Goal: Communication & Community: Answer question/provide support

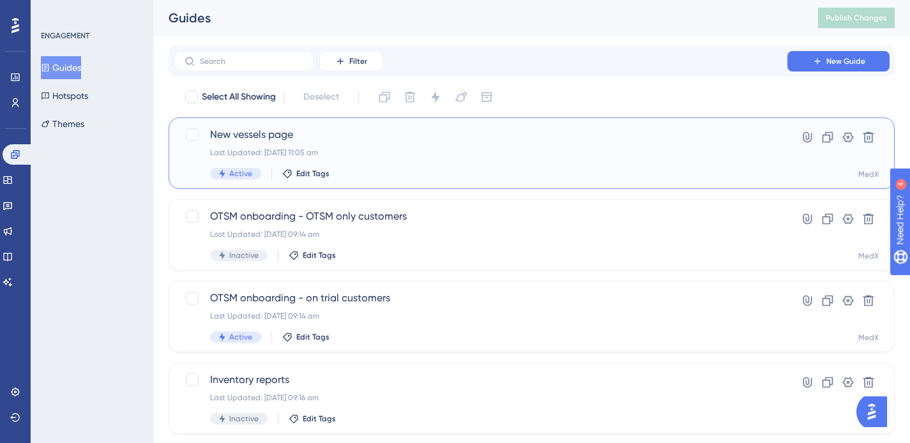
click at [415, 162] on div "New vessels page Last Updated: 19 Aug 2025 11:05 am Active Edit Tags" at bounding box center [480, 153] width 541 height 52
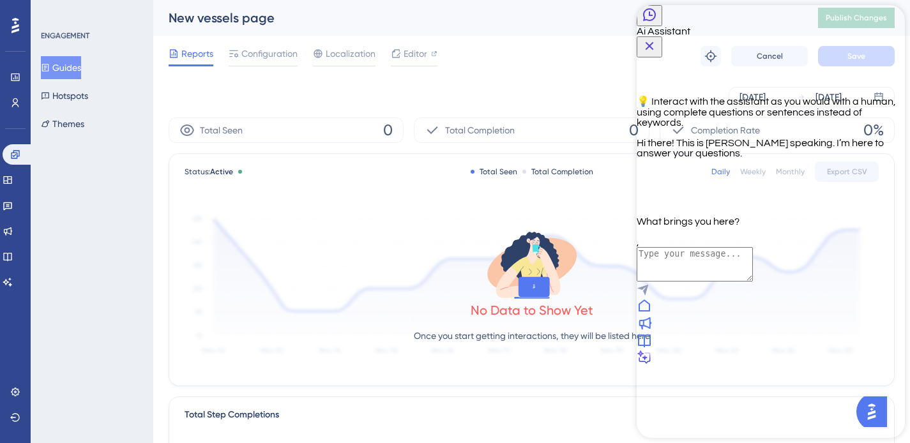
click at [704, 282] on textarea "AI Assistant Text Input" at bounding box center [695, 264] width 116 height 34
type textarea "Guide active and published by not working"
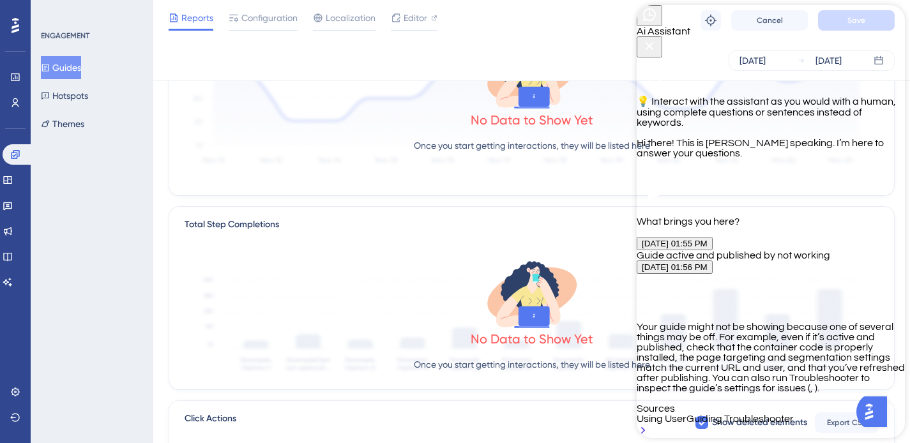
scroll to position [192, 0]
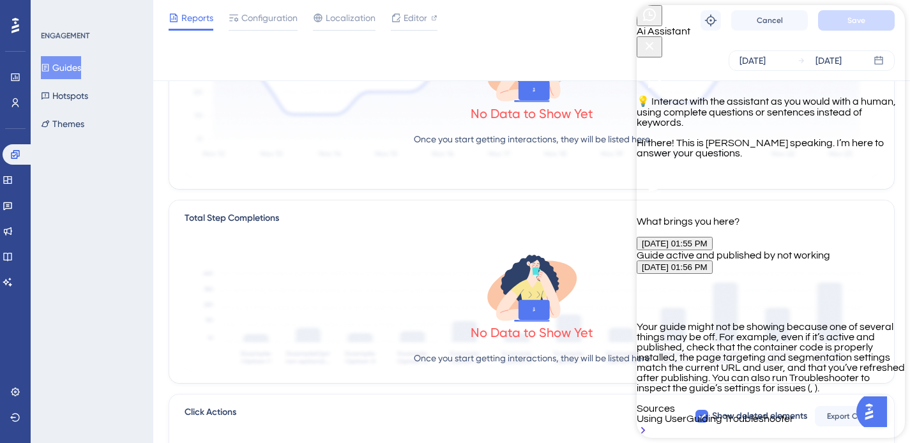
type textarea "Still not working"
type textarea "No the guide is not in the "Shown guides" still and I have removed cache, refre…"
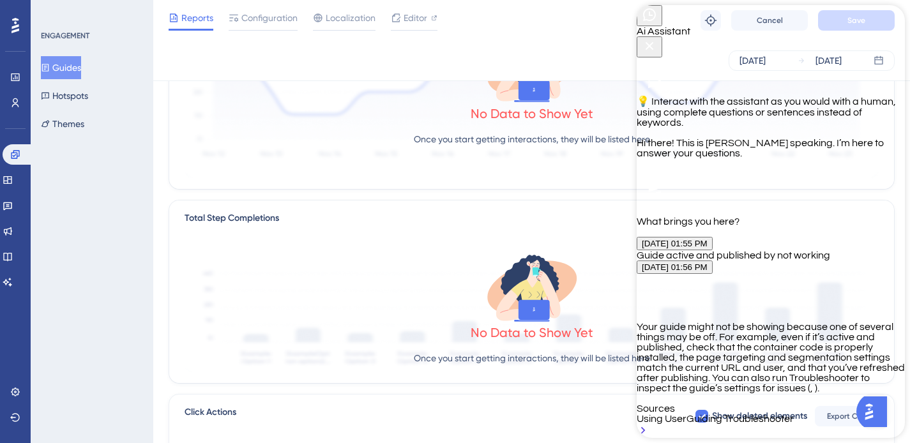
scroll to position [917, 0]
click at [81, 71] on button "Guides" at bounding box center [61, 67] width 40 height 23
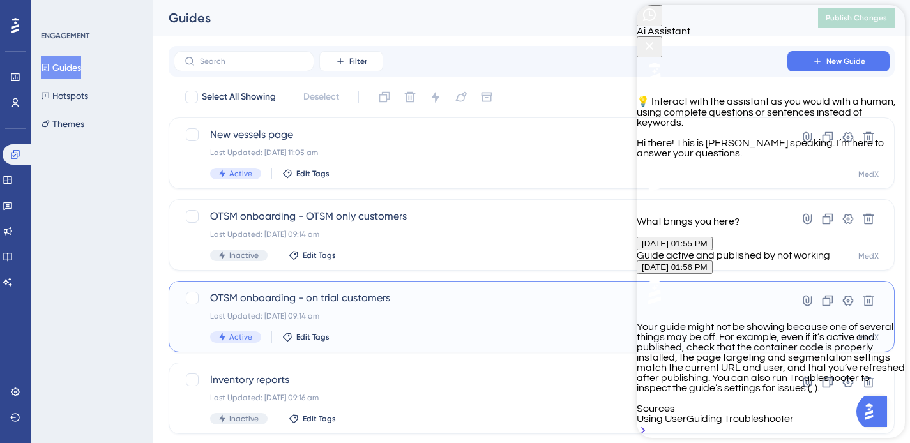
click at [455, 316] on div "Last Updated: 20 Jun 2025 09:14 am" at bounding box center [480, 316] width 541 height 10
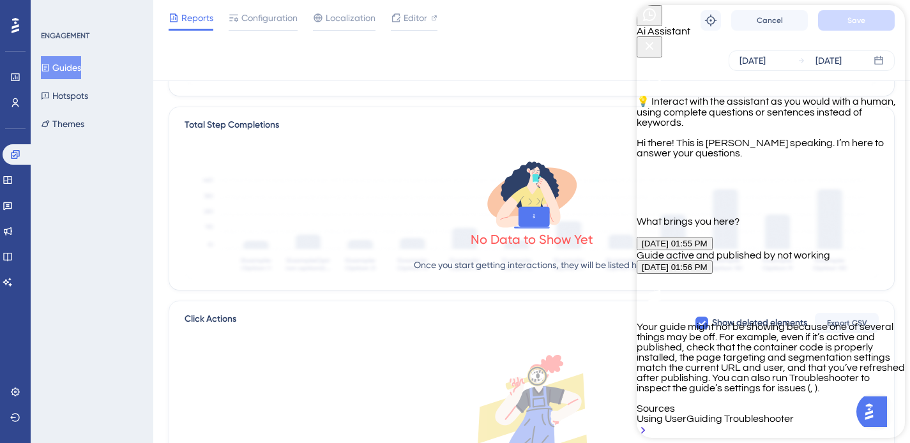
scroll to position [448, 0]
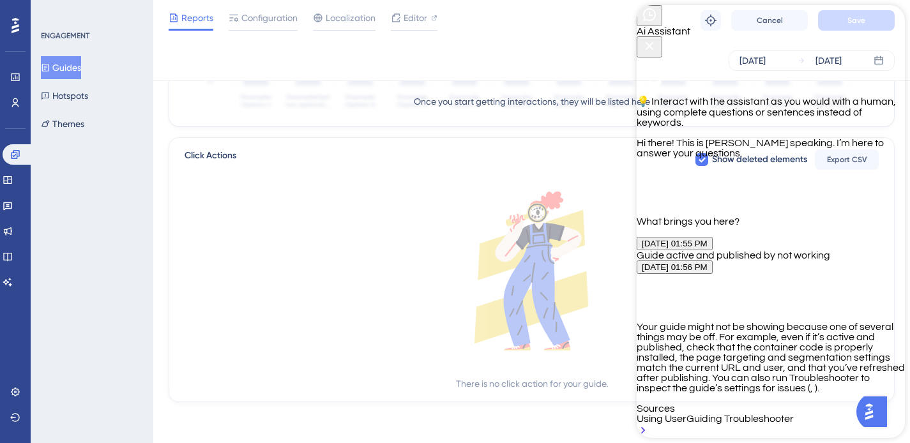
click at [66, 70] on button "Guides" at bounding box center [61, 67] width 40 height 23
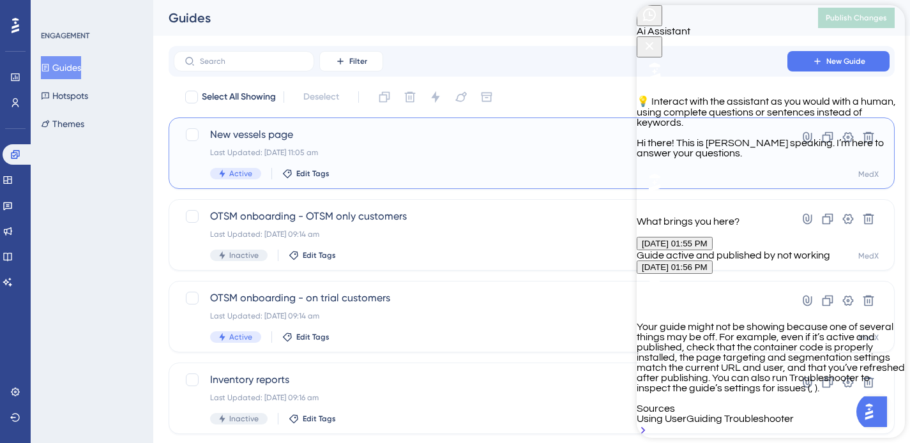
click at [423, 162] on div "New vessels page Last Updated: 19 Aug 2025 11:05 am Active Edit Tags" at bounding box center [480, 153] width 541 height 52
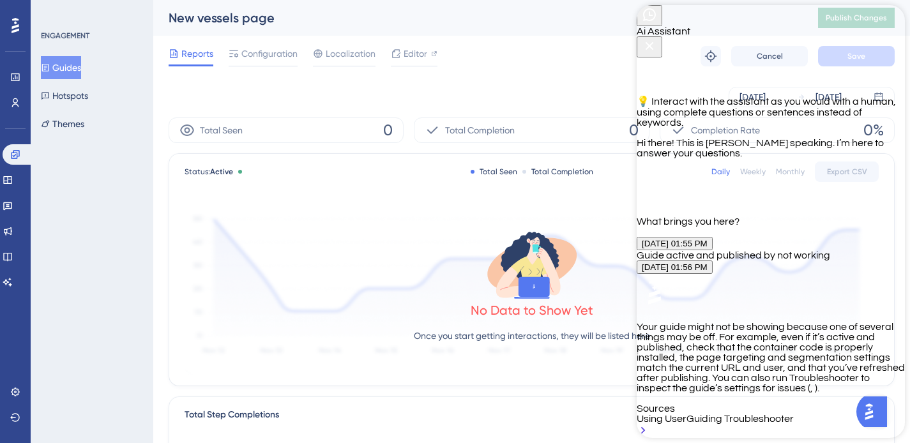
scroll to position [938, 0]
type textarea "P"
type textarea "Talk to someone who can help please"
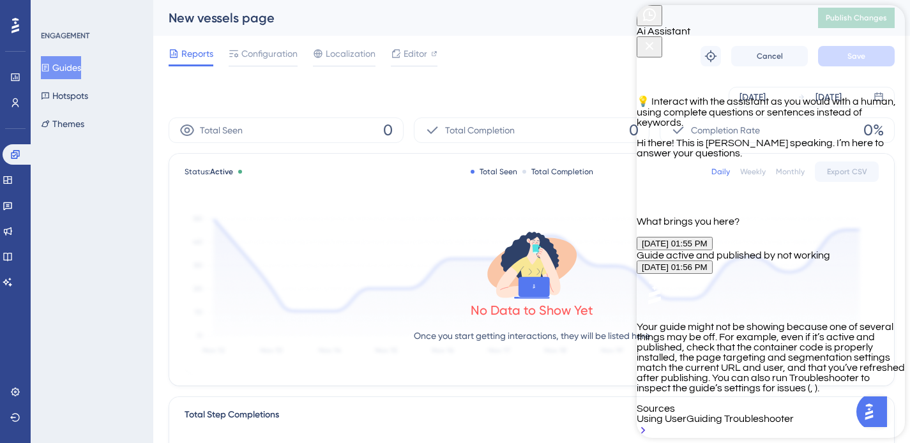
scroll to position [1144, 0]
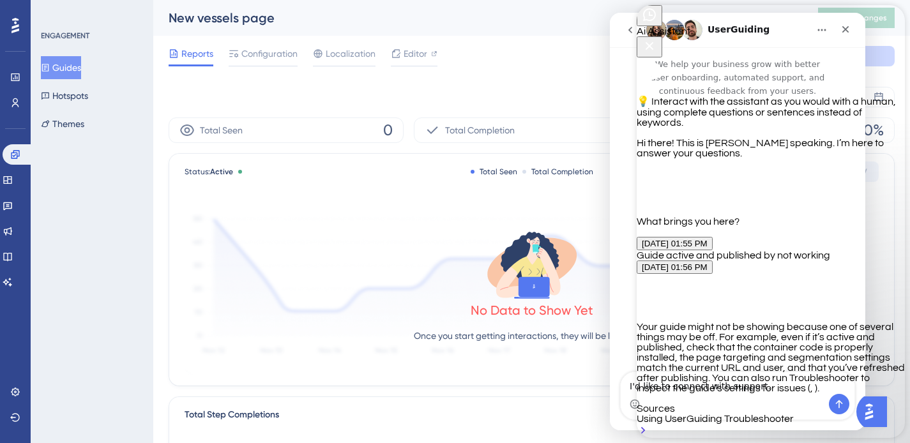
scroll to position [0, 0]
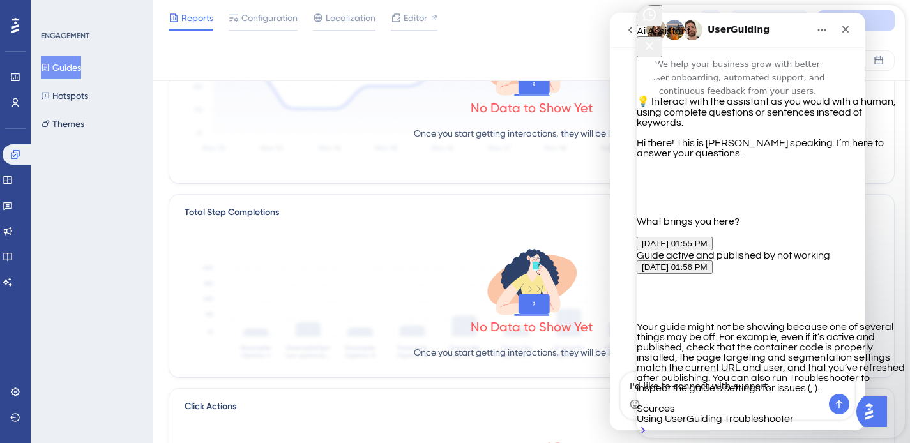
scroll to position [221, 0]
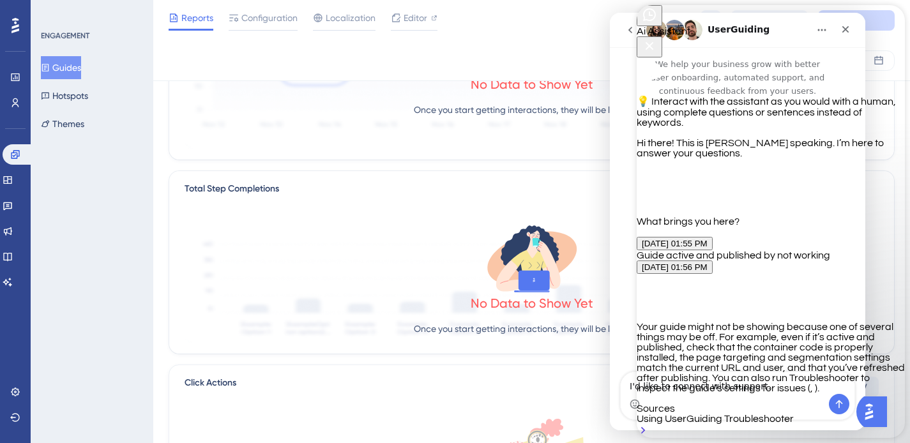
click at [625, 204] on div "Intercom messenger" at bounding box center [738, 236] width 256 height 276
drag, startPoint x: 722, startPoint y: 23, endPoint x: 590, endPoint y: 43, distance: 133.7
click at [623, 72] on p "We help your business grow with better user onboarding, automated support, and …" at bounding box center [738, 72] width 256 height 50
click at [626, 80] on p "We help your business grow with better user onboarding, automated support, and …" at bounding box center [738, 72] width 256 height 50
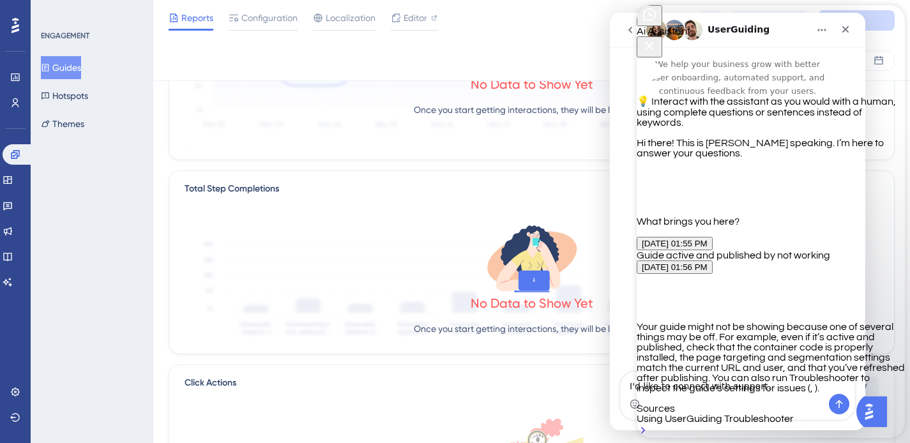
click at [657, 38] on icon "Close Button" at bounding box center [649, 45] width 15 height 15
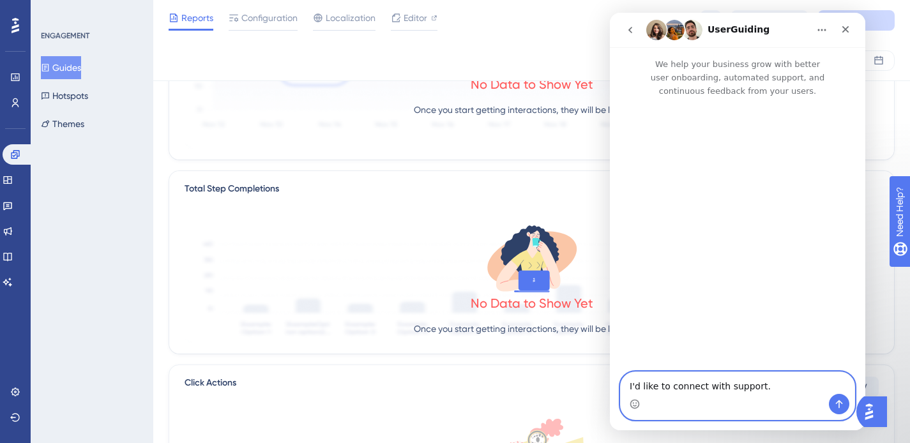
click at [769, 388] on textarea "I'd like to connect with support." at bounding box center [738, 383] width 234 height 22
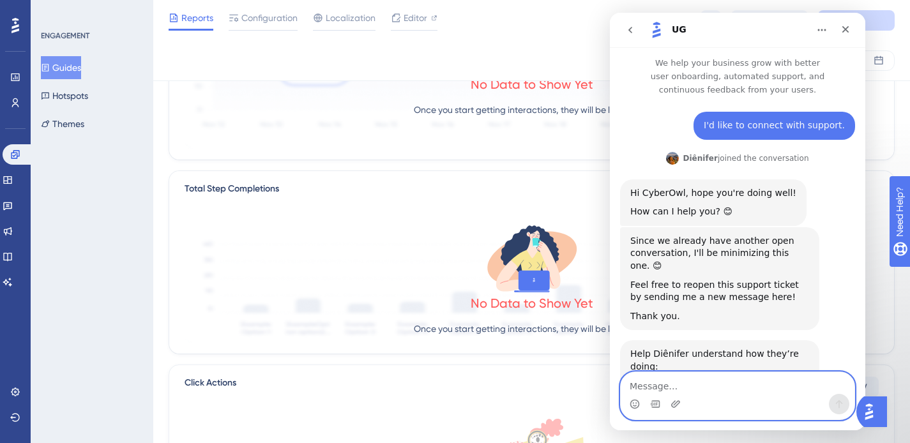
scroll to position [0, 0]
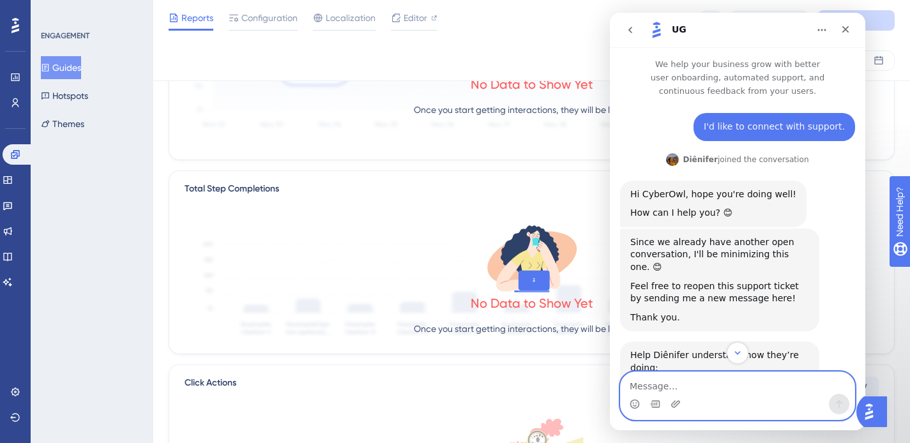
click at [682, 385] on textarea "Message…" at bounding box center [738, 383] width 234 height 22
click at [739, 349] on icon "Scroll to bottom" at bounding box center [737, 353] width 11 height 11
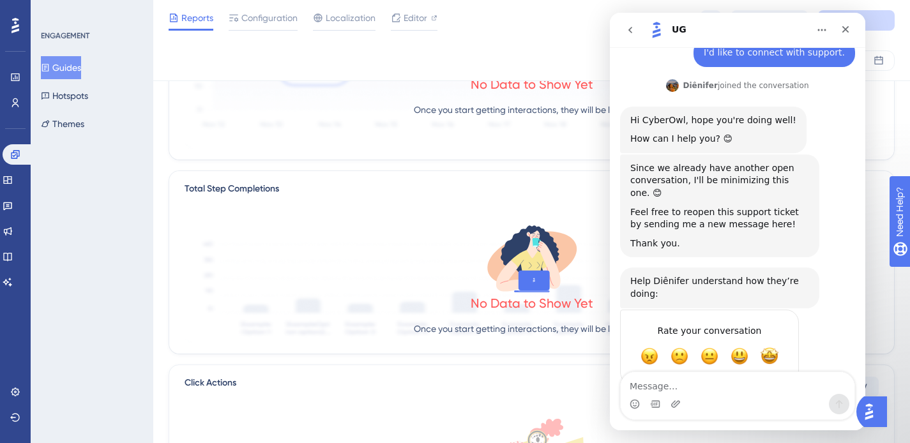
scroll to position [88, 0]
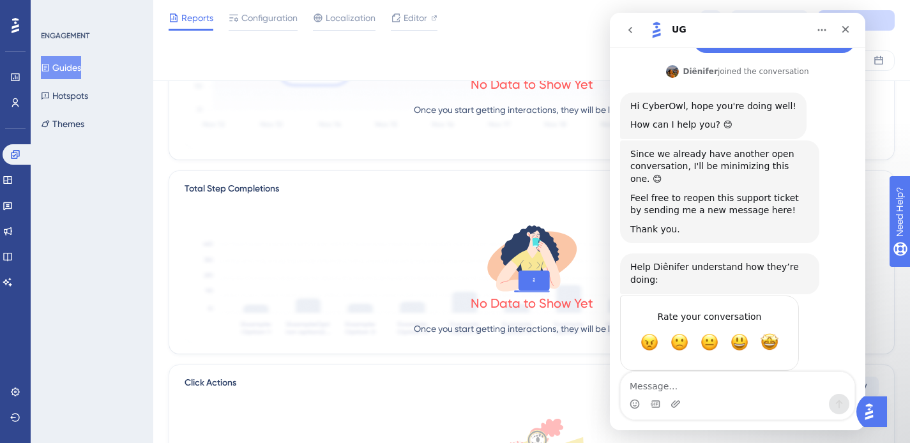
click at [760, 75] on div "Diênifer joined the conversation" at bounding box center [746, 71] width 126 height 11
click at [647, 386] on textarea "Message…" at bounding box center [738, 383] width 234 height 22
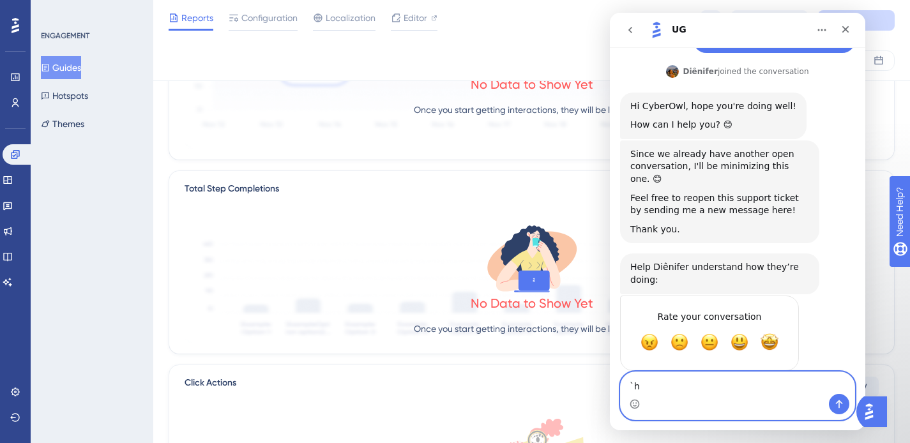
type textarea "`"
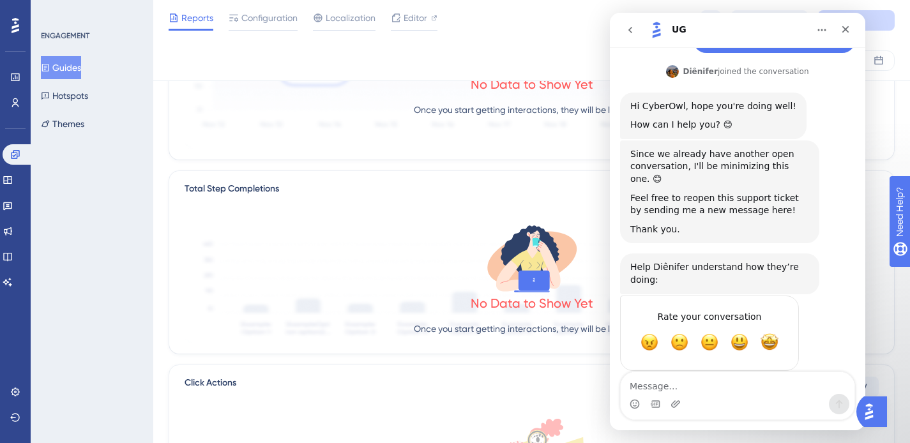
click at [881, 411] on img "Open AI Assistant Launcher" at bounding box center [869, 412] width 23 height 23
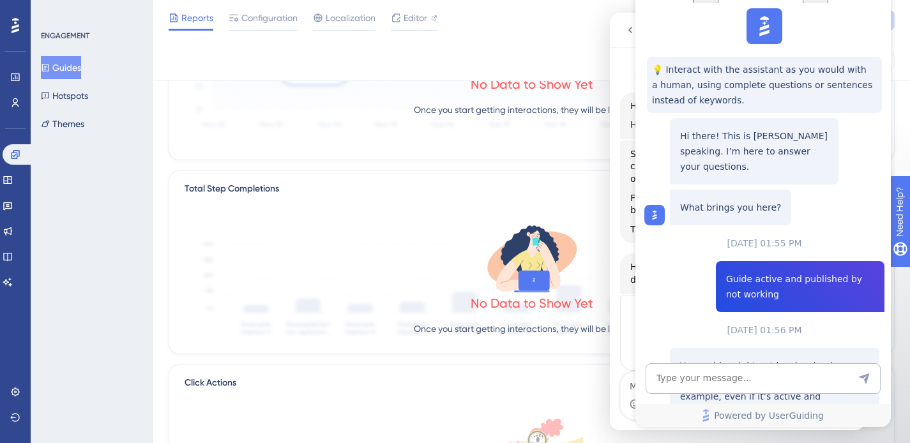
scroll to position [448, 0]
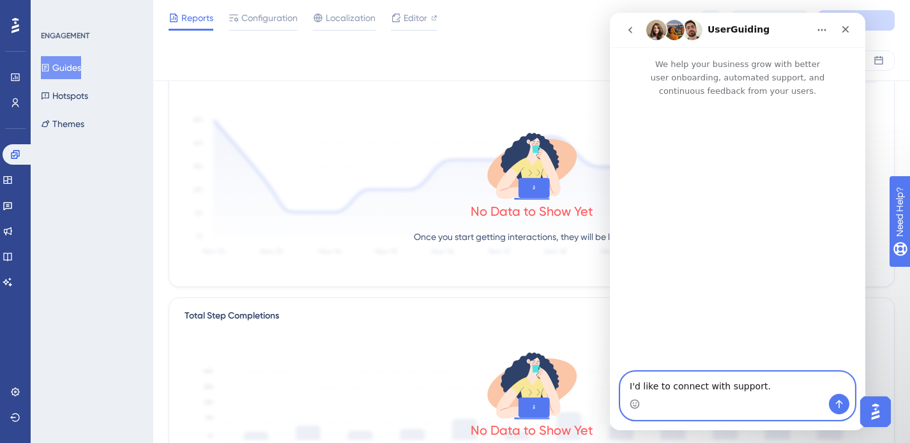
scroll to position [0, 0]
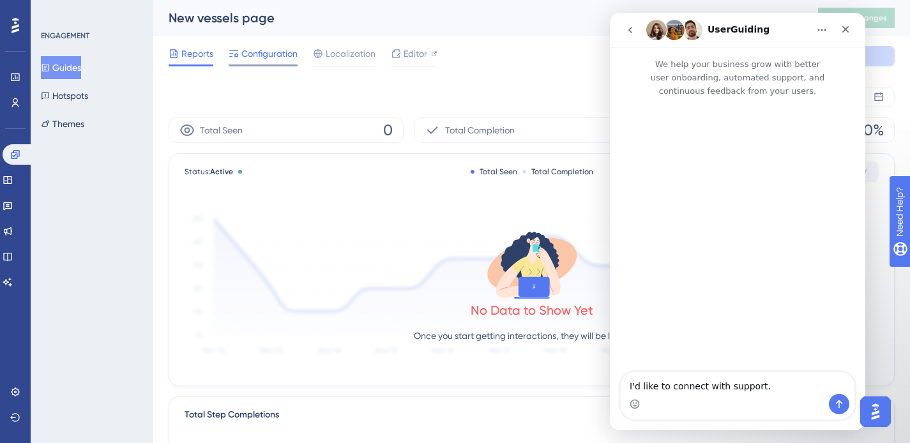
click at [267, 59] on span "Configuration" at bounding box center [269, 53] width 56 height 15
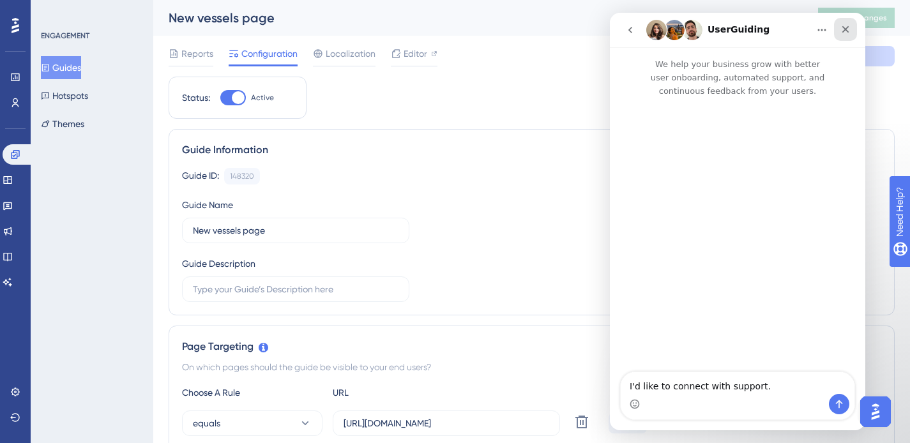
click at [843, 31] on icon "Close" at bounding box center [846, 29] width 7 height 7
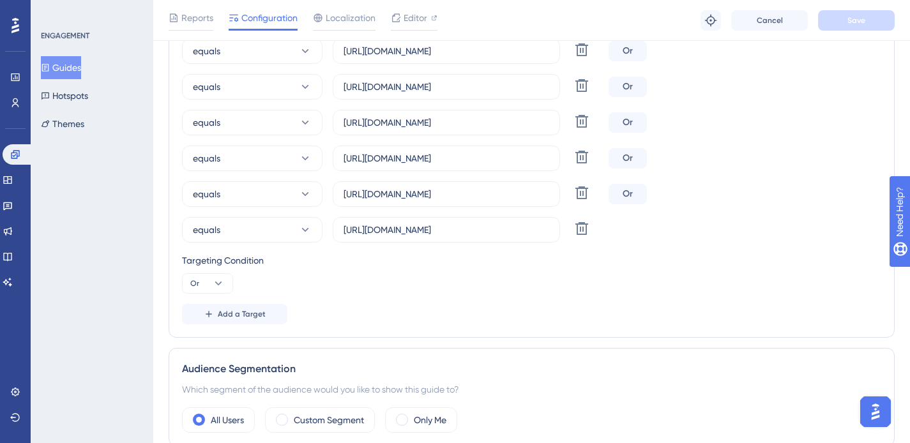
scroll to position [1522, 0]
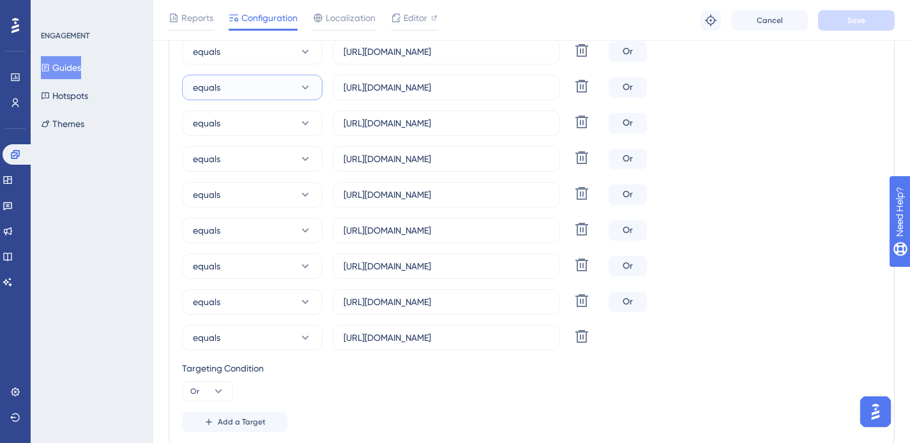
click at [304, 84] on icon at bounding box center [305, 87] width 13 height 13
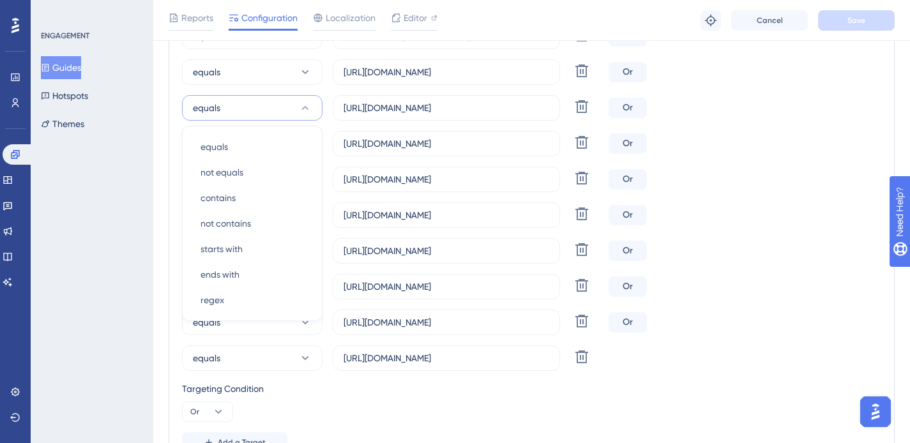
click at [304, 110] on icon at bounding box center [305, 108] width 13 height 13
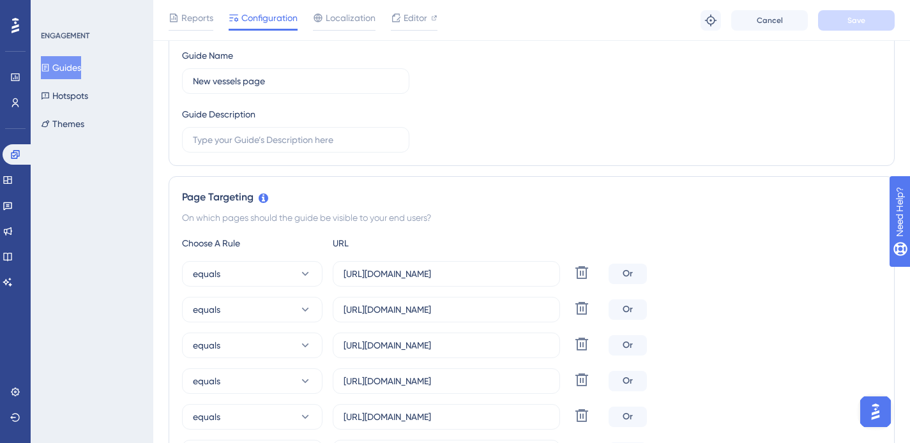
scroll to position [174, 0]
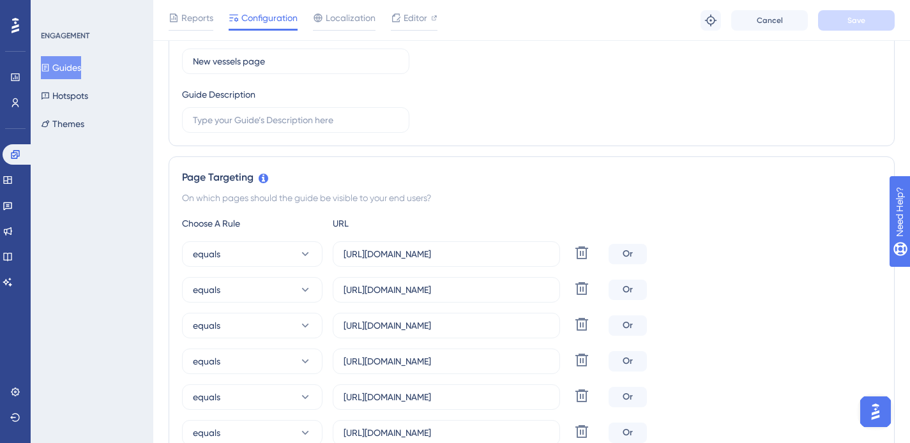
click at [72, 71] on button "Guides" at bounding box center [61, 67] width 40 height 23
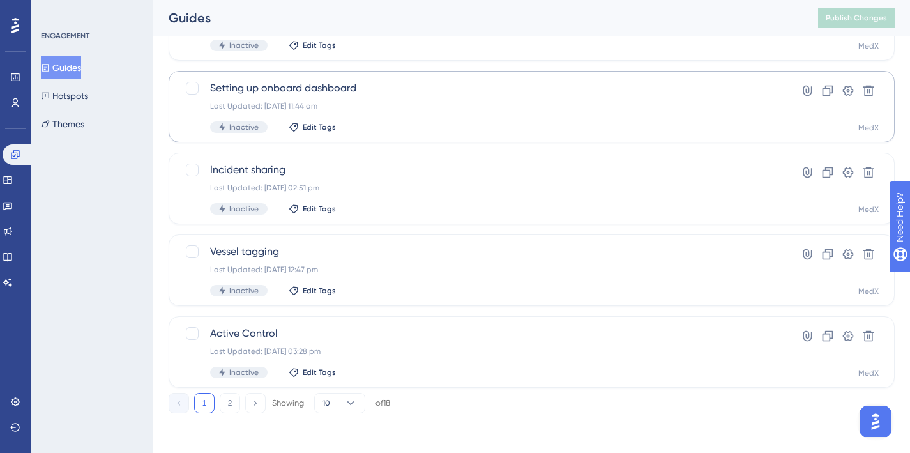
scroll to position [539, 0]
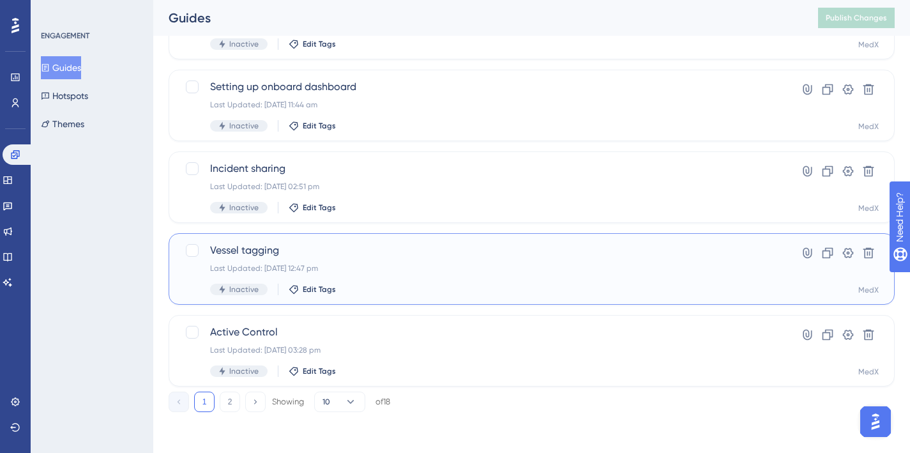
click at [427, 258] on div "Vessel tagging Last Updated: 06 Dec 2023 12:47 pm Inactive Edit Tags" at bounding box center [480, 269] width 541 height 52
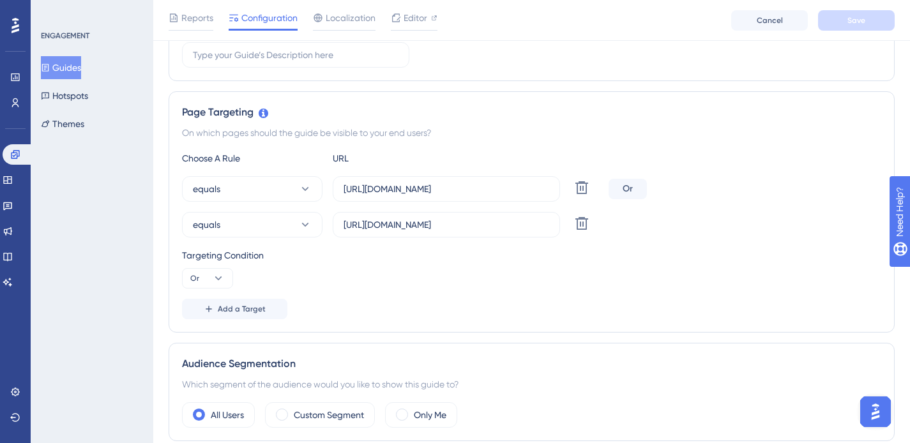
scroll to position [227, 0]
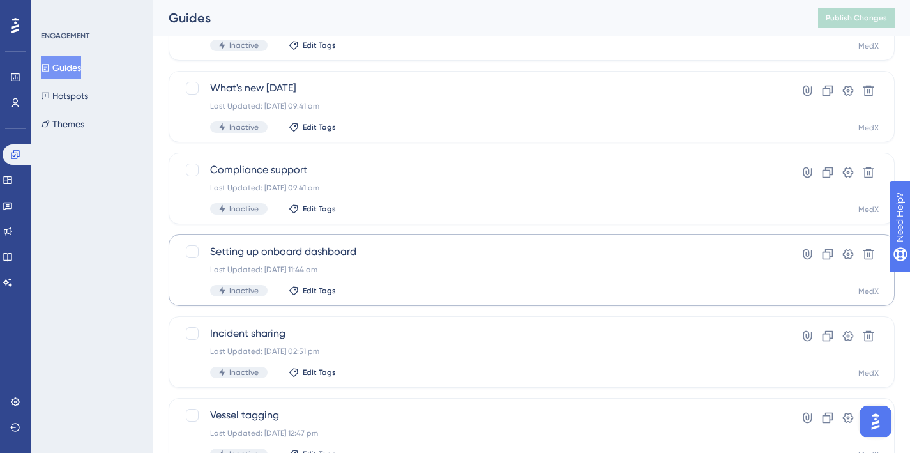
scroll to position [369, 0]
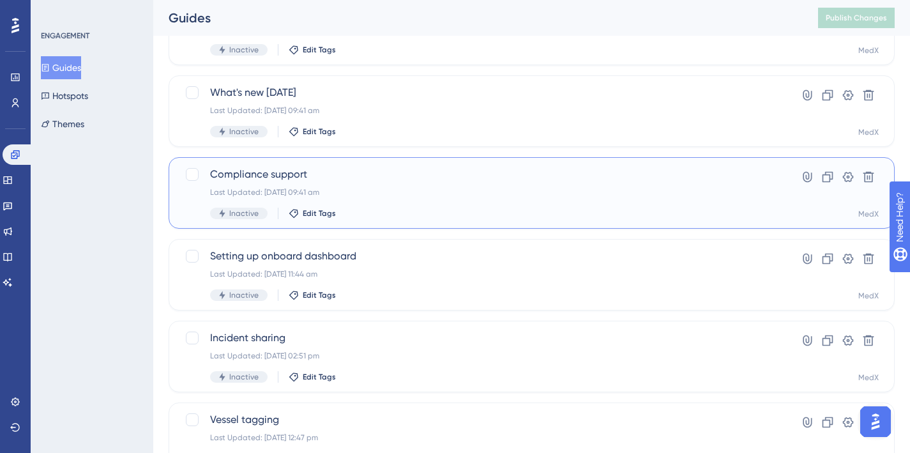
click at [412, 190] on div "Last Updated: 10 Jan 2024 09:41 am" at bounding box center [480, 192] width 541 height 10
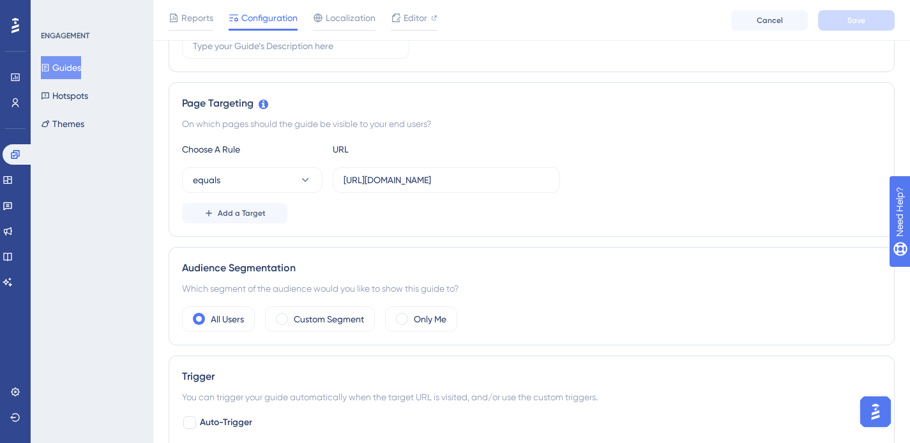
scroll to position [291, 0]
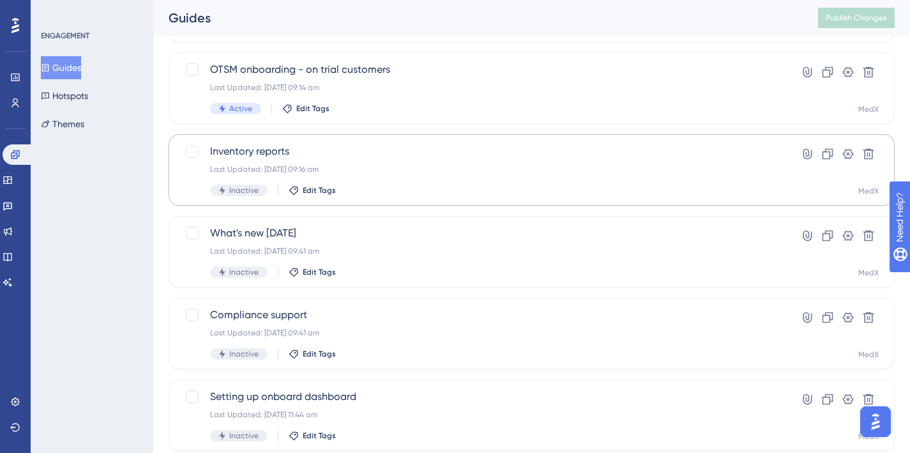
scroll to position [226, 0]
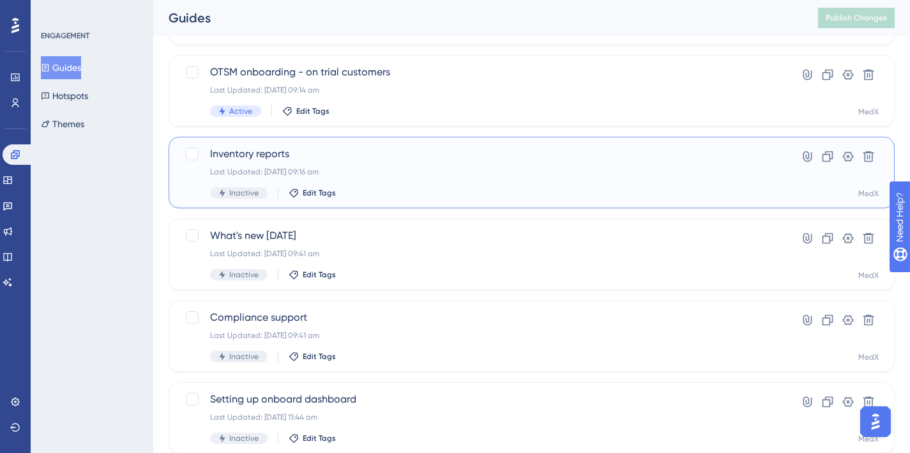
click at [395, 167] on div "Last Updated: 15 Aug 2024 09:16 am" at bounding box center [480, 172] width 541 height 10
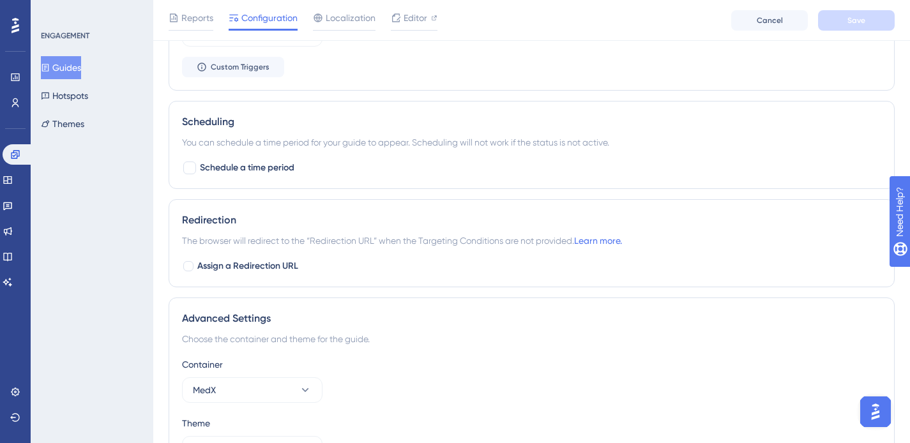
scroll to position [1957, 0]
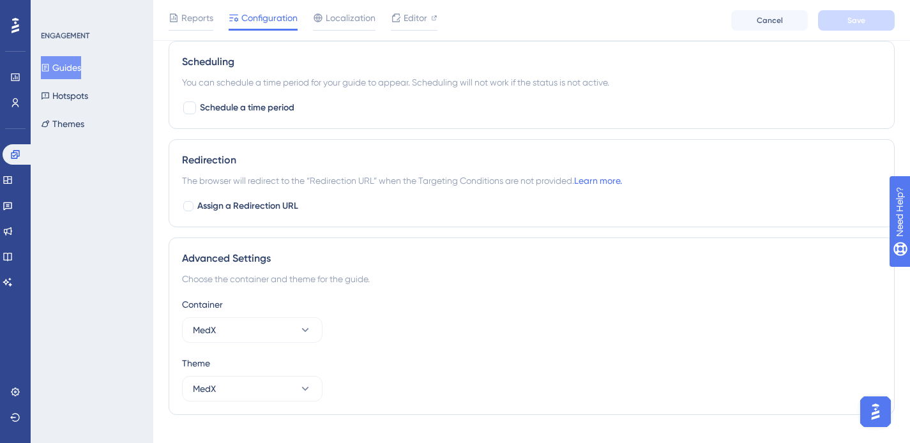
click at [79, 74] on button "Guides" at bounding box center [61, 67] width 40 height 23
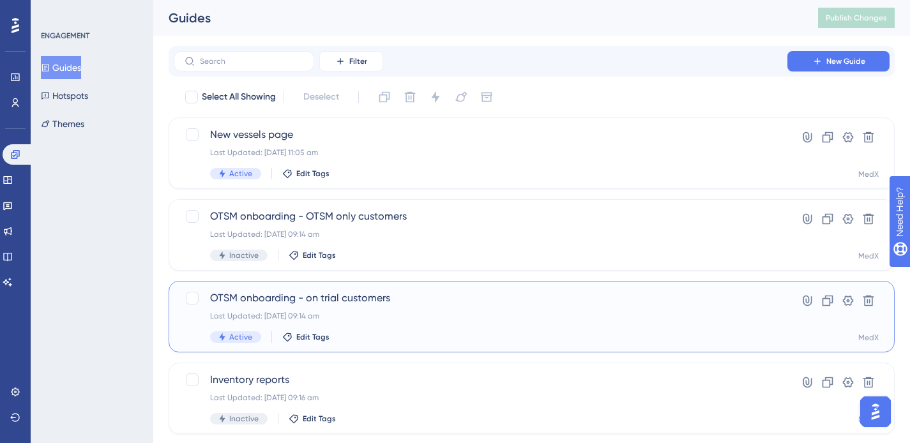
click at [444, 319] on div "Last Updated: 20 Jun 2025 09:14 am" at bounding box center [480, 316] width 541 height 10
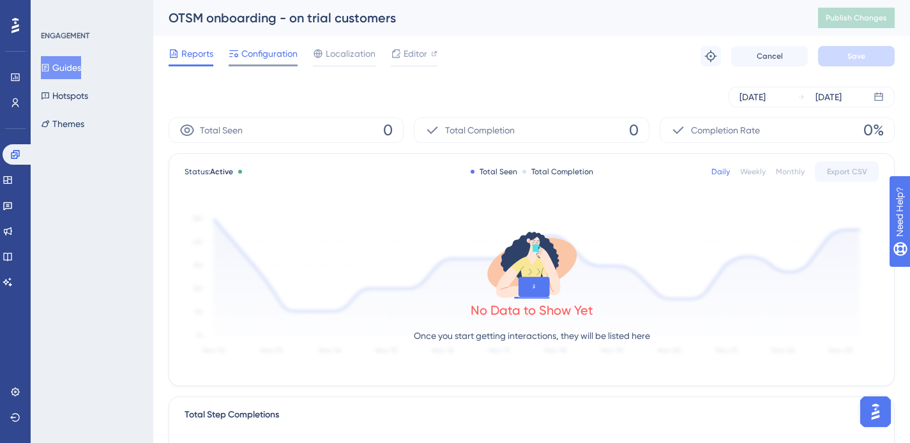
click at [254, 51] on span "Configuration" at bounding box center [269, 53] width 56 height 15
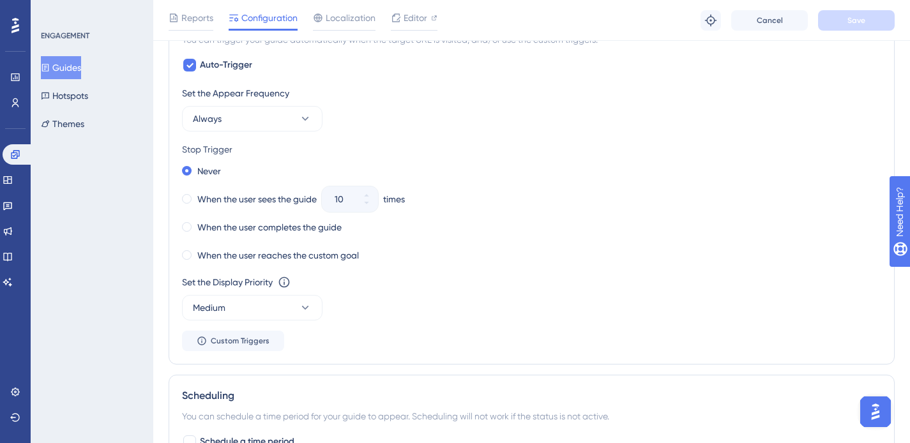
scroll to position [2318, 0]
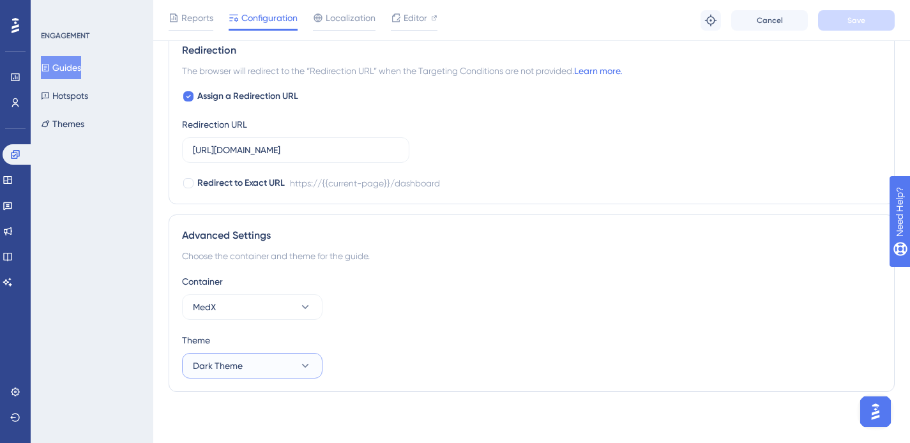
click at [253, 360] on button "Dark Theme" at bounding box center [252, 366] width 141 height 26
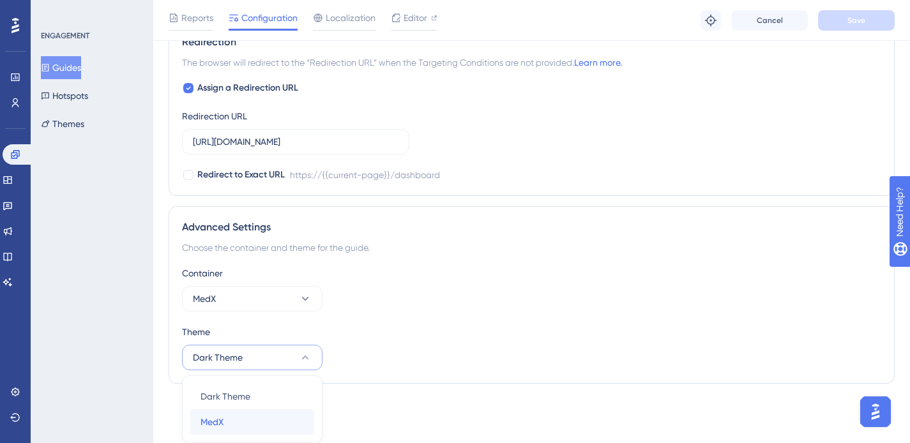
click at [227, 424] on div "MedX MedX" at bounding box center [252, 422] width 103 height 26
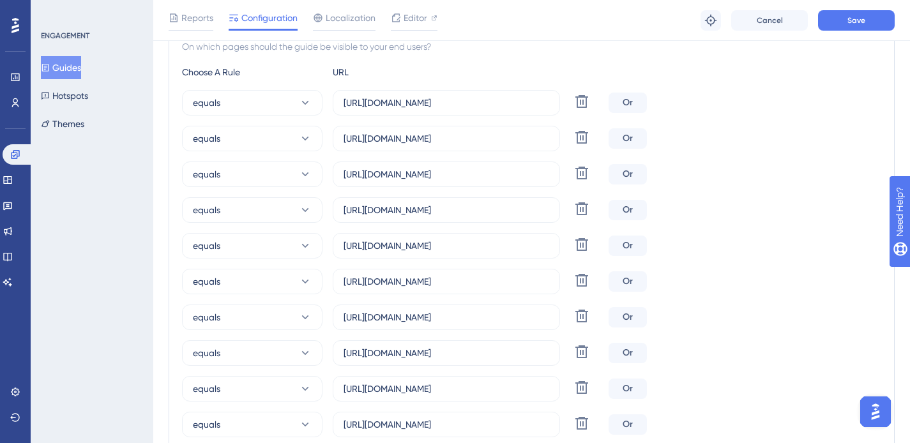
scroll to position [0, 0]
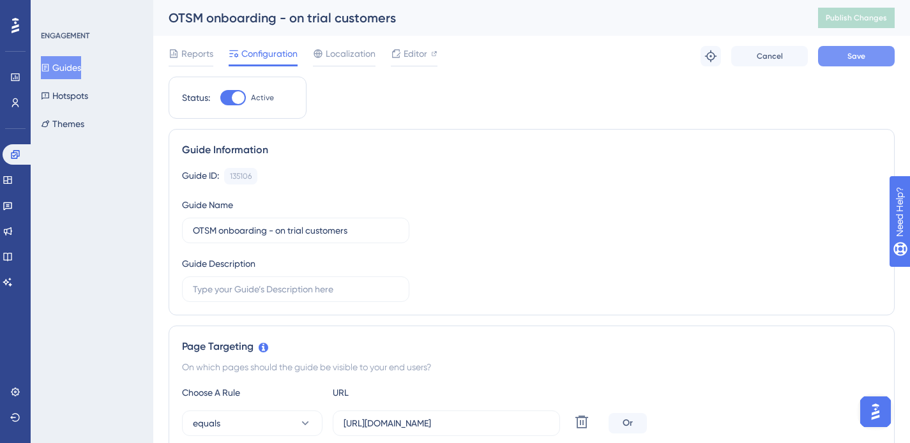
click at [849, 50] on button "Save" at bounding box center [856, 56] width 77 height 20
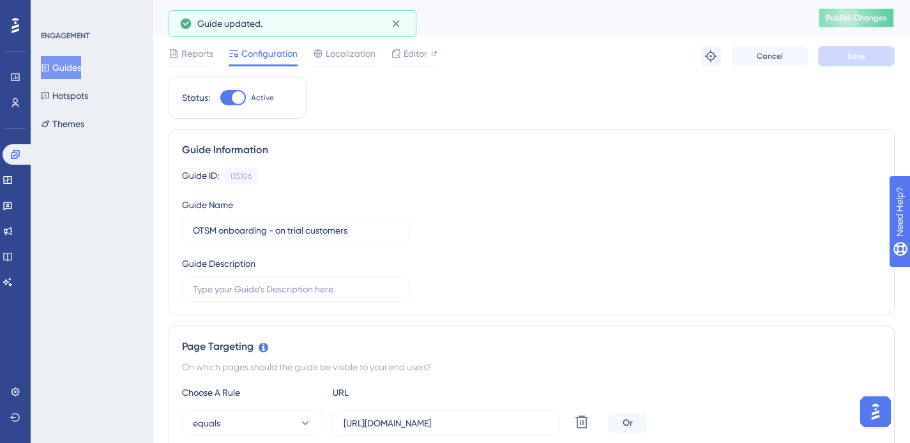
click at [862, 17] on span "Publish Changes" at bounding box center [856, 18] width 61 height 10
click at [421, 55] on span "Editor" at bounding box center [416, 53] width 24 height 15
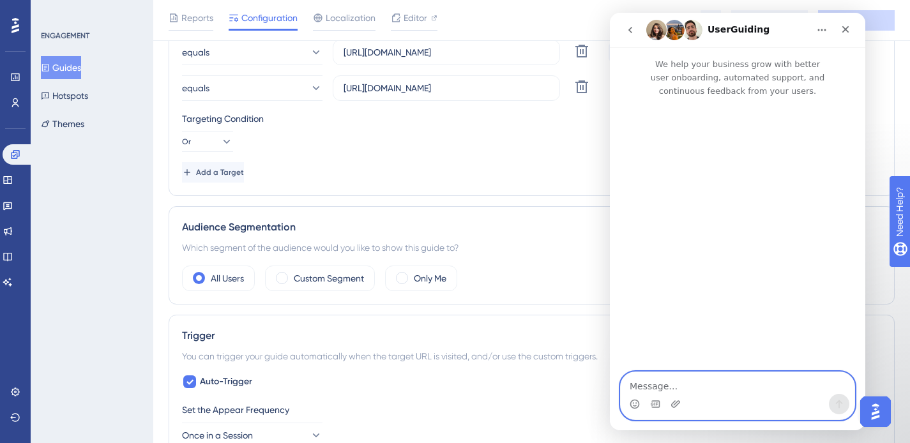
scroll to position [1830, 0]
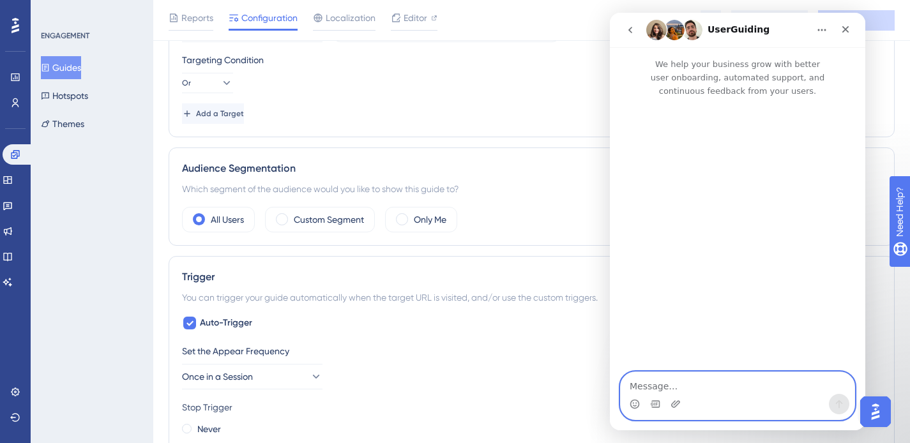
click at [679, 387] on textarea "Message…" at bounding box center [738, 383] width 234 height 22
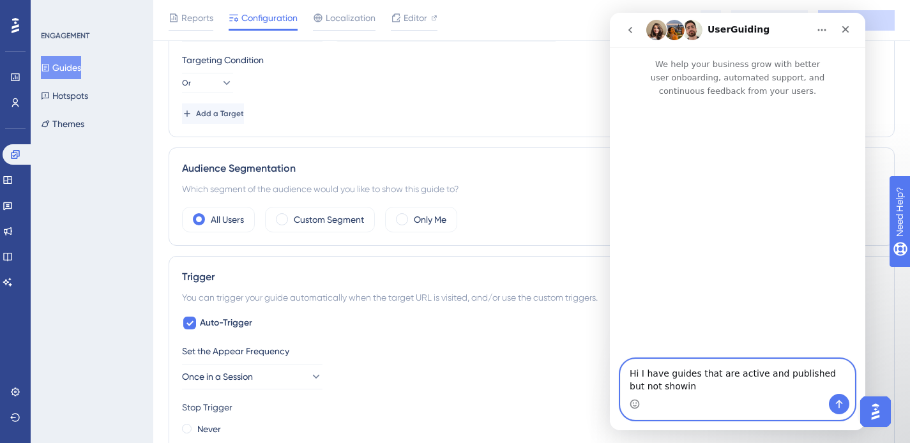
type textarea "Hi I have guides that are active and published but not showing"
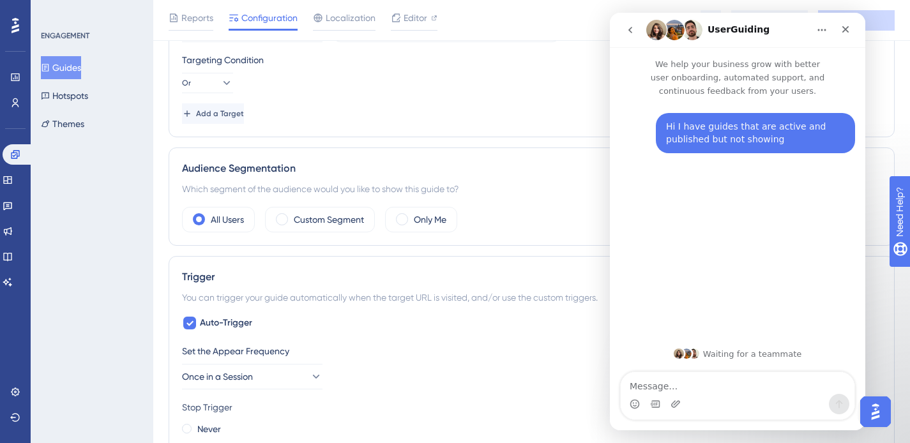
click at [731, 394] on div "Intercom messenger" at bounding box center [738, 404] width 234 height 20
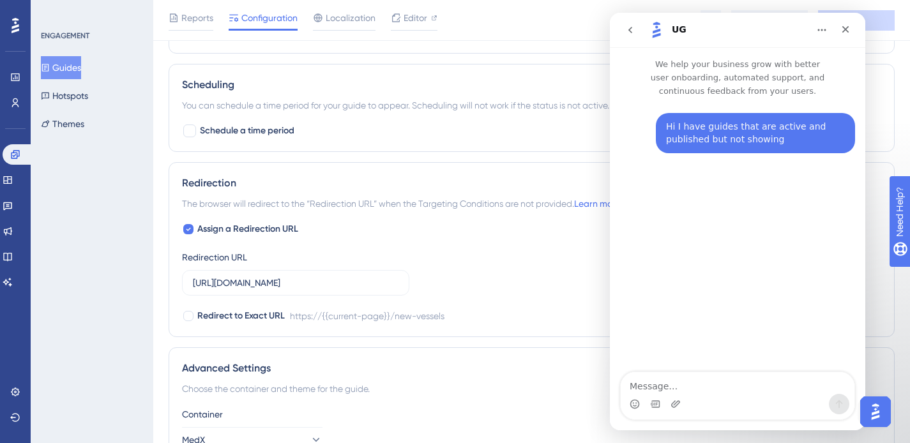
scroll to position [2366, 0]
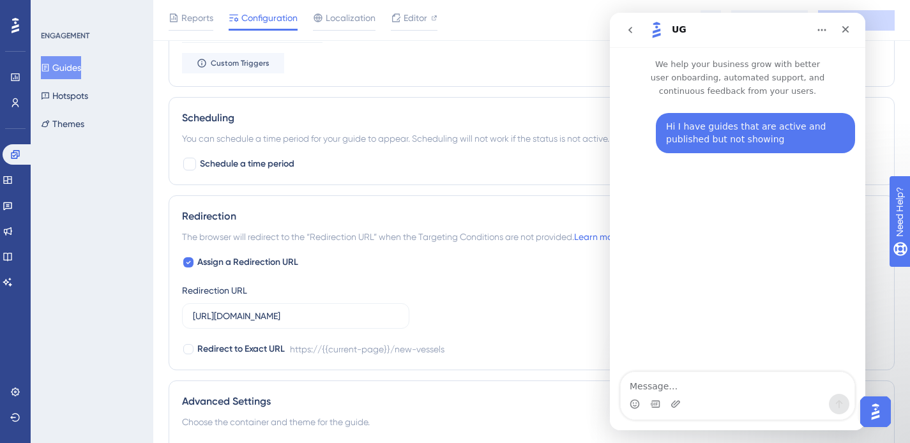
click at [68, 72] on button "Guides" at bounding box center [61, 67] width 40 height 23
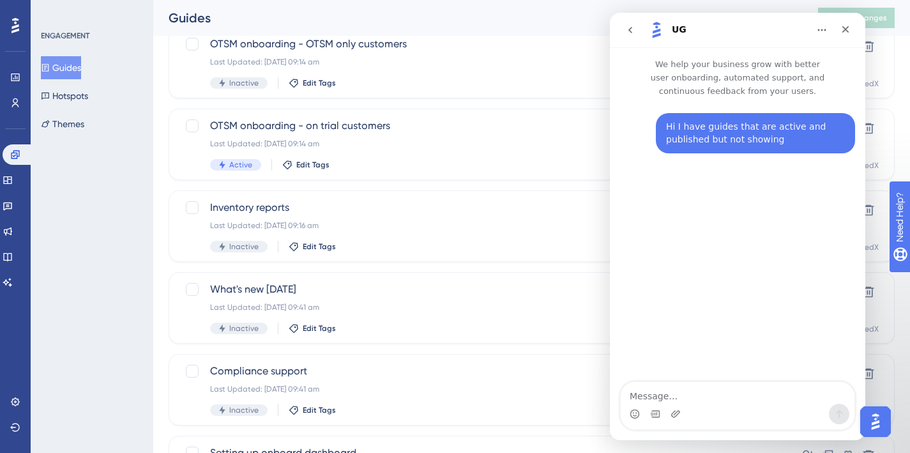
scroll to position [189, 0]
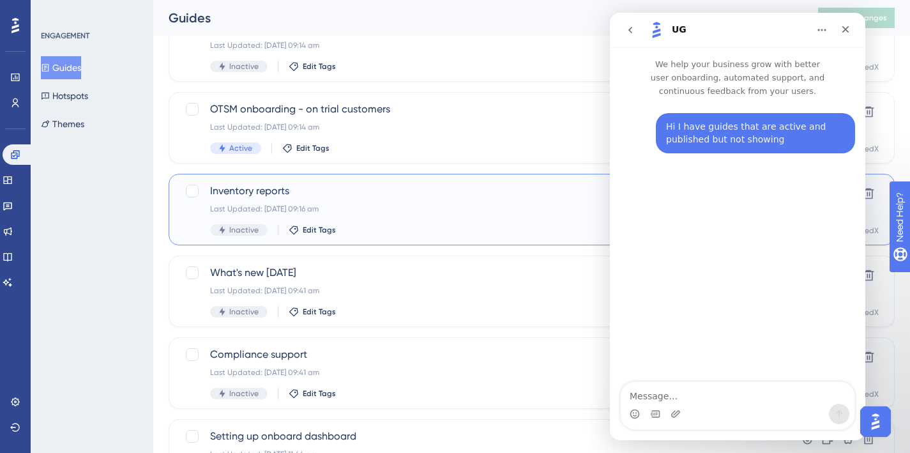
click at [378, 209] on div "Last Updated: 15 Aug 2024 09:16 am" at bounding box center [480, 209] width 541 height 10
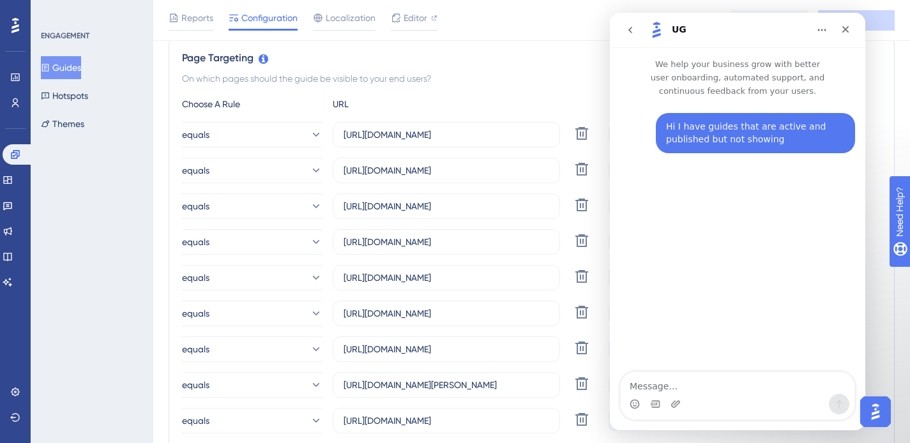
scroll to position [379, 0]
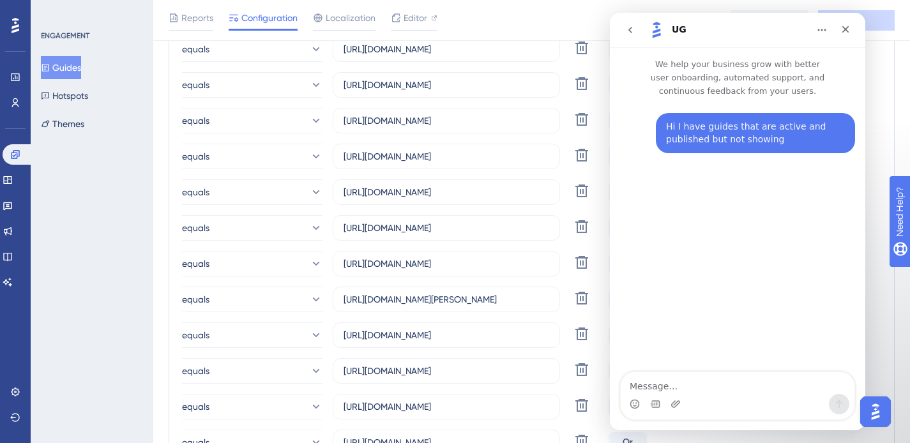
click at [61, 65] on button "Guides" at bounding box center [61, 67] width 40 height 23
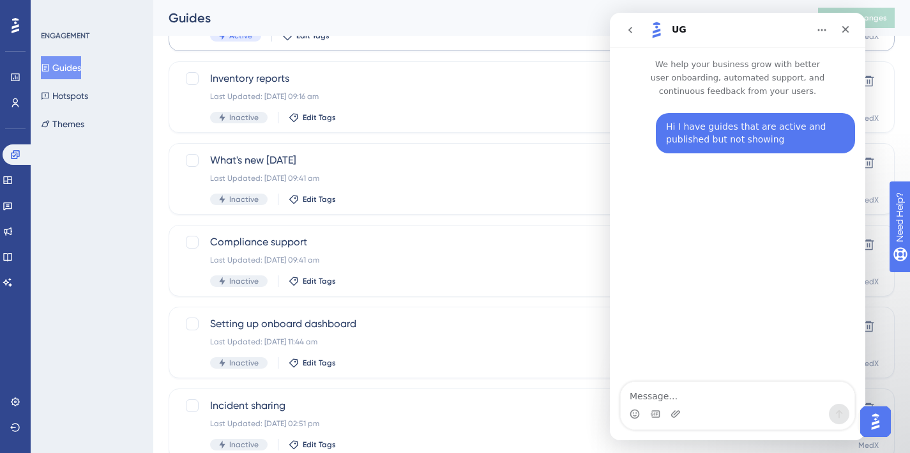
scroll to position [336, 0]
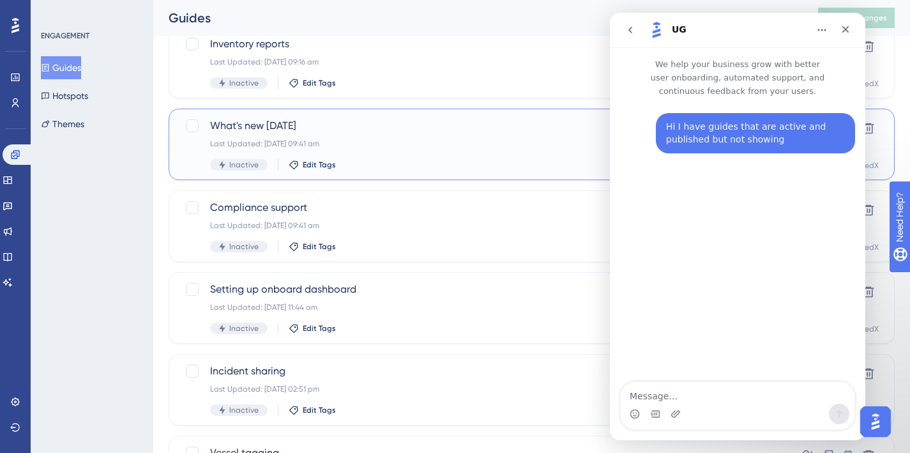
click at [368, 158] on div "What's new Dec23 Last Updated: 10 Jan 2024 09:41 am Inactive Edit Tags" at bounding box center [480, 144] width 541 height 52
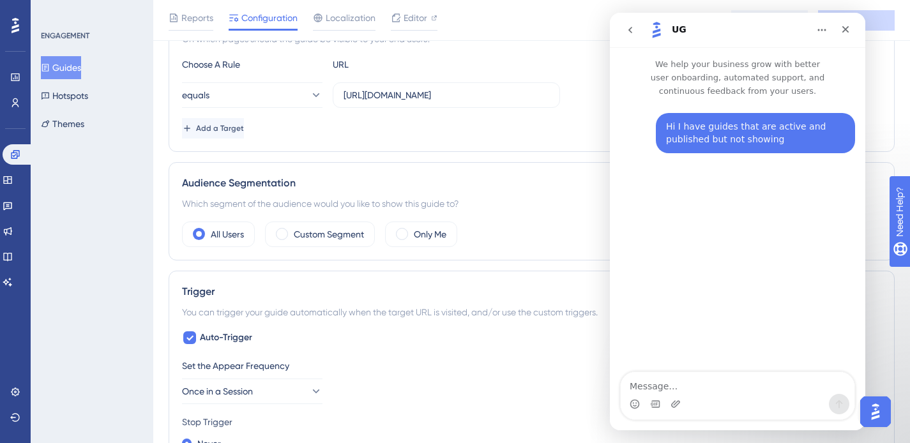
scroll to position [323, 0]
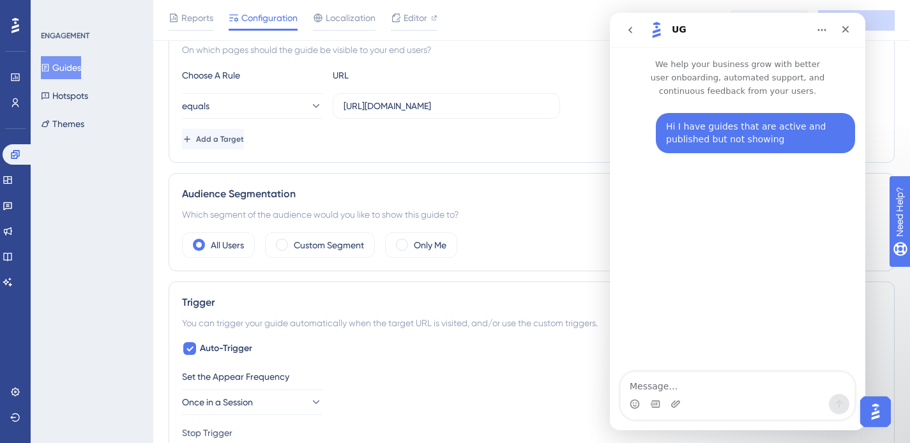
click at [73, 63] on button "Guides" at bounding box center [61, 67] width 40 height 23
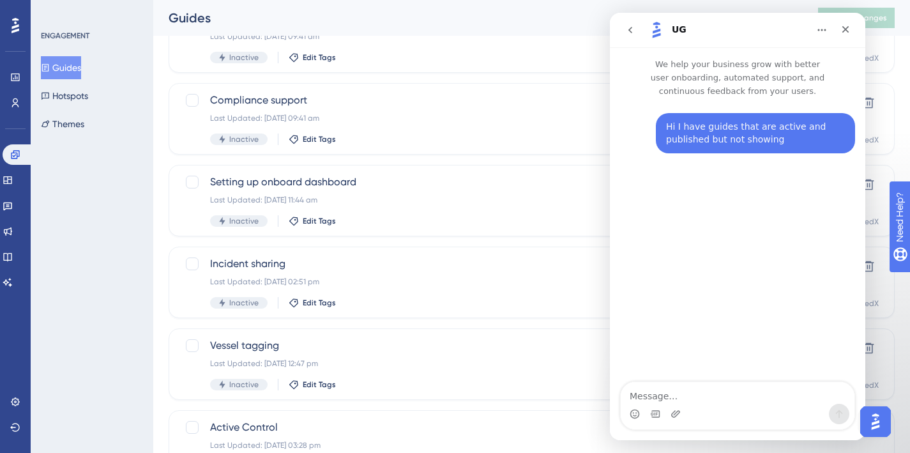
scroll to position [459, 0]
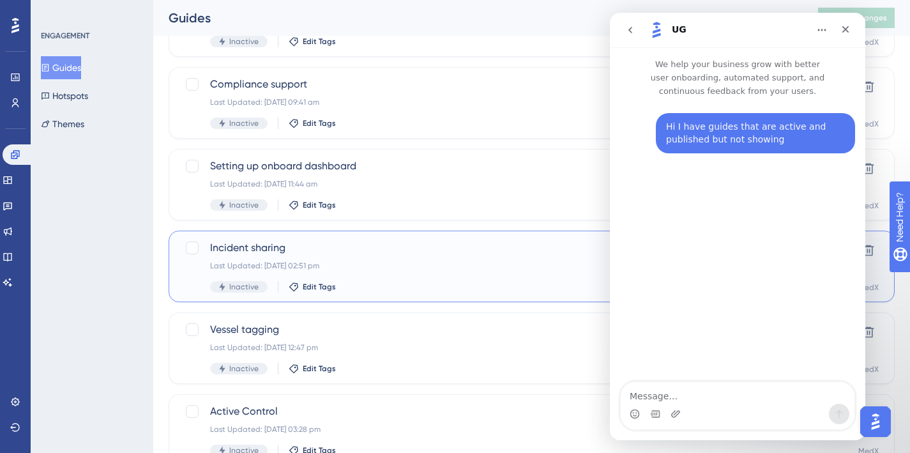
click at [402, 272] on div "Incident sharing Last Updated: 03 Jul 2024 02:51 pm Inactive Edit Tags" at bounding box center [480, 266] width 541 height 52
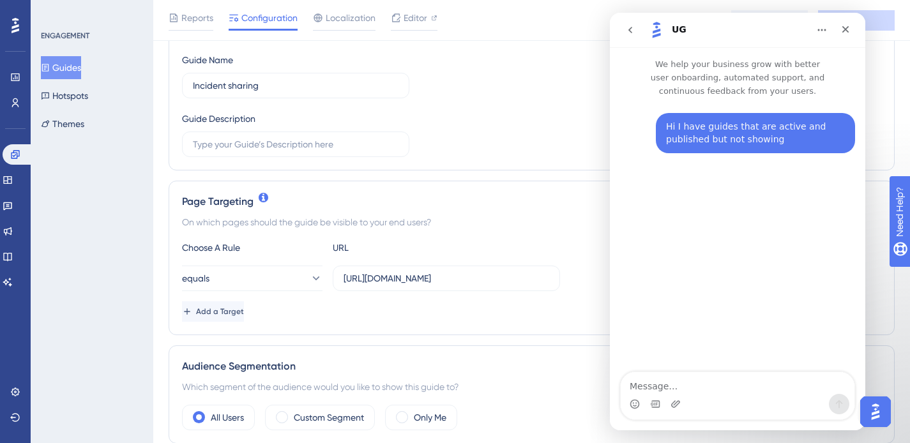
scroll to position [252, 0]
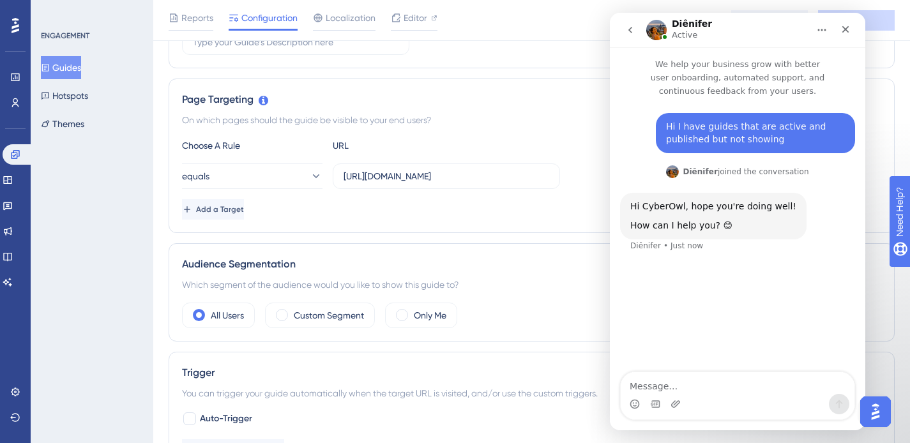
click at [63, 65] on button "Guides" at bounding box center [61, 67] width 40 height 23
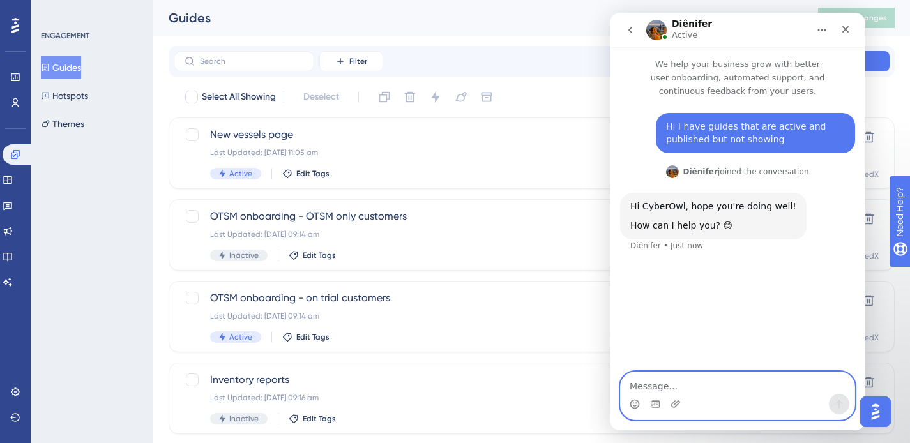
click at [669, 388] on textarea "Message…" at bounding box center [738, 383] width 234 height 22
type textarea "Hello"
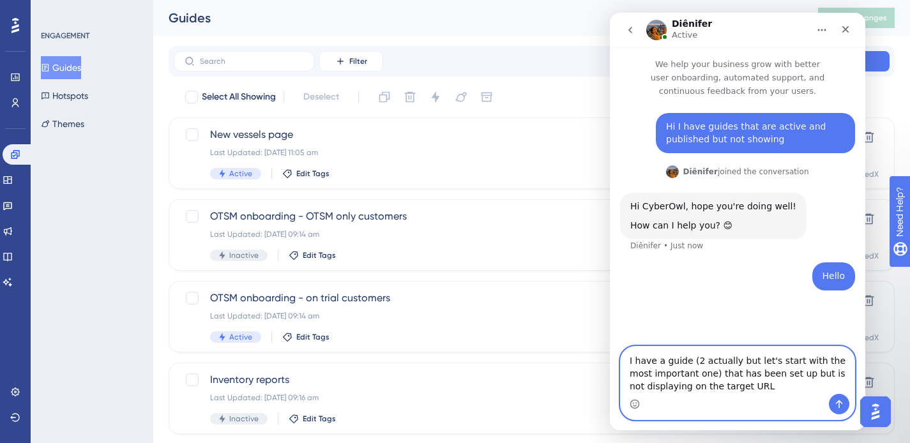
type textarea "I have a guide (2 actually but let's start with the most important one) that ha…"
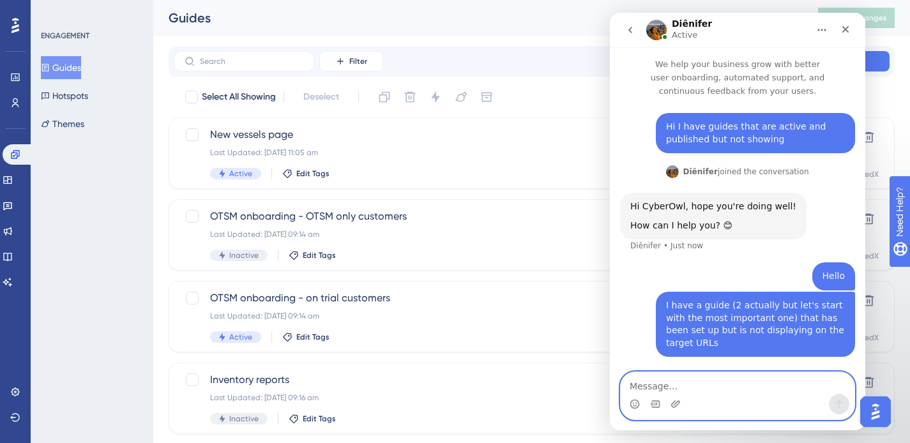
click at [755, 390] on textarea "Message…" at bounding box center [738, 383] width 234 height 22
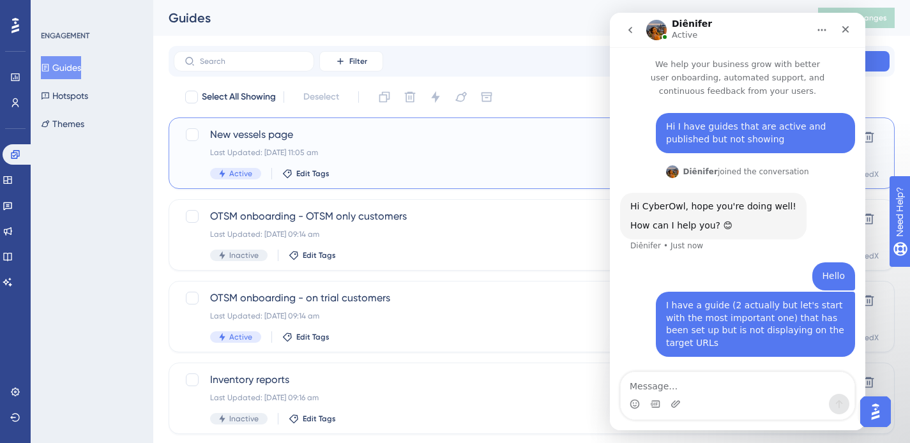
click at [392, 159] on div "New vessels page Last Updated: 19 Aug 2025 11:05 am Active Edit Tags" at bounding box center [480, 153] width 541 height 52
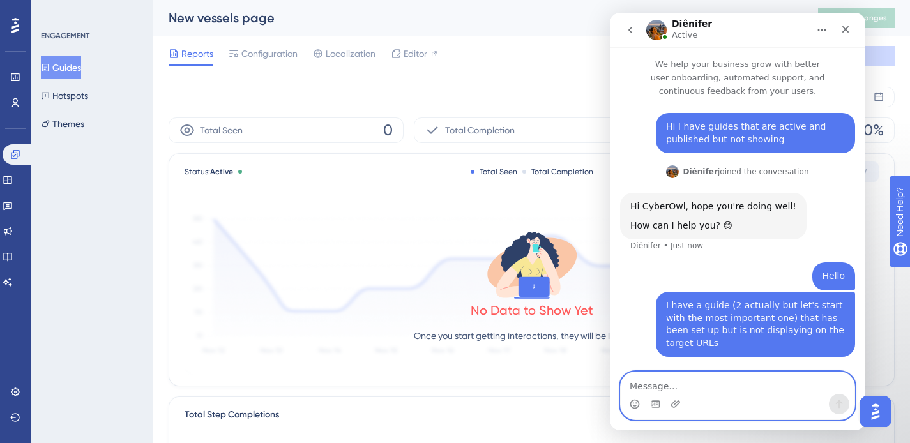
click at [656, 382] on textarea "Message…" at bounding box center [738, 383] width 234 height 22
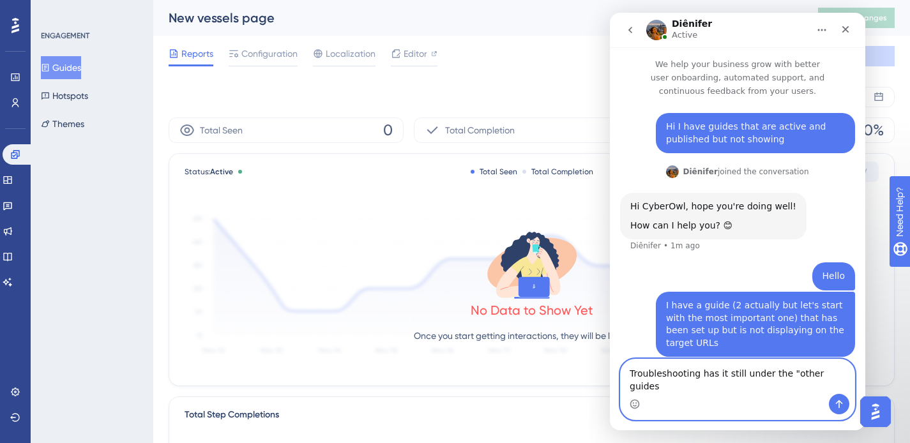
type textarea "Troubleshooting has it still under the "other guides""
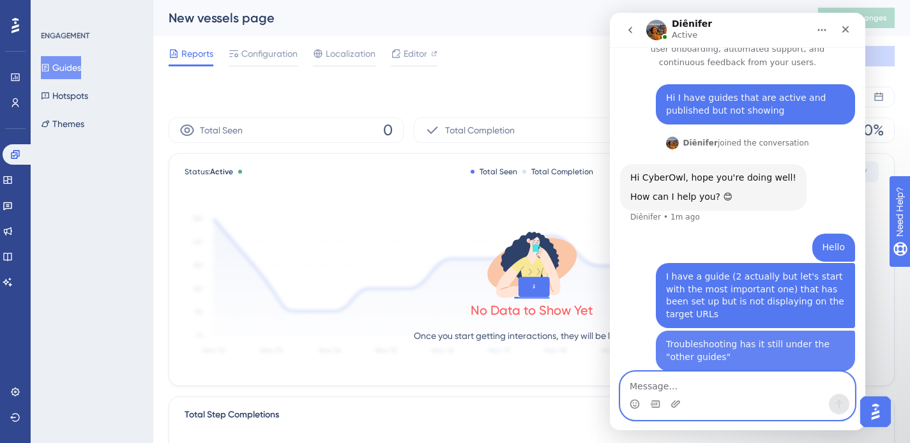
scroll to position [40, 0]
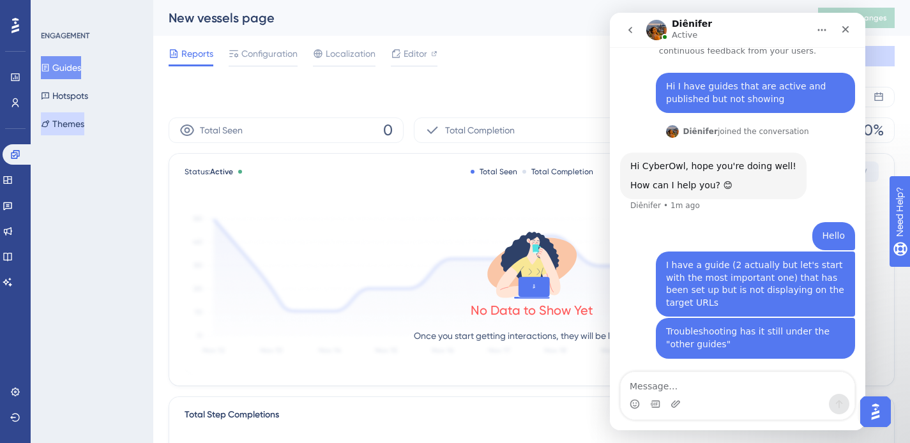
click at [84, 124] on button "Themes" at bounding box center [62, 123] width 43 height 23
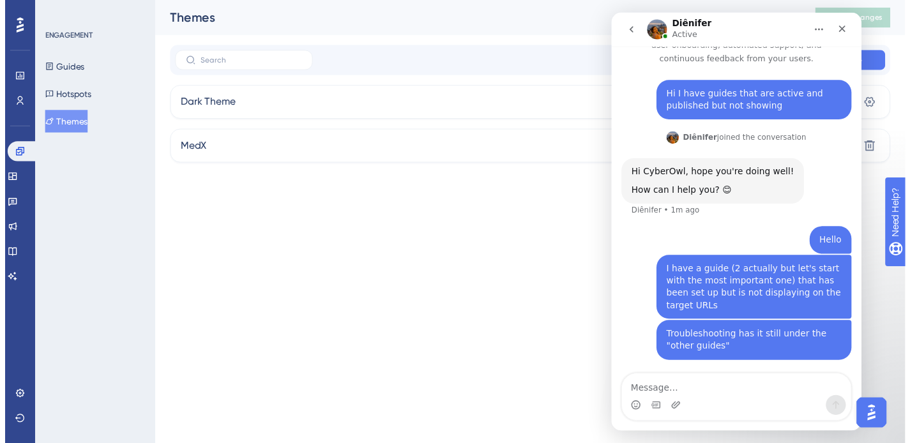
scroll to position [31, 0]
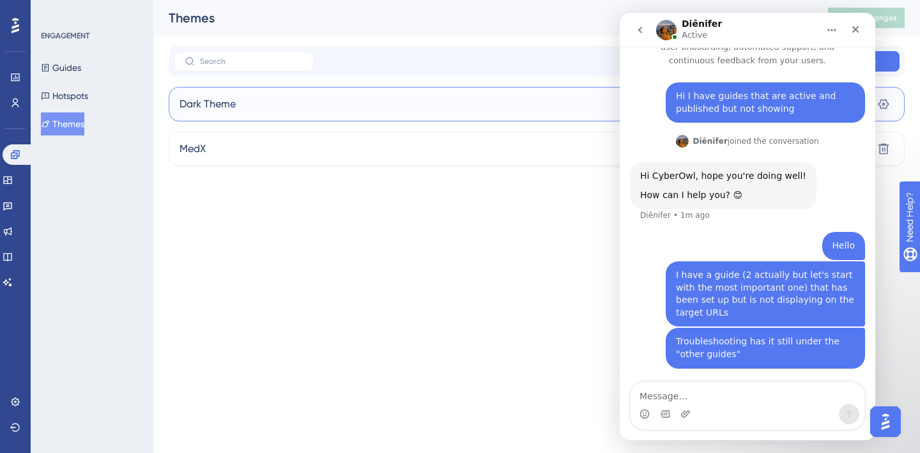
click at [379, 101] on div "Dark Theme Clone Settings" at bounding box center [537, 104] width 736 height 34
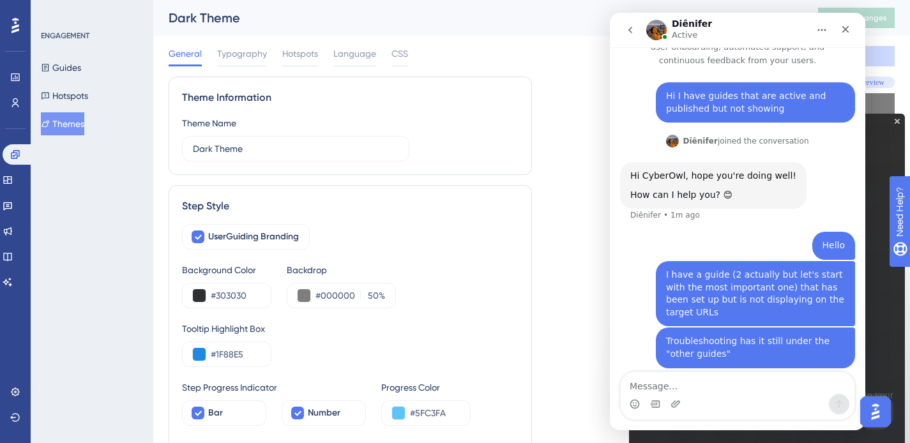
scroll to position [40, 0]
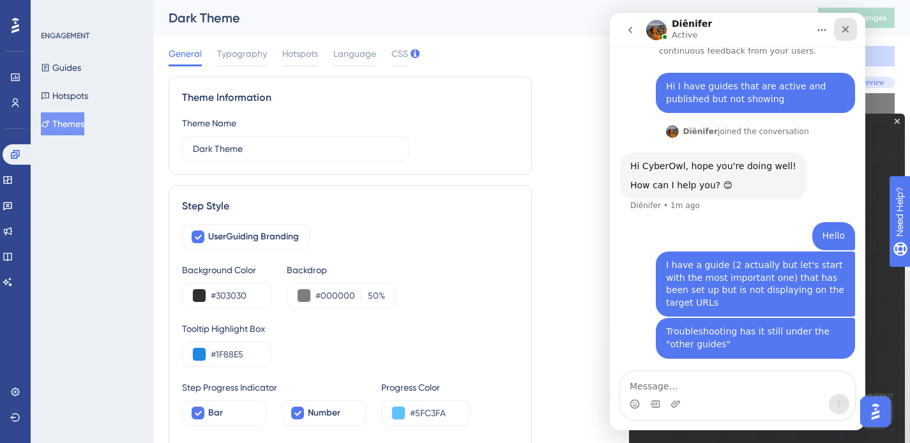
click at [850, 32] on icon "Close" at bounding box center [846, 29] width 10 height 10
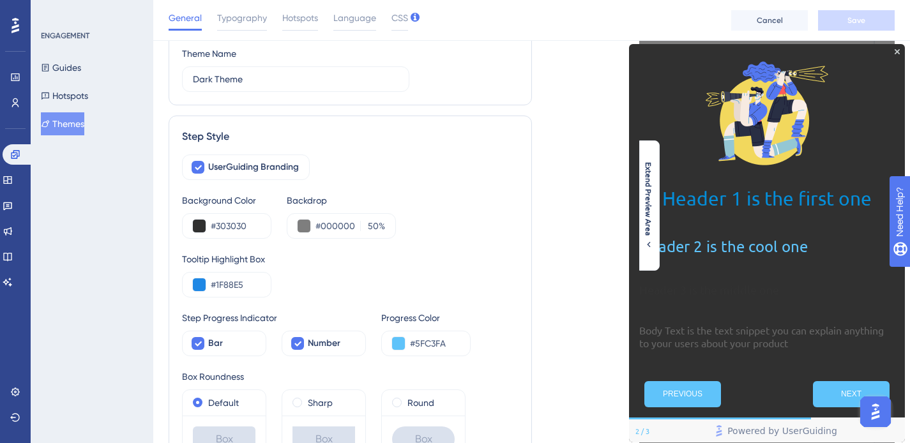
scroll to position [73, 0]
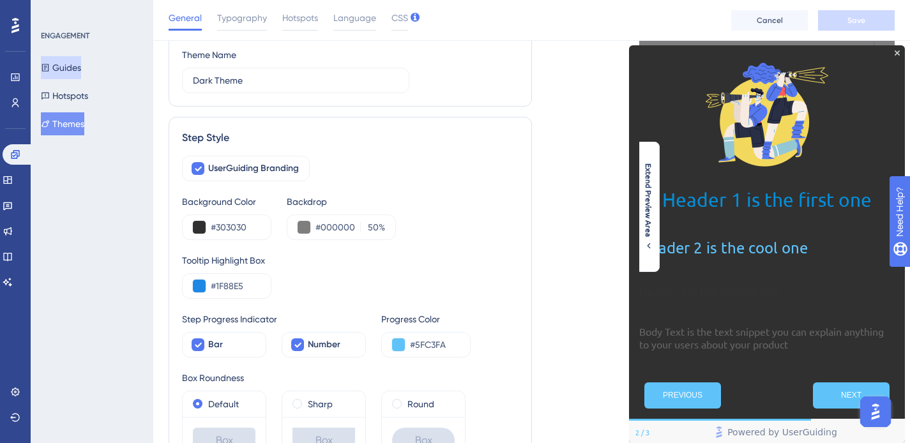
click at [81, 68] on button "Guides" at bounding box center [61, 67] width 40 height 23
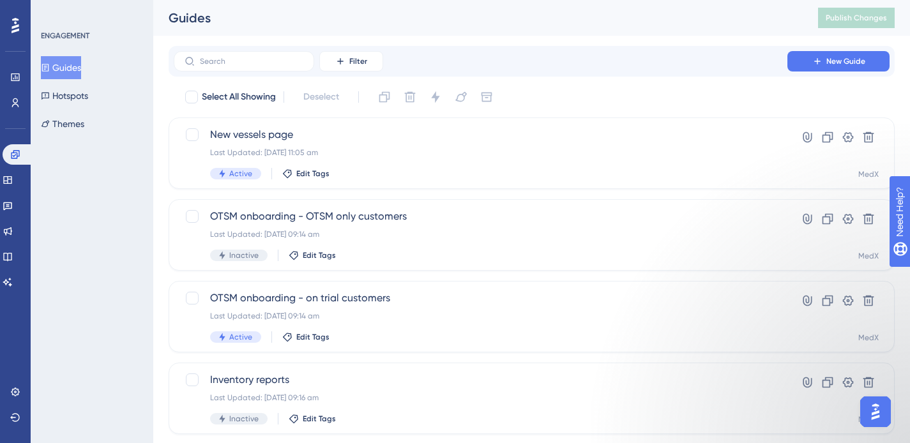
scroll to position [40, 0]
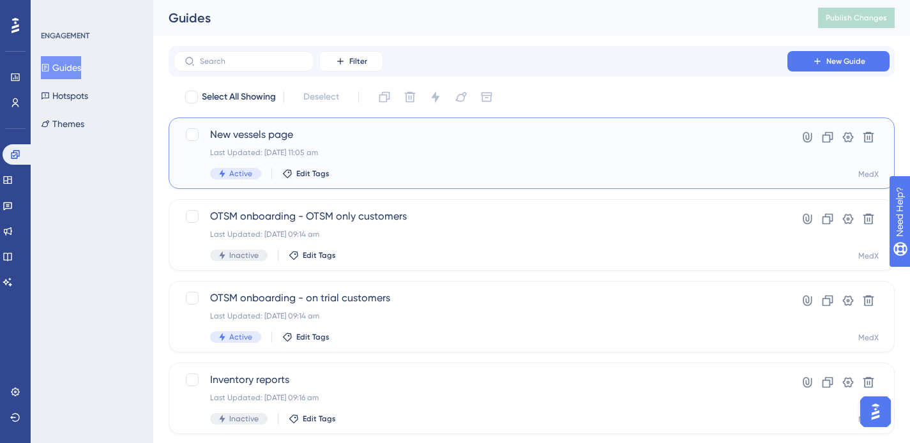
click at [564, 179] on div "Active Edit Tags" at bounding box center [480, 173] width 541 height 11
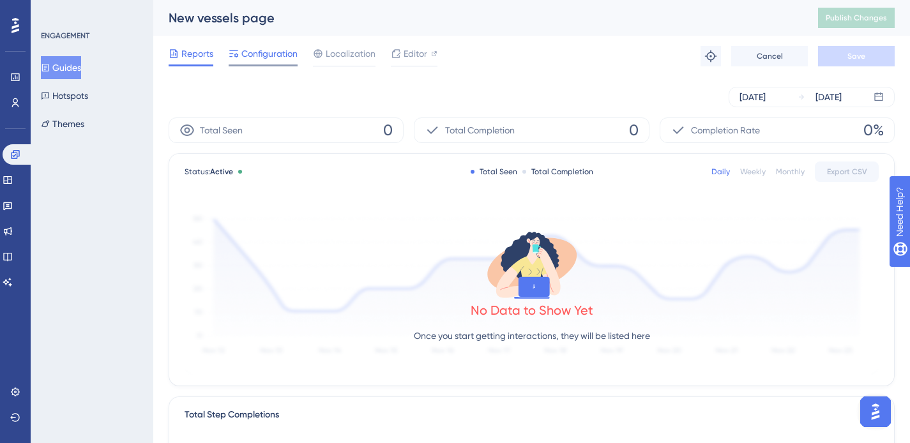
click at [275, 49] on span "Configuration" at bounding box center [269, 53] width 56 height 15
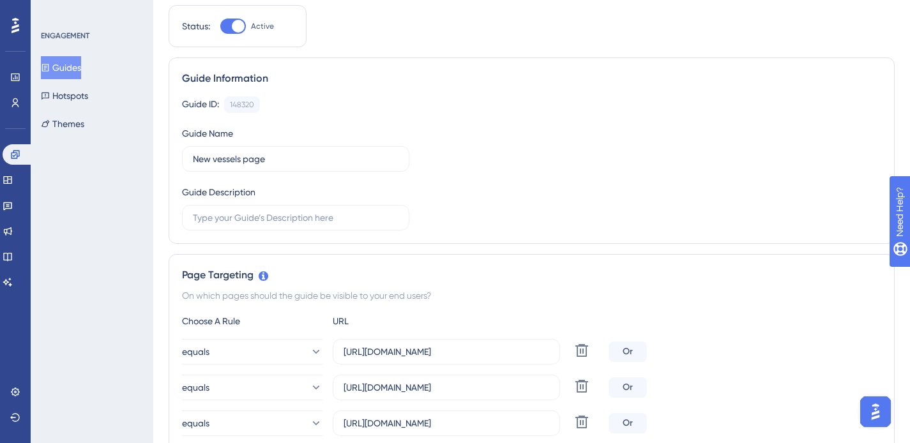
scroll to position [109, 0]
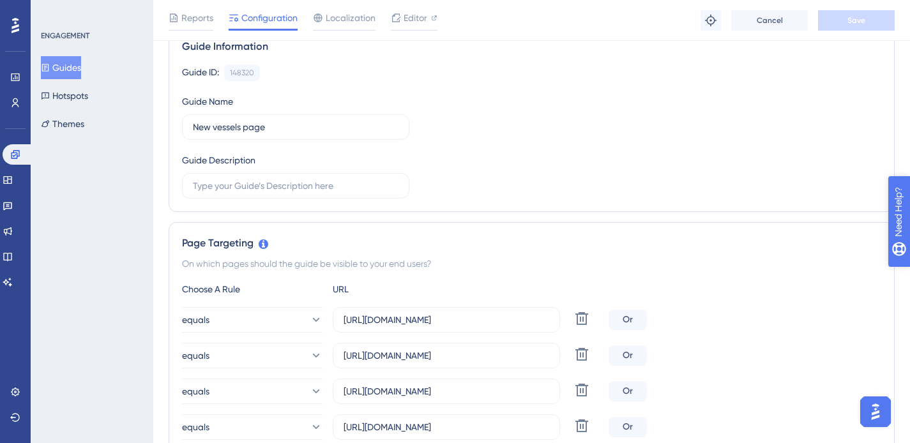
click at [900, 274] on icon "open resource center" at bounding box center [905, 277] width 13 height 13
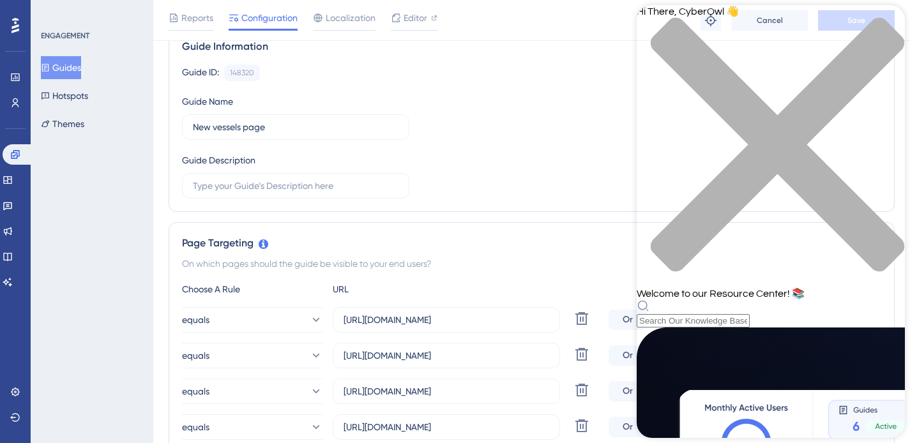
scroll to position [23, 0]
click at [885, 25] on icon "close resource center" at bounding box center [778, 145] width 254 height 254
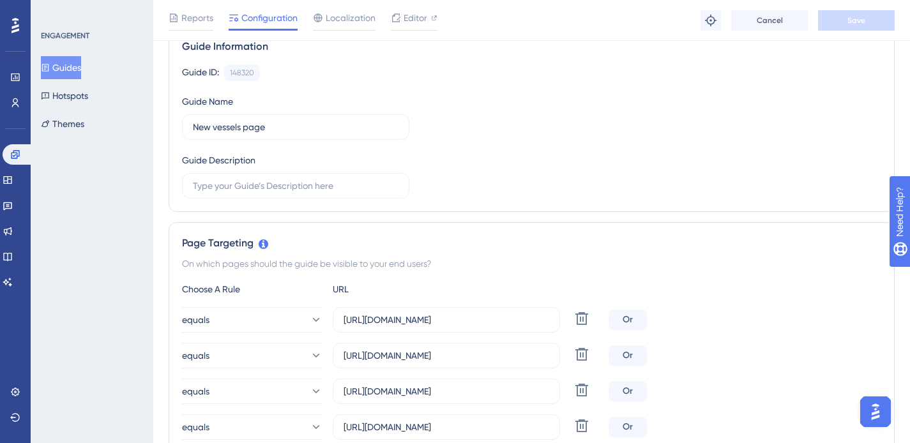
click at [868, 411] on img "Open AI Assistant Launcher" at bounding box center [875, 412] width 23 height 23
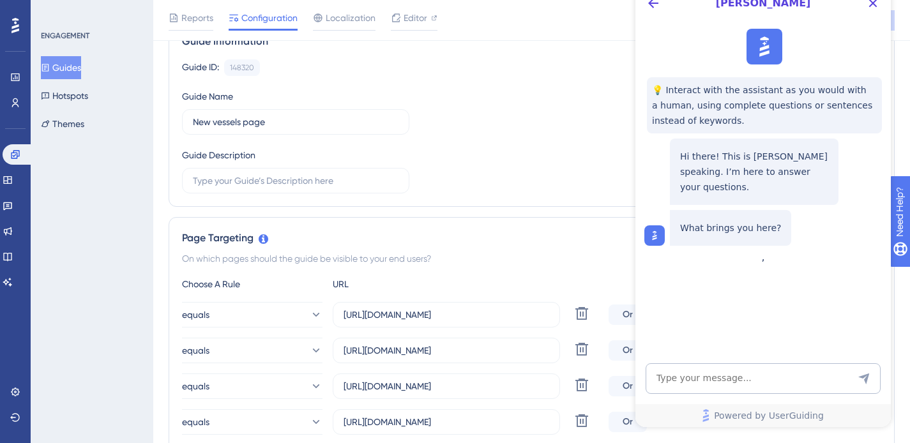
scroll to position [89, 0]
click at [877, 6] on icon "Close Button" at bounding box center [873, 3] width 15 height 15
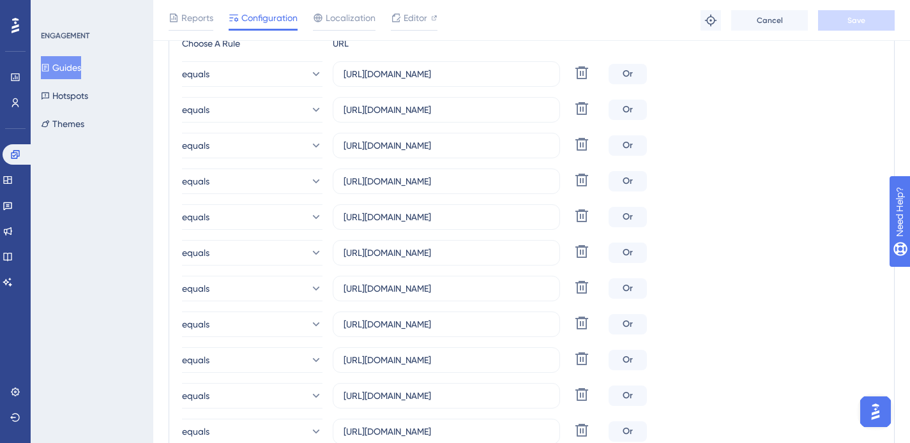
scroll to position [0, 0]
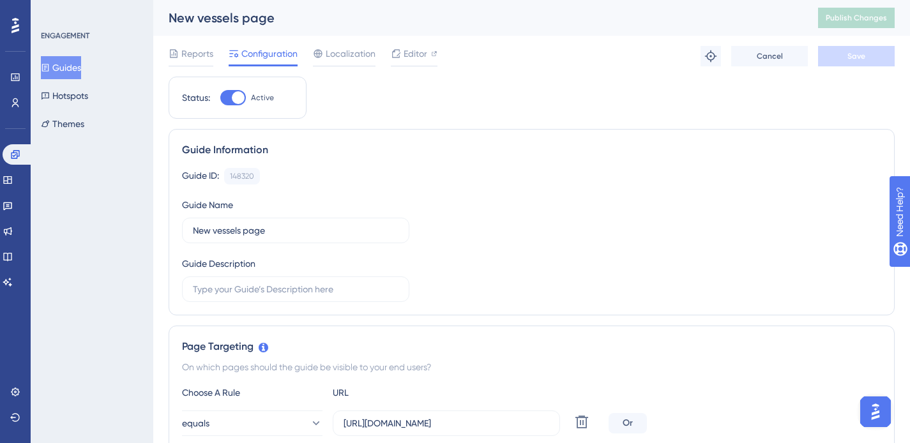
click at [76, 63] on button "Guides" at bounding box center [61, 67] width 40 height 23
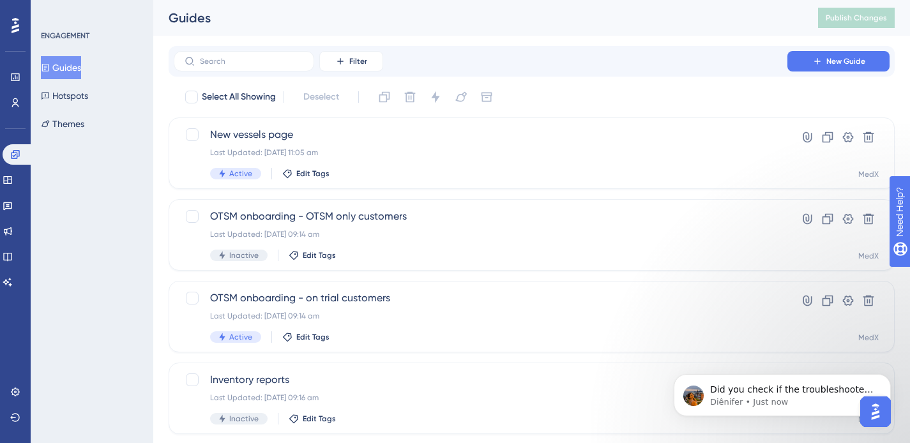
scroll to position [91, 0]
click at [753, 399] on p "Diênifer • Just now" at bounding box center [792, 402] width 165 height 11
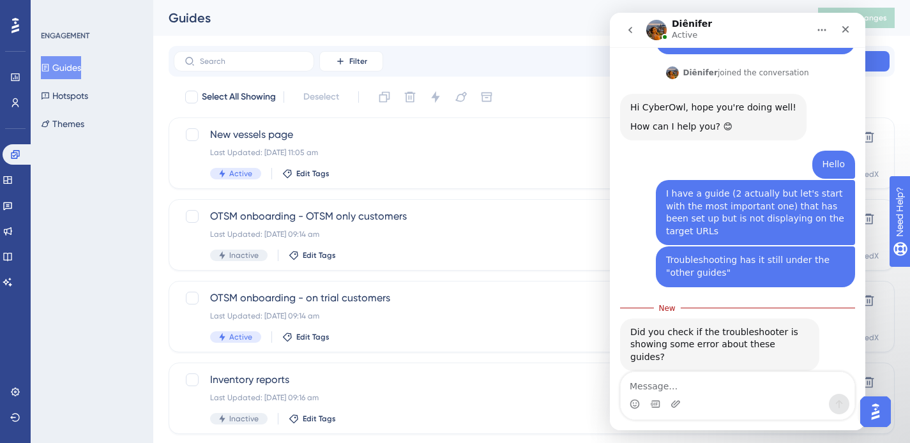
scroll to position [112, 0]
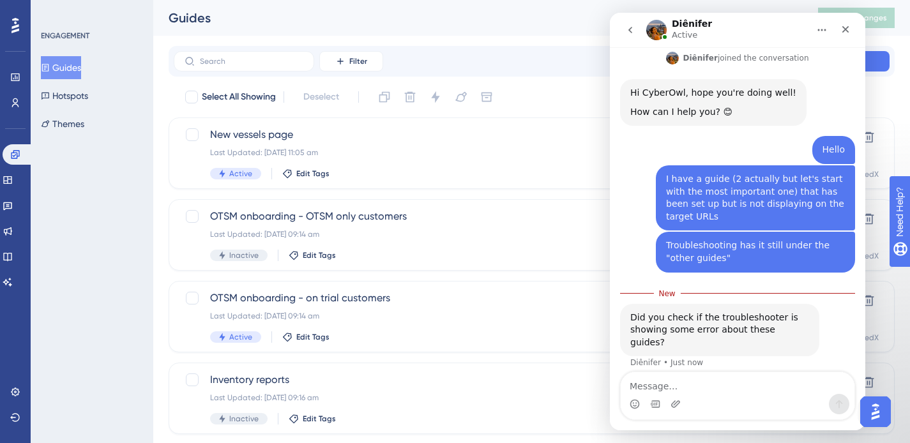
click at [710, 392] on textarea "Message…" at bounding box center [738, 383] width 234 height 22
click at [699, 381] on textarea "Message…" at bounding box center [738, 383] width 234 height 22
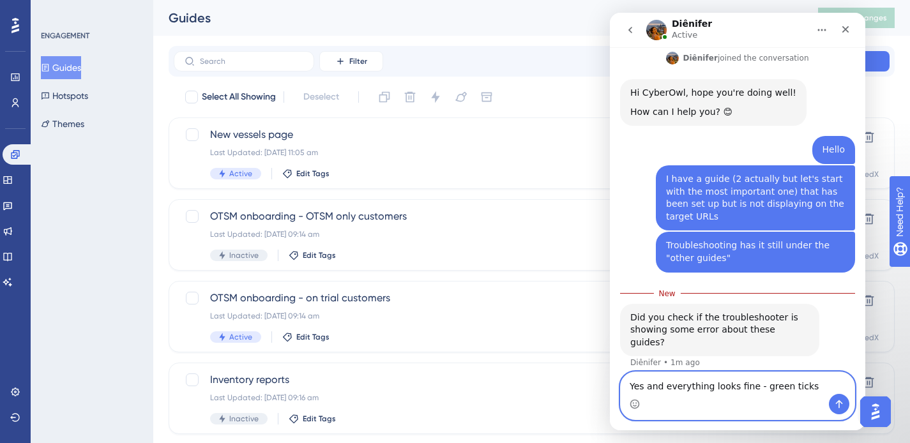
click at [753, 388] on textarea "Yes and everything looks fine - green ticks" at bounding box center [738, 383] width 234 height 22
type textarea "Yes and everything looks fine - green ticks"
click at [809, 388] on textarea "Yes and everything looks fine - green ticks" at bounding box center [738, 383] width 234 height 22
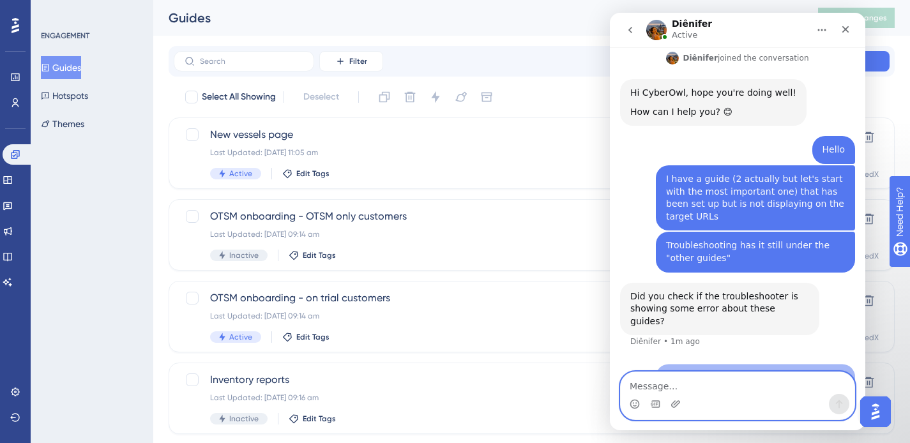
scroll to position [129, 0]
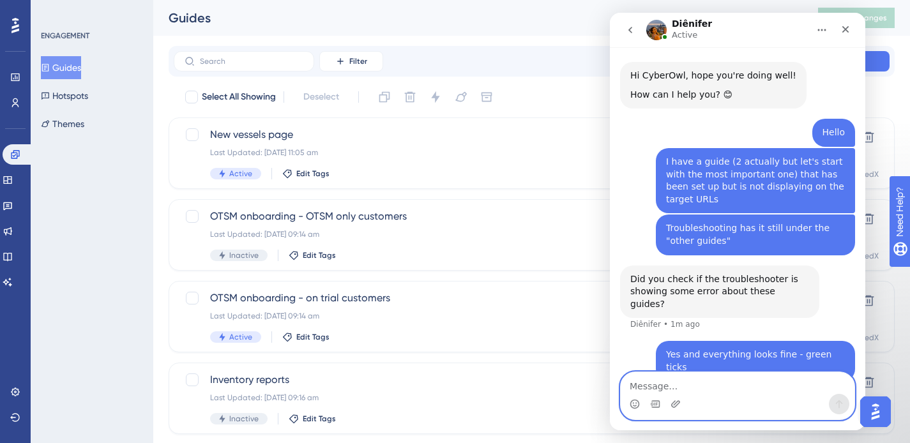
click at [765, 392] on textarea "Message…" at bounding box center [738, 383] width 234 height 22
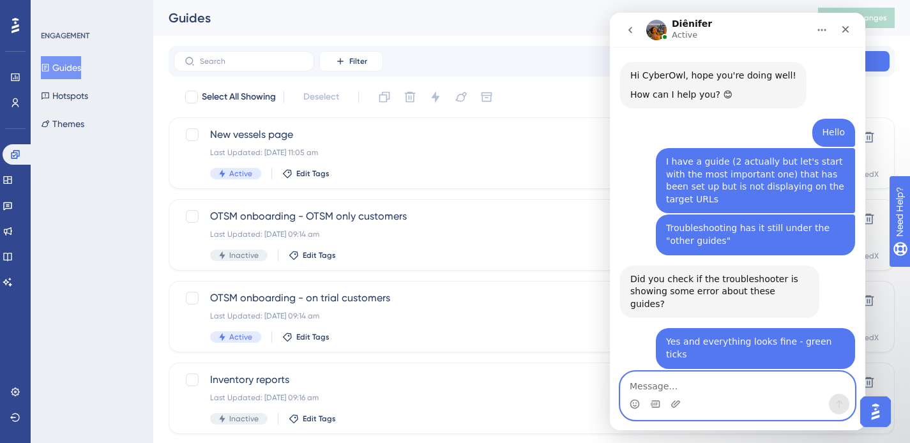
scroll to position [167, 0]
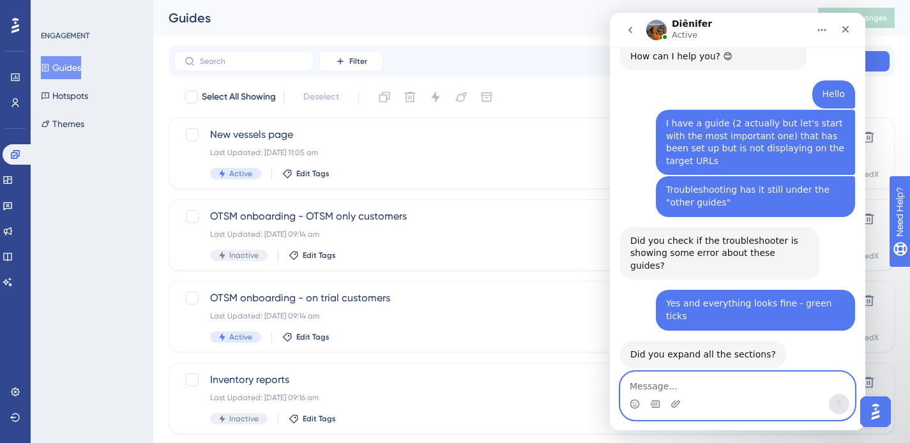
click at [663, 381] on textarea "Message…" at bounding box center [738, 383] width 234 height 22
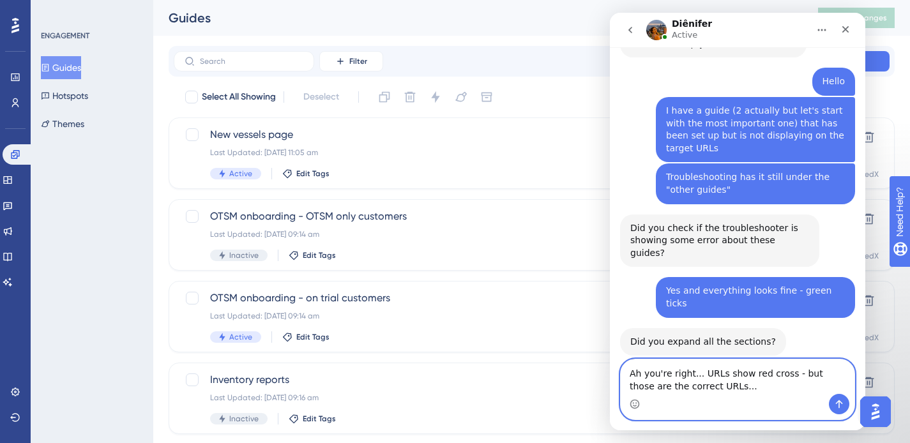
type textarea "Ah you're right... URLs show red cross - but those are the correct URLs...?"
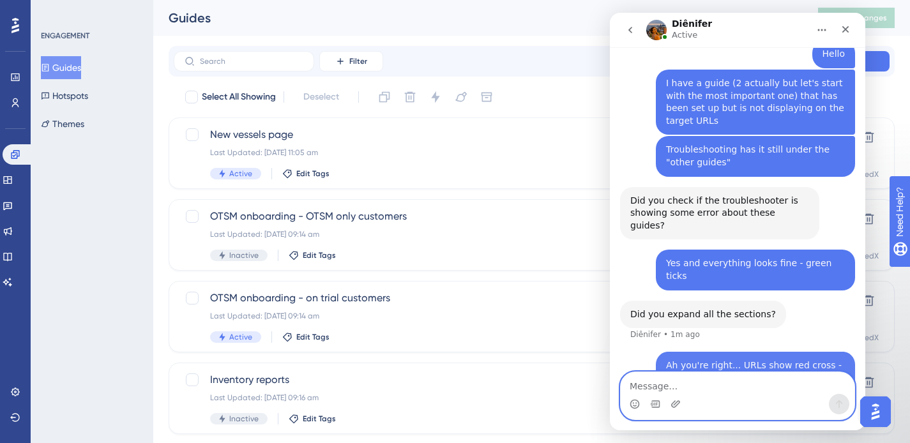
scroll to position [218, 0]
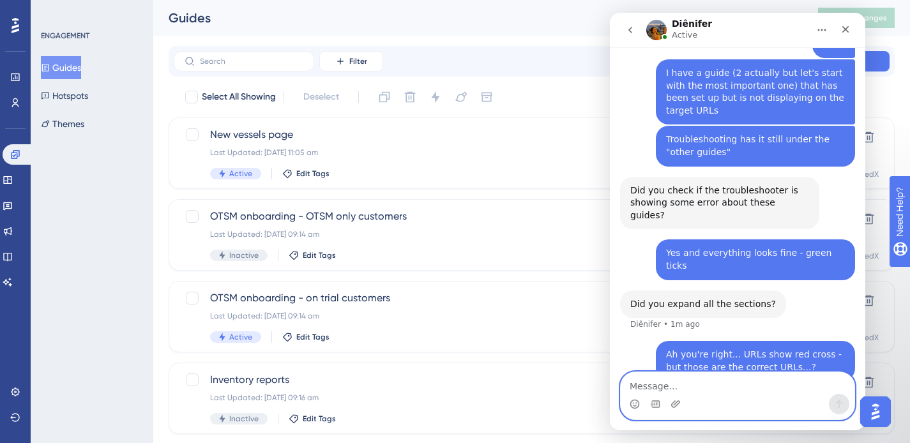
click at [724, 382] on textarea "Message…" at bounding box center [738, 383] width 234 height 22
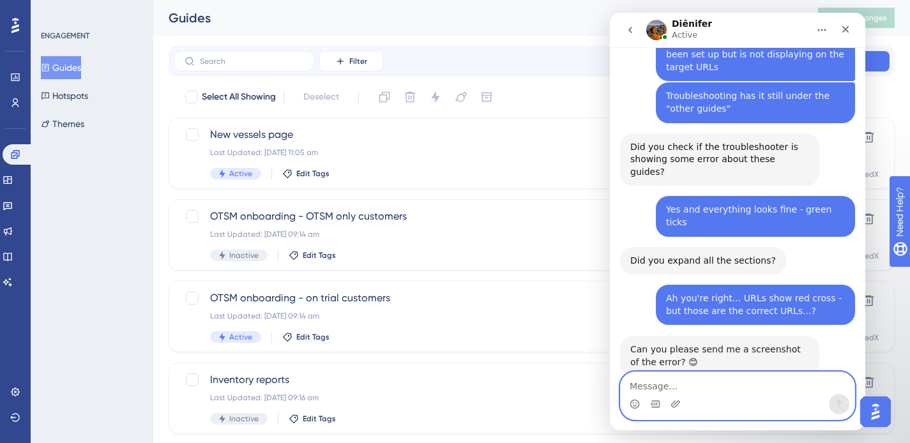
scroll to position [268, 0]
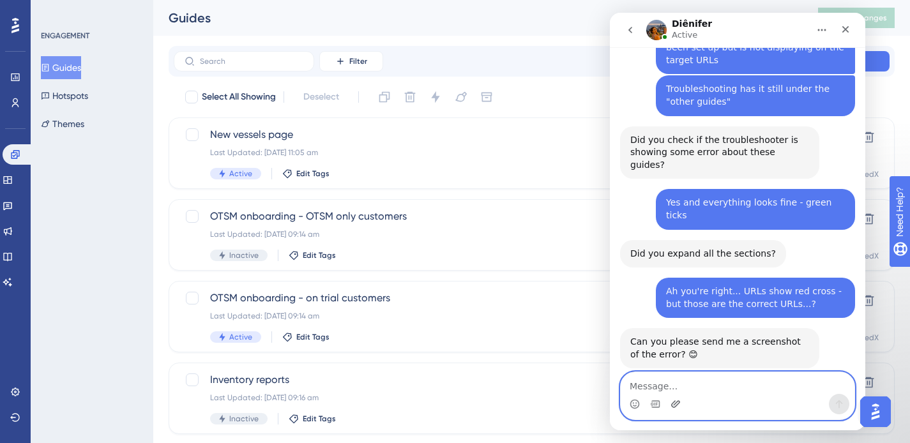
click at [676, 403] on icon "Upload attachment" at bounding box center [675, 404] width 9 height 7
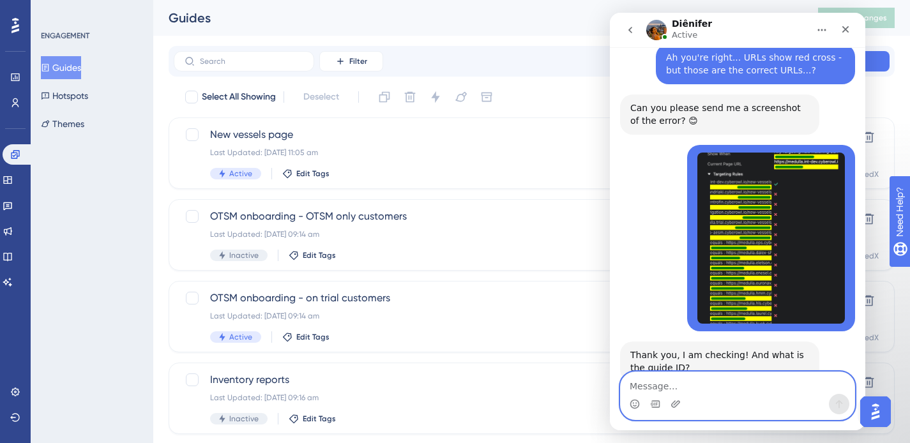
scroll to position [516, 0]
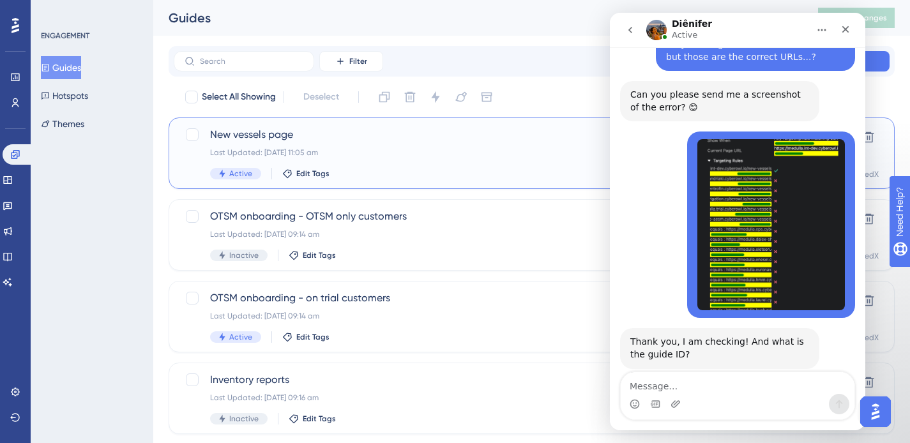
click at [395, 161] on div "New vessels page Last Updated: 19 Aug 2025 11:05 am Active Edit Tags" at bounding box center [480, 153] width 541 height 52
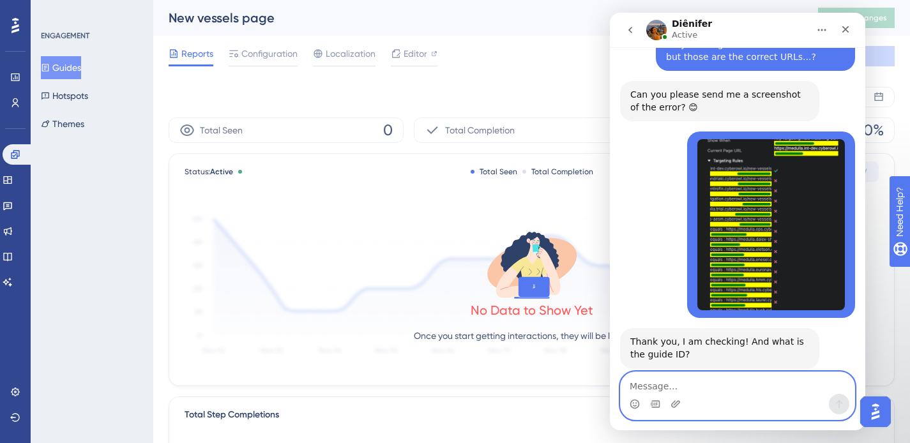
click at [701, 389] on textarea "Message…" at bounding box center [738, 383] width 234 height 22
paste textarea "148320"
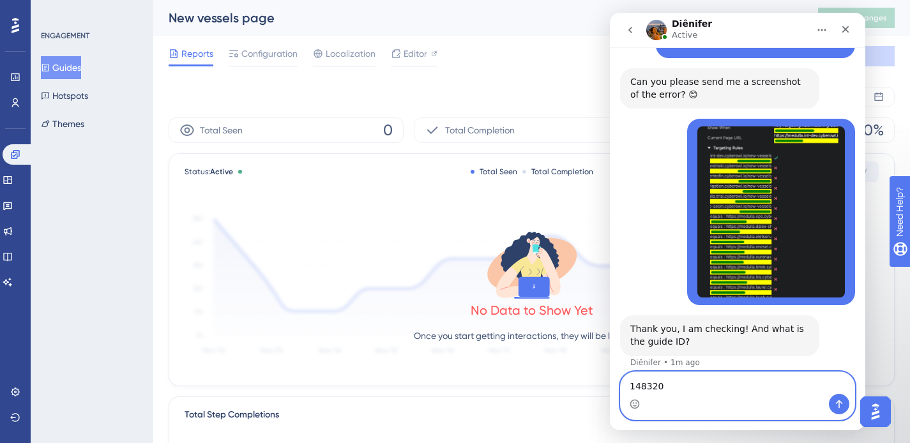
type textarea "148320"
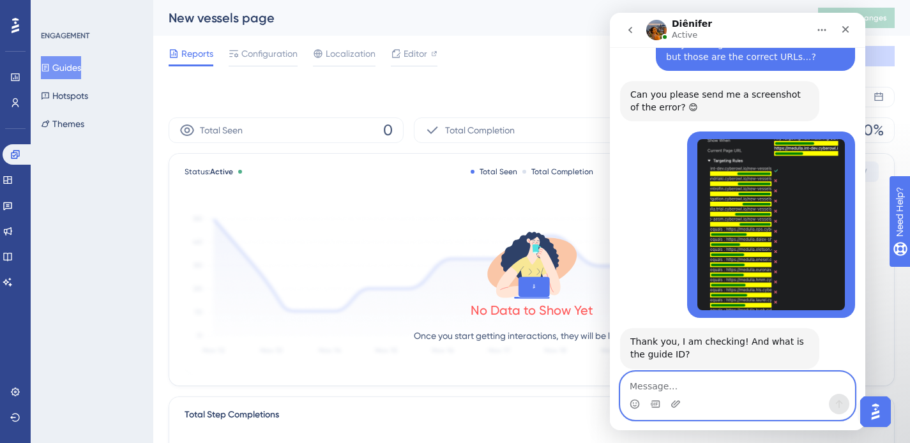
scroll to position [554, 0]
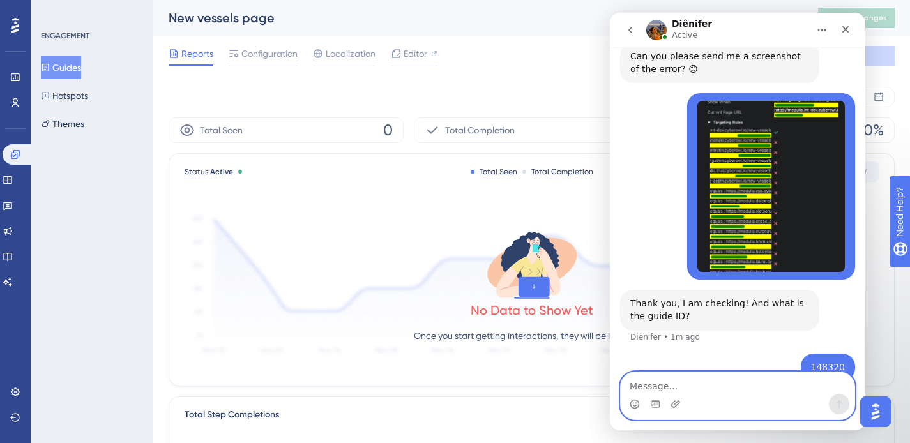
click at [743, 386] on textarea "Message…" at bounding box center [738, 383] width 234 height 22
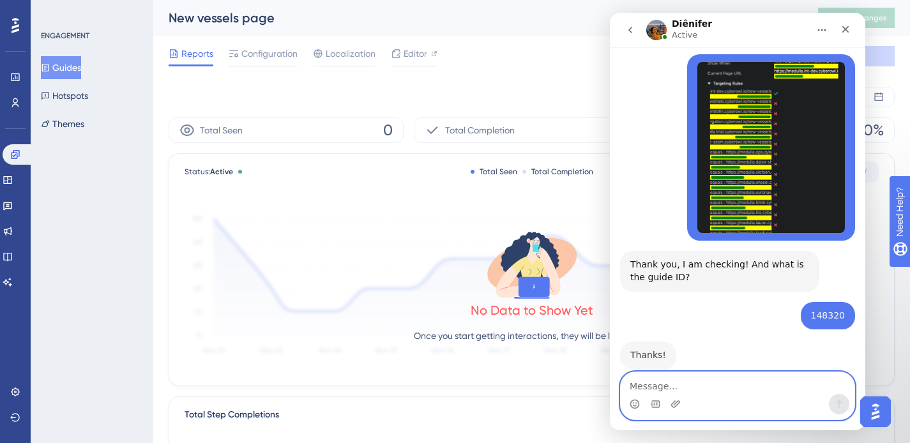
scroll to position [592, 0]
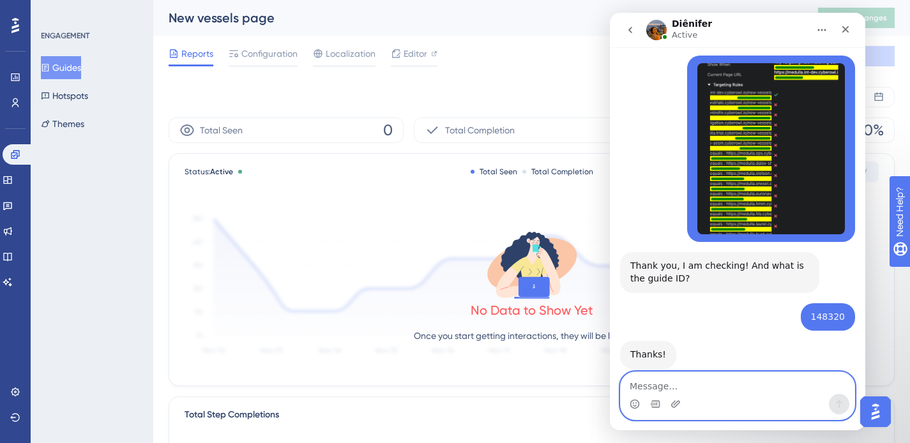
click at [692, 394] on textarea "Message…" at bounding box center [738, 383] width 234 height 22
click at [722, 382] on textarea "Message…" at bounding box center [738, 383] width 234 height 22
click at [680, 387] on textarea "Message…" at bounding box center [738, 383] width 234 height 22
click at [705, 391] on textarea "Message…" at bounding box center [738, 383] width 234 height 22
click at [693, 388] on textarea "Message…" at bounding box center [738, 383] width 234 height 22
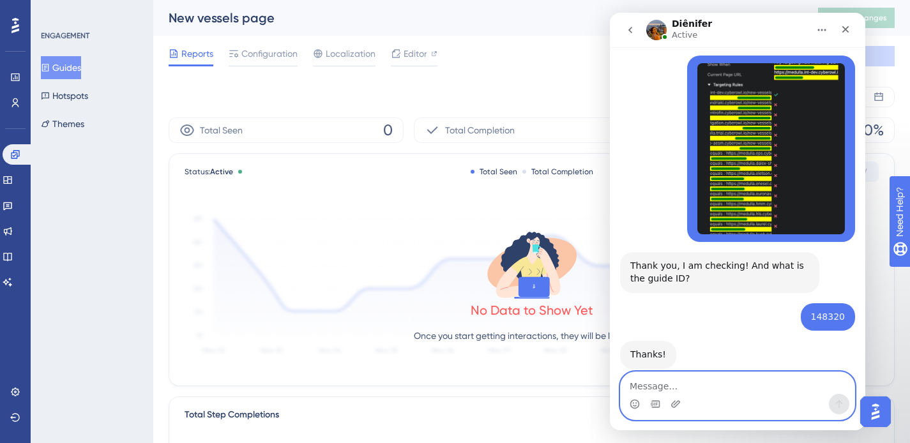
click at [723, 388] on textarea "Message…" at bounding box center [738, 383] width 234 height 22
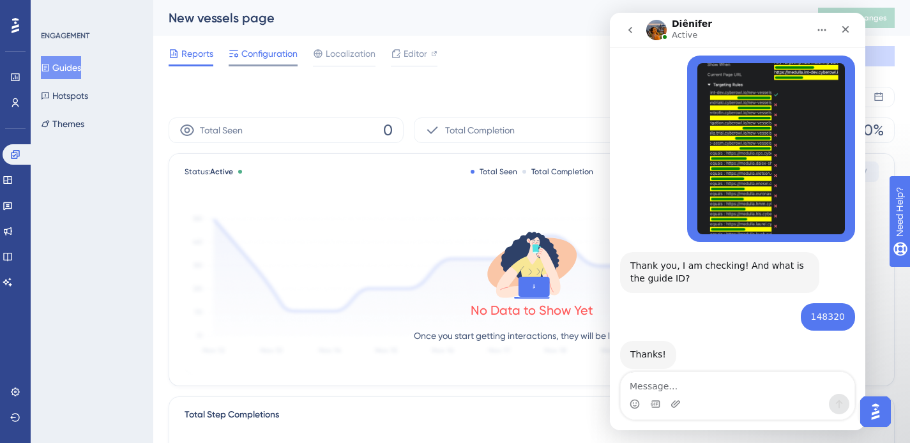
click at [250, 53] on span "Configuration" at bounding box center [269, 53] width 56 height 15
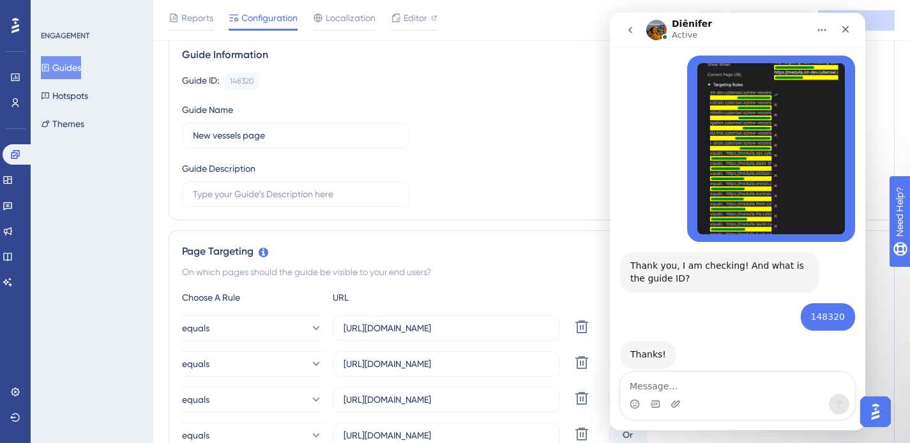
scroll to position [45, 0]
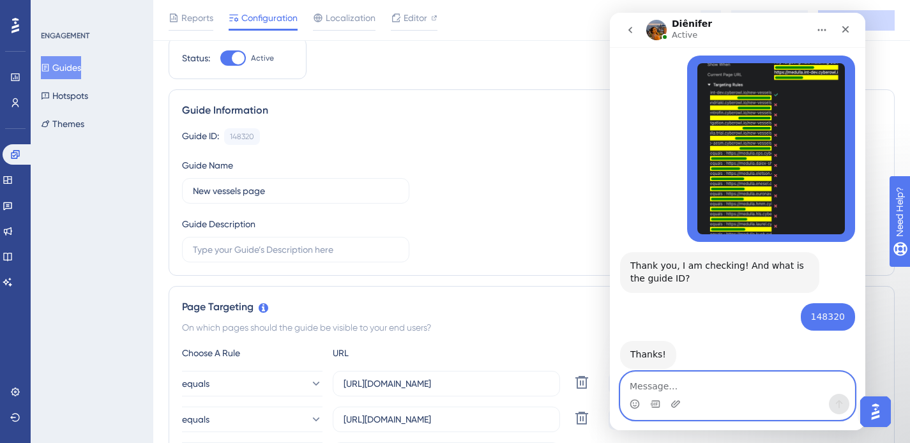
click at [668, 385] on textarea "Message…" at bounding box center [738, 383] width 234 height 22
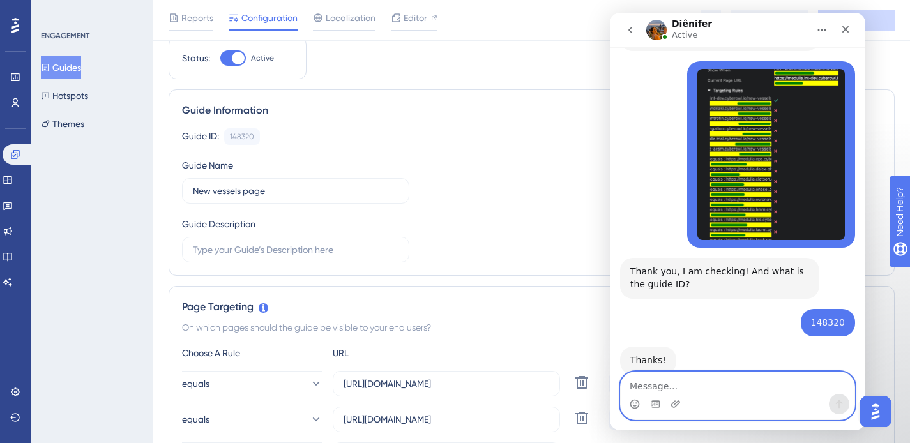
scroll to position [592, 0]
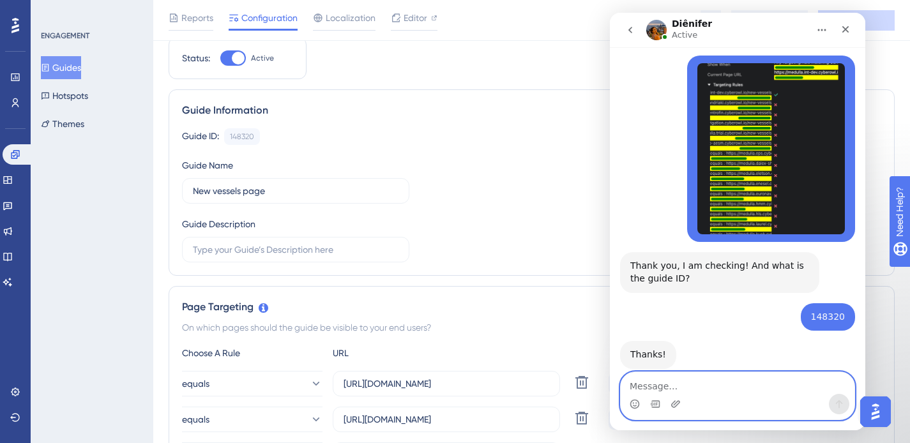
click at [665, 389] on textarea "Message…" at bounding box center [738, 383] width 234 height 22
type textarea "Any luck?"
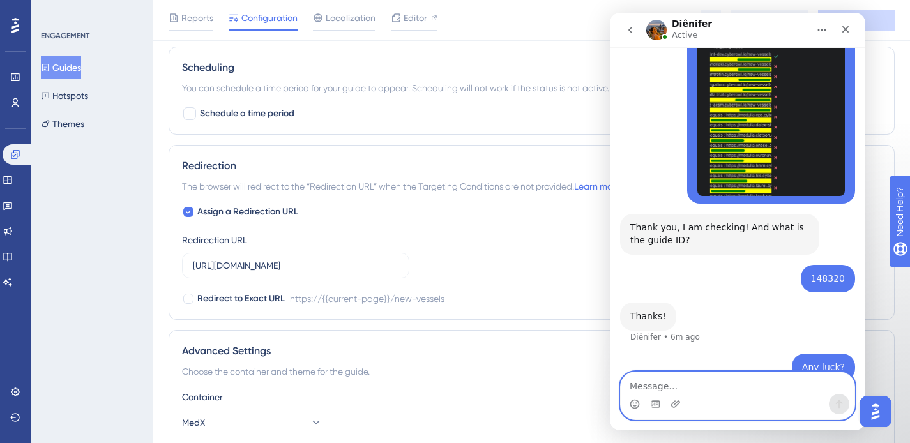
scroll to position [2532, 0]
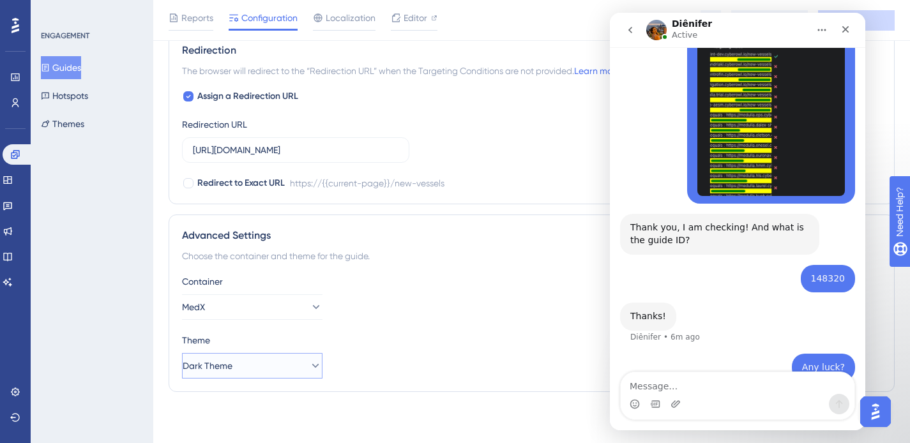
click at [305, 358] on button "Dark Theme" at bounding box center [252, 366] width 141 height 26
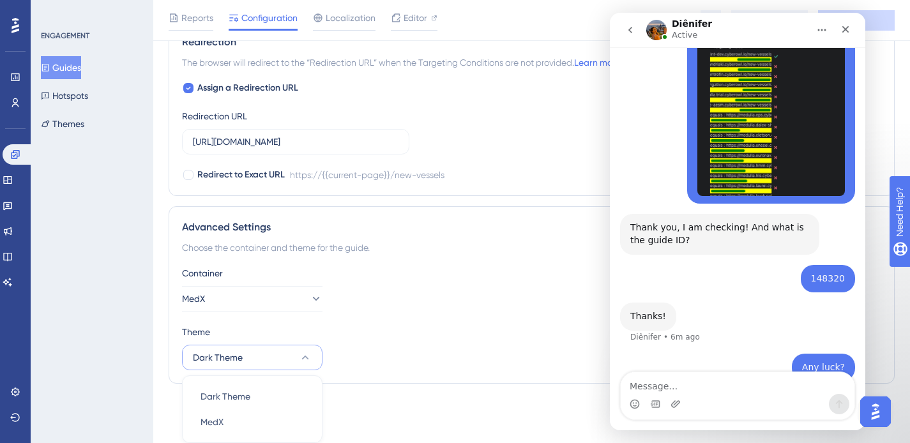
click at [374, 287] on div "Container MedX" at bounding box center [532, 289] width 700 height 46
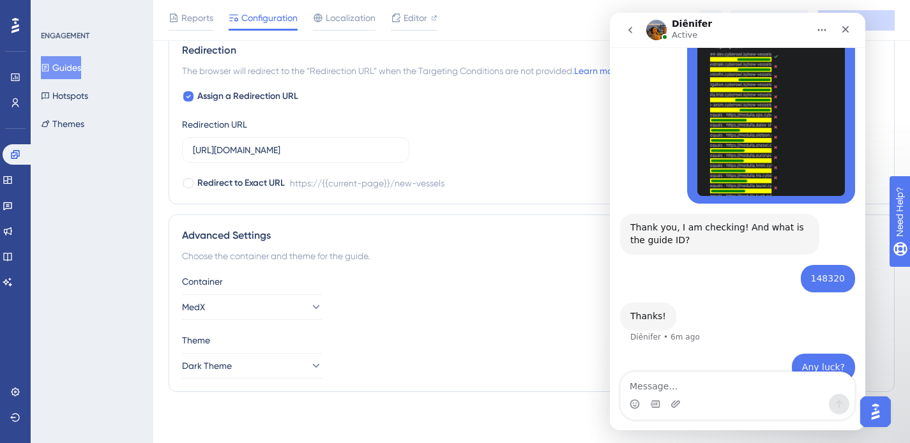
click at [79, 67] on button "Guides" at bounding box center [61, 67] width 40 height 23
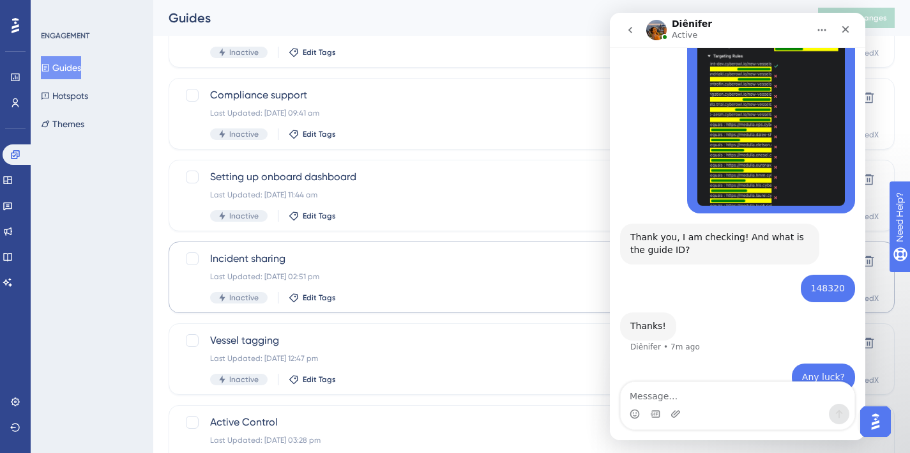
scroll to position [447, 0]
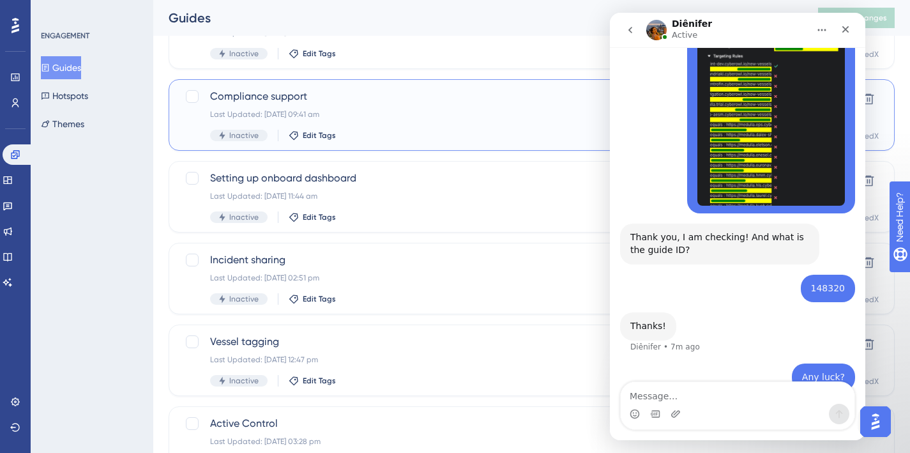
click at [440, 118] on div "Last Updated: 10 Jan 2024 09:41 am" at bounding box center [480, 114] width 541 height 10
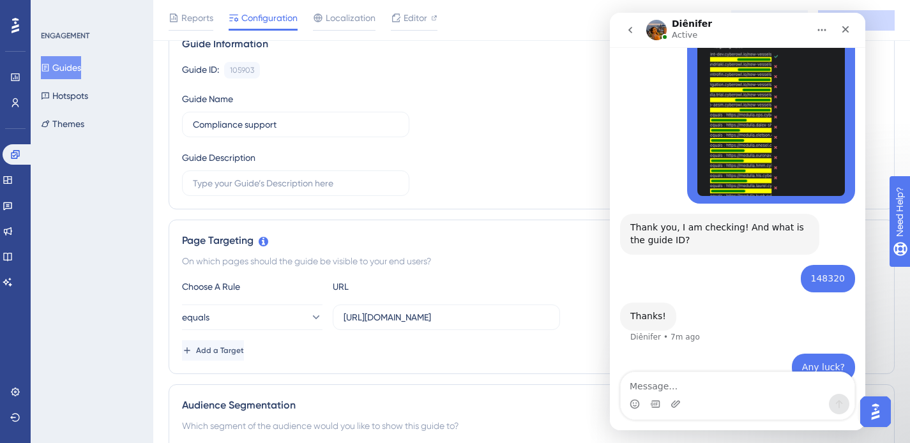
scroll to position [805, 0]
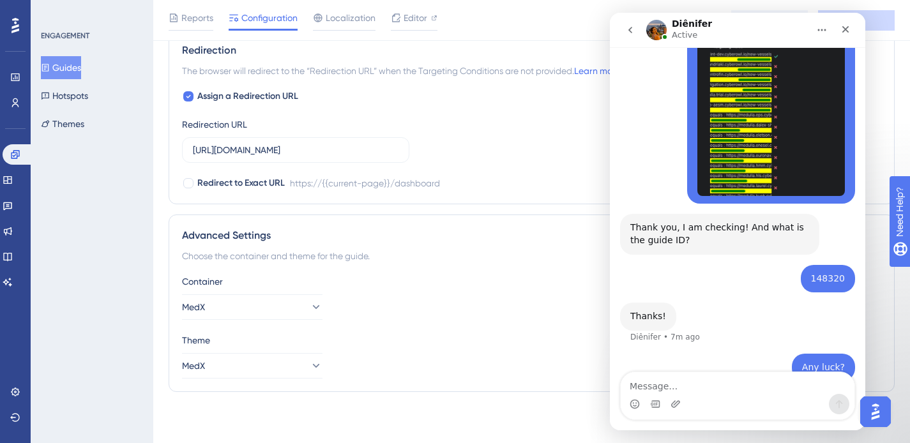
click at [73, 75] on button "Guides" at bounding box center [61, 67] width 40 height 23
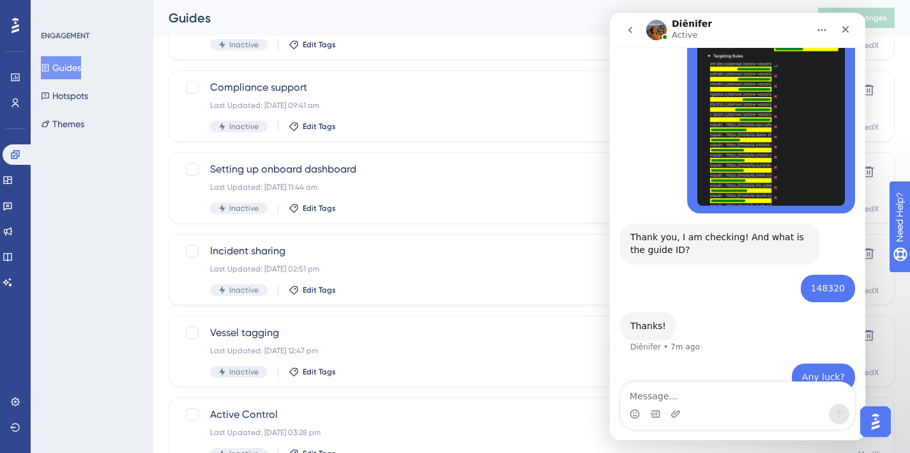
scroll to position [539, 0]
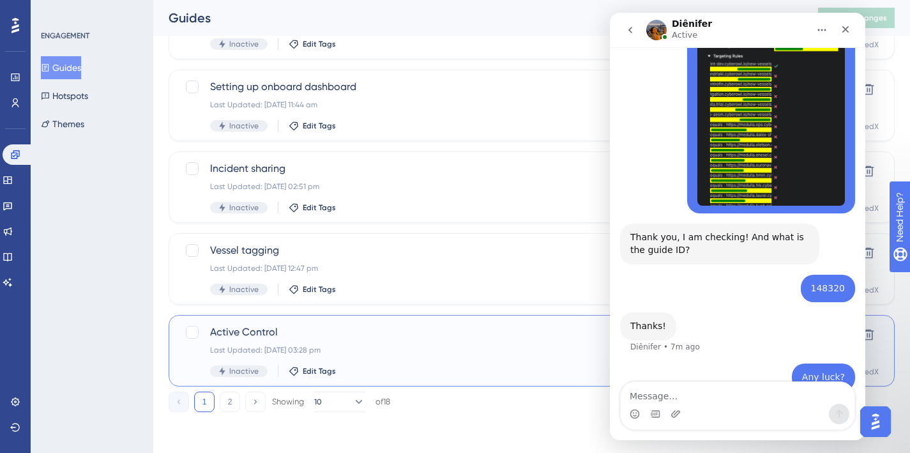
click at [377, 335] on span "Active Control" at bounding box center [480, 332] width 541 height 15
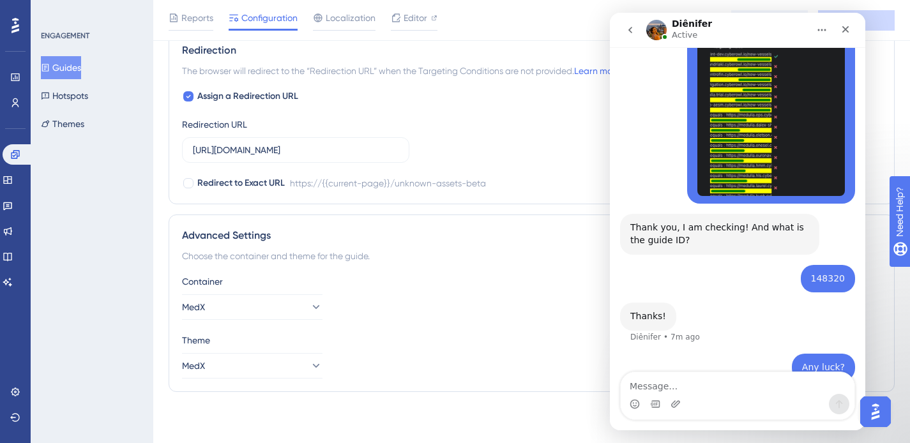
scroll to position [807, 0]
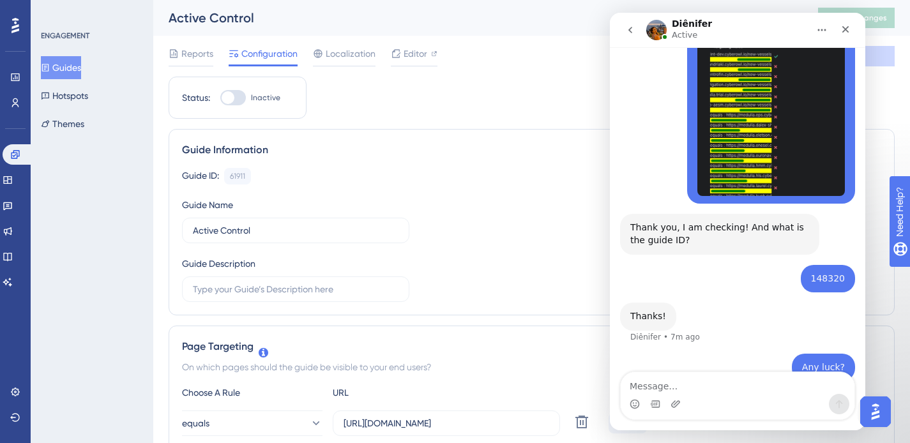
click at [72, 78] on button "Guides" at bounding box center [61, 67] width 40 height 23
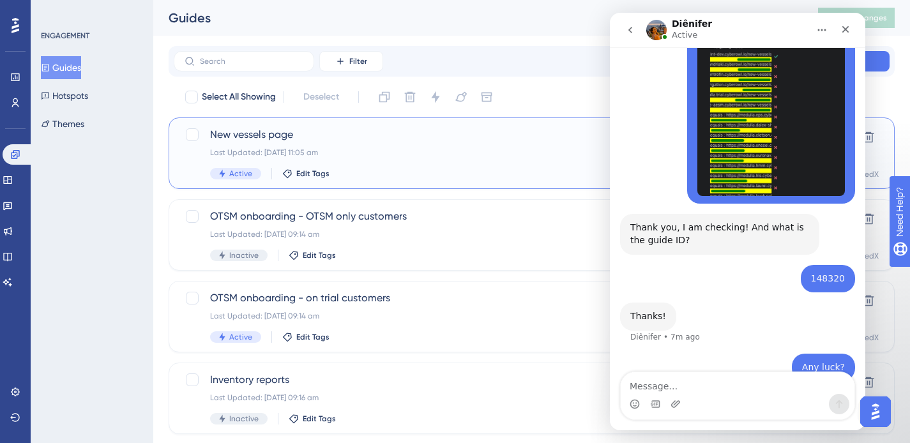
click at [383, 166] on div "New vessels page Last Updated: 19 Aug 2025 11:05 am Active Edit Tags" at bounding box center [480, 153] width 541 height 52
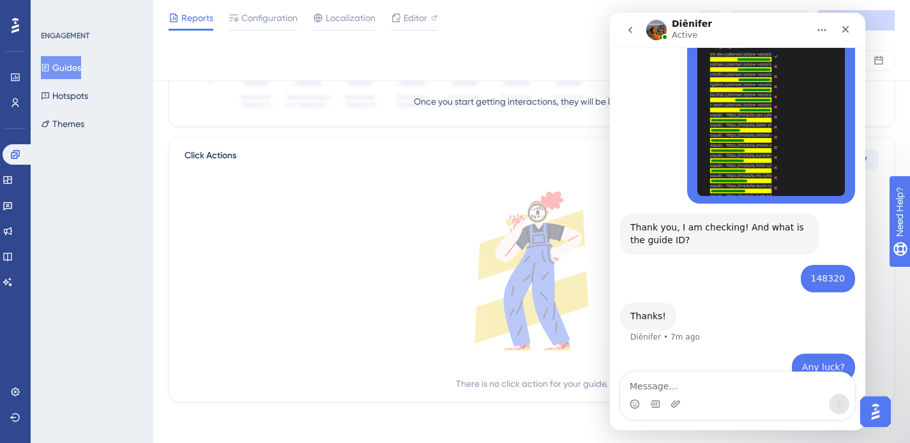
scroll to position [234, 0]
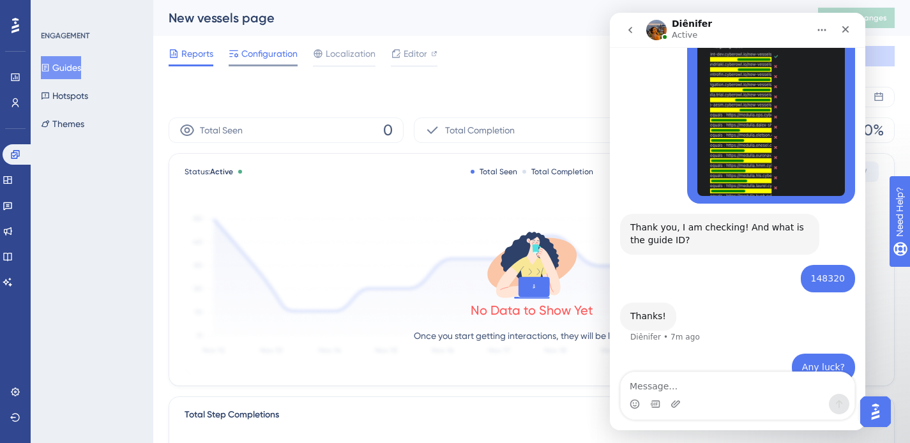
click at [275, 57] on span "Configuration" at bounding box center [269, 53] width 56 height 15
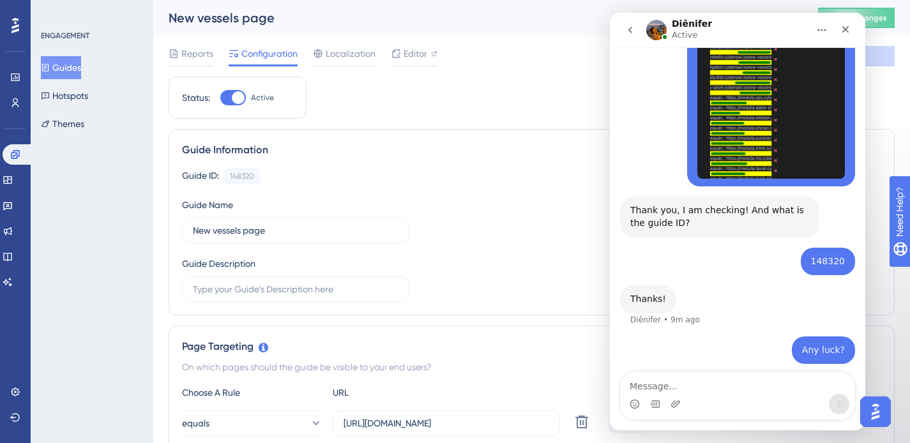
scroll to position [679, 0]
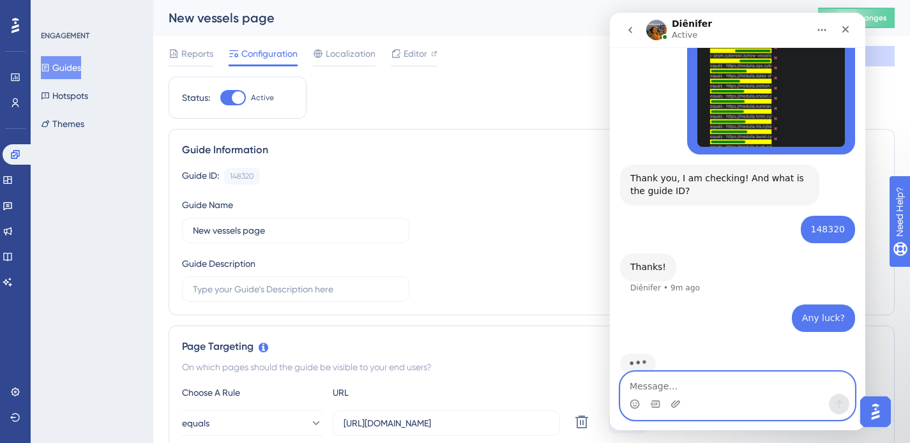
click at [670, 390] on textarea "Message…" at bounding box center [738, 383] width 234 height 22
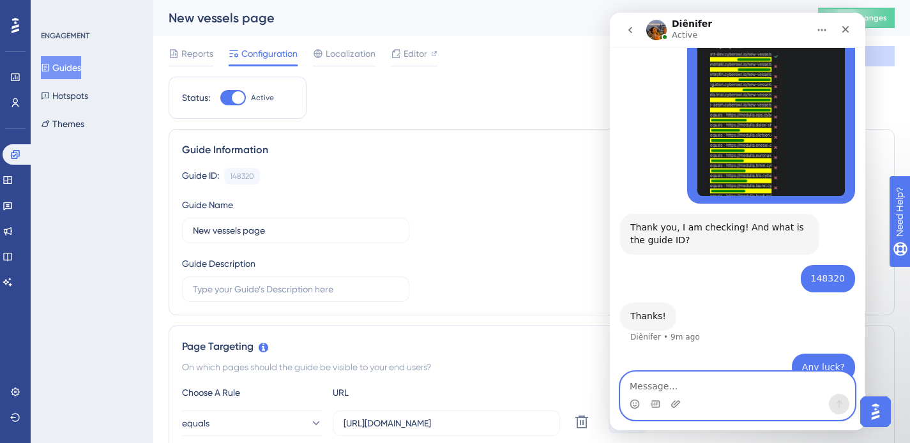
click at [675, 385] on textarea "Message…" at bounding box center [738, 383] width 234 height 22
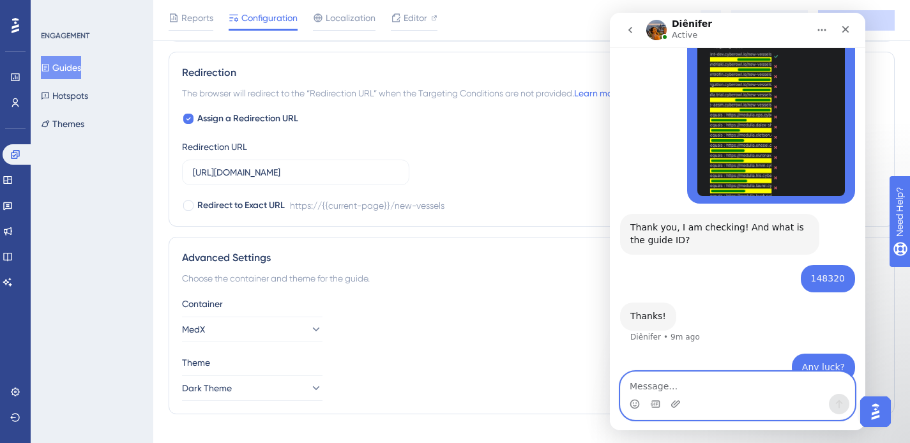
scroll to position [2525, 10]
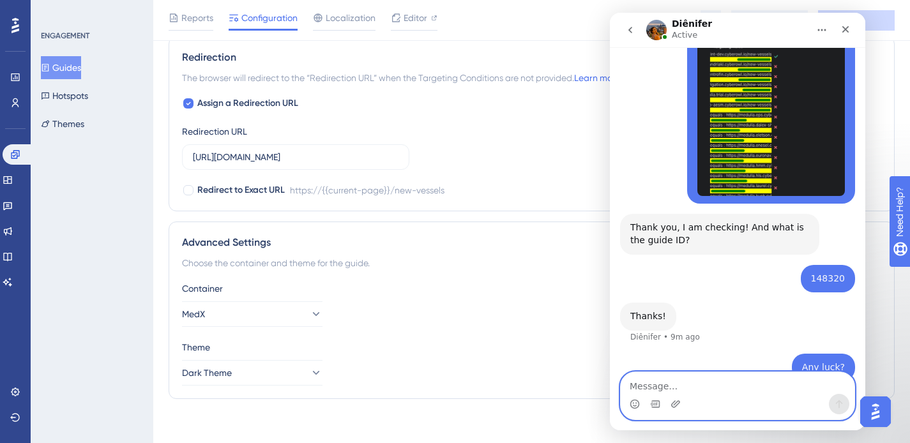
click at [724, 388] on textarea "Message…" at bounding box center [738, 383] width 234 height 22
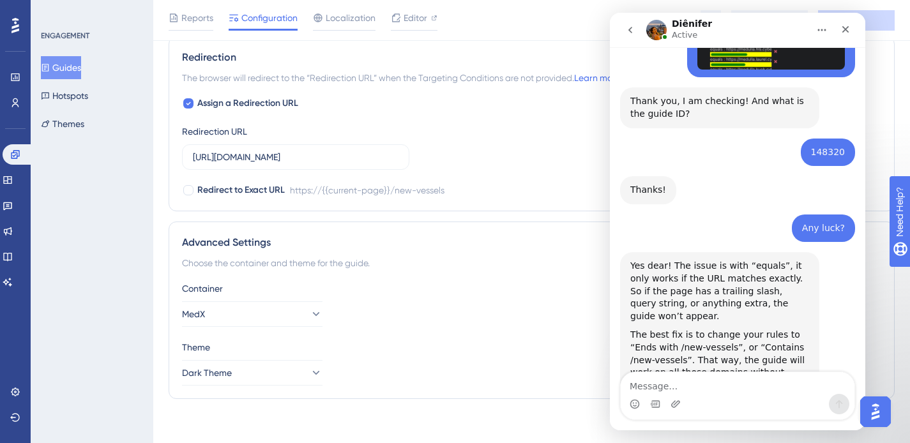
scroll to position [774, 0]
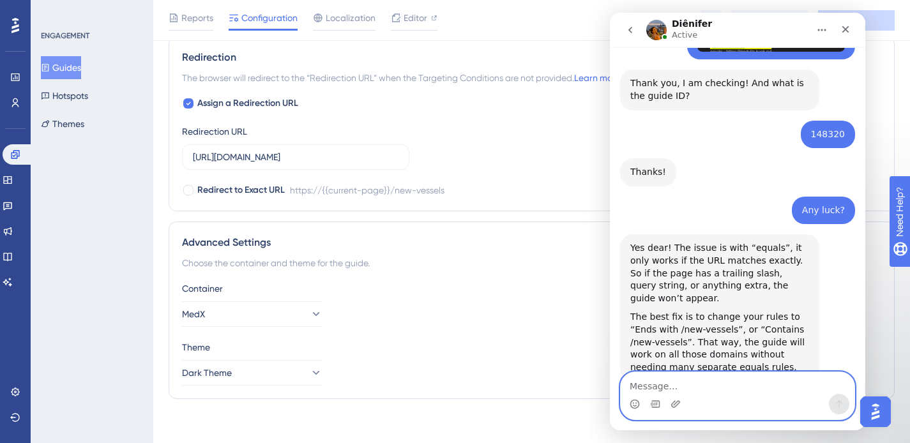
click at [718, 385] on textarea "Message…" at bounding box center [738, 383] width 234 height 22
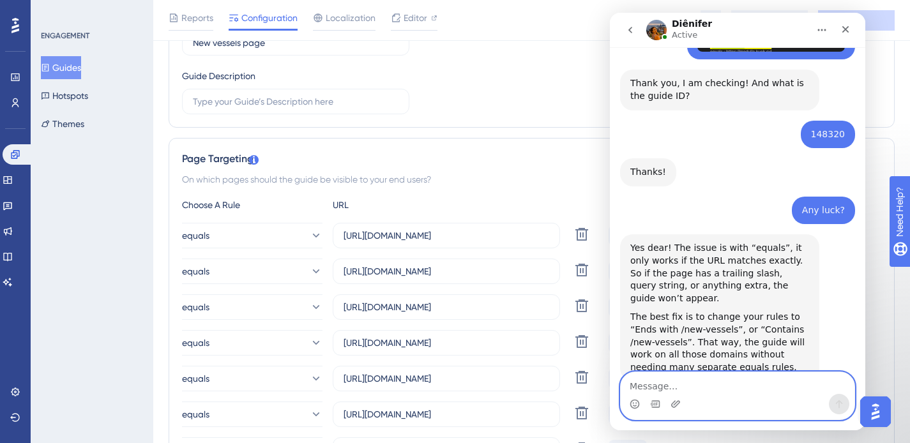
scroll to position [325, 10]
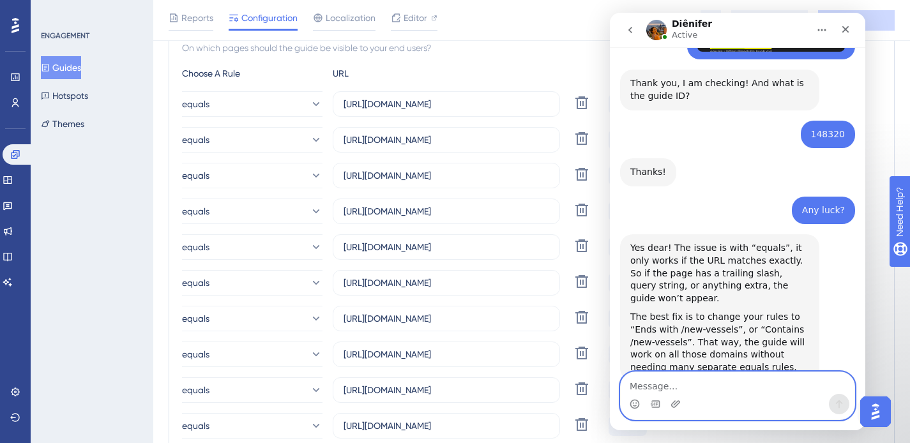
click at [692, 387] on textarea "Message…" at bounding box center [738, 383] width 234 height 22
type textarea "S"
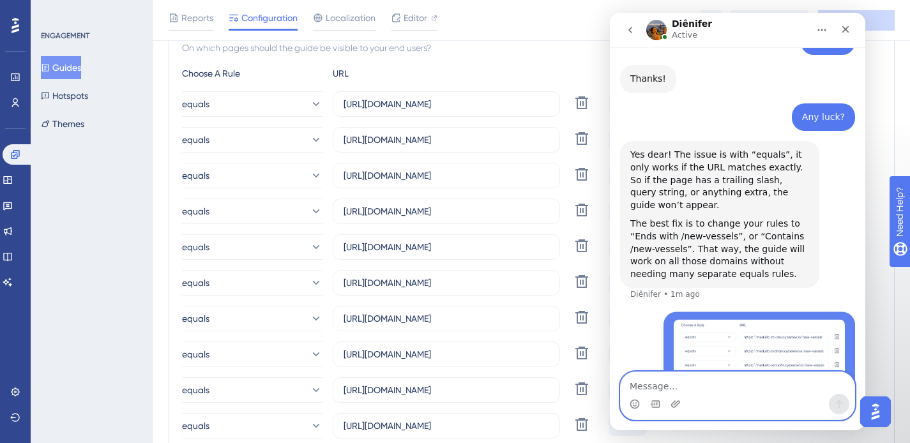
scroll to position [894, 0]
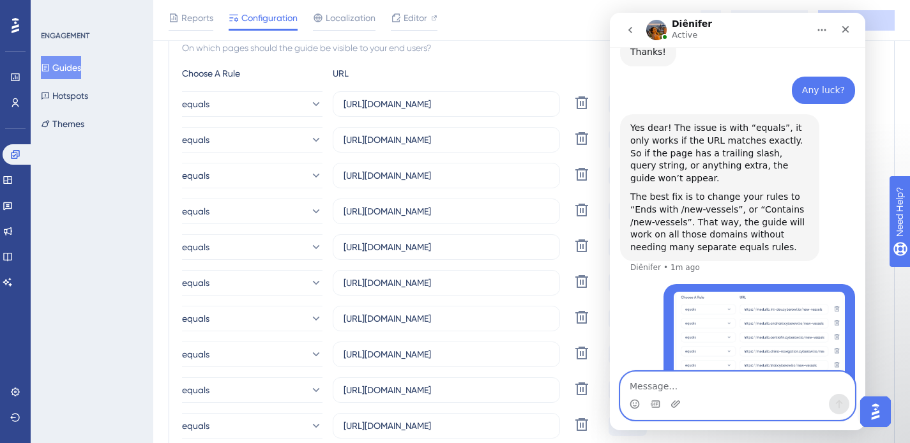
click at [685, 388] on textarea "Message…" at bounding box center [738, 383] width 234 height 22
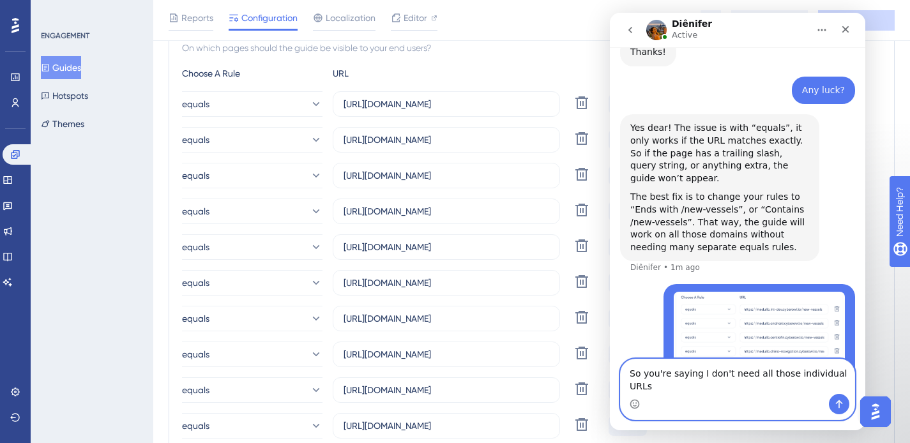
scroll to position [907, 0]
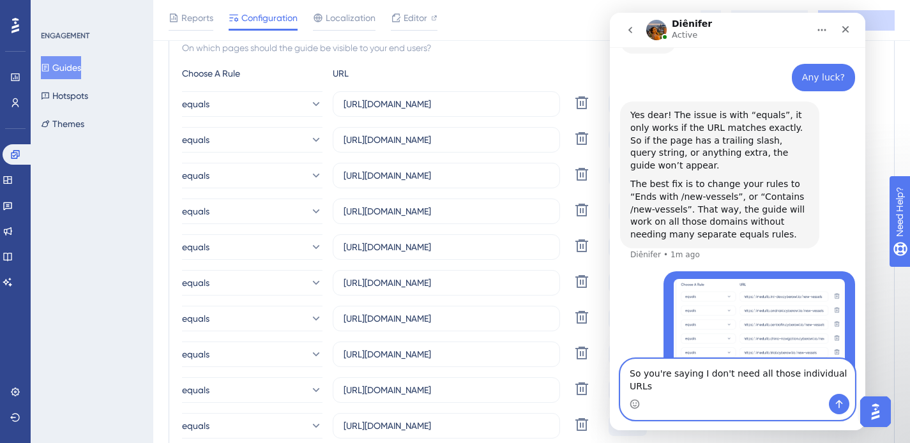
type textarea "So you're saying I don't need all those individual URLs?"
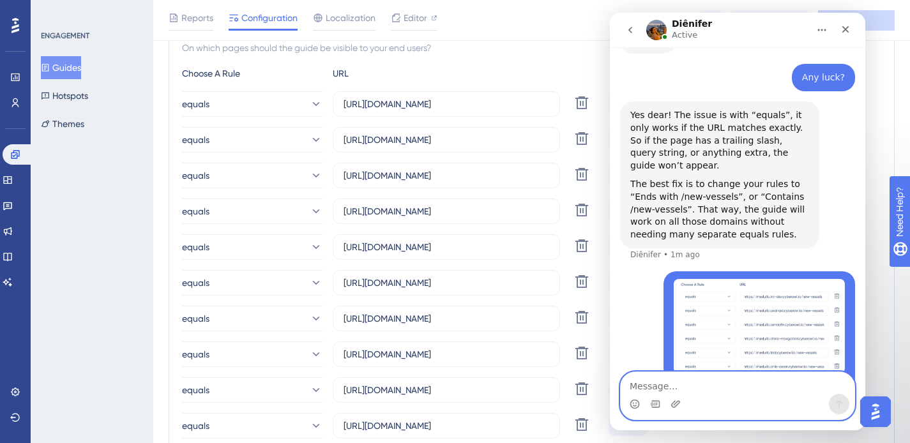
scroll to position [936, 0]
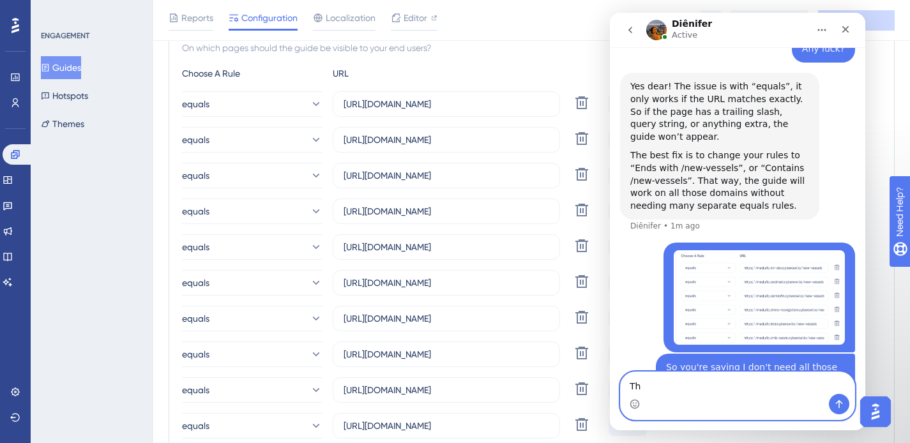
type textarea "T"
click at [66, 61] on button "Guides" at bounding box center [61, 67] width 40 height 23
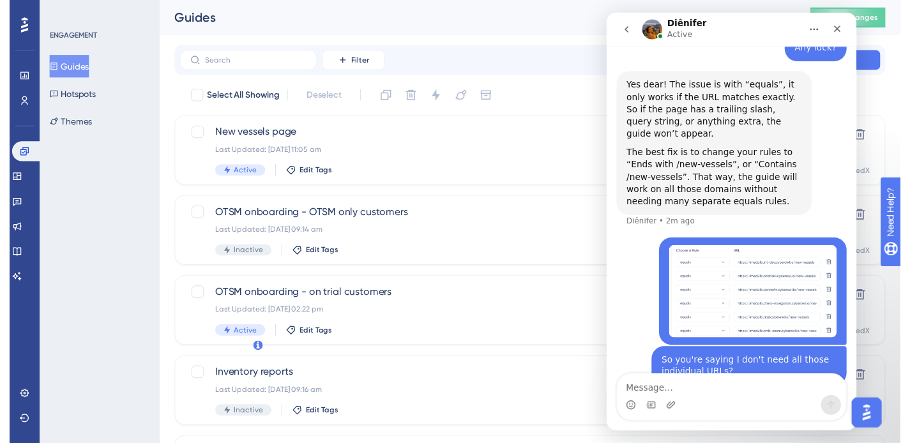
scroll to position [936, 0]
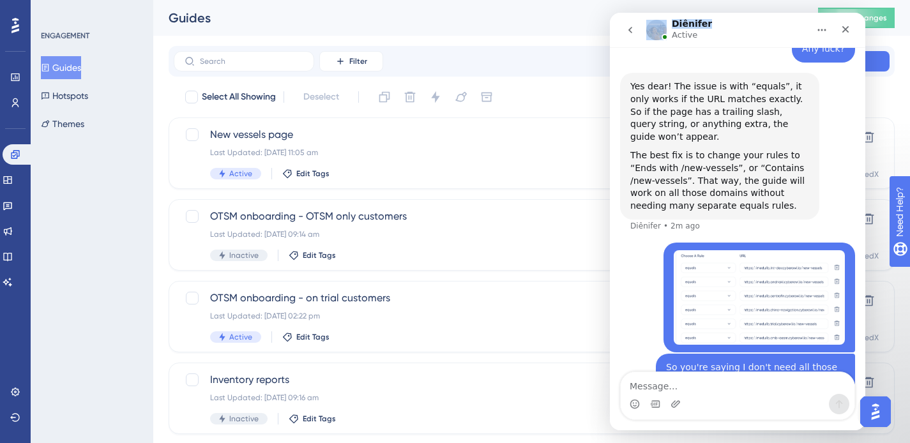
drag, startPoint x: 768, startPoint y: 24, endPoint x: 602, endPoint y: 28, distance: 166.1
click html "Diênifer Active We help your business grow with better user onboarding, automat…"
click at [821, 29] on icon "Home" at bounding box center [822, 30] width 8 height 2
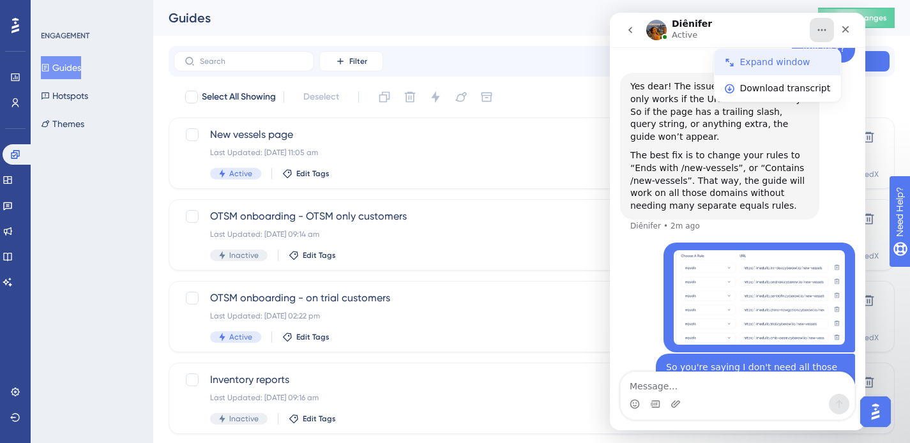
click at [773, 65] on div "Expand window" at bounding box center [785, 62] width 91 height 13
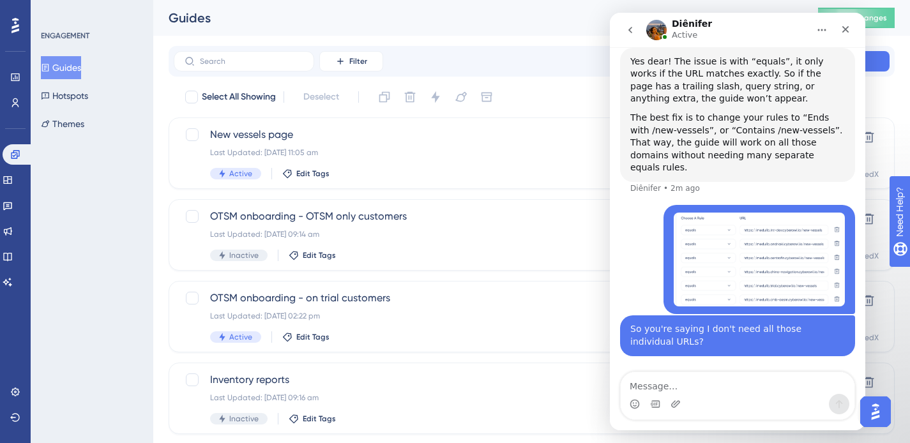
scroll to position [772, 0]
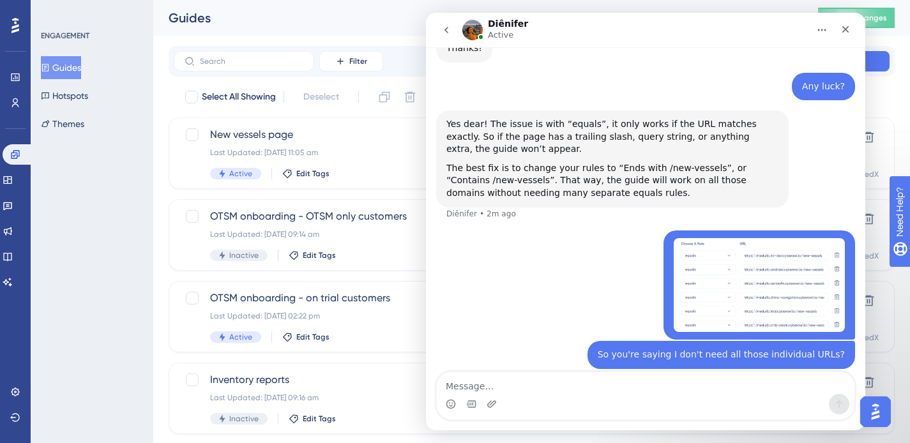
drag, startPoint x: 730, startPoint y: 22, endPoint x: 642, endPoint y: 33, distance: 88.1
click at [642, 33] on div "Diênifer Active" at bounding box center [636, 30] width 346 height 22
click at [886, 135] on div "New vessels page Last Updated: 19 Aug 2025 11:05 am Active Edit Tags Hyperlink …" at bounding box center [532, 154] width 726 height 72
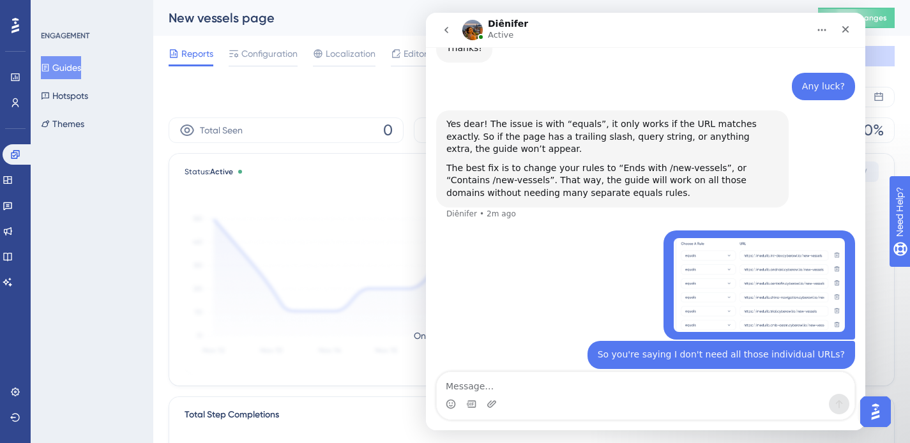
click at [68, 63] on button "Guides" at bounding box center [61, 67] width 40 height 23
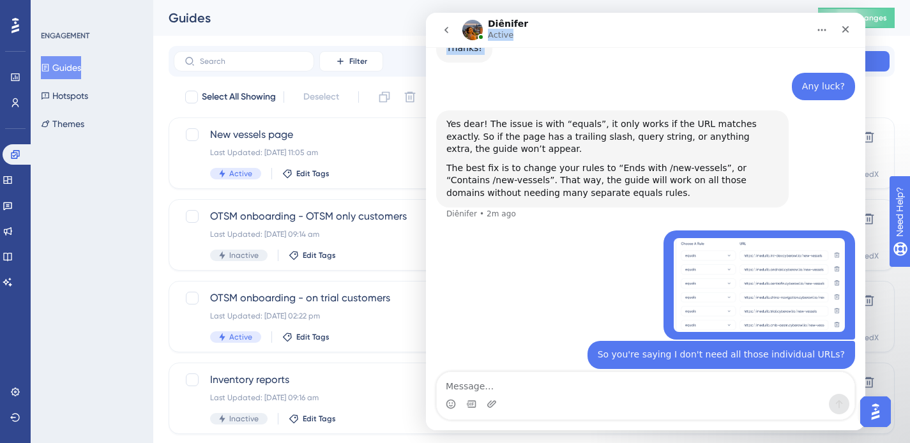
scroll to position [767, 0]
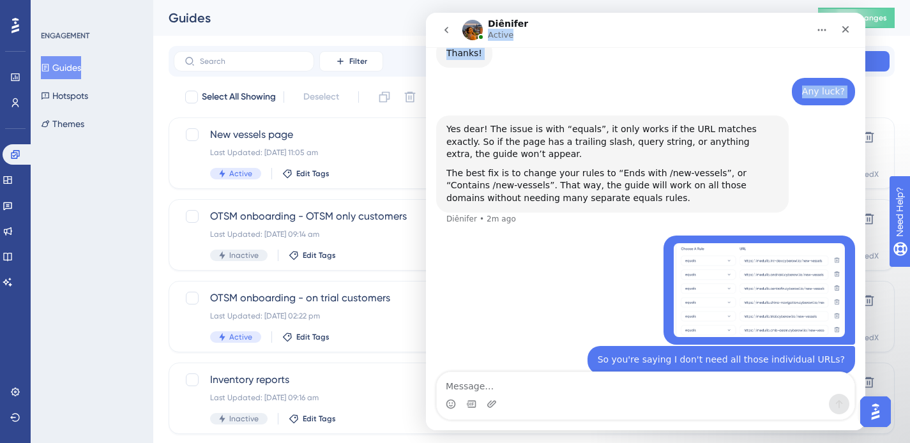
drag, startPoint x: 708, startPoint y: 29, endPoint x: 705, endPoint y: 72, distance: 42.9
click at [705, 72] on div "Diênifer Active We help your business grow with better user onboarding, automat…" at bounding box center [646, 222] width 440 height 418
click at [817, 26] on icon "Home" at bounding box center [822, 30] width 10 height 10
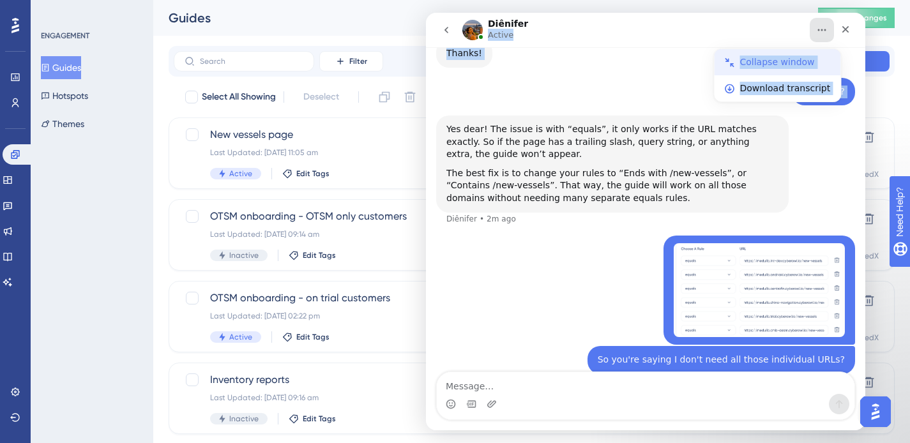
click at [774, 57] on div "Collapse window" at bounding box center [785, 62] width 91 height 13
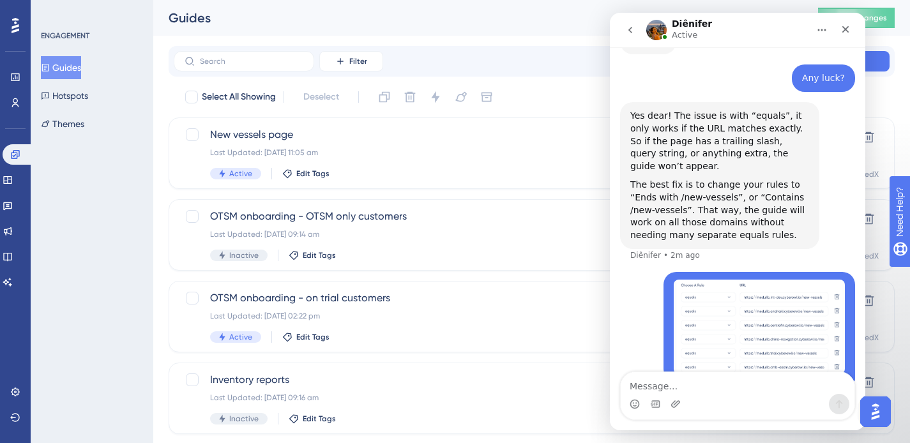
scroll to position [936, 0]
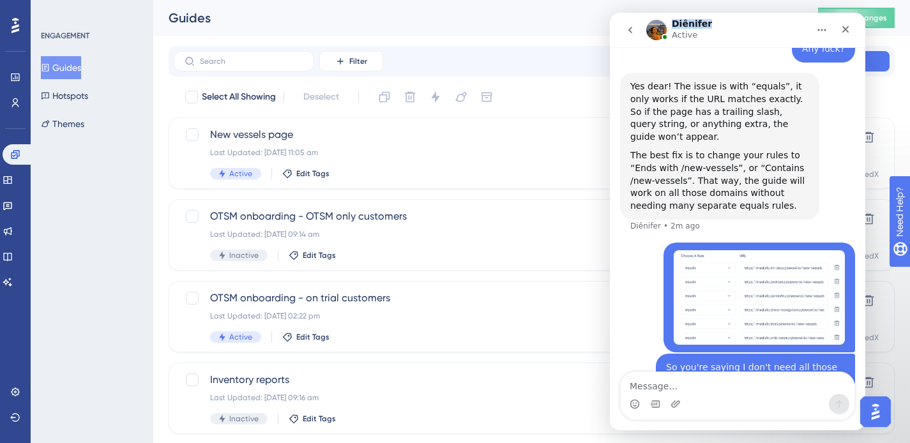
drag, startPoint x: 751, startPoint y: 19, endPoint x: 710, endPoint y: 33, distance: 43.2
click at [710, 33] on div "Diênifer Active" at bounding box center [737, 30] width 239 height 24
click at [437, 155] on div "Last Updated: 19 Aug 2025 11:05 am" at bounding box center [480, 153] width 541 height 10
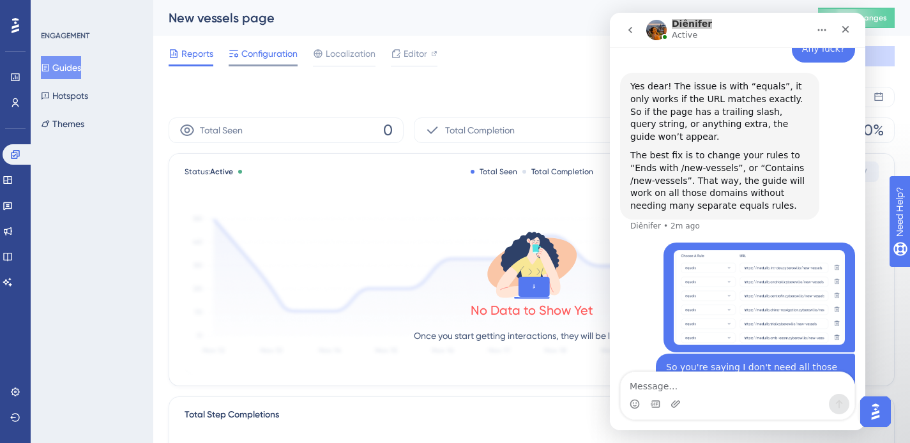
click at [263, 59] on span "Configuration" at bounding box center [269, 53] width 56 height 15
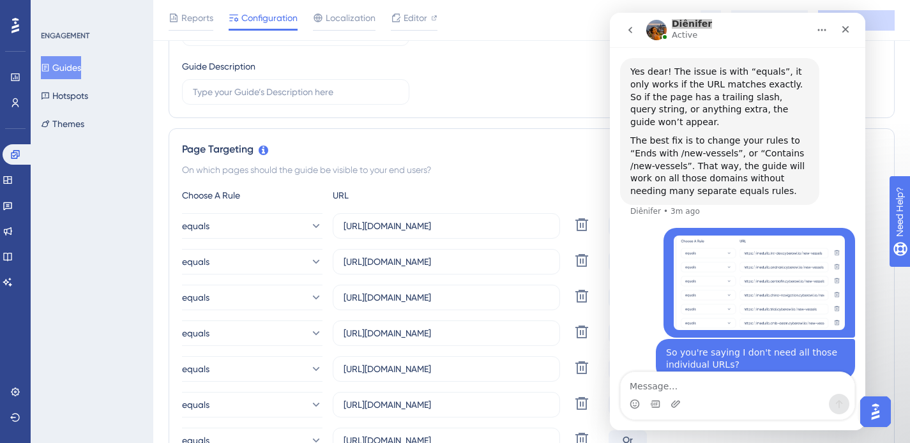
scroll to position [985, 0]
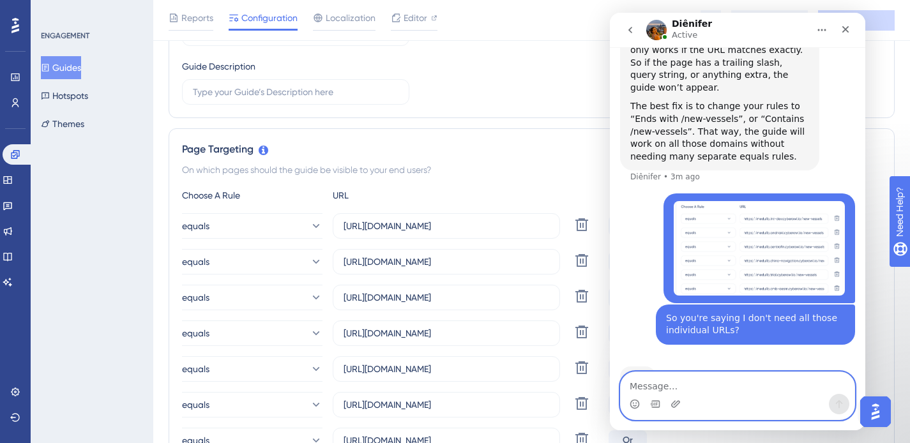
click at [666, 384] on textarea "Message…" at bounding box center [738, 383] width 234 height 22
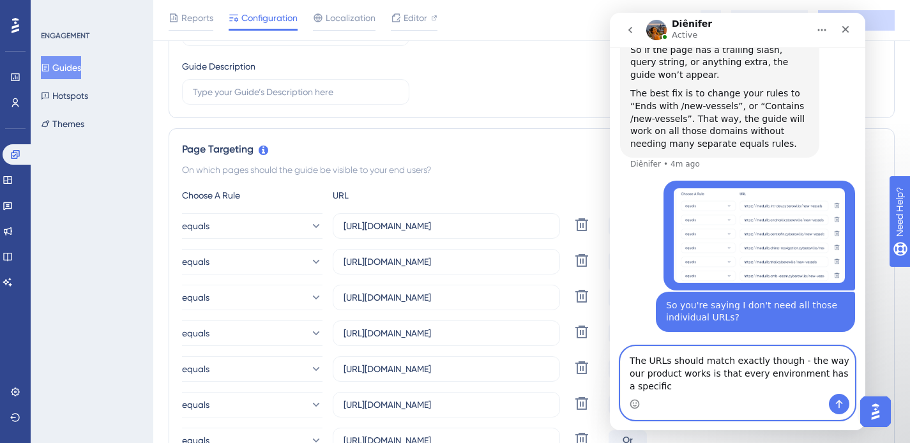
scroll to position [1011, 0]
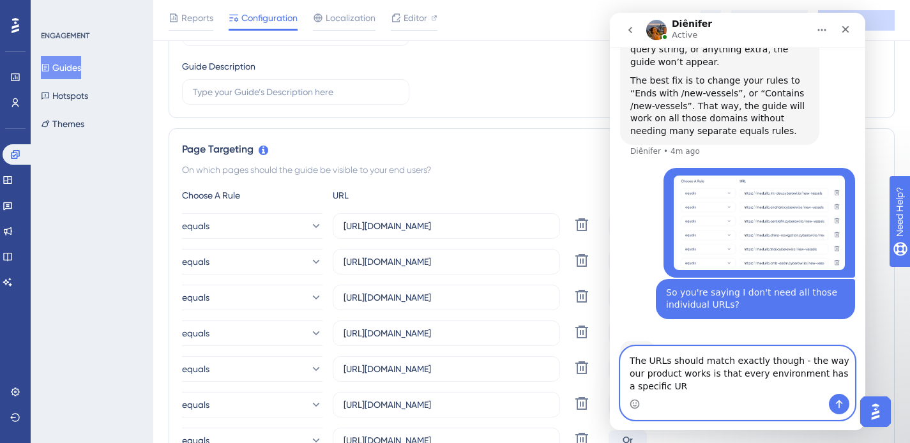
type textarea "The URLs should match exactly though - the way our product works is that every …"
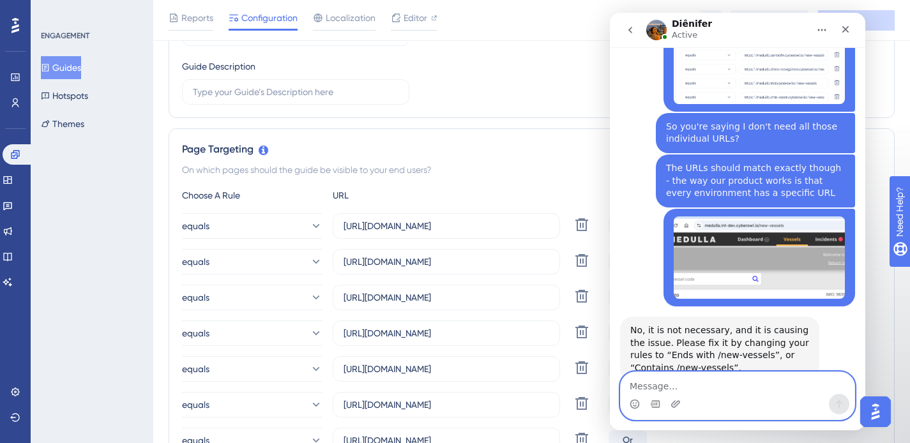
scroll to position [1165, 0]
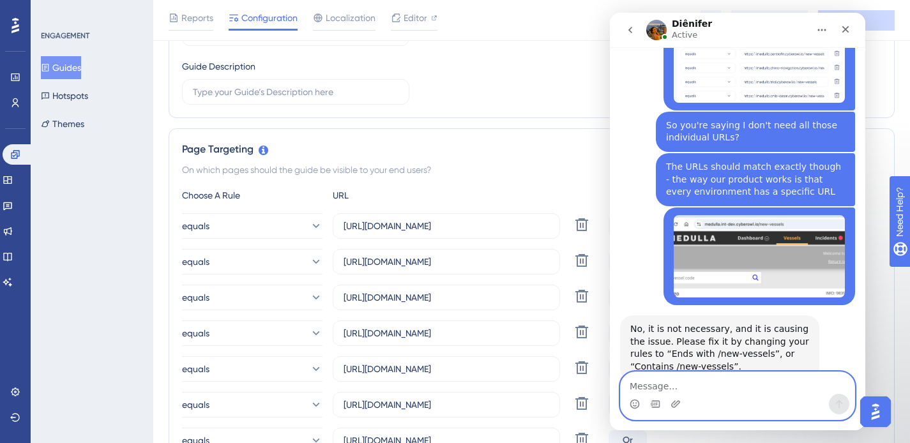
click at [707, 385] on textarea "Message…" at bounding box center [738, 383] width 234 height 22
type textarea "S"
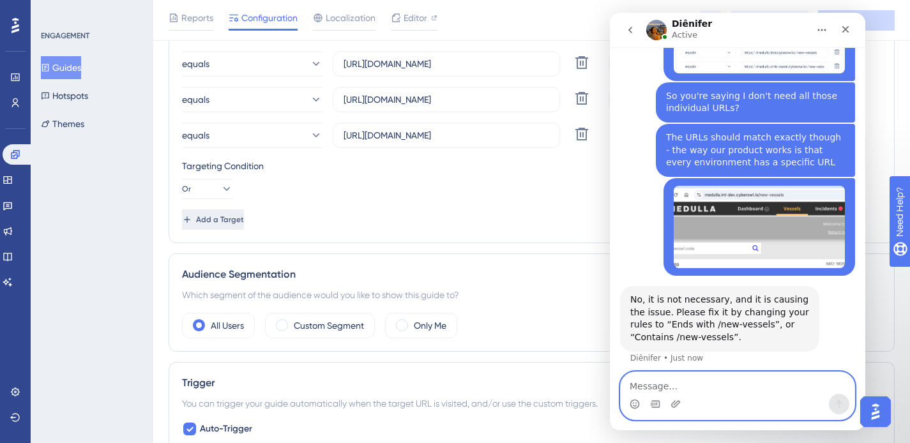
scroll to position [1214, 0]
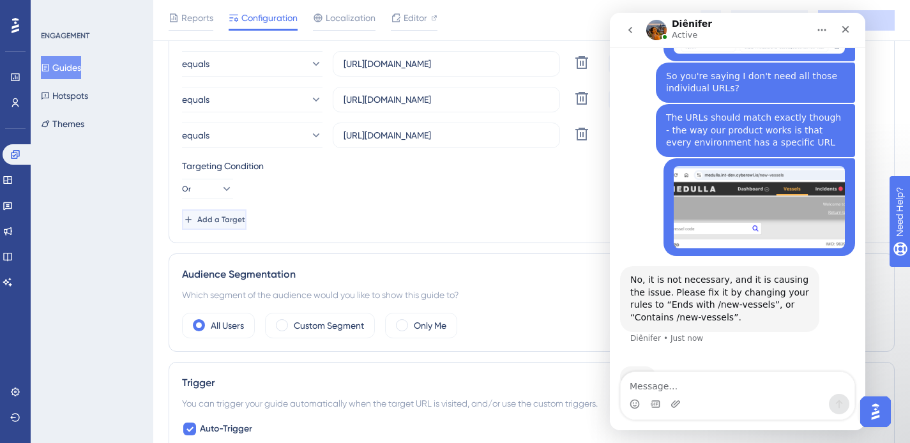
click at [243, 216] on span "Add a Target" at bounding box center [221, 220] width 48 height 10
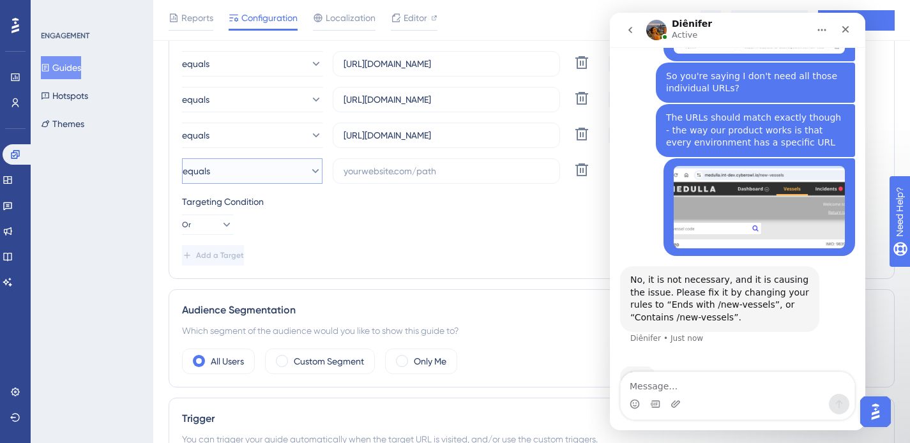
click at [309, 167] on icon at bounding box center [315, 171] width 13 height 13
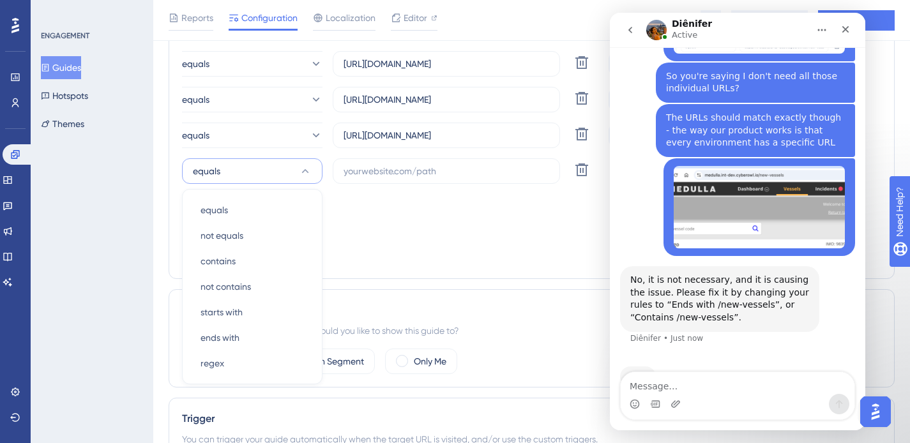
scroll to position [1782, 0]
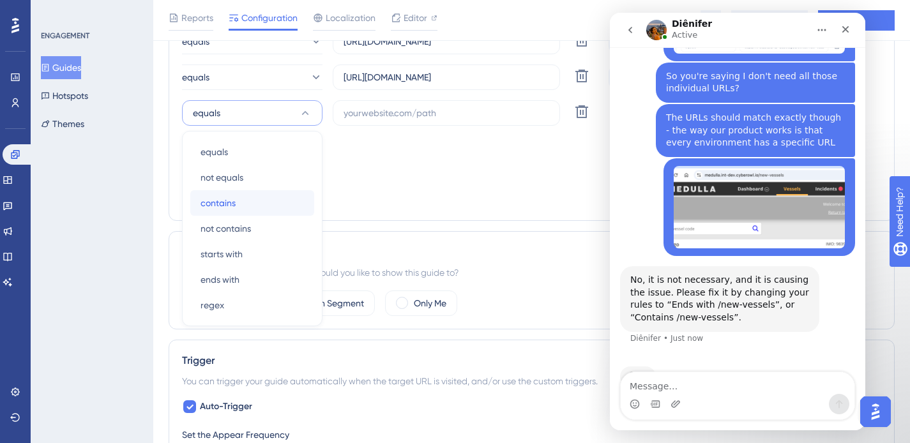
click at [235, 208] on span "contains" at bounding box center [218, 202] width 35 height 15
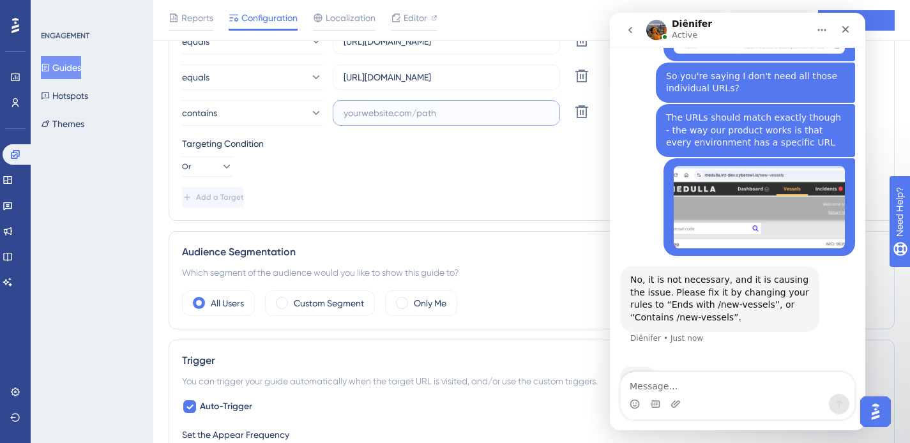
click at [404, 118] on input "text" at bounding box center [447, 113] width 206 height 14
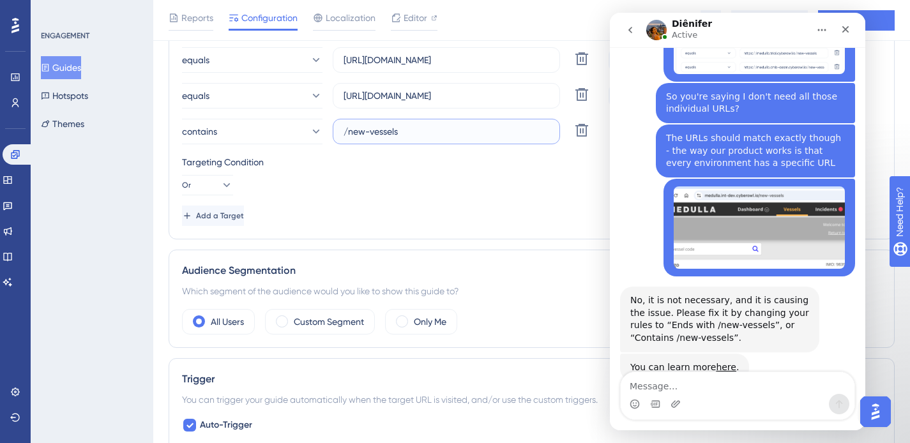
scroll to position [1761, 0]
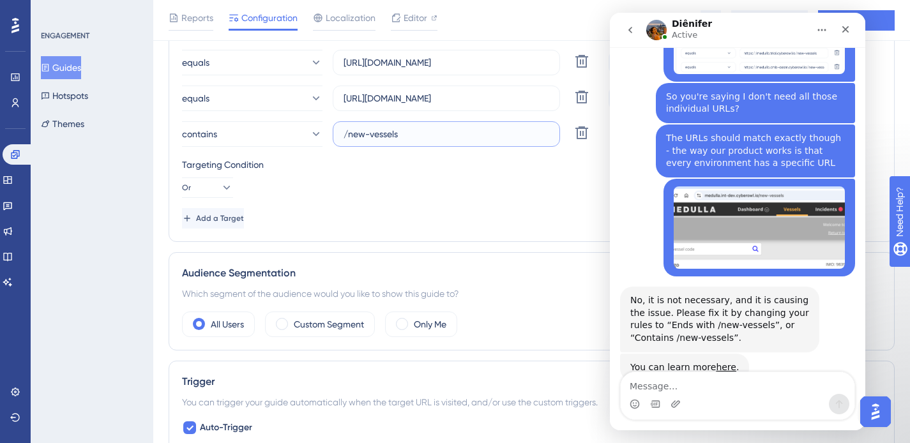
type input "/new-vessels"
click at [106, 267] on div "ENGAGEMENT Guides Hotspots Themes" at bounding box center [92, 221] width 123 height 443
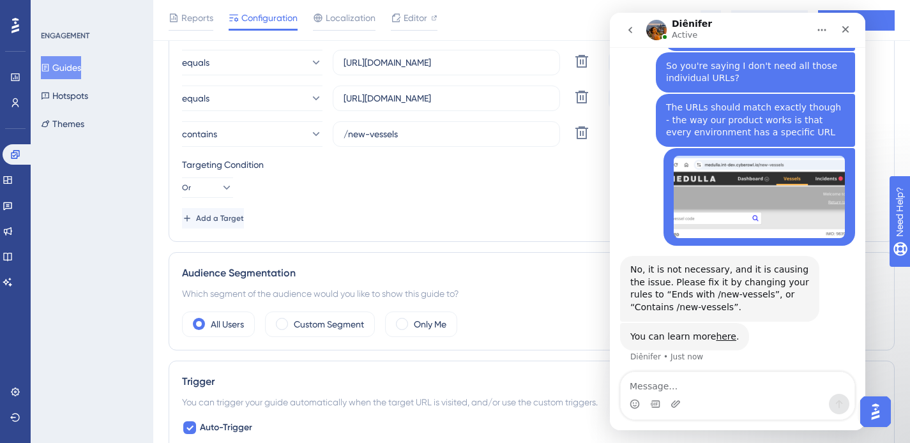
scroll to position [1236, 0]
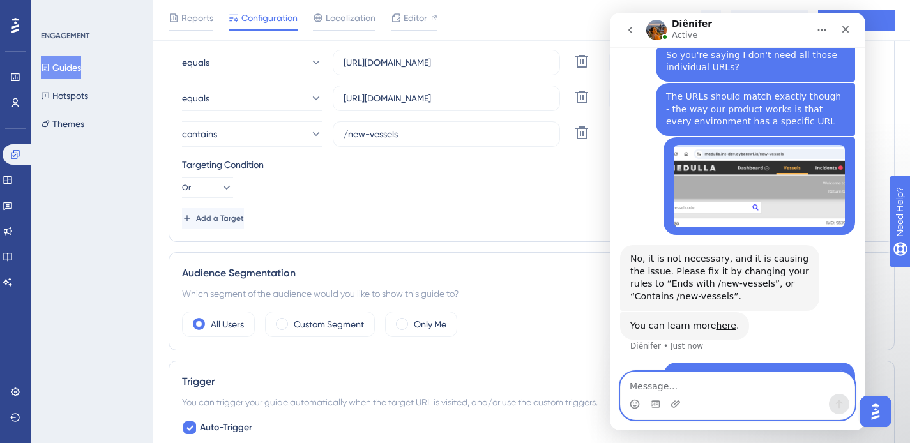
click at [650, 386] on textarea "Message…" at bounding box center [738, 383] width 234 height 22
type textarea "So just that?"
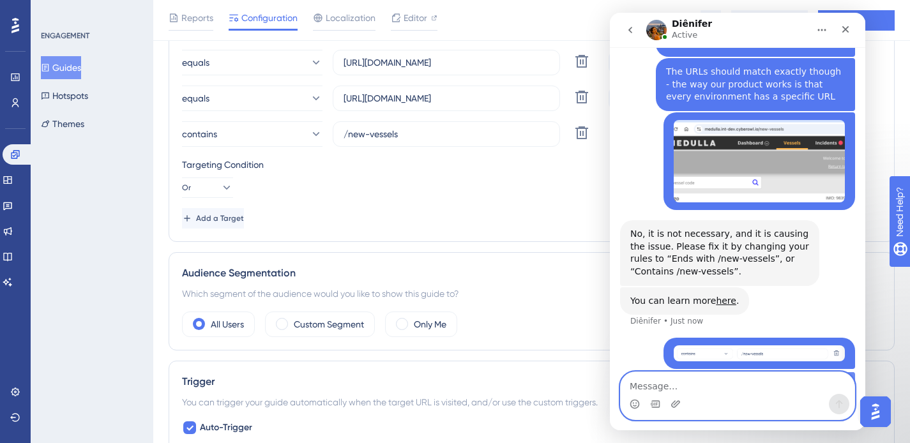
scroll to position [1264, 0]
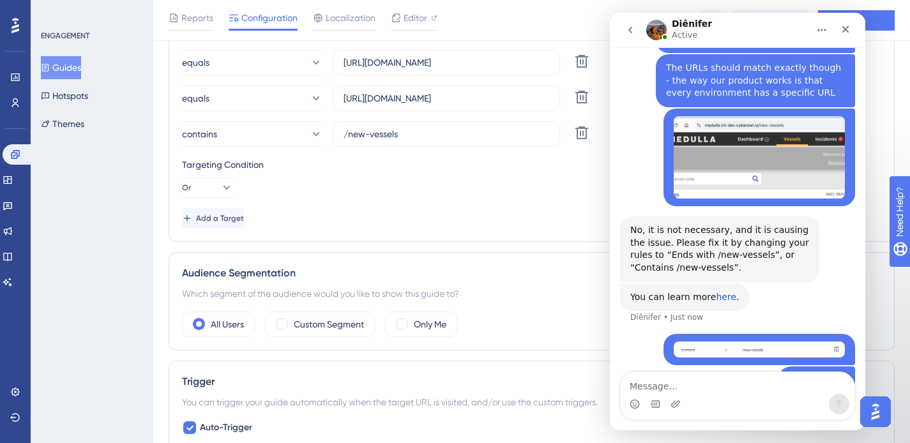
click at [726, 292] on link "here" at bounding box center [726, 297] width 20 height 10
click at [227, 217] on span "Add a Target" at bounding box center [221, 218] width 48 height 10
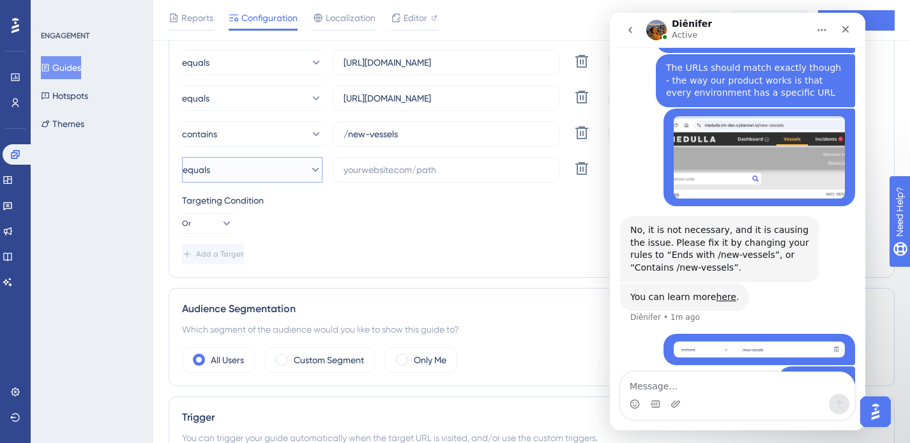
click at [309, 172] on icon at bounding box center [315, 170] width 13 height 13
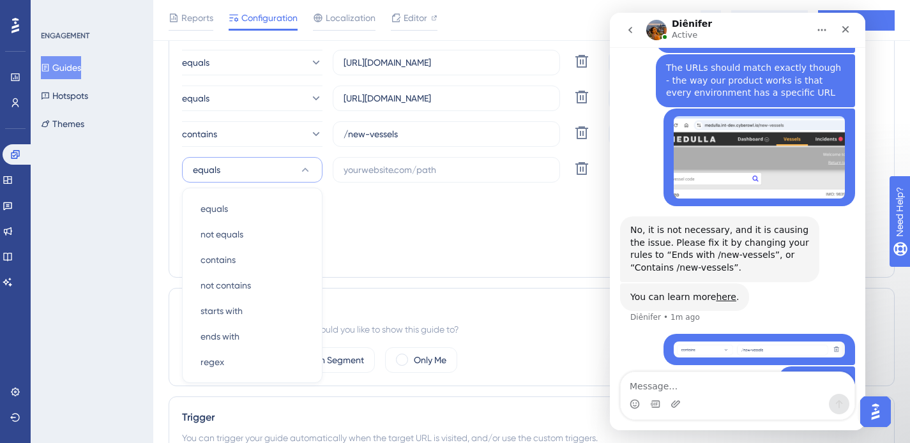
scroll to position [1825, 0]
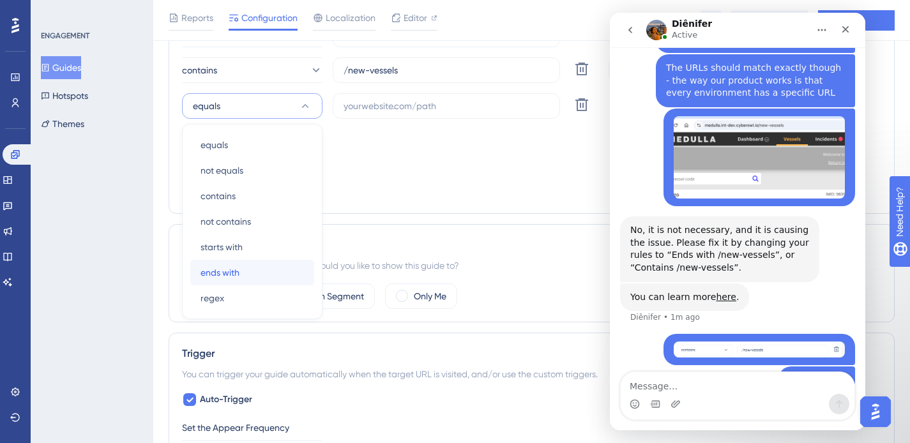
click at [231, 272] on span "ends with" at bounding box center [220, 272] width 39 height 15
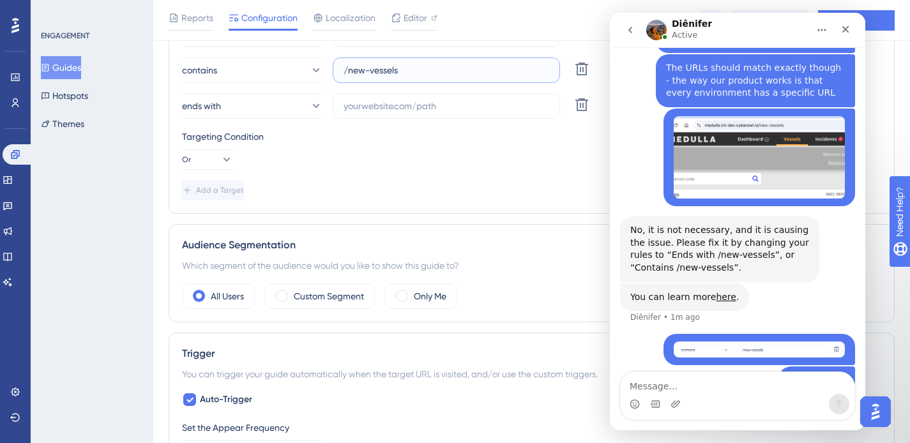
drag, startPoint x: 408, startPoint y: 72, endPoint x: 335, endPoint y: 70, distance: 72.8
click at [335, 70] on label "/new-vessels" at bounding box center [446, 70] width 227 height 26
click at [372, 110] on input "text" at bounding box center [447, 106] width 206 height 14
paste input "/new-vessels"
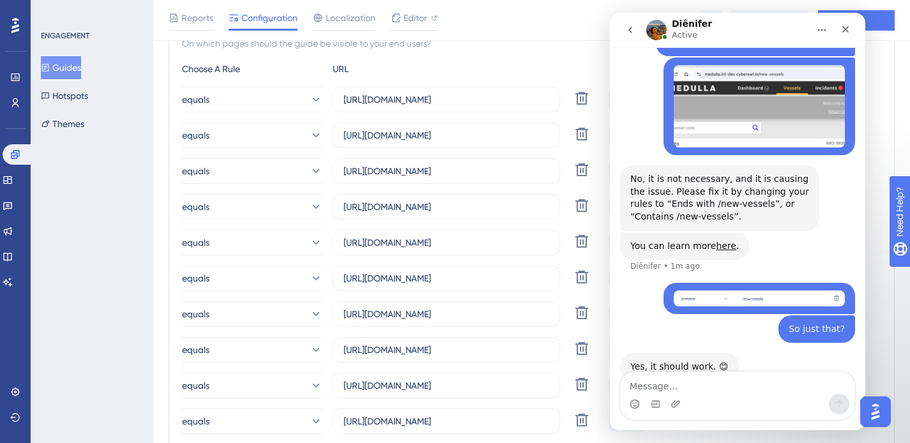
scroll to position [247, 0]
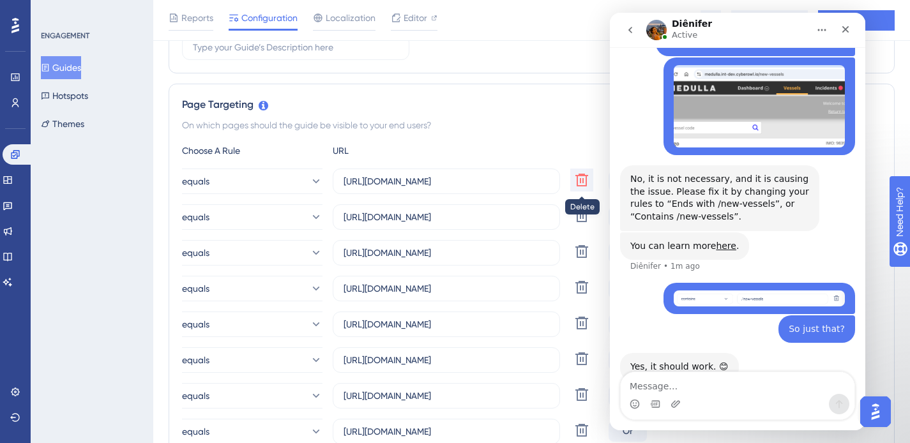
type input "/new-vessels"
click at [585, 180] on icon at bounding box center [581, 179] width 15 height 15
type input "https://medulla.andriaki.cyberowl.io/new-vessels"
type input "https://medulla.centrofin.cyberowl.io/new-vessels"
type input "https://medulla.china-navigation.cyberowl.io/new-vessels"
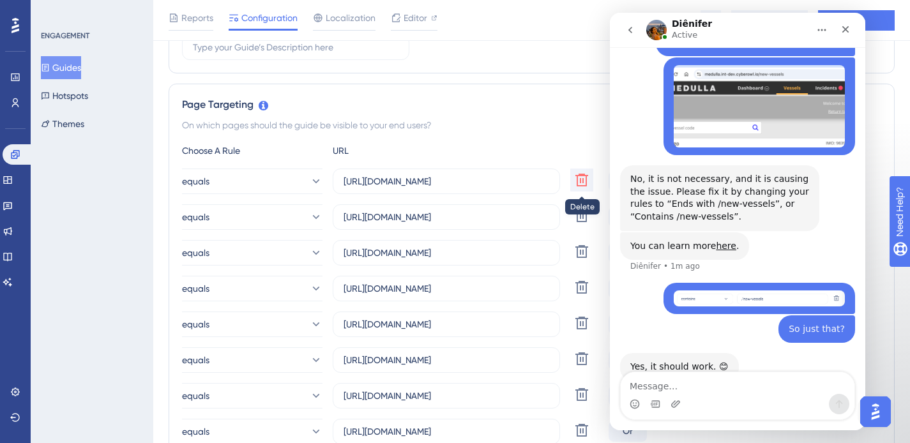
type input "https://medulla.trial.cyberowl.io/new-vessels"
type input "https://medulla.cmb-aesm.cyberowl.io/new-vessels"
type input "https://medulla.eps.cyberowl.io/new-vessels"
type input "https://medulla.dalex-shipping.cyberowl.io/new-vessels"
type input "https://medulla.eletson.cyberowl.io/new-vessels"
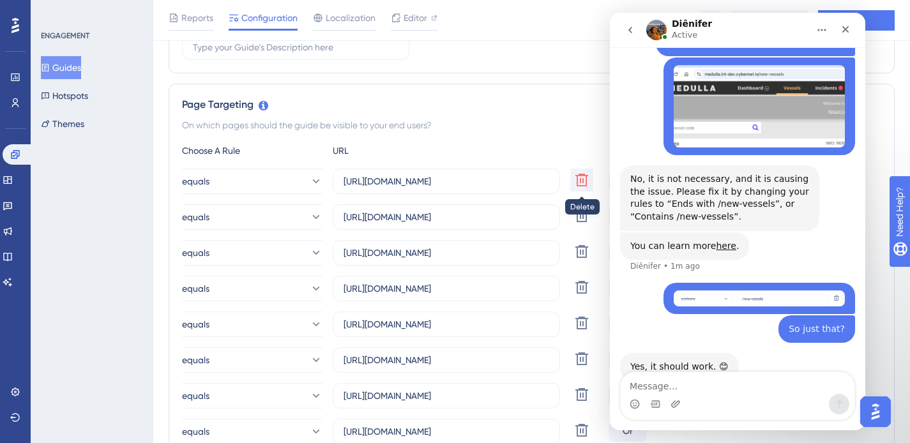
type input "https://medulla.enesel.cyberowl.io/new-vessels"
type input "https://medulla.euronav.cyberowl.io/new-vessels"
type input "https://medulla.hmm.cyberowl.io/new-vessels"
type input "https://medulla.hls.cyberowl.io/new-vessels"
type input "https://medulla.laurel.cyberowl.io/new-vessels"
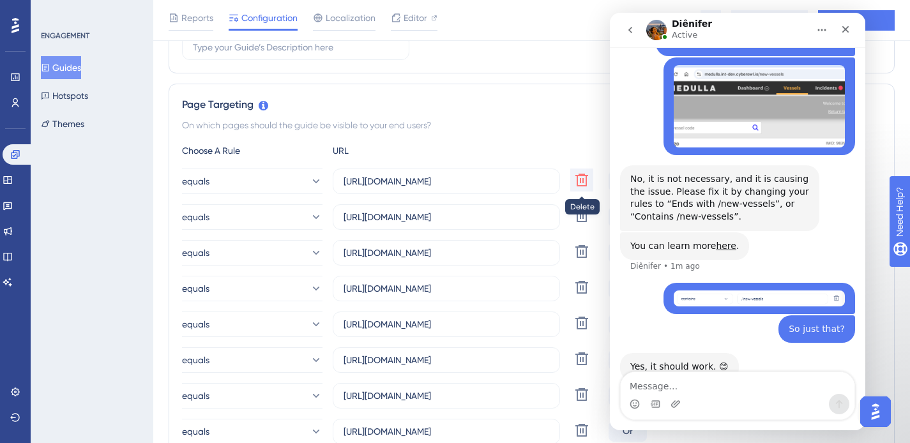
type input "https://medulla.kuok.cyberowl.io/new-vessels"
type input "https://medulla.lemissoler.cyberowl.io/new-vessels"
type input "https://medulla.marinesat.cyberowl.io/new-vessels"
type input "https://medulla.metrostar.cyberowl.io/new-vessels"
type input "https://medulla.mol.cyberowl.io/new-vessels"
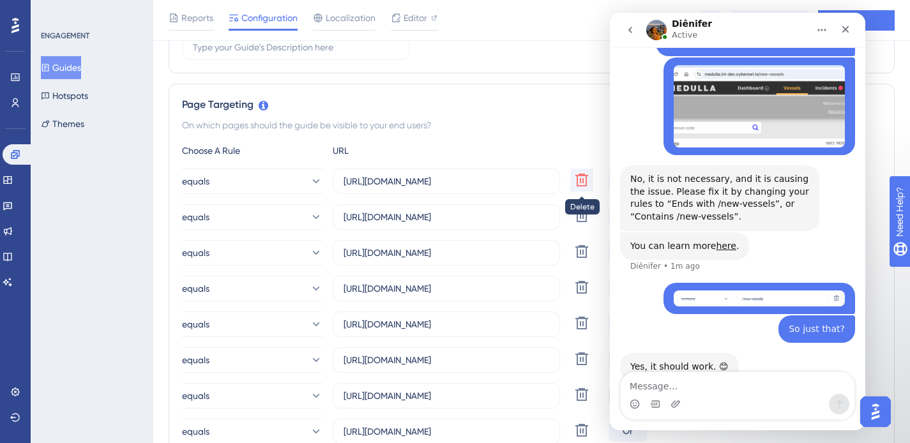
type input "https://medulla.navarone.cyberowl.io/new-vessels"
type input "https://medulla.norstar.cyberowl.io/new-vessels"
type input "https://medulla.pil.cyberowl.io/new-vessels"
type input "https://medulla.pleiades.cyberowl.io/new-vessels"
type input "https://medulla.portline.cyberowl.io/new-vessels"
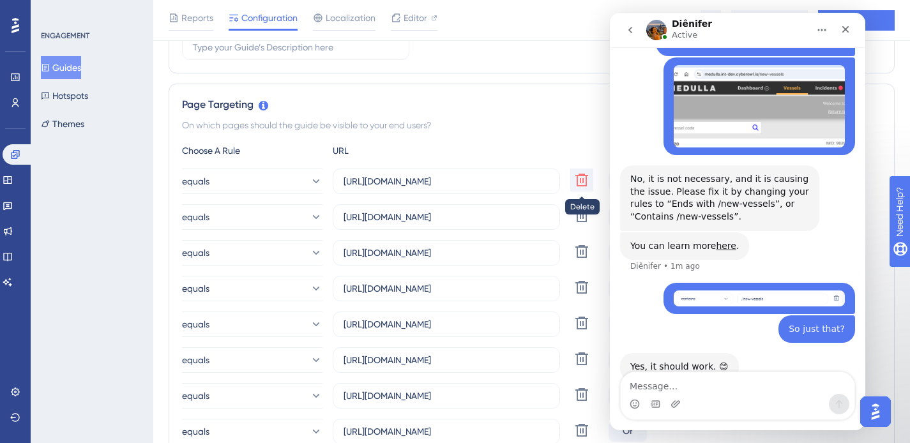
type input "https://medulla.rocktree.cyberowl.io/new-vessels"
type input "https://medulla.sandigan.cyberowl.io/new-vessels"
type input "https://medulla.seanergy.cyberowl.io/new-vessels"
type input "https://medulla.smt-shipping.cyberowl.io/new-vessels"
type input "https://medulla.starbulk.cyberowl.io/new-vessels"
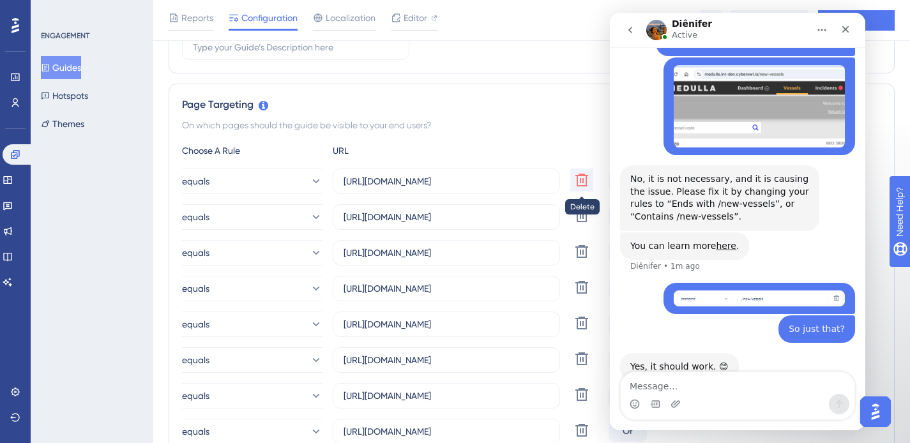
type input "https://medulla.tufton.cyberowl.io/new-vessels"
type input "https://medulla.tufton-bsm.cyberowl.io/new-vessels"
type input "https://medulla.tufton-nomikos.cyberowl.io/new-vessels"
type input "https://medulla.seanergy.cyberowl.io/new-vessels"
type input "https://medulla.staging.cyberowl.io/new-vessels"
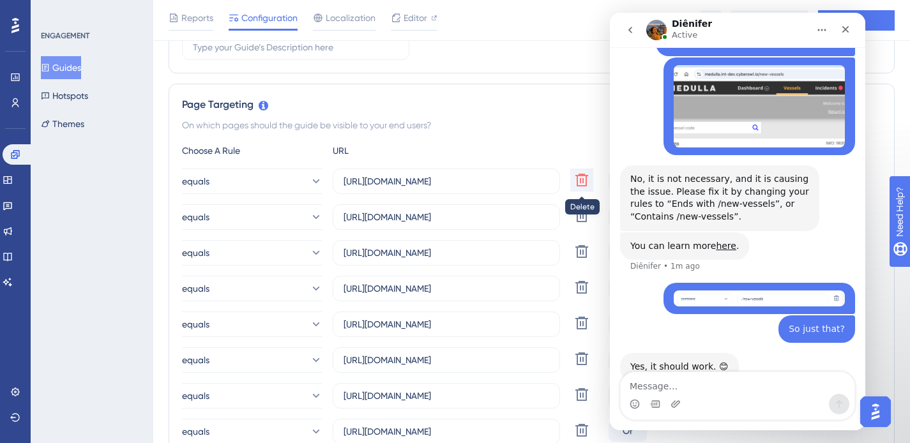
type input "https://medulla.navigator-gas.cyberowl.io/new-vessels"
type input "https://medulla.osm-asia.cyberowl.io/new-vessels"
type input "https://medulla.parakou.cyberowl.io/new-vessels"
type input "https://medulla.seaspan.cyberowl.io/new-vessels"
type input "https://medulla.tamar.cyberowl.io/new-vessels"
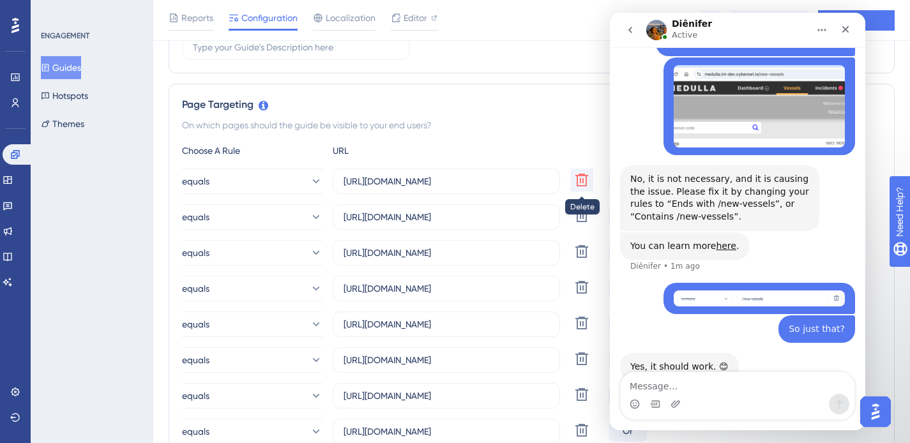
type input "https://medulla.tufton-fml.cyberowl.io/new-vessels"
type input "https://medulla.tufton-synergy.cyberowl.io/new-vessels"
type input "/new-vessels"
click at [585, 180] on icon at bounding box center [581, 179] width 15 height 15
type input "https://medulla.centrofin.cyberowl.io/new-vessels"
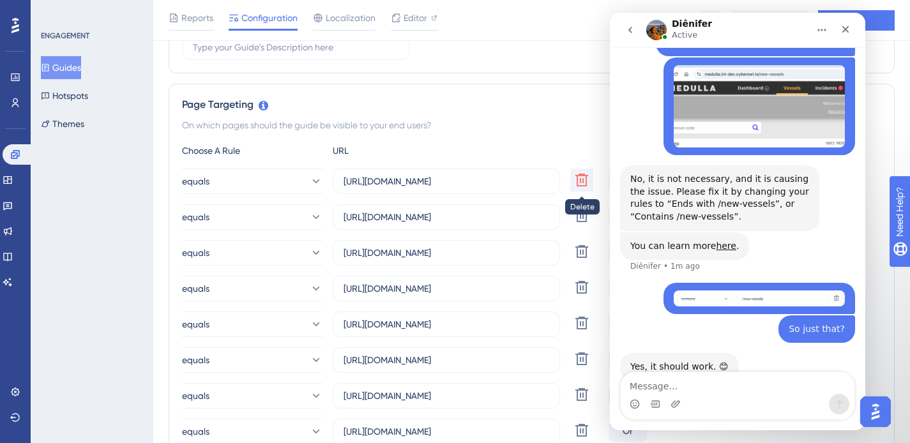
type input "https://medulla.china-navigation.cyberowl.io/new-vessels"
type input "https://medulla.trial.cyberowl.io/new-vessels"
type input "https://medulla.cmb-aesm.cyberowl.io/new-vessels"
type input "https://medulla.eps.cyberowl.io/new-vessels"
type input "https://medulla.dalex-shipping.cyberowl.io/new-vessels"
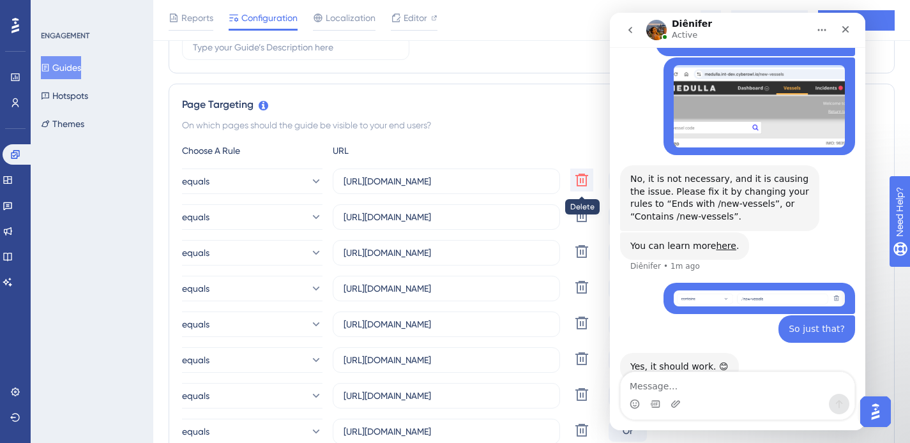
type input "https://medulla.eletson.cyberowl.io/new-vessels"
type input "https://medulla.enesel.cyberowl.io/new-vessels"
type input "https://medulla.euronav.cyberowl.io/new-vessels"
type input "https://medulla.hmm.cyberowl.io/new-vessels"
type input "https://medulla.hls.cyberowl.io/new-vessels"
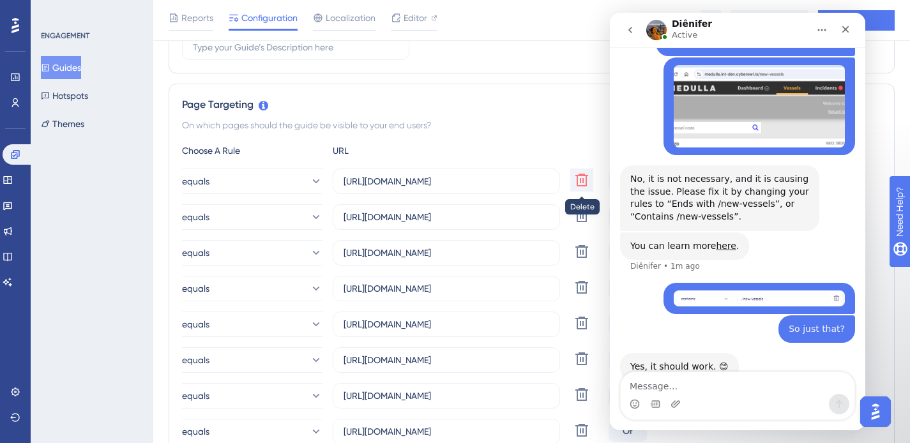
type input "https://medulla.laurel.cyberowl.io/new-vessels"
type input "https://medulla.kuok.cyberowl.io/new-vessels"
type input "https://medulla.lemissoler.cyberowl.io/new-vessels"
type input "https://medulla.marinesat.cyberowl.io/new-vessels"
type input "https://medulla.metrostar.cyberowl.io/new-vessels"
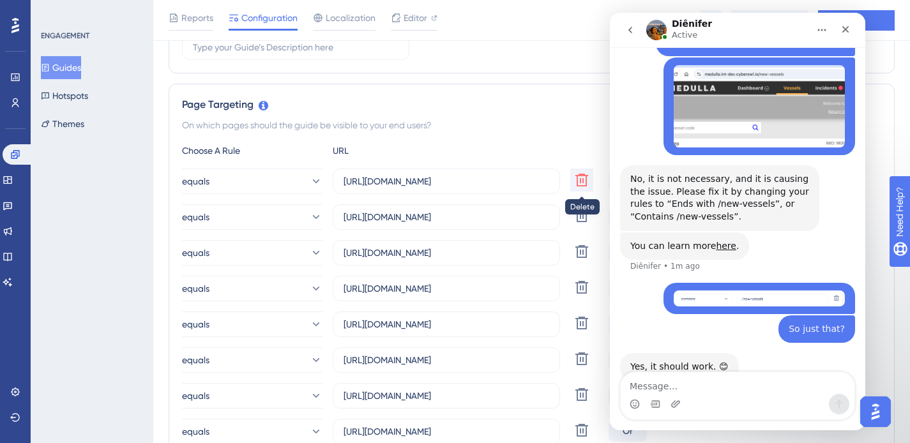
type input "https://medulla.mol.cyberowl.io/new-vessels"
type input "https://medulla.navarone.cyberowl.io/new-vessels"
type input "https://medulla.norstar.cyberowl.io/new-vessels"
type input "https://medulla.pil.cyberowl.io/new-vessels"
type input "https://medulla.pleiades.cyberowl.io/new-vessels"
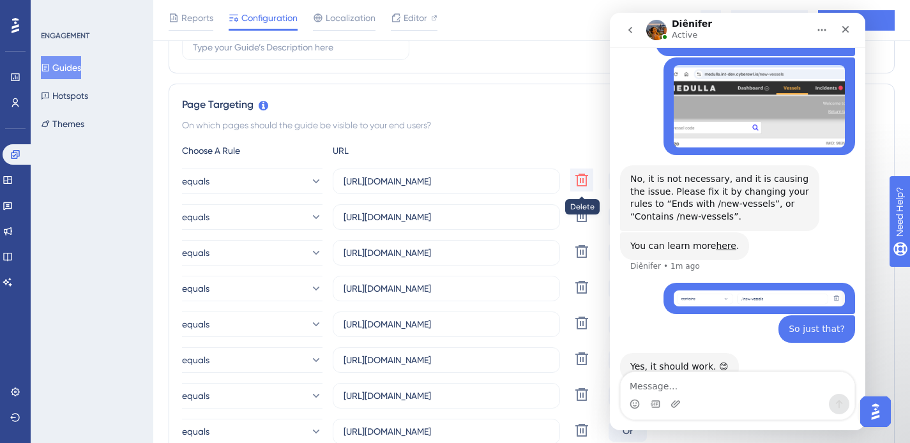
type input "https://medulla.portline.cyberowl.io/new-vessels"
type input "https://medulla.rocktree.cyberowl.io/new-vessels"
type input "https://medulla.sandigan.cyberowl.io/new-vessels"
type input "https://medulla.seanergy.cyberowl.io/new-vessels"
type input "https://medulla.smt-shipping.cyberowl.io/new-vessels"
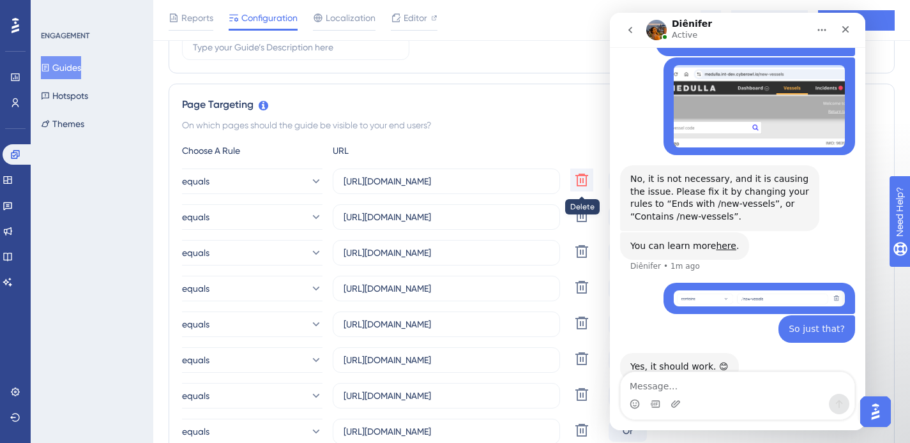
type input "https://medulla.starbulk.cyberowl.io/new-vessels"
type input "https://medulla.tufton.cyberowl.io/new-vessels"
type input "https://medulla.tufton-bsm.cyberowl.io/new-vessels"
type input "https://medulla.tufton-nomikos.cyberowl.io/new-vessels"
type input "https://medulla.seanergy.cyberowl.io/new-vessels"
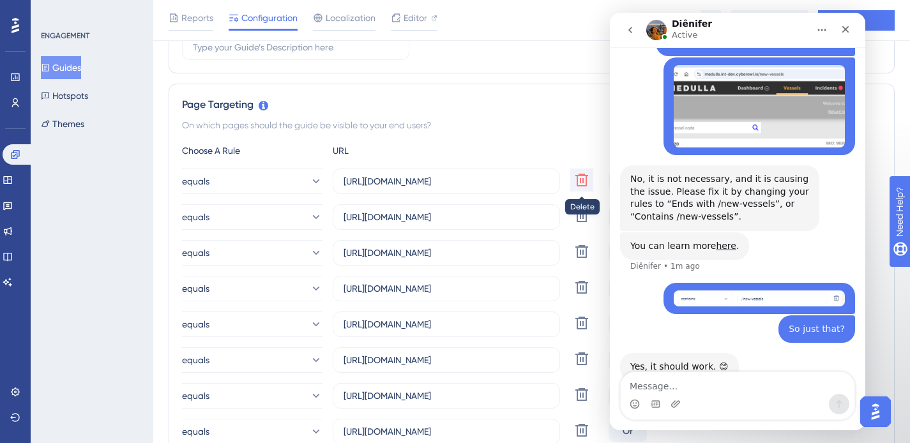
type input "https://medulla.staging.cyberowl.io/new-vessels"
type input "https://medulla.navigator-gas.cyberowl.io/new-vessels"
type input "https://medulla.osm-asia.cyberowl.io/new-vessels"
type input "https://medulla.parakou.cyberowl.io/new-vessels"
type input "https://medulla.seaspan.cyberowl.io/new-vessels"
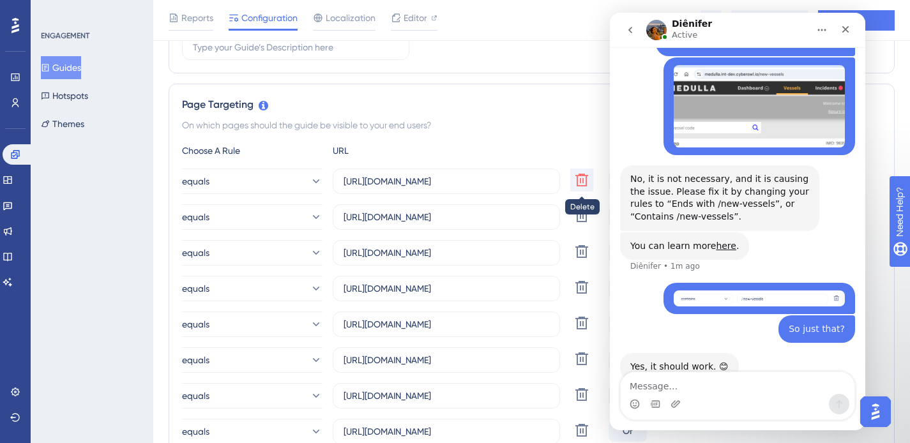
type input "https://medulla.tamar.cyberowl.io/new-vessels"
type input "https://medulla.tufton-fml.cyberowl.io/new-vessels"
type input "https://medulla.tufton-synergy.cyberowl.io/new-vessels"
type input "/new-vessels"
click at [585, 180] on icon at bounding box center [581, 179] width 15 height 15
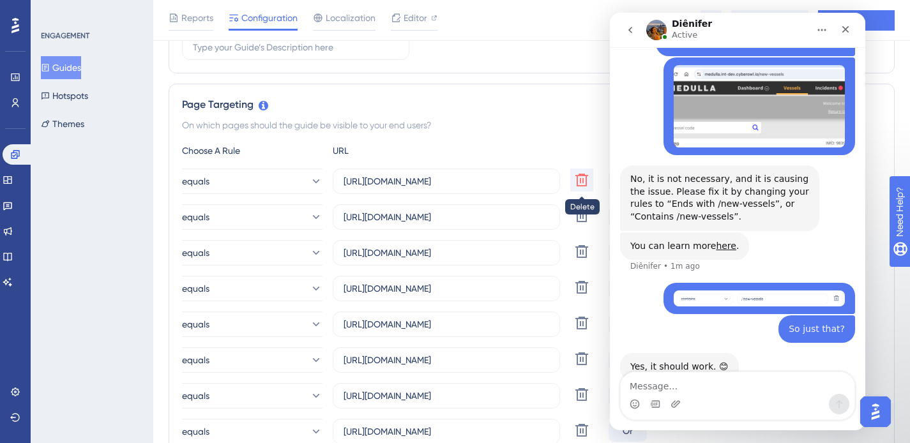
type input "https://medulla.china-navigation.cyberowl.io/new-vessels"
type input "https://medulla.trial.cyberowl.io/new-vessels"
type input "https://medulla.cmb-aesm.cyberowl.io/new-vessels"
type input "https://medulla.eps.cyberowl.io/new-vessels"
type input "https://medulla.dalex-shipping.cyberowl.io/new-vessels"
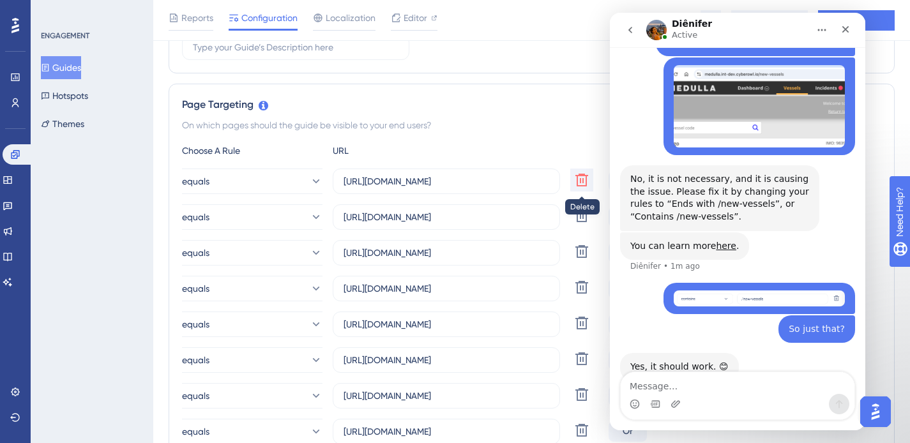
type input "https://medulla.eletson.cyberowl.io/new-vessels"
type input "https://medulla.enesel.cyberowl.io/new-vessels"
type input "https://medulla.euronav.cyberowl.io/new-vessels"
type input "https://medulla.hmm.cyberowl.io/new-vessels"
type input "https://medulla.hls.cyberowl.io/new-vessels"
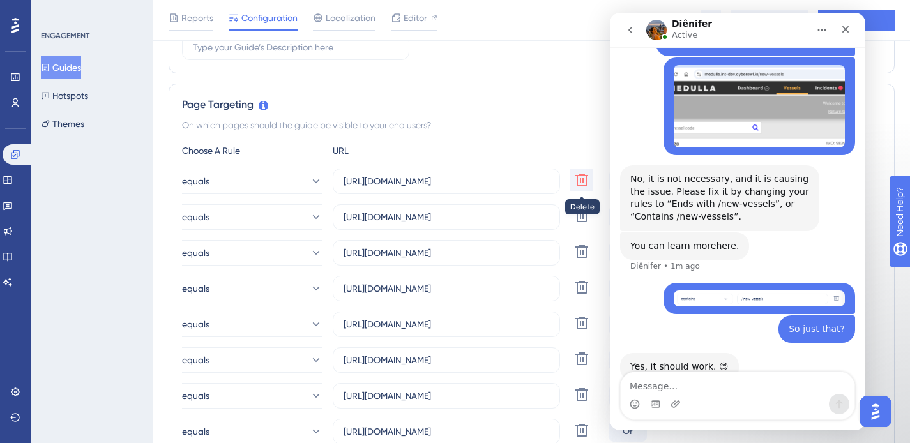
type input "https://medulla.laurel.cyberowl.io/new-vessels"
type input "https://medulla.kuok.cyberowl.io/new-vessels"
type input "https://medulla.lemissoler.cyberowl.io/new-vessels"
type input "https://medulla.marinesat.cyberowl.io/new-vessels"
type input "https://medulla.metrostar.cyberowl.io/new-vessels"
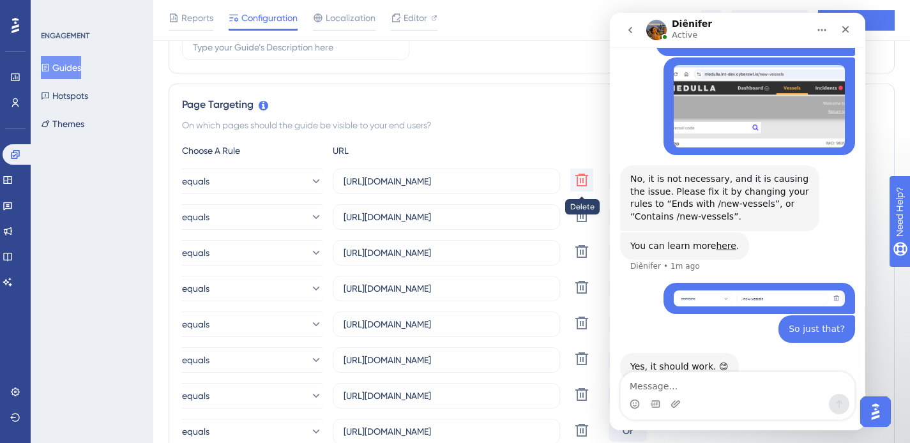
type input "https://medulla.mol.cyberowl.io/new-vessels"
type input "https://medulla.navarone.cyberowl.io/new-vessels"
type input "https://medulla.norstar.cyberowl.io/new-vessels"
type input "https://medulla.pil.cyberowl.io/new-vessels"
type input "https://medulla.pleiades.cyberowl.io/new-vessels"
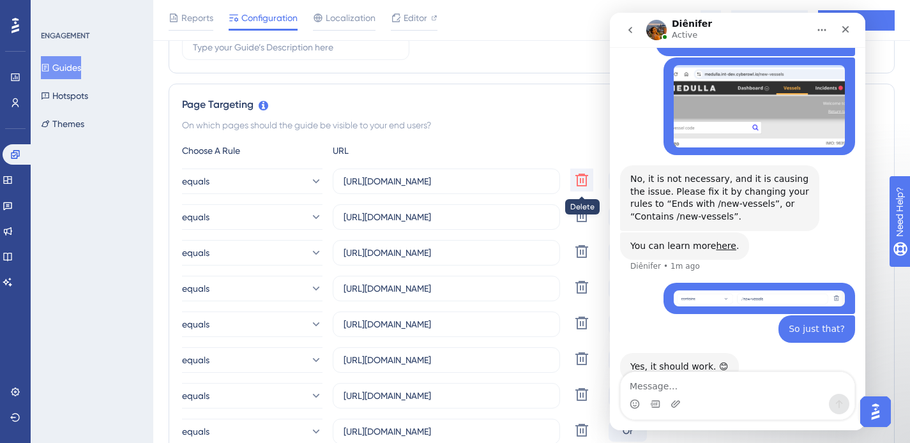
type input "https://medulla.portline.cyberowl.io/new-vessels"
type input "https://medulla.rocktree.cyberowl.io/new-vessels"
type input "https://medulla.sandigan.cyberowl.io/new-vessels"
type input "https://medulla.seanergy.cyberowl.io/new-vessels"
type input "https://medulla.smt-shipping.cyberowl.io/new-vessels"
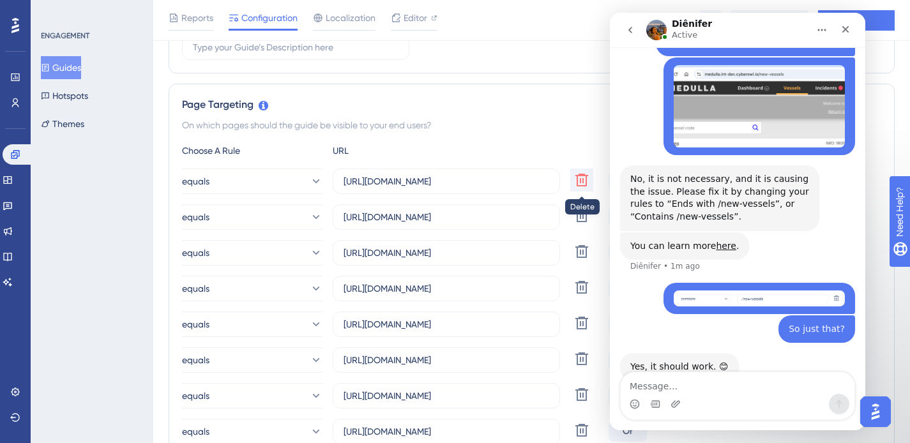
type input "https://medulla.starbulk.cyberowl.io/new-vessels"
type input "https://medulla.tufton.cyberowl.io/new-vessels"
type input "https://medulla.tufton-bsm.cyberowl.io/new-vessels"
type input "https://medulla.tufton-nomikos.cyberowl.io/new-vessels"
type input "https://medulla.seanergy.cyberowl.io/new-vessels"
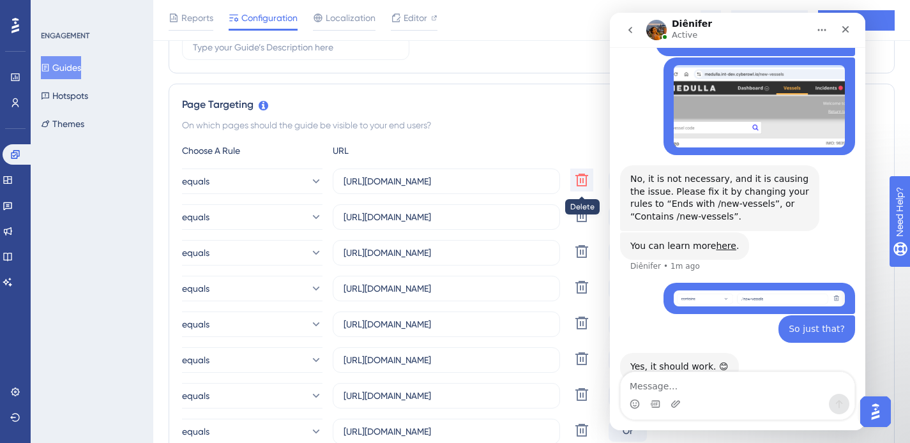
type input "https://medulla.staging.cyberowl.io/new-vessels"
type input "https://medulla.navigator-gas.cyberowl.io/new-vessels"
type input "https://medulla.osm-asia.cyberowl.io/new-vessels"
type input "https://medulla.parakou.cyberowl.io/new-vessels"
type input "https://medulla.seaspan.cyberowl.io/new-vessels"
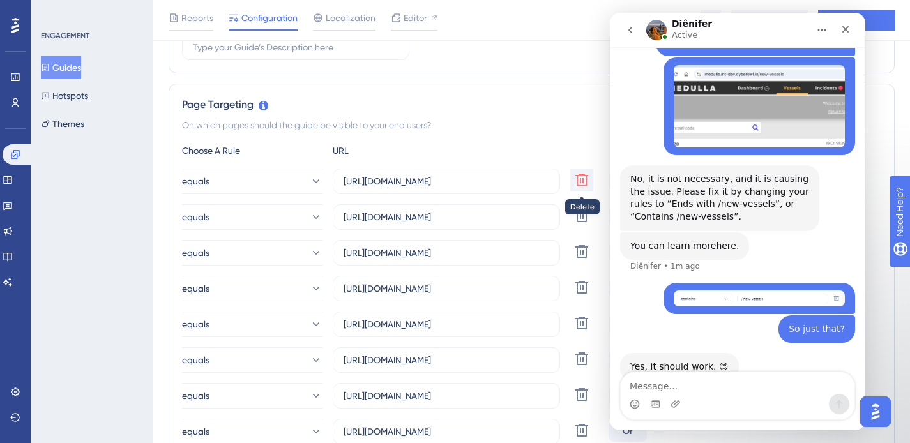
type input "https://medulla.tamar.cyberowl.io/new-vessels"
type input "https://medulla.tufton-fml.cyberowl.io/new-vessels"
type input "https://medulla.tufton-synergy.cyberowl.io/new-vessels"
type input "/new-vessels"
click at [585, 180] on icon at bounding box center [581, 179] width 15 height 15
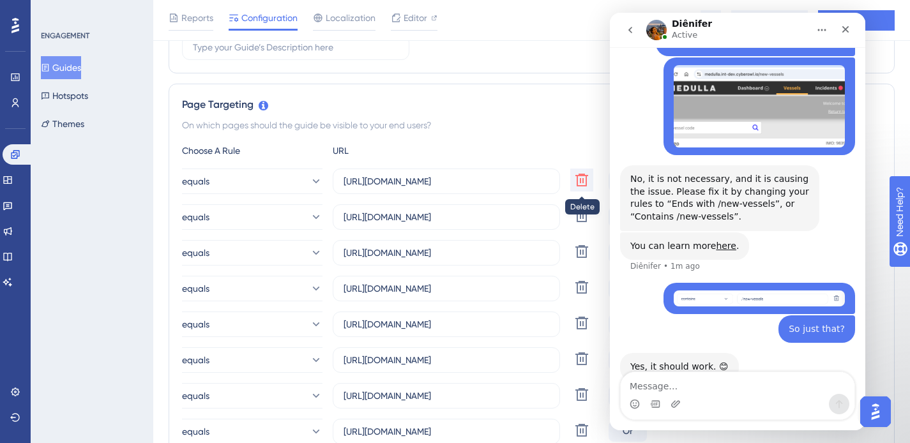
type input "https://medulla.trial.cyberowl.io/new-vessels"
type input "https://medulla.cmb-aesm.cyberowl.io/new-vessels"
type input "https://medulla.eps.cyberowl.io/new-vessels"
type input "https://medulla.dalex-shipping.cyberowl.io/new-vessels"
type input "https://medulla.eletson.cyberowl.io/new-vessels"
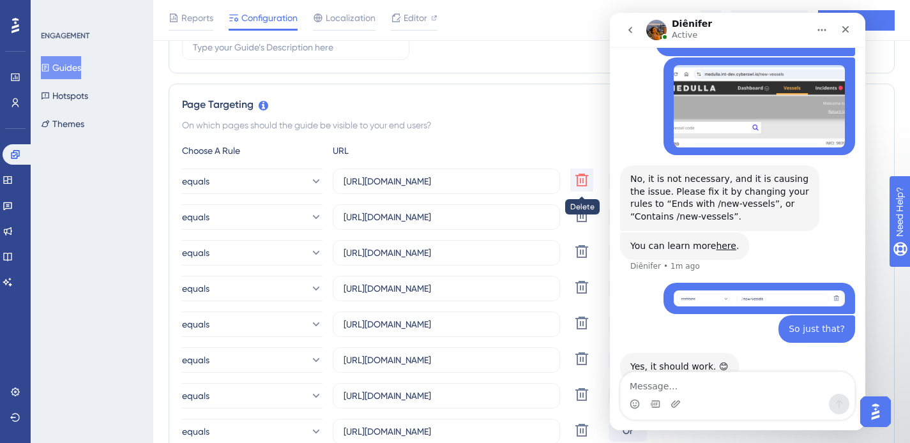
type input "https://medulla.enesel.cyberowl.io/new-vessels"
type input "https://medulla.euronav.cyberowl.io/new-vessels"
type input "https://medulla.hmm.cyberowl.io/new-vessels"
type input "https://medulla.hls.cyberowl.io/new-vessels"
type input "https://medulla.laurel.cyberowl.io/new-vessels"
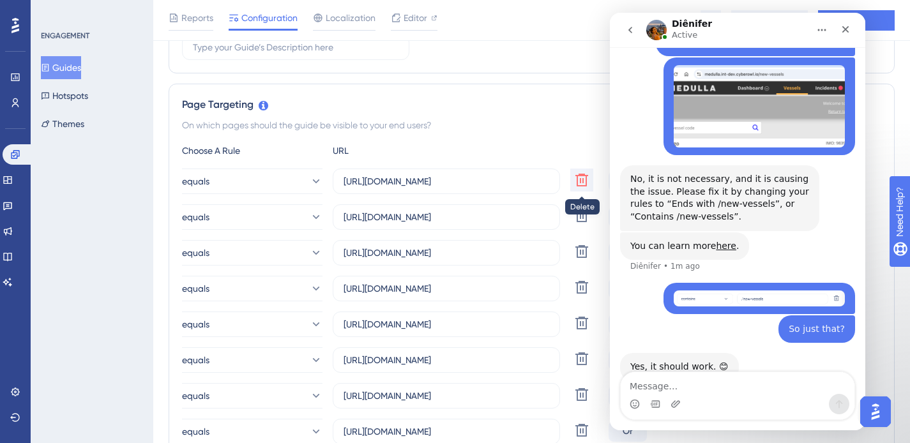
type input "https://medulla.kuok.cyberowl.io/new-vessels"
type input "https://medulla.lemissoler.cyberowl.io/new-vessels"
type input "https://medulla.marinesat.cyberowl.io/new-vessels"
type input "https://medulla.metrostar.cyberowl.io/new-vessels"
type input "https://medulla.mol.cyberowl.io/new-vessels"
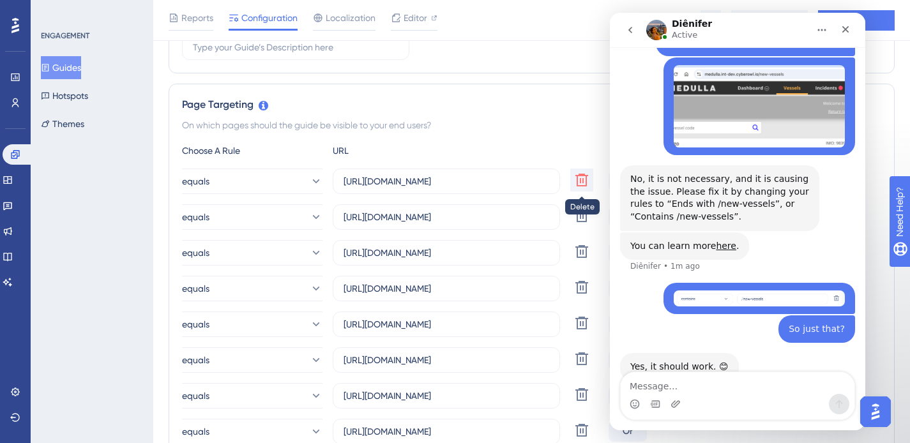
type input "https://medulla.navarone.cyberowl.io/new-vessels"
type input "https://medulla.norstar.cyberowl.io/new-vessels"
type input "https://medulla.pil.cyberowl.io/new-vessels"
type input "https://medulla.pleiades.cyberowl.io/new-vessels"
type input "https://medulla.portline.cyberowl.io/new-vessels"
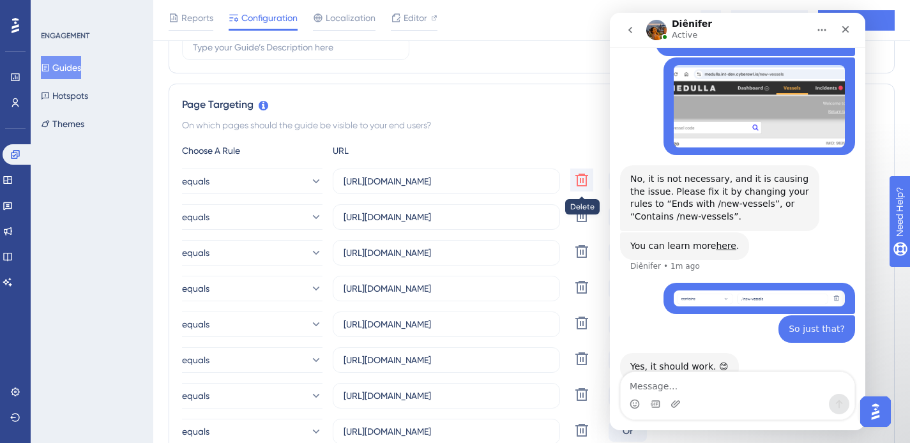
type input "https://medulla.rocktree.cyberowl.io/new-vessels"
type input "https://medulla.sandigan.cyberowl.io/new-vessels"
type input "https://medulla.seanergy.cyberowl.io/new-vessels"
type input "https://medulla.smt-shipping.cyberowl.io/new-vessels"
type input "https://medulla.starbulk.cyberowl.io/new-vessels"
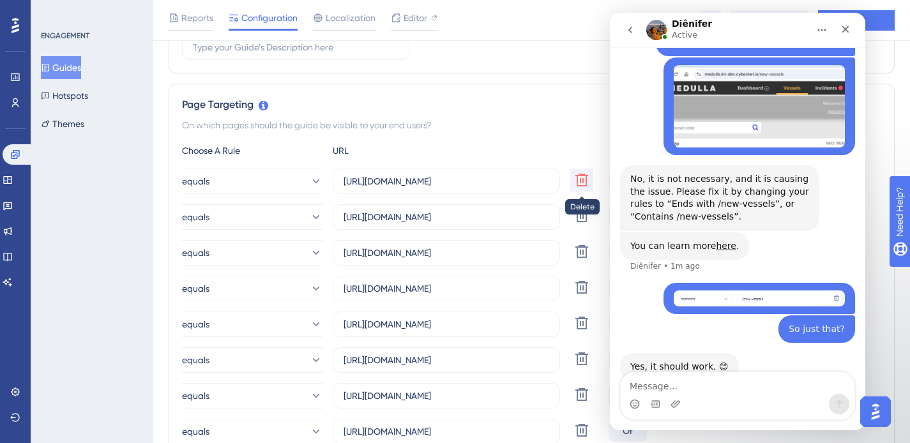
type input "https://medulla.tufton.cyberowl.io/new-vessels"
type input "https://medulla.tufton-bsm.cyberowl.io/new-vessels"
type input "https://medulla.tufton-nomikos.cyberowl.io/new-vessels"
type input "https://medulla.seanergy.cyberowl.io/new-vessels"
type input "https://medulla.staging.cyberowl.io/new-vessels"
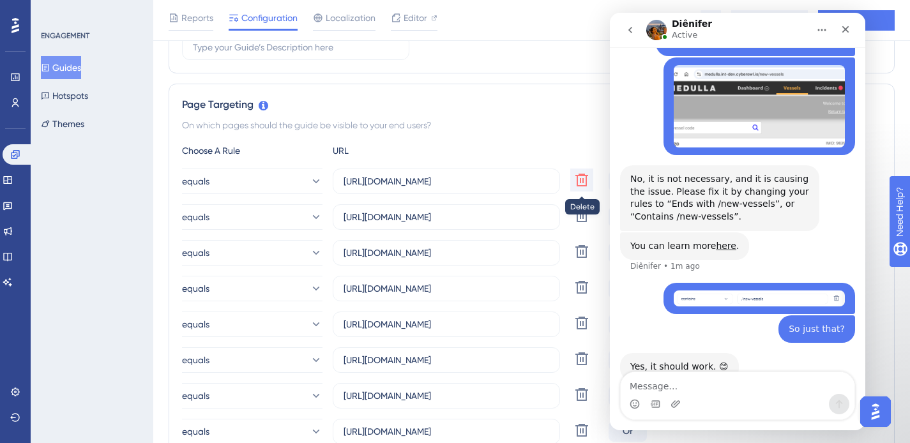
type input "https://medulla.navigator-gas.cyberowl.io/new-vessels"
type input "https://medulla.osm-asia.cyberowl.io/new-vessels"
type input "https://medulla.parakou.cyberowl.io/new-vessels"
type input "https://medulla.seaspan.cyberowl.io/new-vessels"
type input "https://medulla.tamar.cyberowl.io/new-vessels"
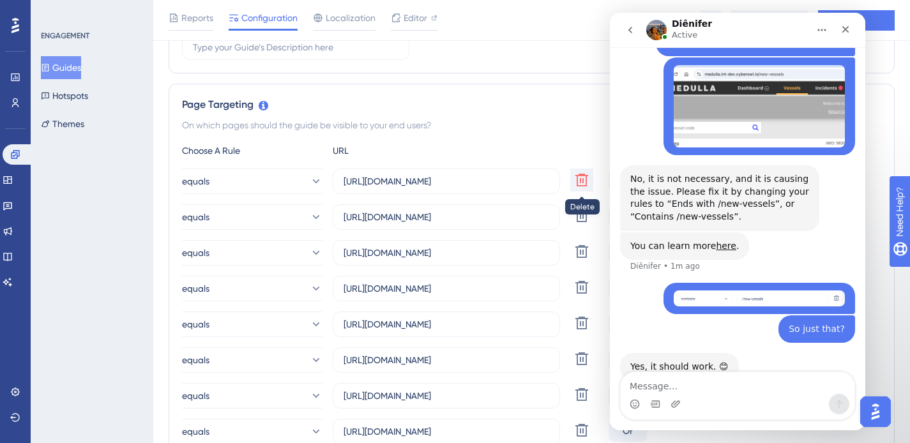
type input "https://medulla.tufton-fml.cyberowl.io/new-vessels"
type input "https://medulla.tufton-synergy.cyberowl.io/new-vessels"
type input "/new-vessels"
click at [585, 180] on icon at bounding box center [581, 179] width 15 height 15
type input "https://medulla.cmb-aesm.cyberowl.io/new-vessels"
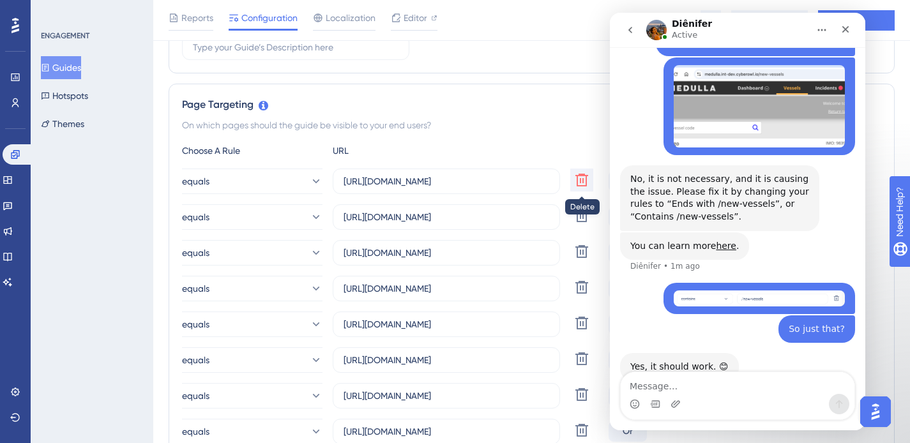
type input "https://medulla.eps.cyberowl.io/new-vessels"
type input "https://medulla.dalex-shipping.cyberowl.io/new-vessels"
type input "https://medulla.eletson.cyberowl.io/new-vessels"
type input "https://medulla.enesel.cyberowl.io/new-vessels"
type input "https://medulla.euronav.cyberowl.io/new-vessels"
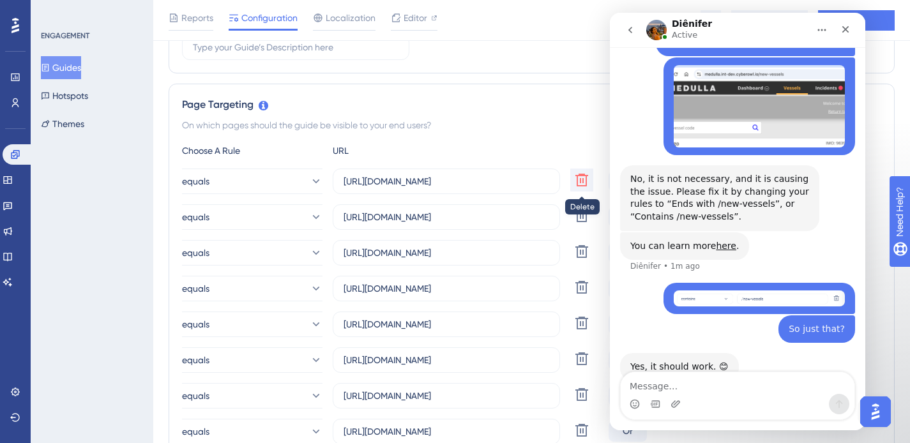
type input "https://medulla.hmm.cyberowl.io/new-vessels"
type input "https://medulla.hls.cyberowl.io/new-vessels"
type input "https://medulla.laurel.cyberowl.io/new-vessels"
type input "https://medulla.kuok.cyberowl.io/new-vessels"
type input "https://medulla.lemissoler.cyberowl.io/new-vessels"
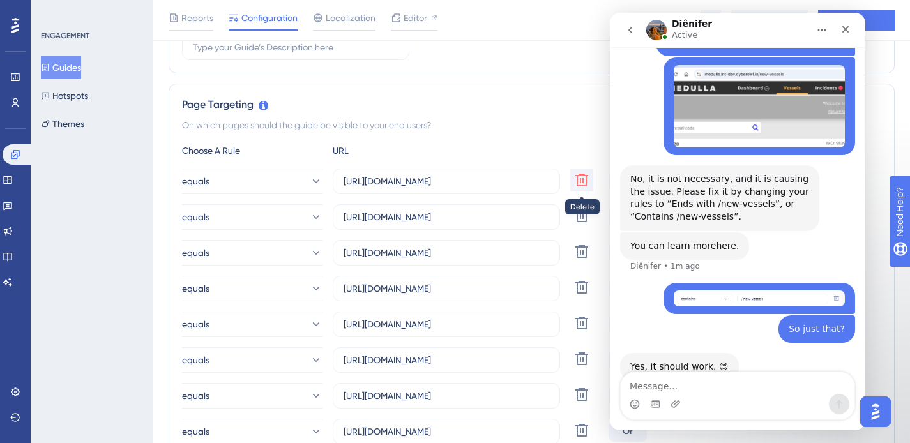
type input "https://medulla.marinesat.cyberowl.io/new-vessels"
type input "https://medulla.metrostar.cyberowl.io/new-vessels"
type input "https://medulla.mol.cyberowl.io/new-vessels"
type input "https://medulla.navarone.cyberowl.io/new-vessels"
type input "https://medulla.norstar.cyberowl.io/new-vessels"
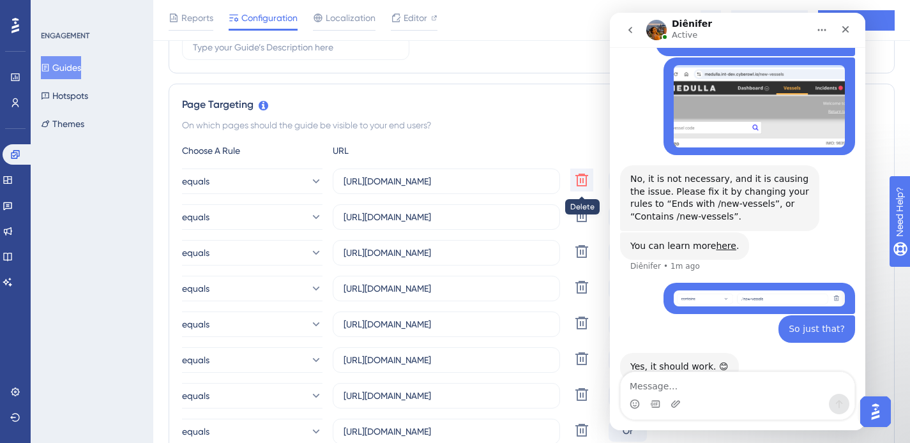
type input "https://medulla.pil.cyberowl.io/new-vessels"
type input "https://medulla.pleiades.cyberowl.io/new-vessels"
type input "https://medulla.portline.cyberowl.io/new-vessels"
type input "https://medulla.rocktree.cyberowl.io/new-vessels"
type input "https://medulla.sandigan.cyberowl.io/new-vessels"
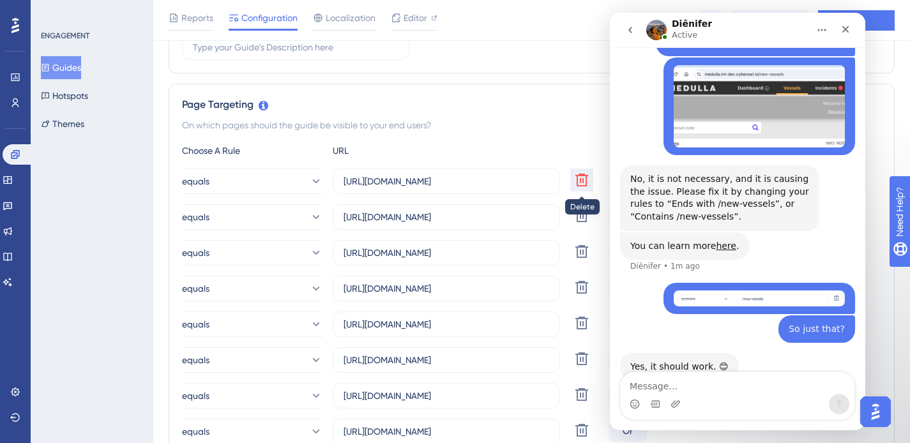
click at [585, 180] on icon at bounding box center [581, 179] width 15 height 15
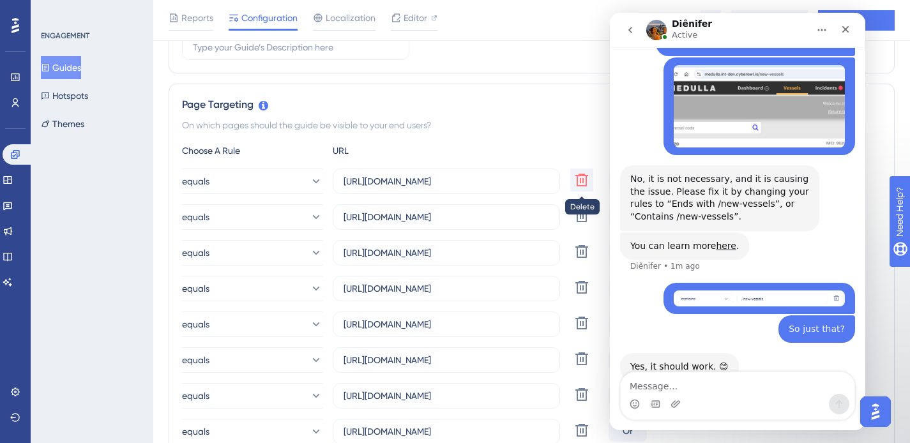
click at [585, 180] on icon at bounding box center [581, 179] width 15 height 15
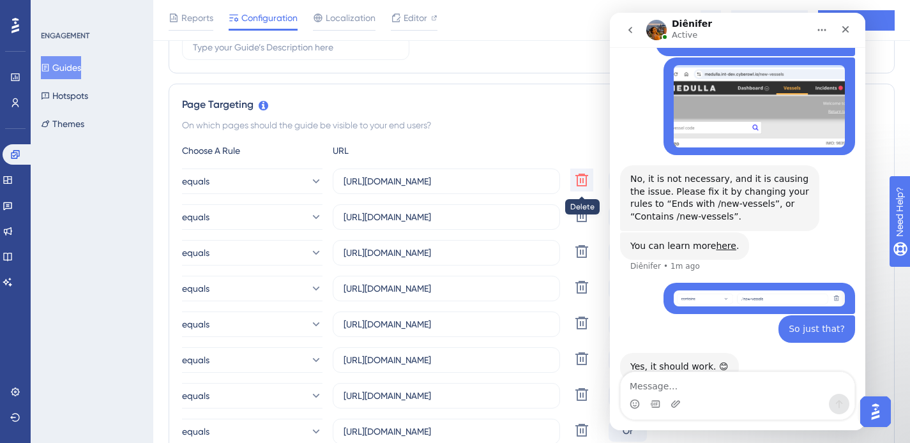
click at [585, 180] on icon at bounding box center [581, 179] width 15 height 15
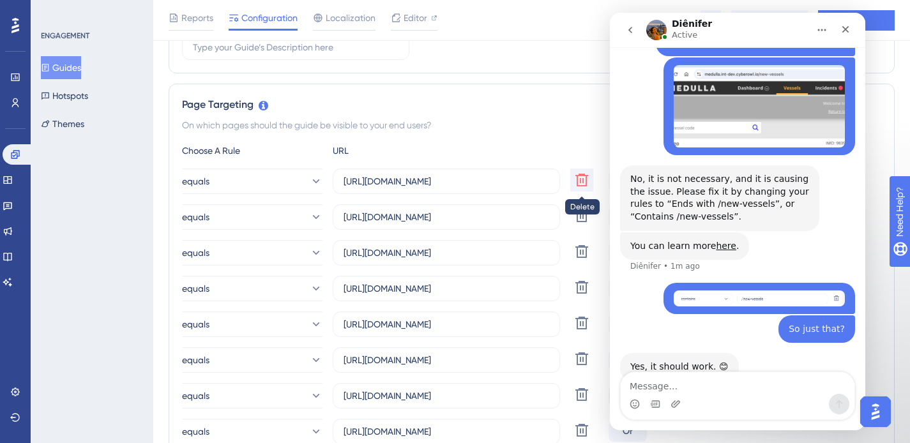
click at [585, 180] on icon at bounding box center [581, 179] width 15 height 15
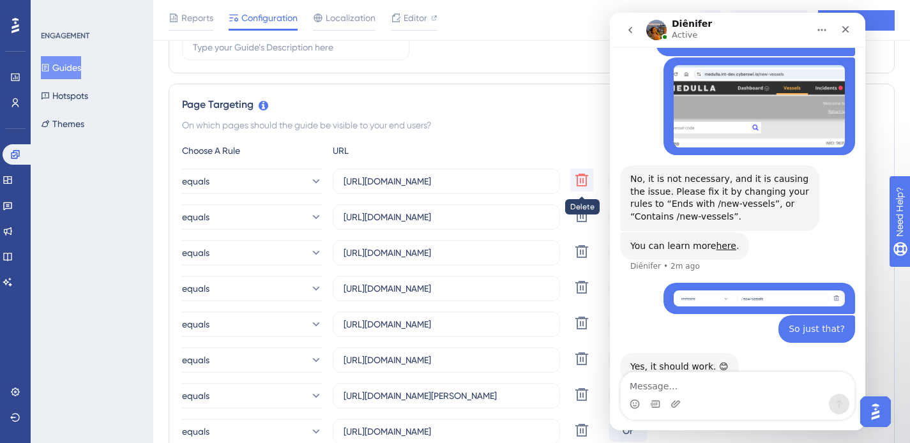
click at [585, 180] on icon at bounding box center [581, 179] width 15 height 15
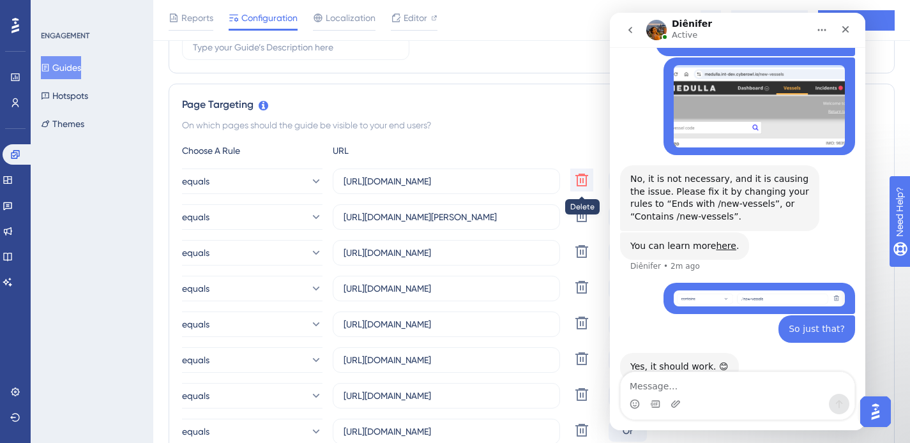
click at [585, 180] on icon at bounding box center [581, 179] width 15 height 15
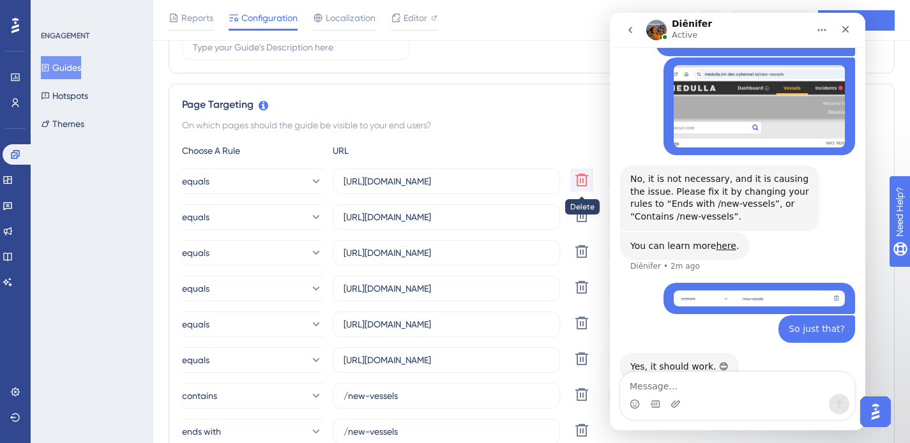
click at [585, 180] on icon at bounding box center [581, 179] width 15 height 15
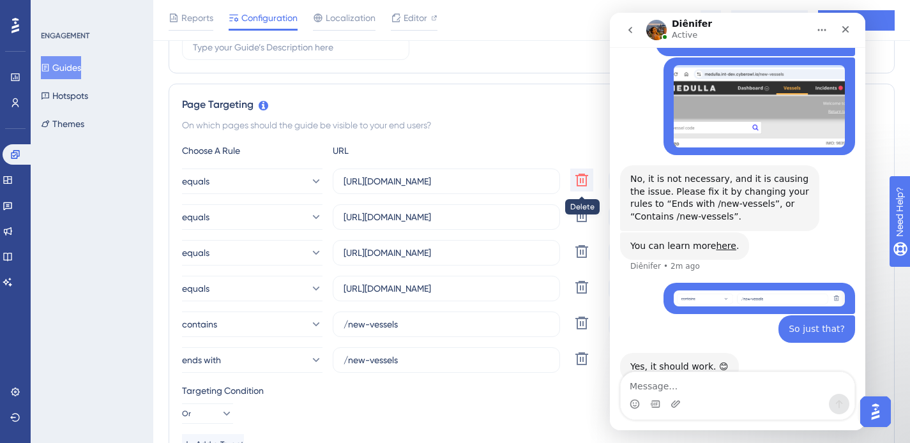
click at [585, 180] on icon at bounding box center [581, 179] width 15 height 15
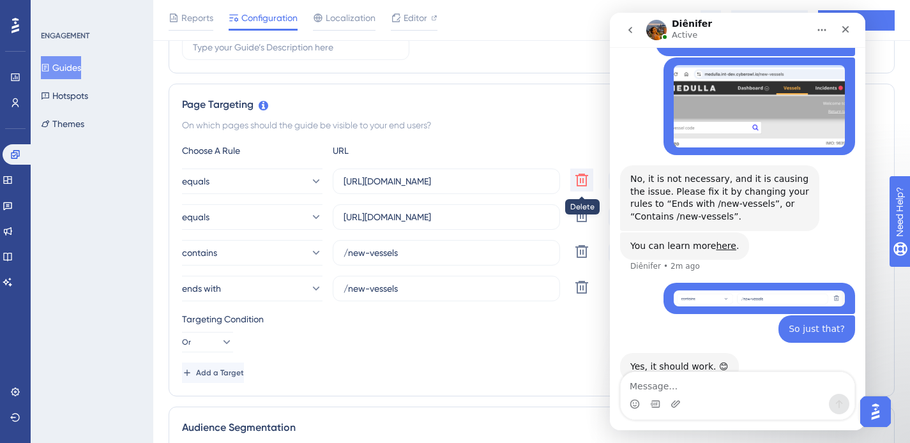
click at [585, 180] on icon at bounding box center [581, 179] width 15 height 15
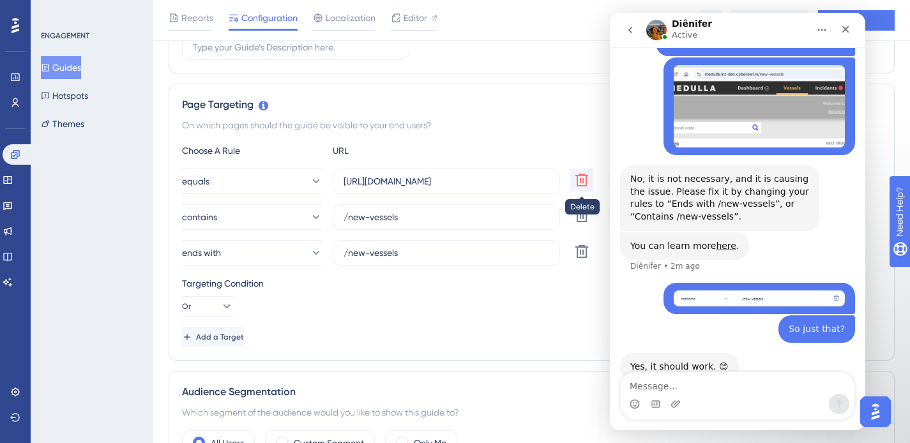
click at [585, 180] on icon at bounding box center [581, 179] width 15 height 15
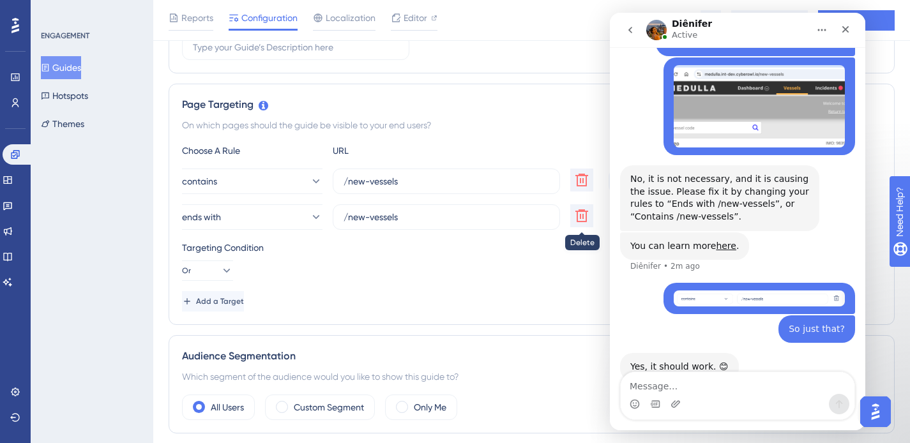
click at [582, 187] on icon at bounding box center [582, 180] width 13 height 13
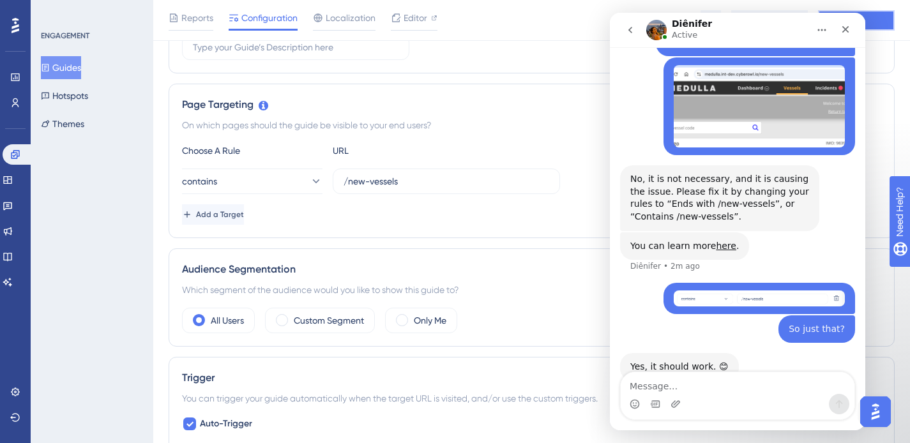
click at [883, 26] on button "Save" at bounding box center [856, 20] width 77 height 20
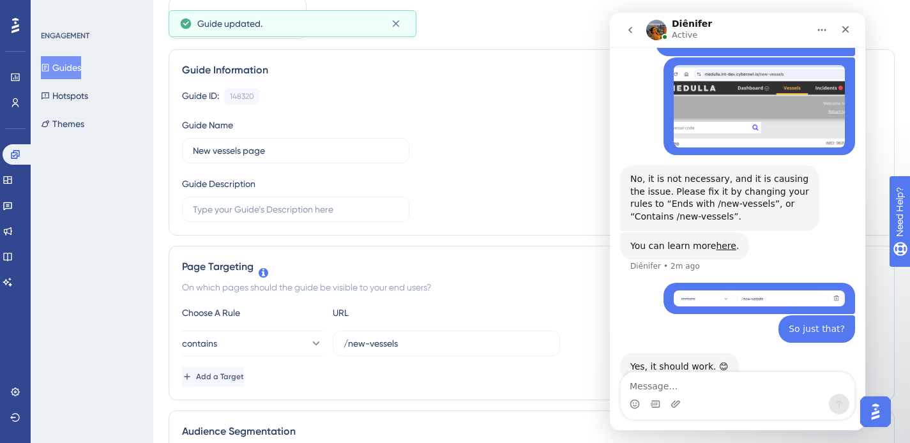
scroll to position [0, 0]
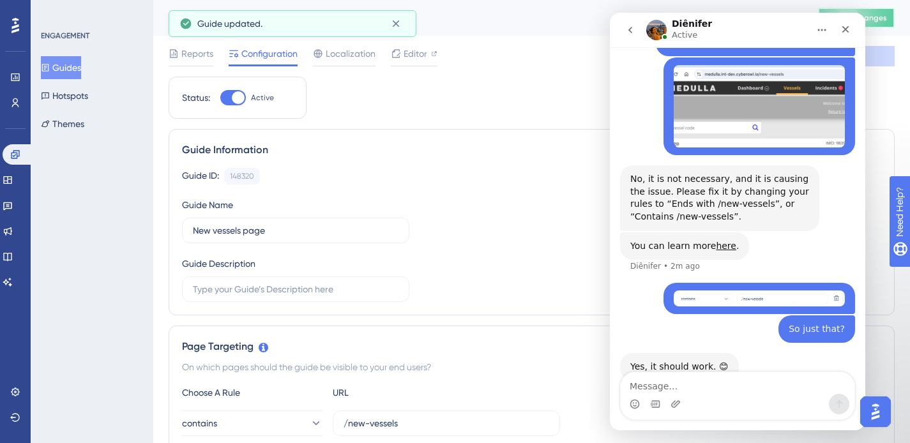
click at [882, 19] on span "Publish Changes" at bounding box center [856, 18] width 61 height 10
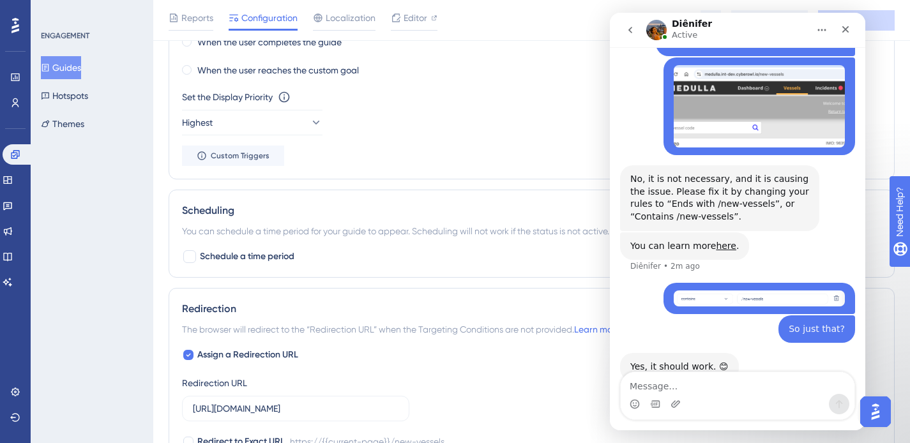
scroll to position [857, 0]
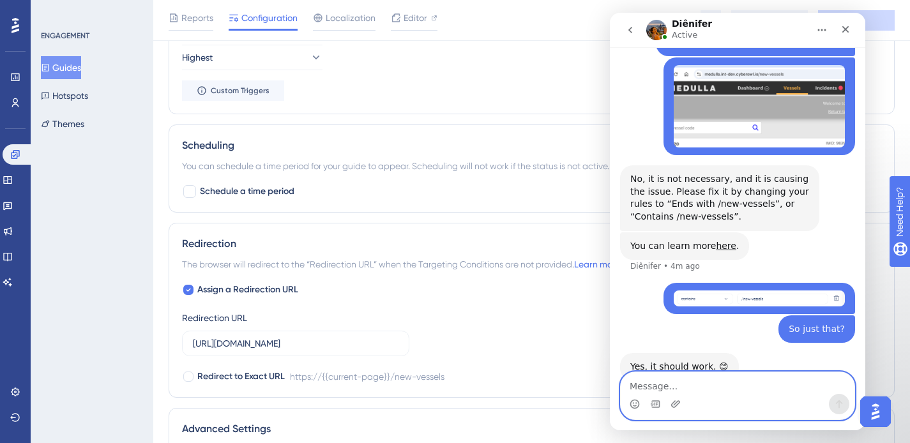
click at [680, 387] on textarea "Message…" at bounding box center [738, 383] width 234 height 22
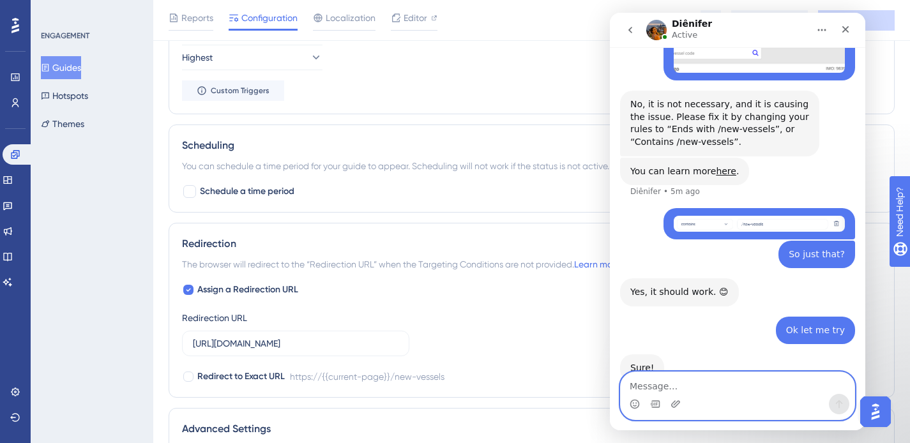
scroll to position [1391, 0]
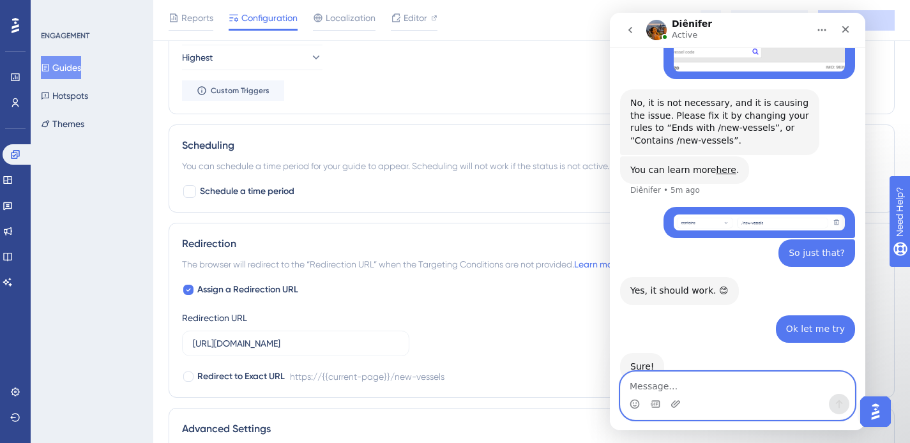
click at [680, 387] on textarea "Message…" at bounding box center [738, 383] width 234 height 22
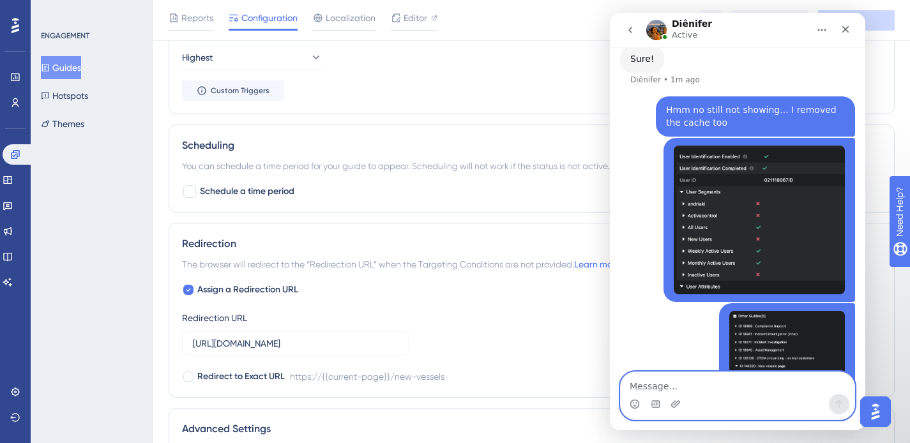
scroll to position [1795, 0]
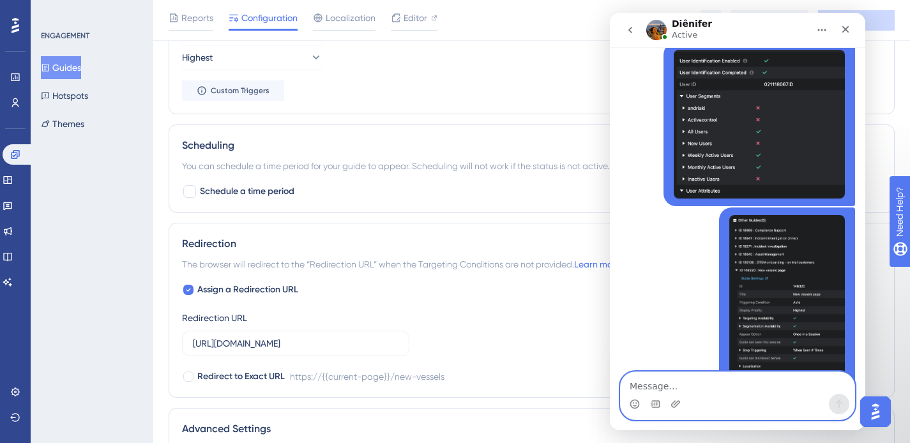
click at [659, 383] on textarea "Message…" at bounding box center [738, 383] width 234 height 22
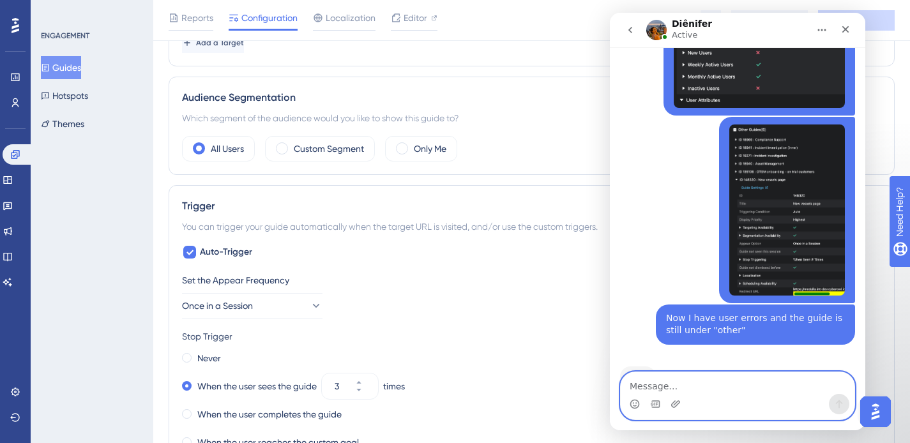
scroll to position [406, 0]
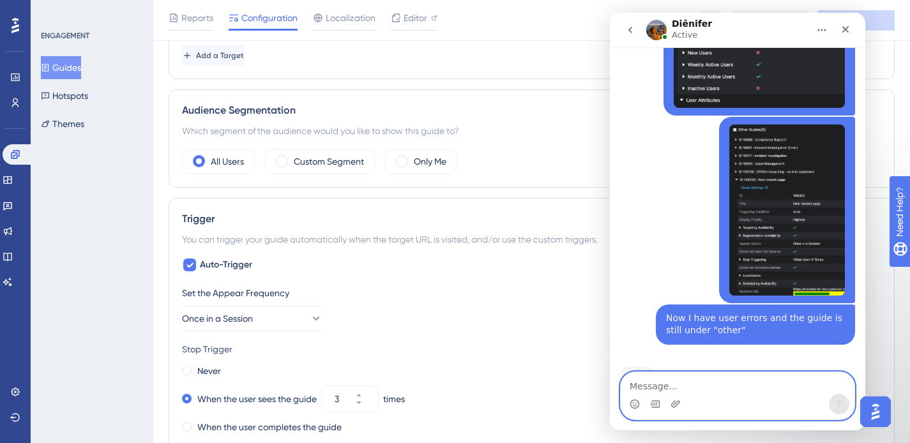
click at [678, 387] on textarea "Message…" at bounding box center [738, 383] width 234 height 22
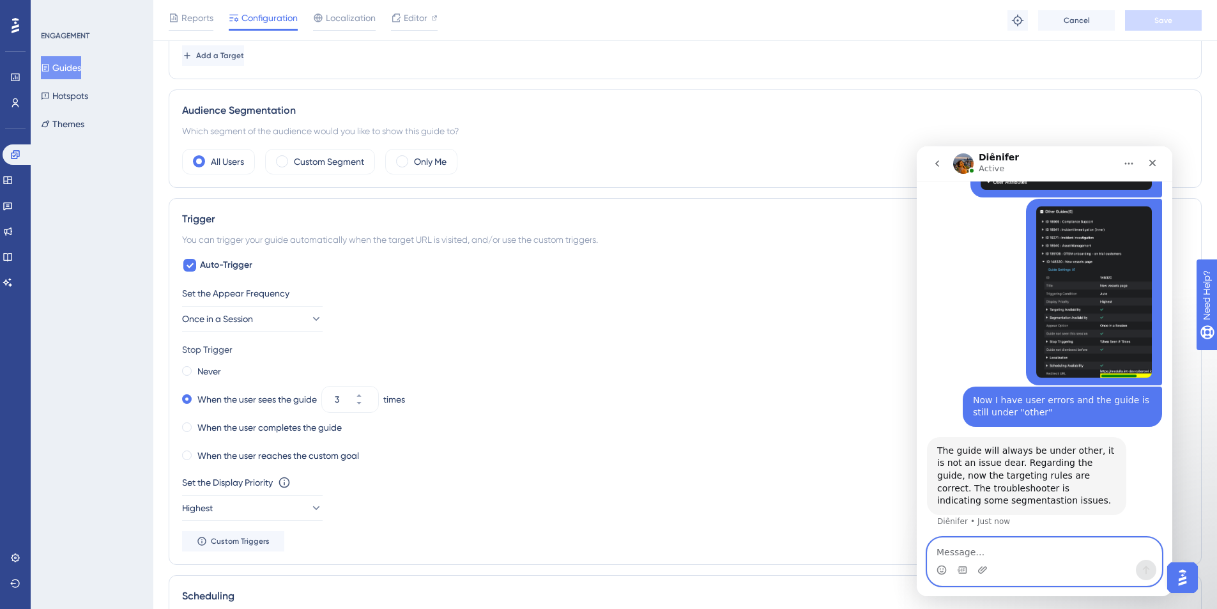
scroll to position [2, 0]
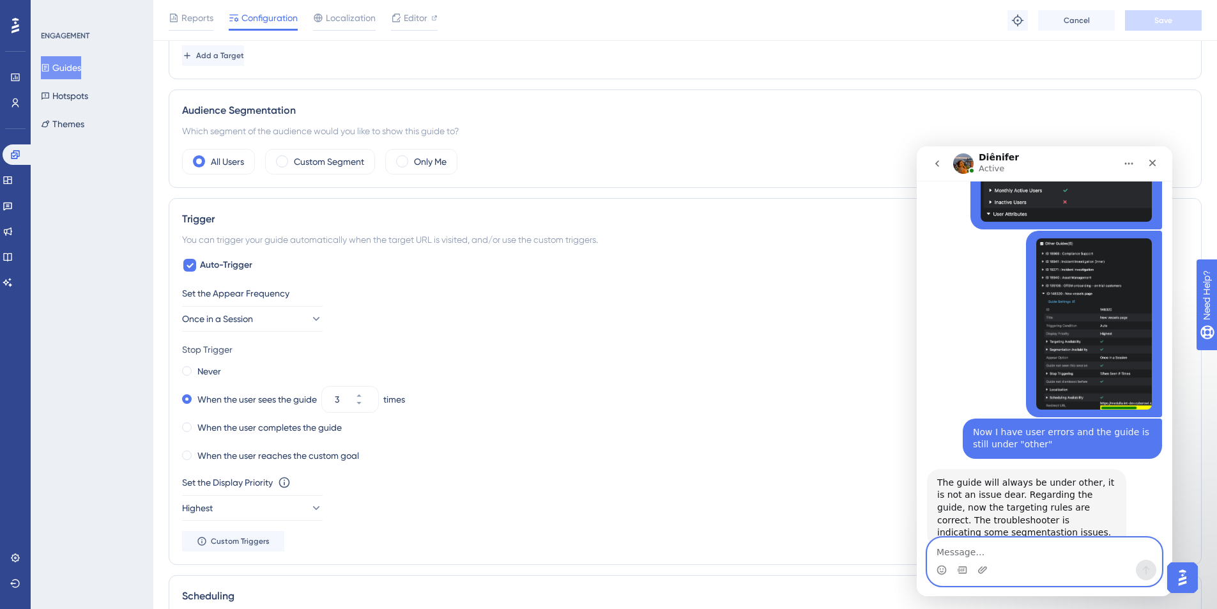
click at [910, 443] on textarea "Message…" at bounding box center [1045, 549] width 234 height 22
click at [65, 70] on button "Guides" at bounding box center [61, 67] width 40 height 23
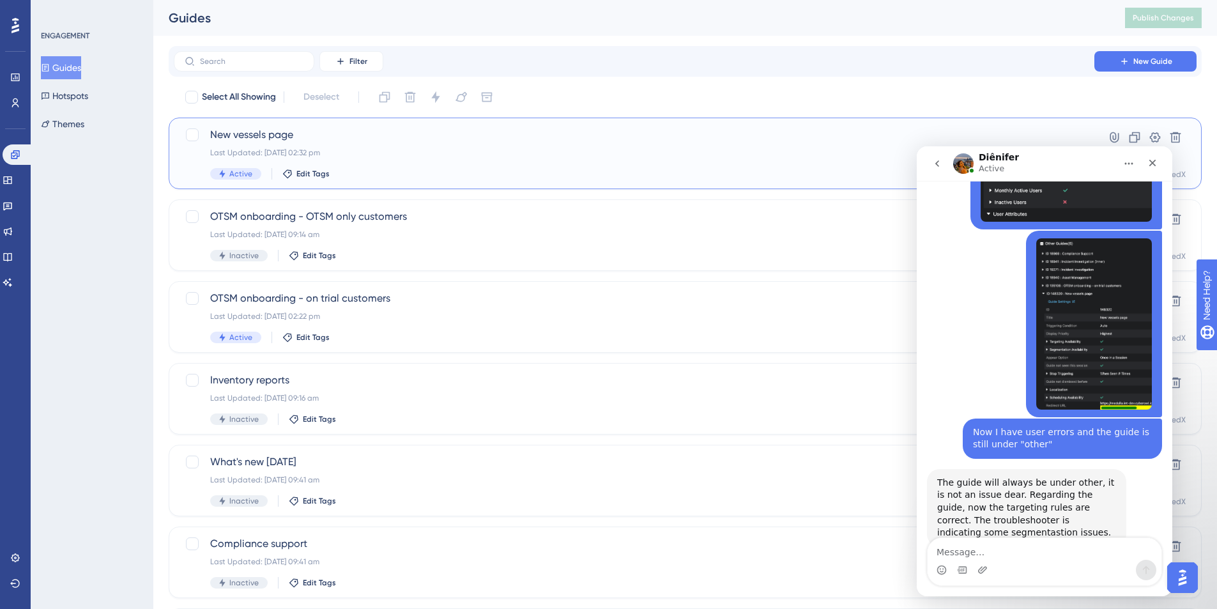
click at [438, 167] on div "New vessels page Last Updated: 19 Aug 2025 02:32 pm Active Edit Tags" at bounding box center [634, 153] width 848 height 52
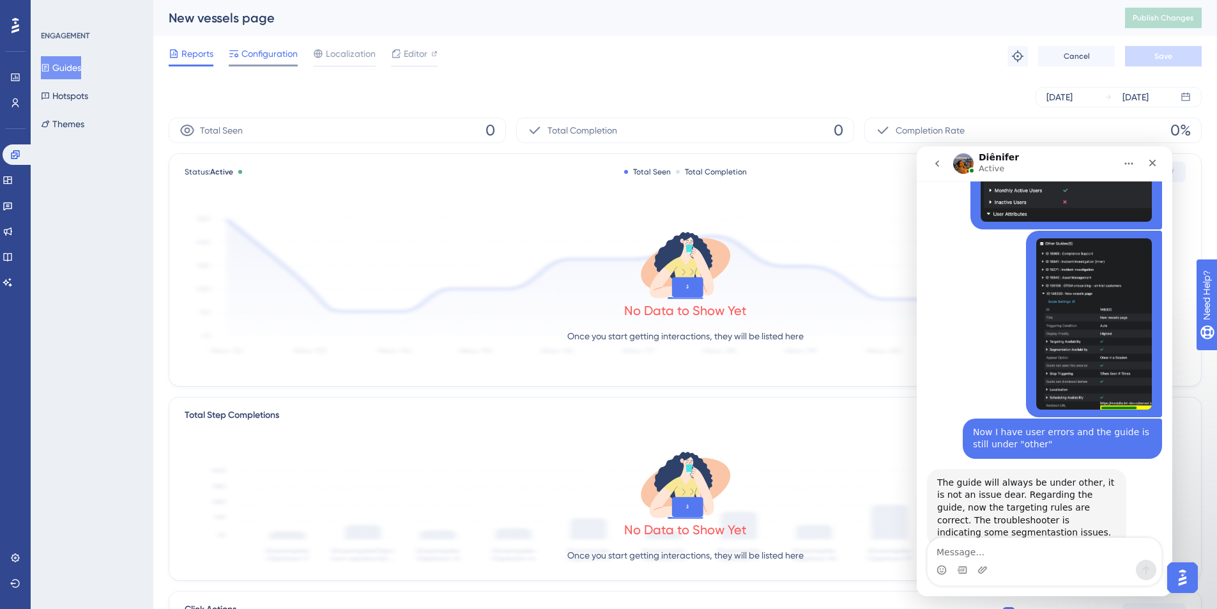
click at [275, 53] on span "Configuration" at bounding box center [269, 53] width 56 height 15
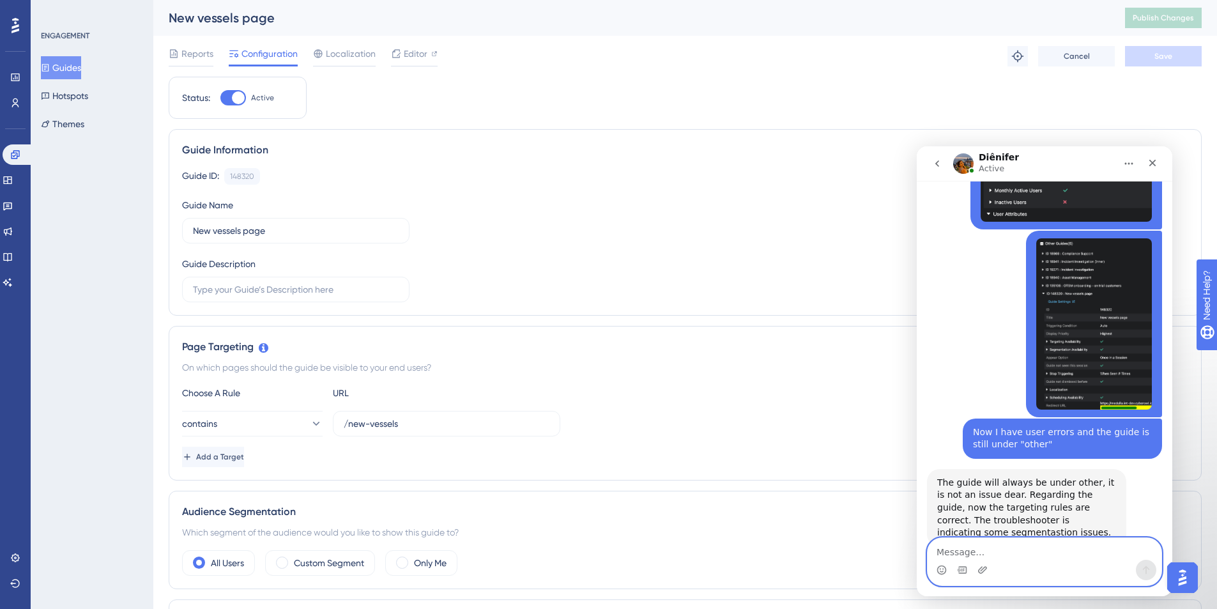
click at [910, 443] on textarea "Message…" at bounding box center [1045, 549] width 234 height 22
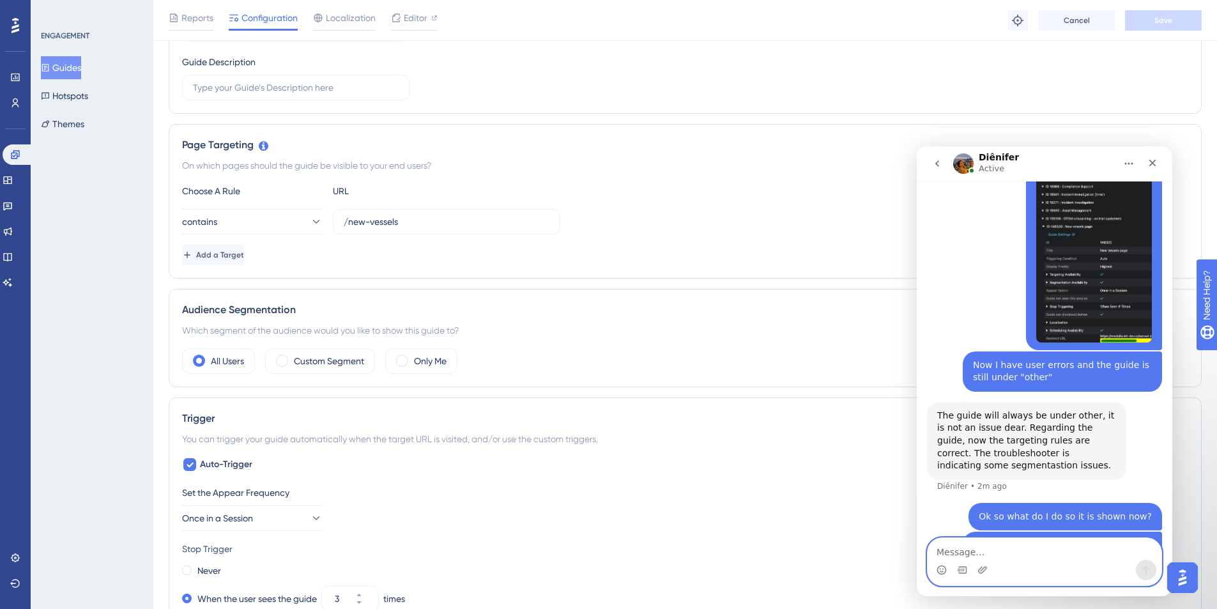
scroll to position [2009, 0]
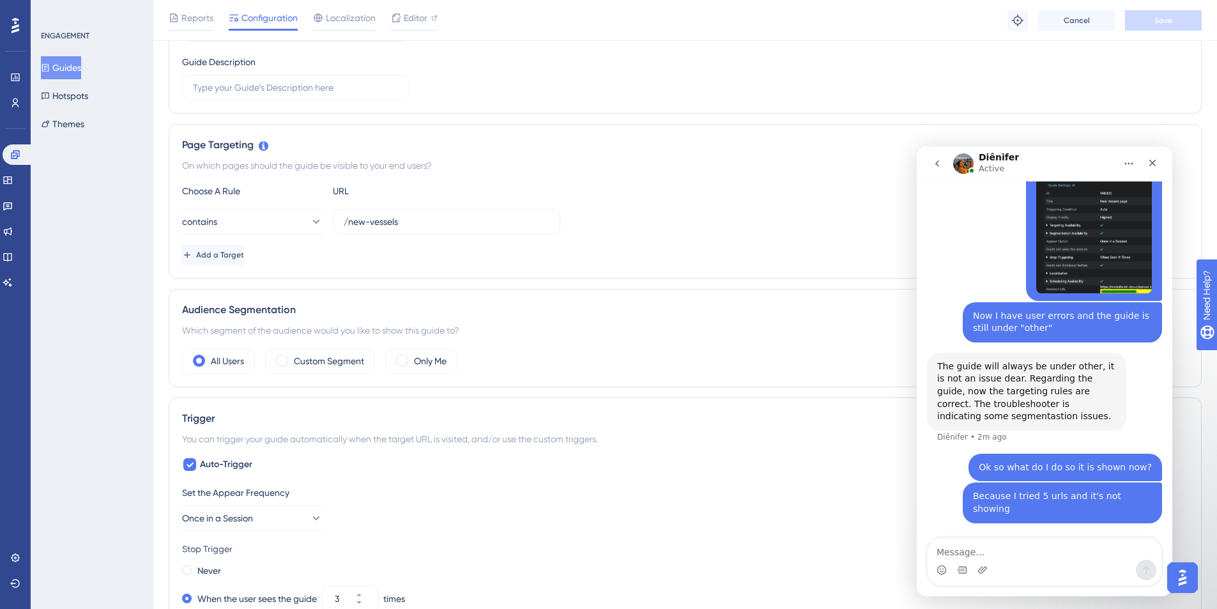
click at [364, 253] on div "Add a Target" at bounding box center [685, 255] width 1006 height 20
click at [243, 259] on span "Add a Target" at bounding box center [221, 255] width 48 height 10
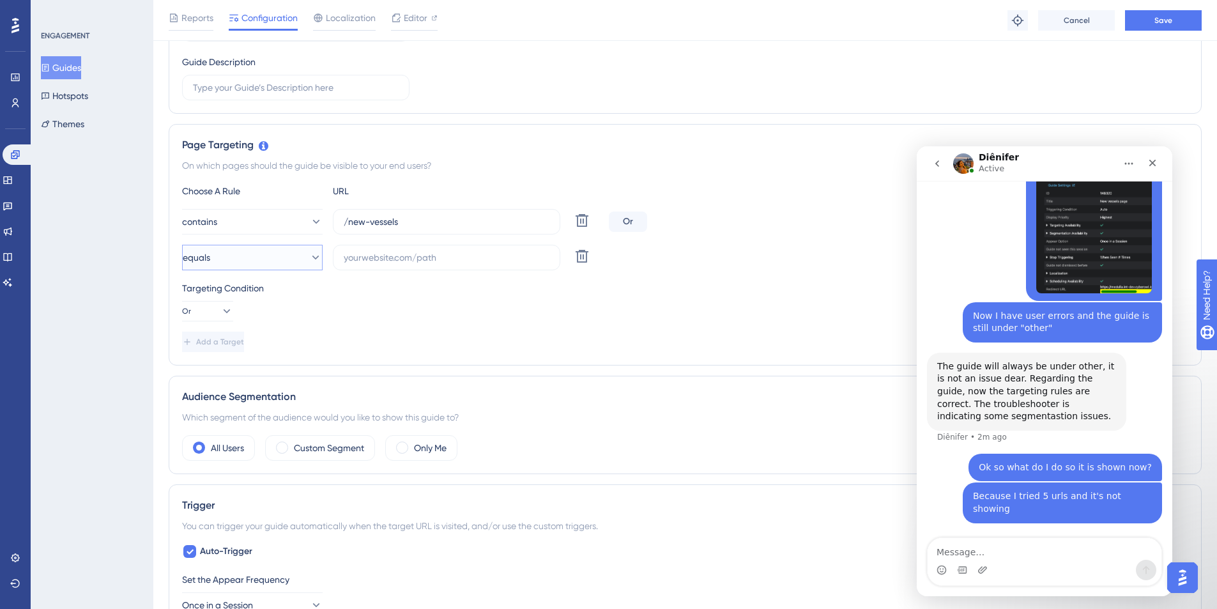
click at [295, 256] on button "equals" at bounding box center [252, 258] width 141 height 26
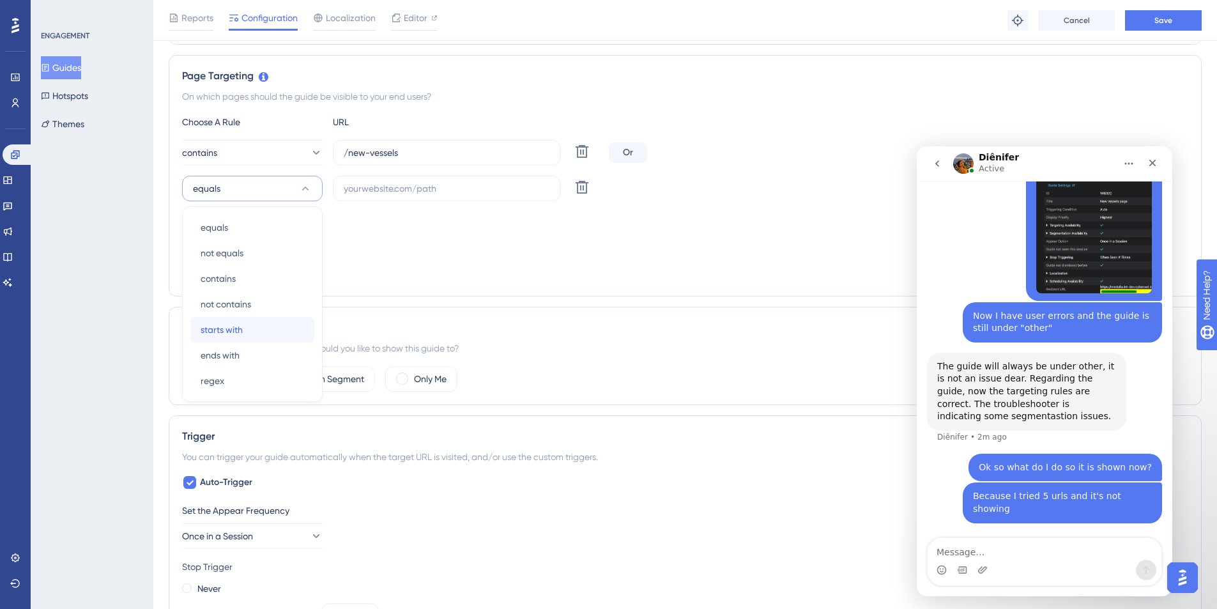
click at [257, 336] on div "starts with starts with" at bounding box center [252, 330] width 103 height 26
click at [406, 187] on input "text" at bounding box center [447, 188] width 206 height 14
paste input "https://medulla.smt-shipping.cyberowl.io/"
click at [309, 154] on icon at bounding box center [315, 152] width 13 height 13
click at [227, 325] on span "ends with" at bounding box center [220, 319] width 39 height 15
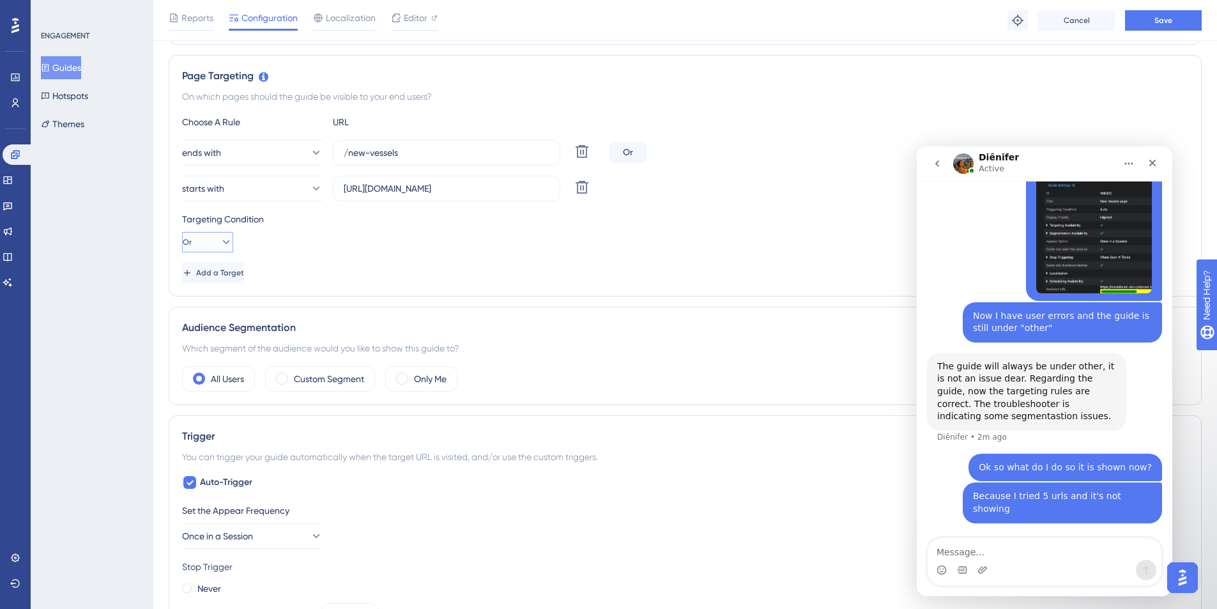
click at [220, 240] on icon at bounding box center [226, 242] width 13 height 13
click at [217, 275] on div "And And" at bounding box center [207, 279] width 24 height 26
click at [531, 183] on input "https://medulla.smt-shipping.cyberowl.io/" at bounding box center [447, 188] width 206 height 14
click at [910, 15] on button "Save" at bounding box center [1163, 20] width 77 height 20
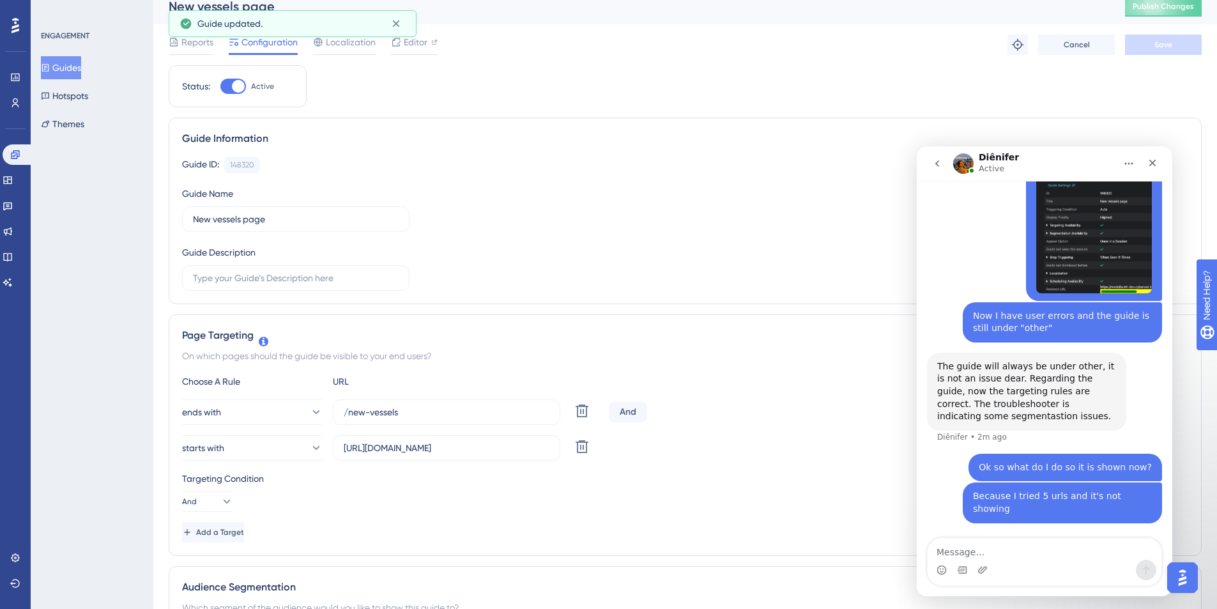
scroll to position [0, 0]
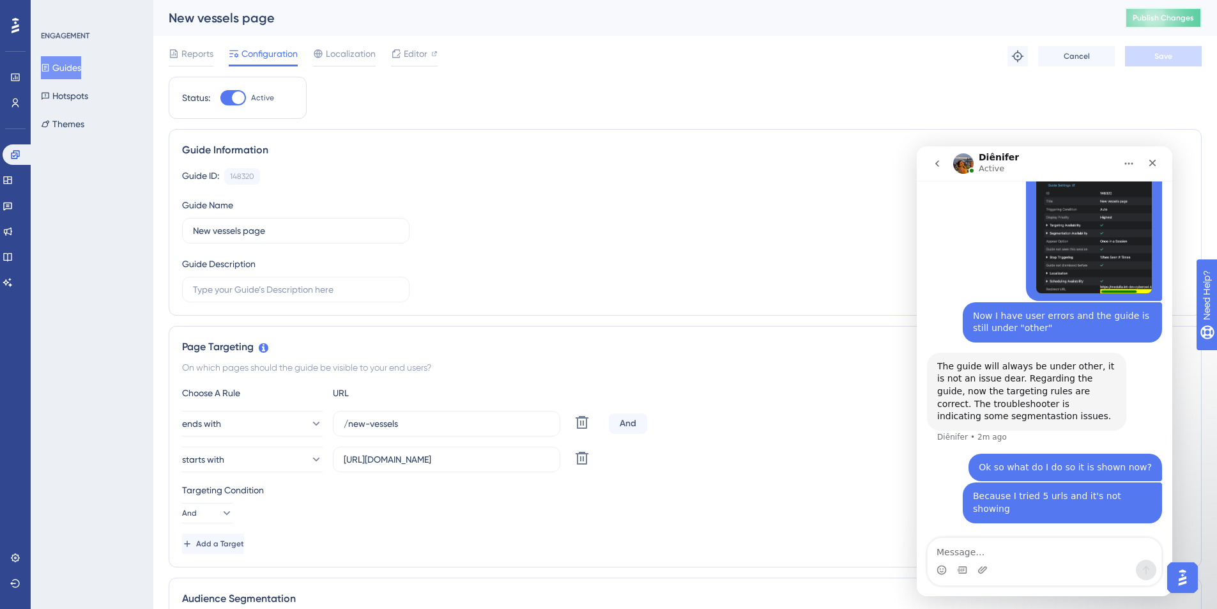
click at [910, 20] on button "Publish Changes" at bounding box center [1163, 18] width 77 height 20
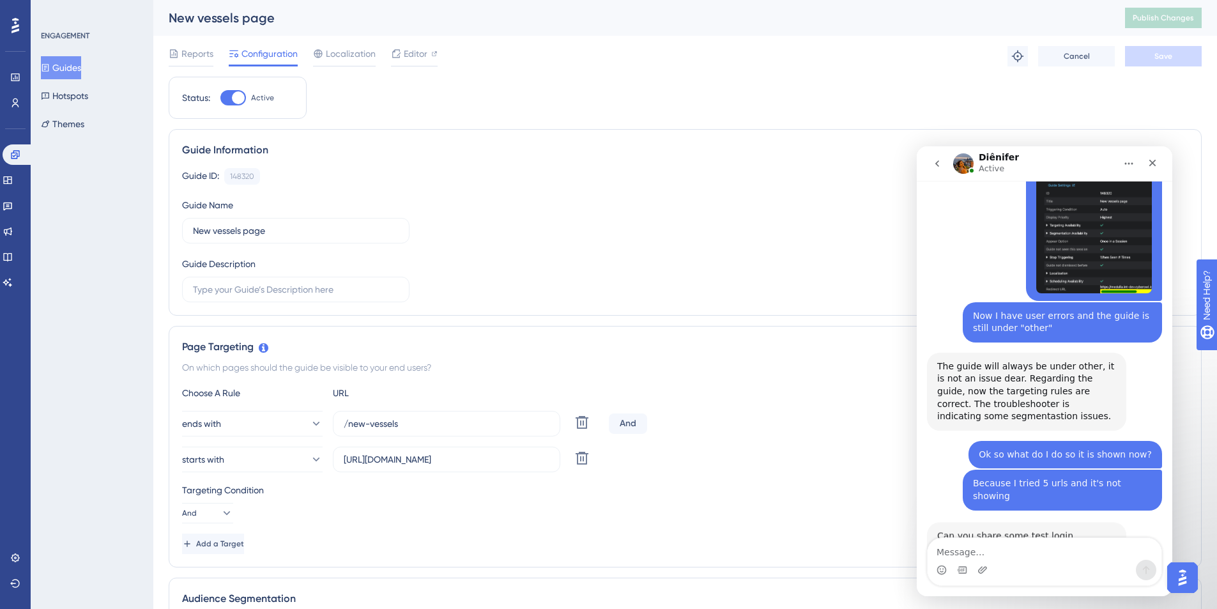
scroll to position [2023, 0]
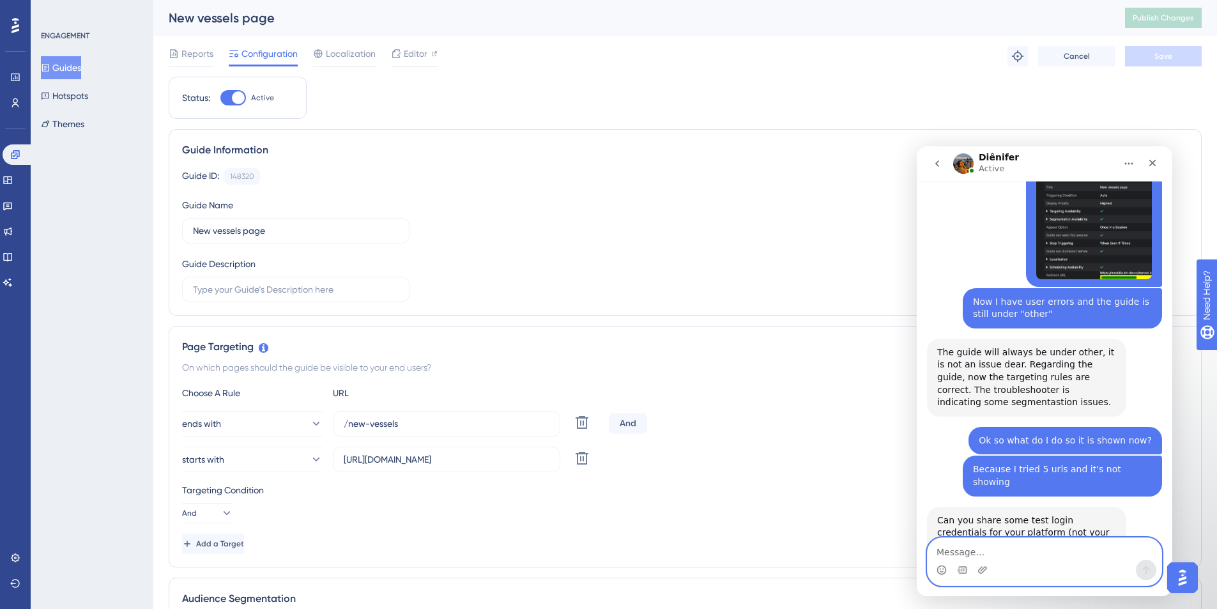
click at [910, 443] on textarea "Message…" at bounding box center [1045, 549] width 234 height 22
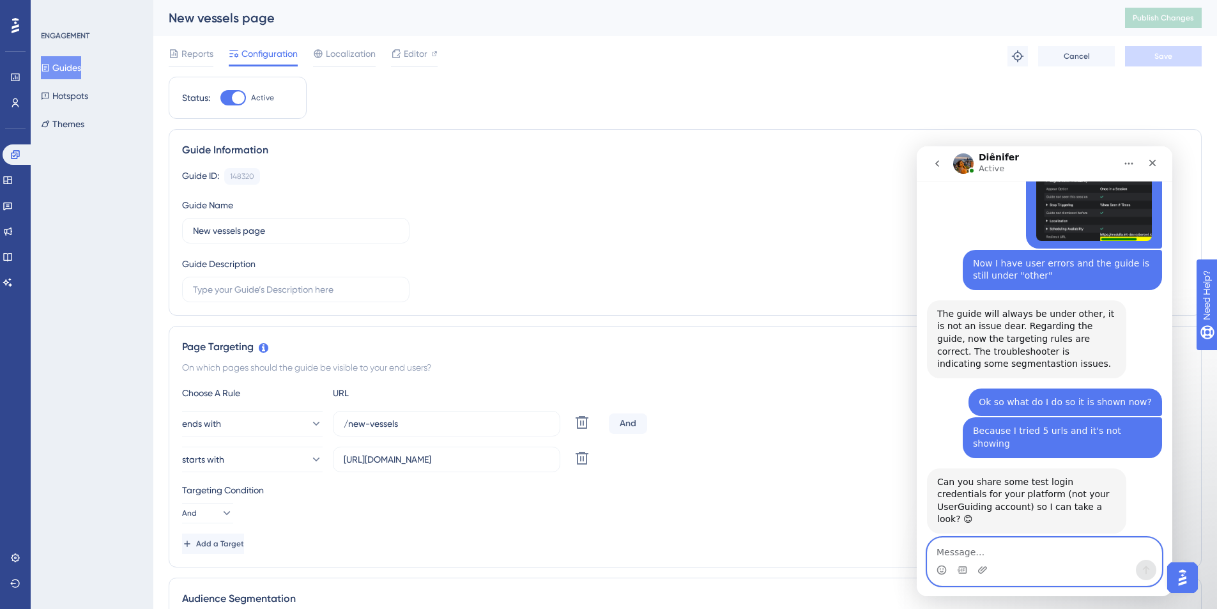
click at [910, 443] on textarea "Message…" at bounding box center [1045, 549] width 234 height 22
click at [46, 73] on button "Guides" at bounding box center [61, 67] width 40 height 23
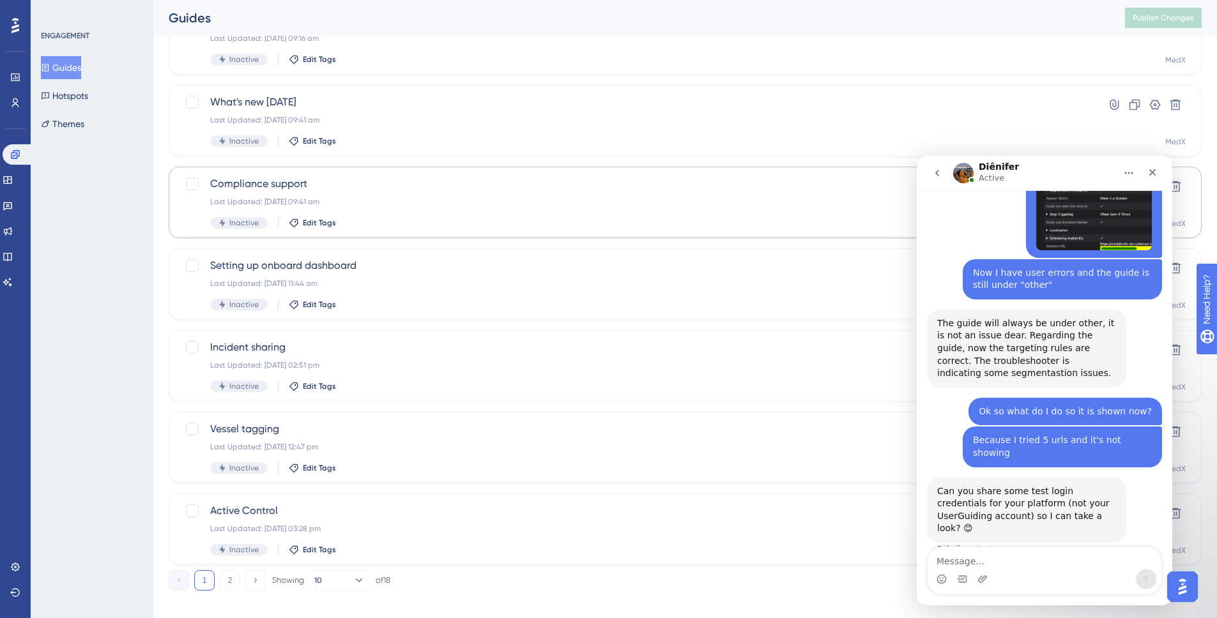
scroll to position [373, 0]
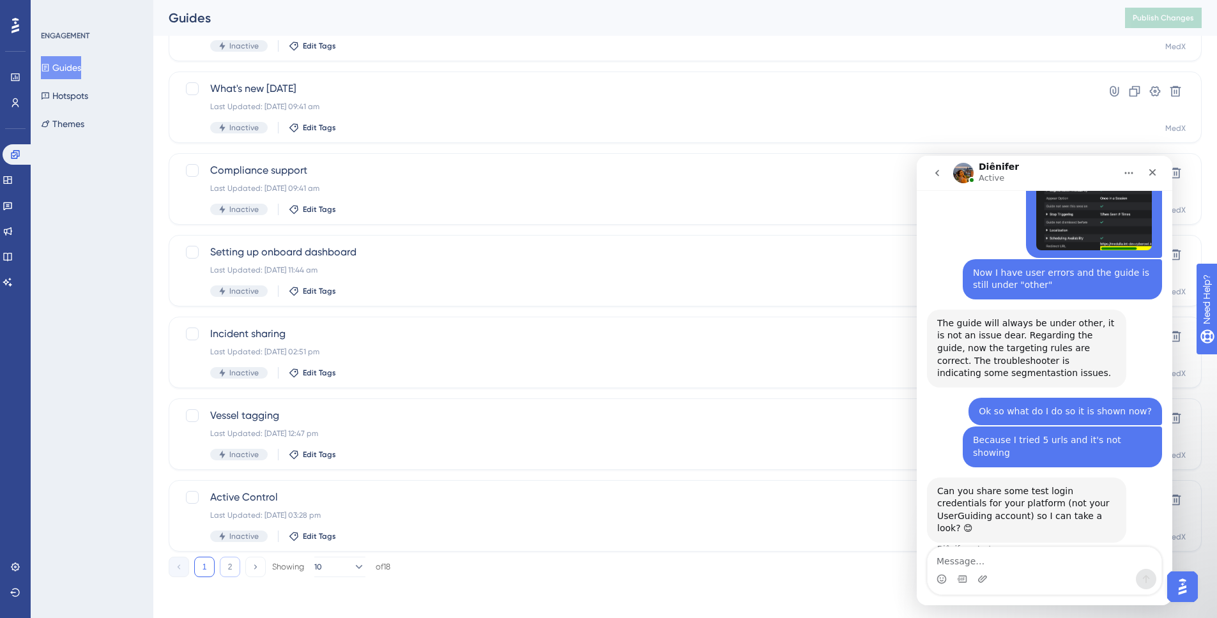
click at [227, 443] on button "2" at bounding box center [230, 567] width 20 height 20
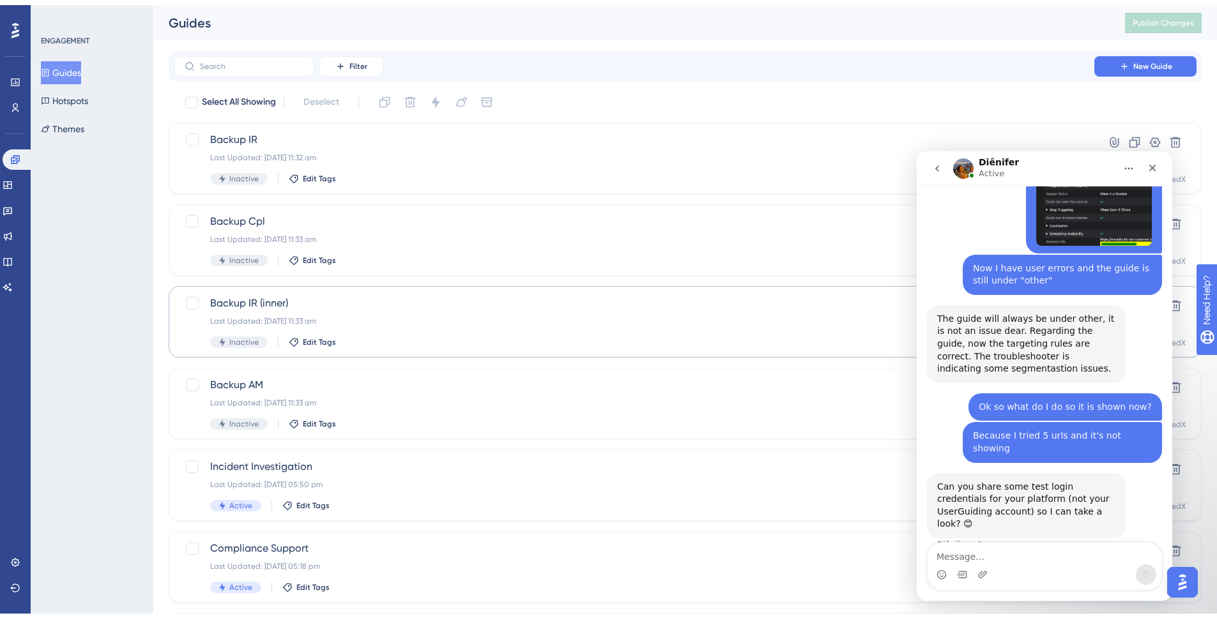
scroll to position [210, 0]
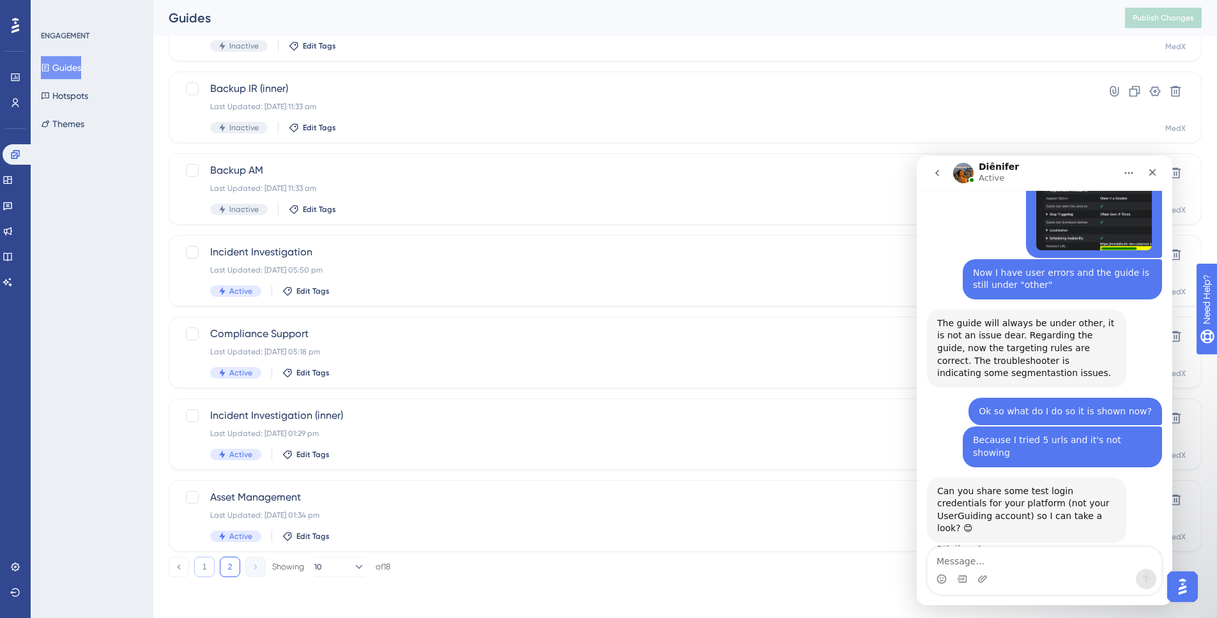
click at [199, 443] on button "1" at bounding box center [204, 567] width 20 height 20
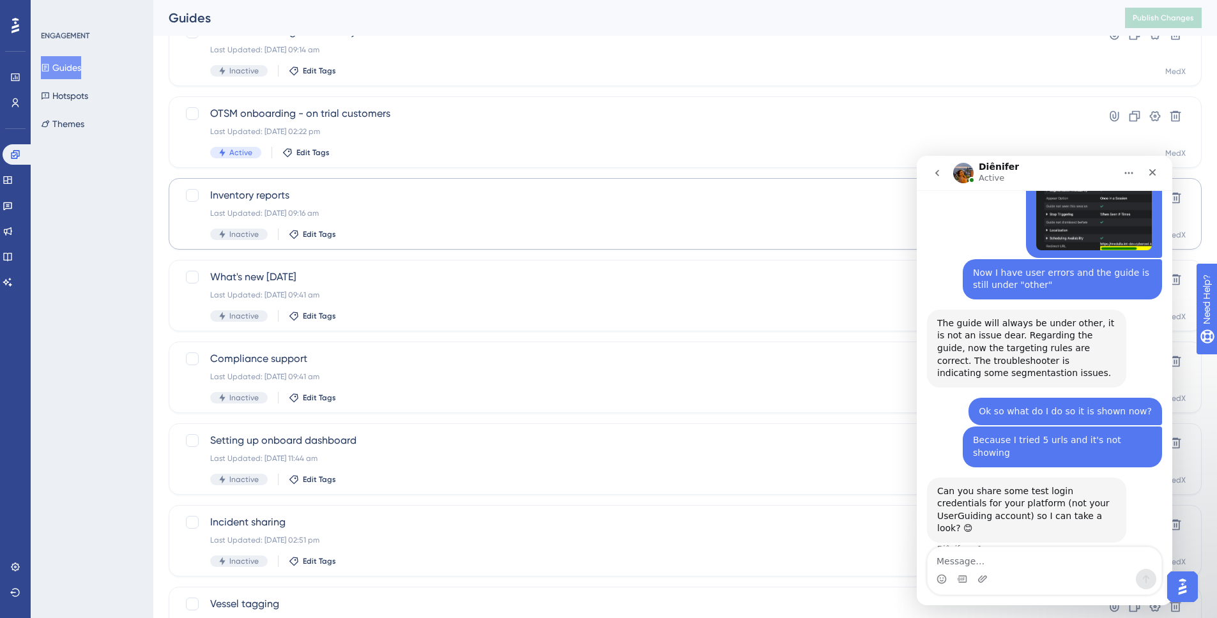
scroll to position [71, 0]
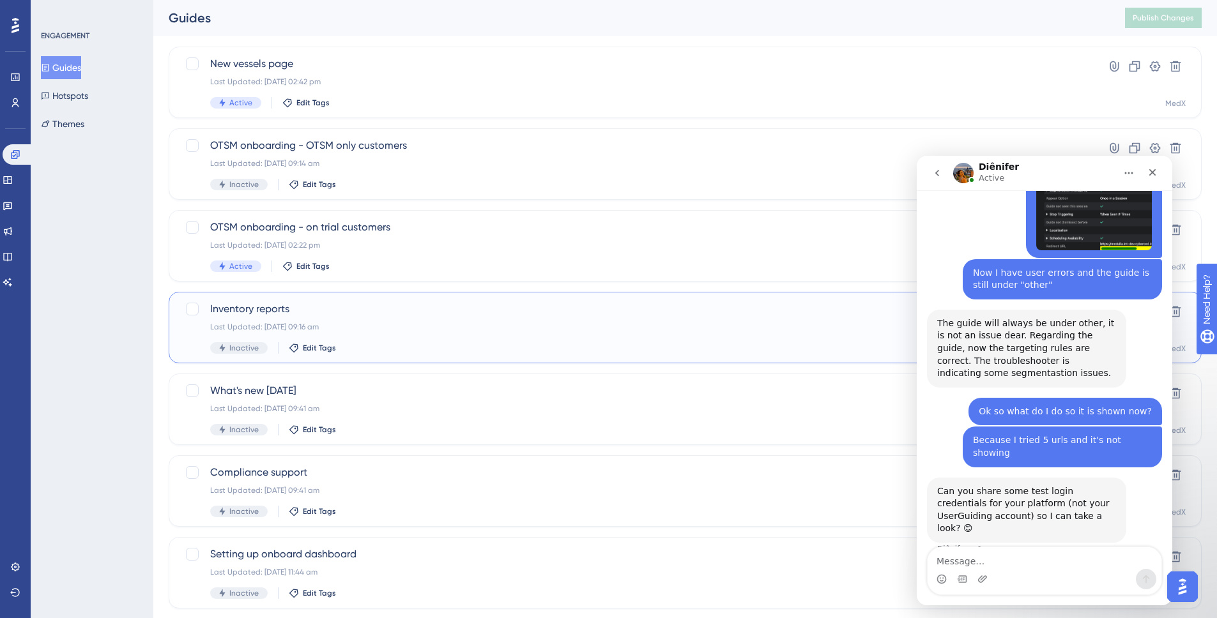
click at [490, 332] on div "Inventory reports Last Updated: 15 Aug 2024 09:16 am Inactive Edit Tags" at bounding box center [634, 328] width 848 height 52
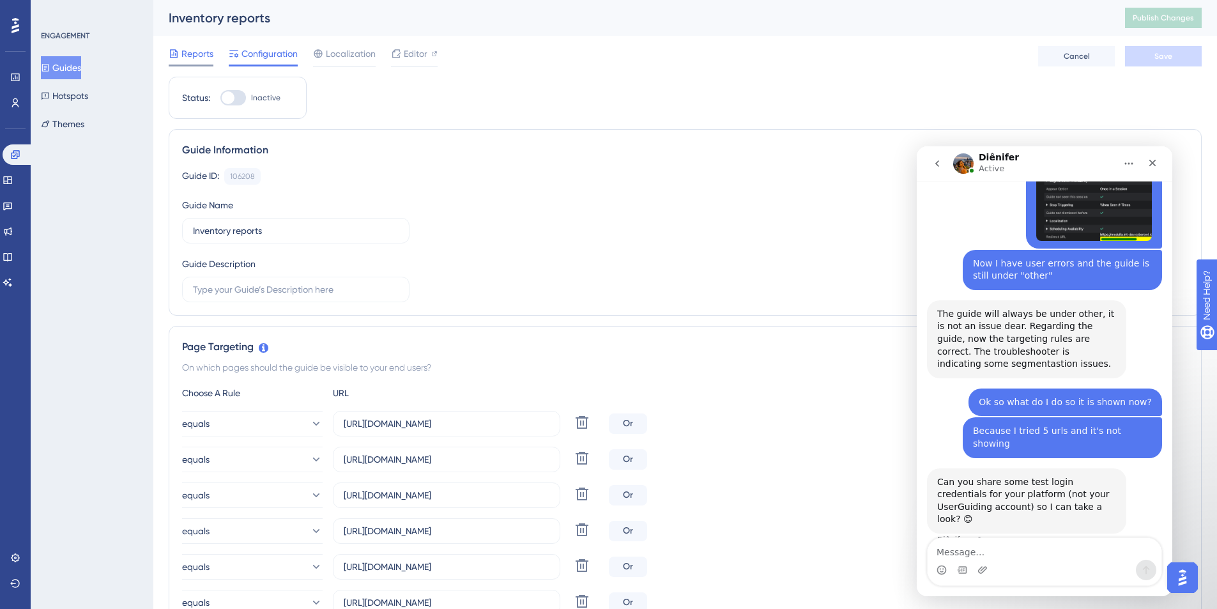
click at [188, 50] on span "Reports" at bounding box center [197, 53] width 32 height 15
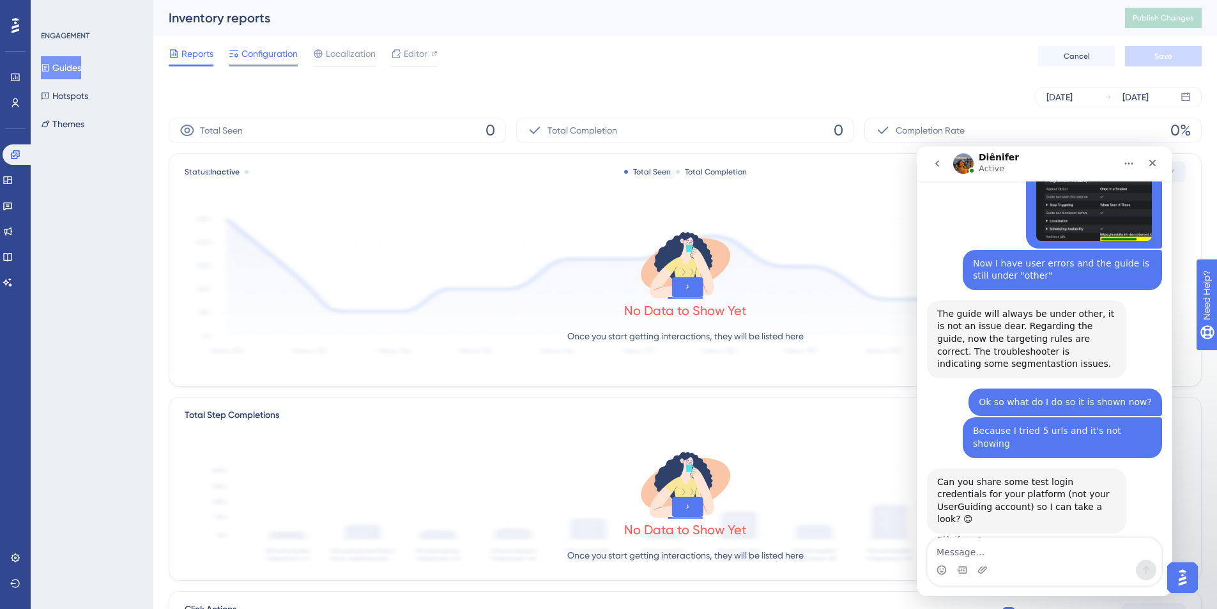
click at [262, 59] on span "Configuration" at bounding box center [269, 53] width 56 height 15
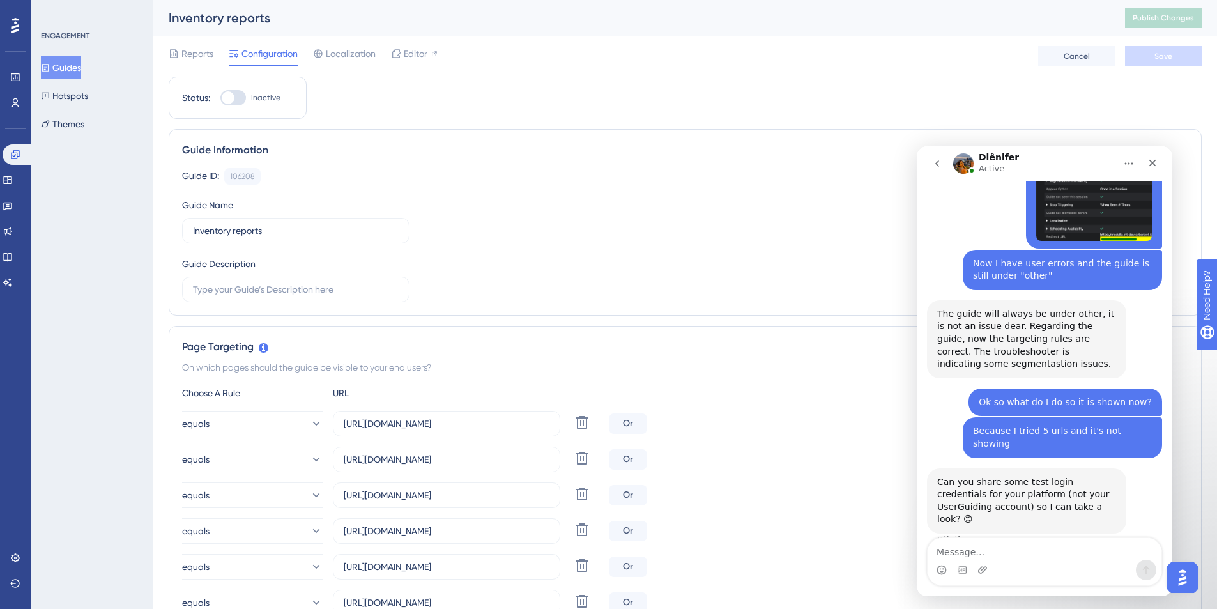
click at [81, 70] on button "Guides" at bounding box center [61, 67] width 40 height 23
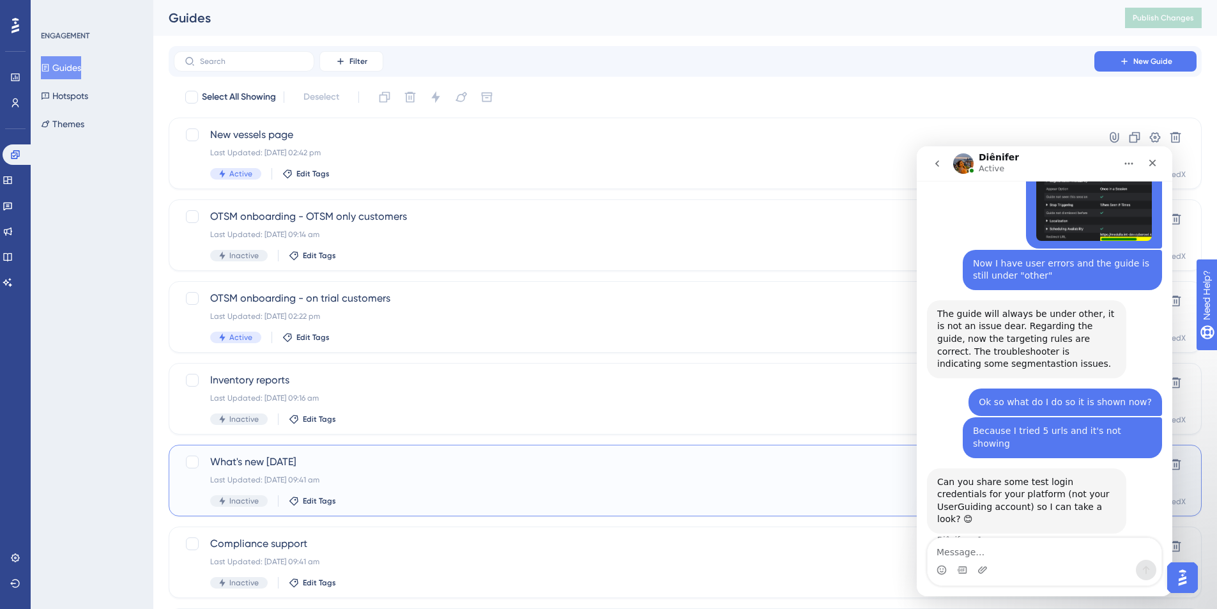
click at [470, 443] on div "What's new Dec23 Last Updated: 10 Jan 2024 09:41 am Inactive Edit Tags" at bounding box center [634, 480] width 848 height 52
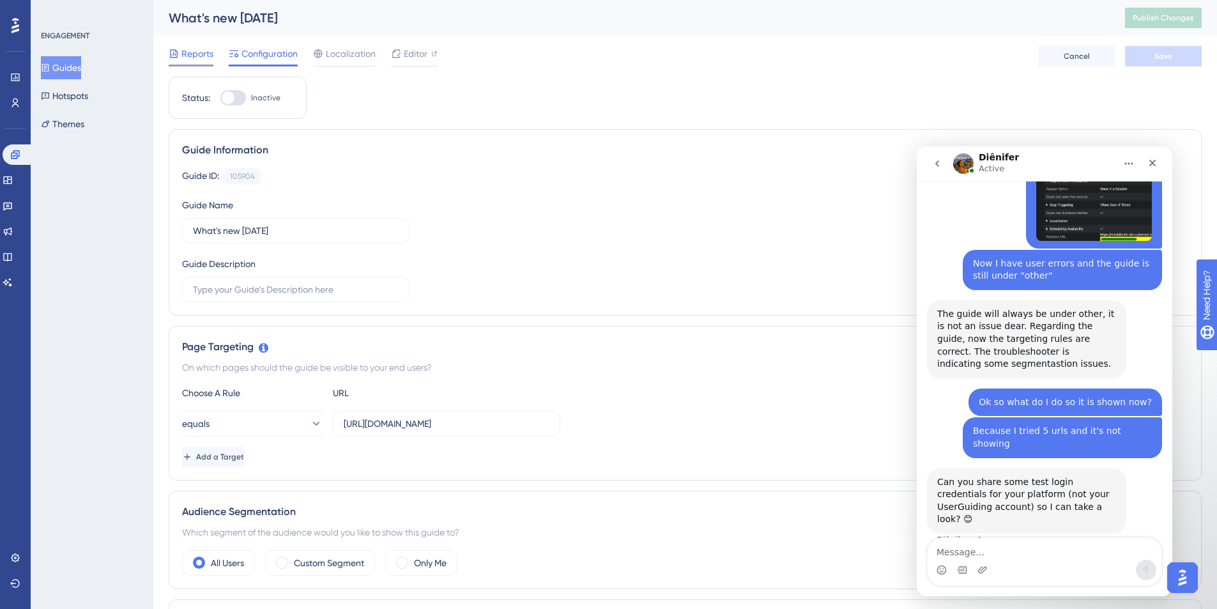
click at [193, 54] on span "Reports" at bounding box center [197, 53] width 32 height 15
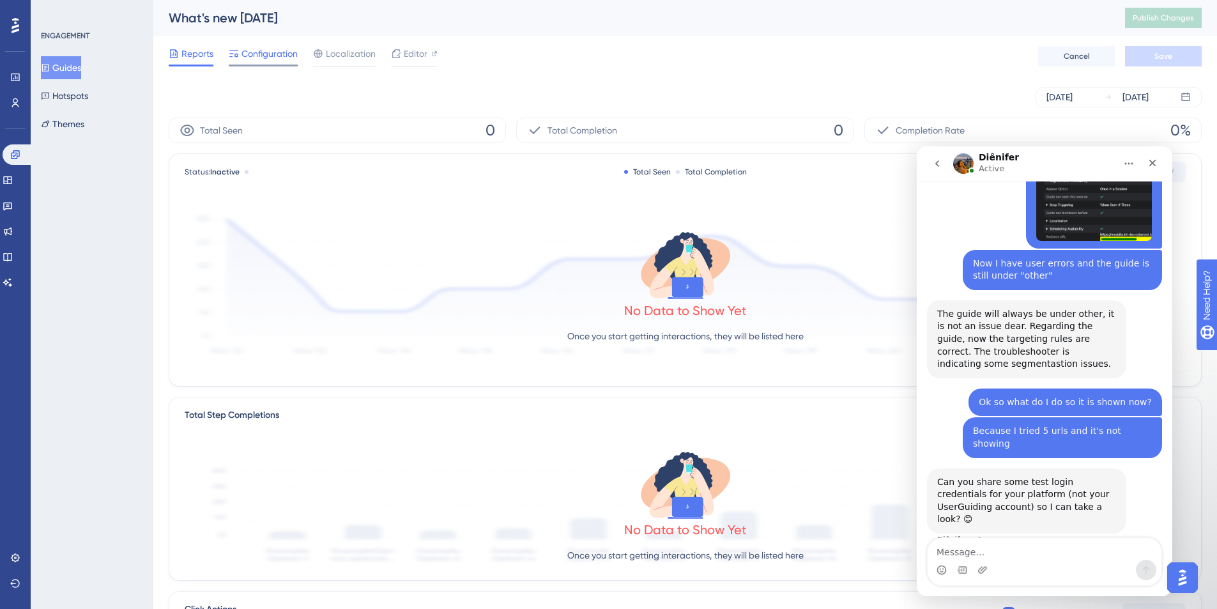
click at [264, 57] on span "Configuration" at bounding box center [269, 53] width 56 height 15
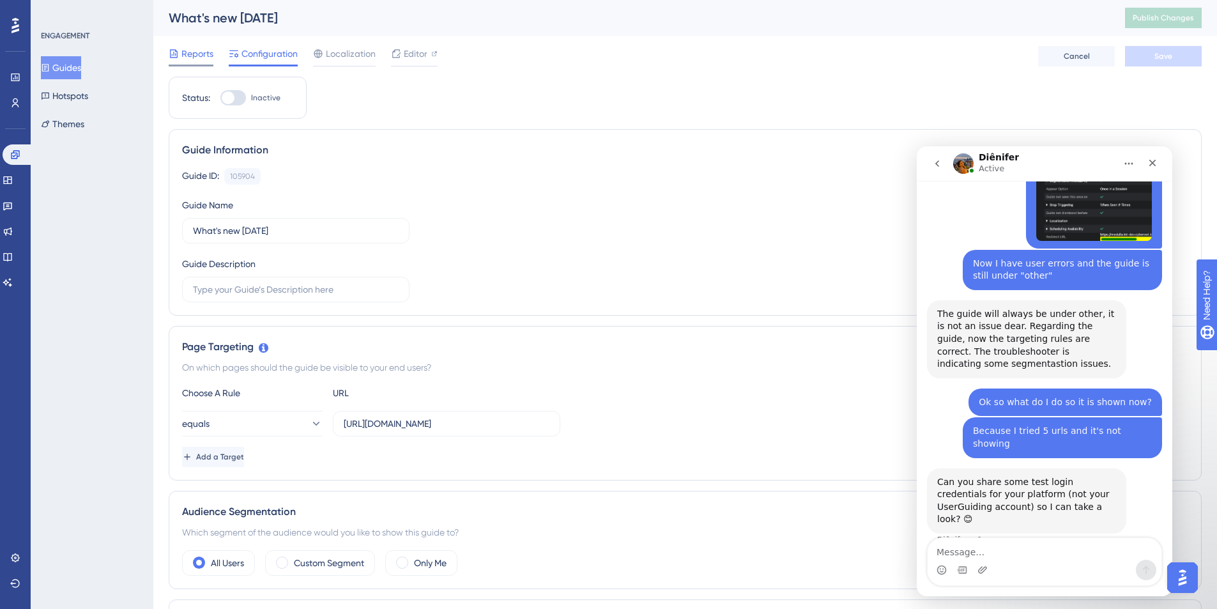
click at [190, 47] on span "Reports" at bounding box center [197, 53] width 32 height 15
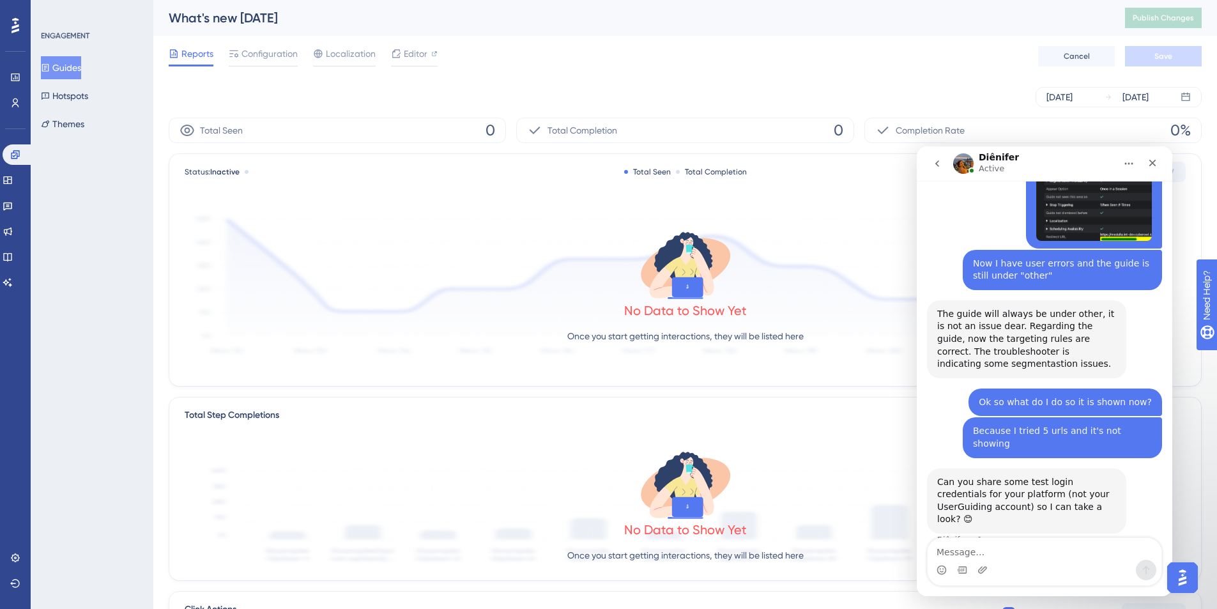
click at [81, 63] on button "Guides" at bounding box center [61, 67] width 40 height 23
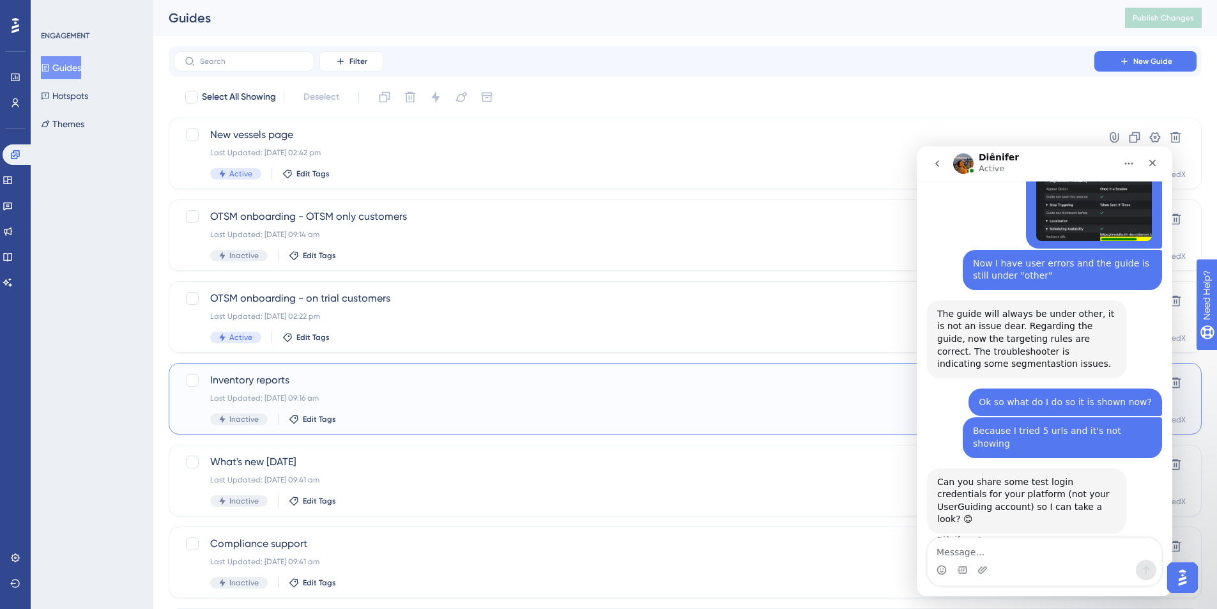
click at [464, 403] on div "Inventory reports Last Updated: 15 Aug 2024 09:16 am Inactive Edit Tags" at bounding box center [634, 398] width 848 height 52
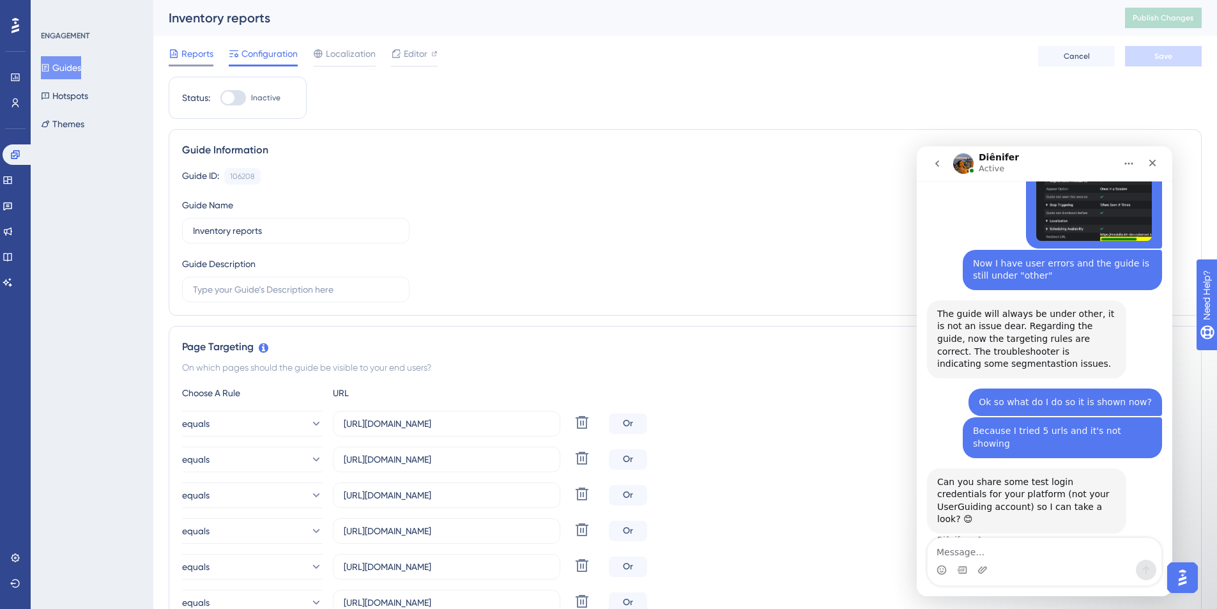
click at [184, 53] on span "Reports" at bounding box center [197, 53] width 32 height 15
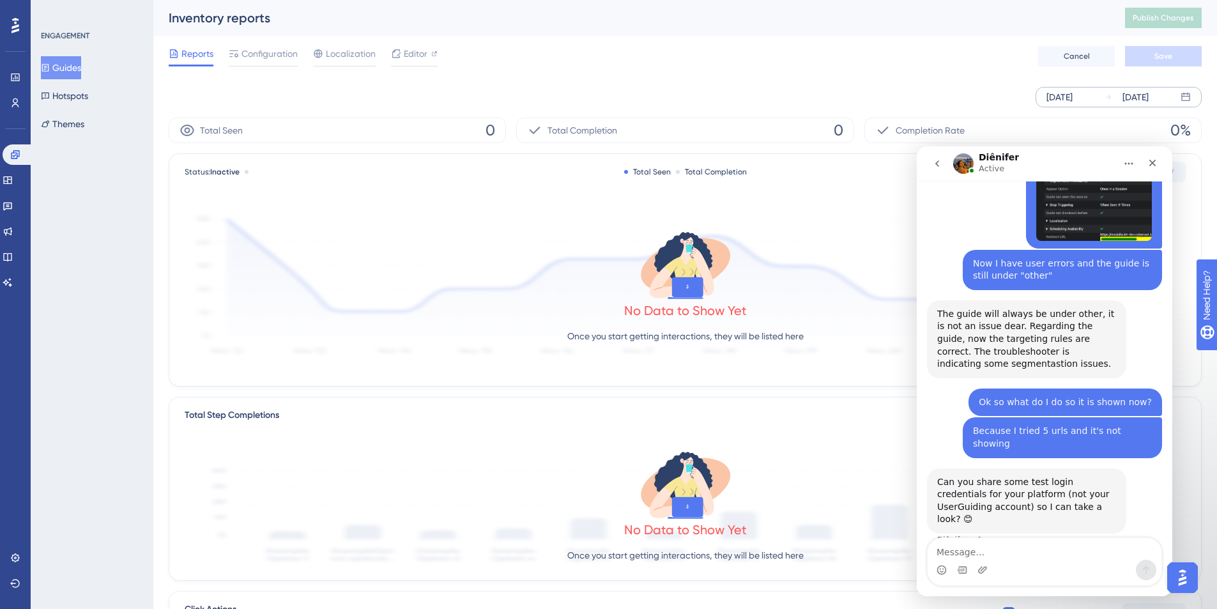
click at [910, 100] on div "[DATE]" at bounding box center [1059, 96] width 26 height 15
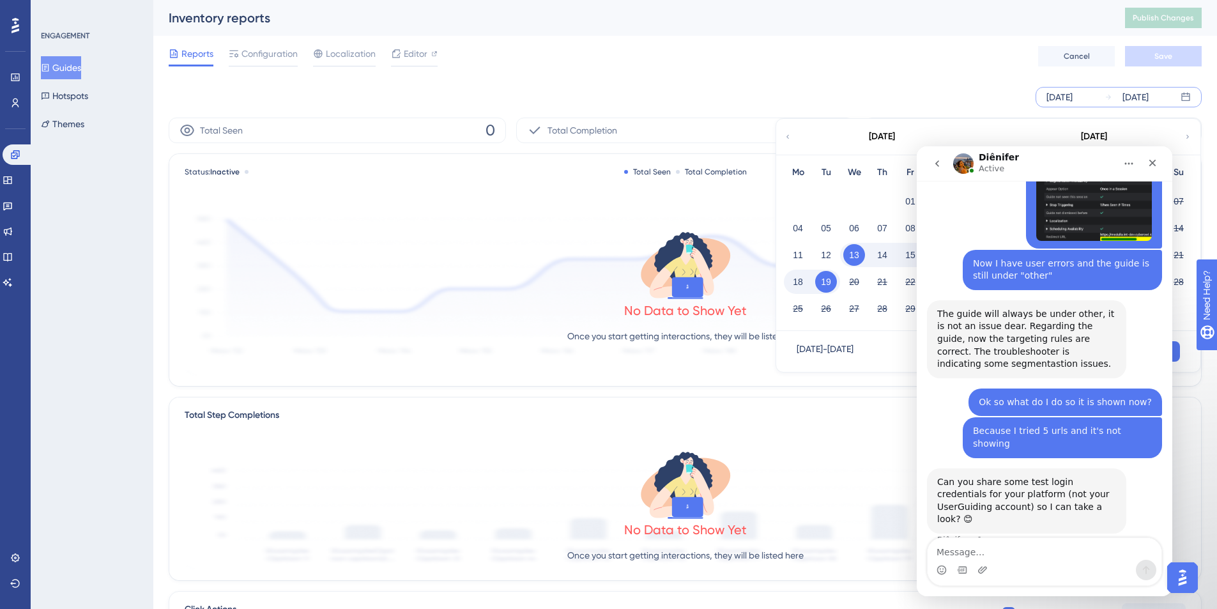
click at [910, 98] on icon at bounding box center [1186, 97] width 10 height 10
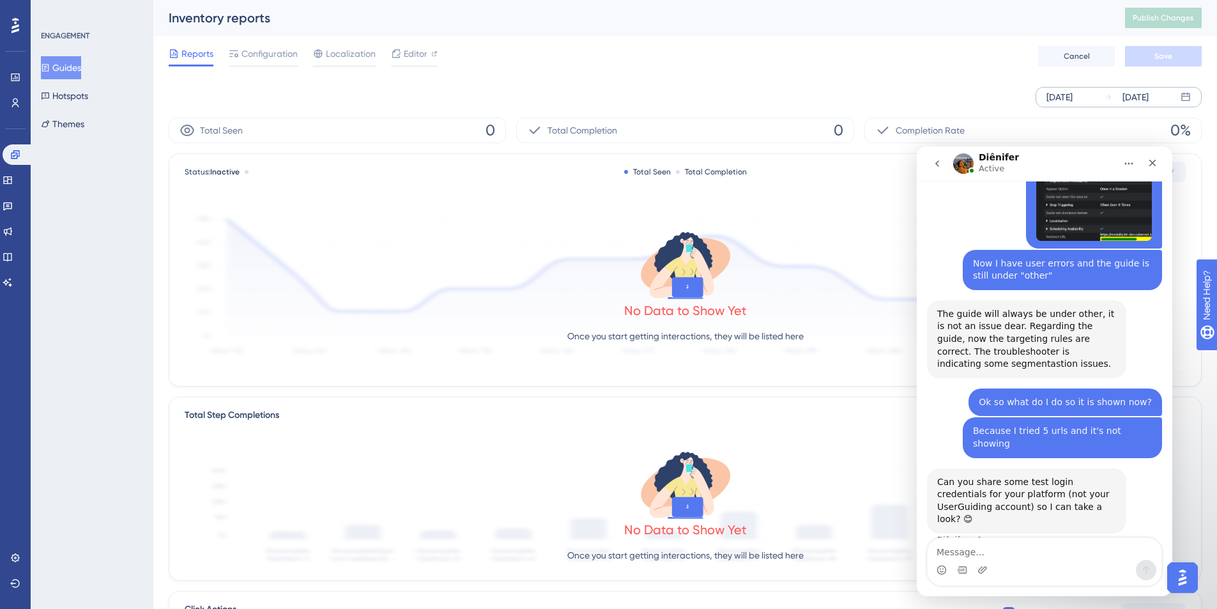
click at [910, 98] on icon at bounding box center [1186, 97] width 10 height 10
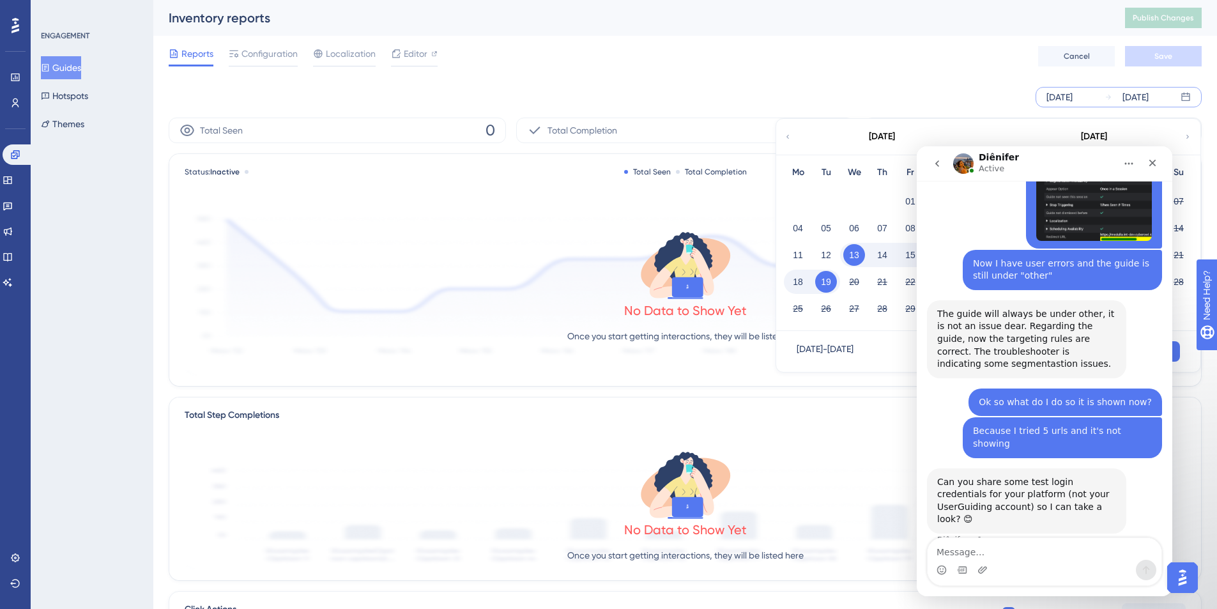
click at [786, 136] on icon at bounding box center [788, 136] width 8 height 11
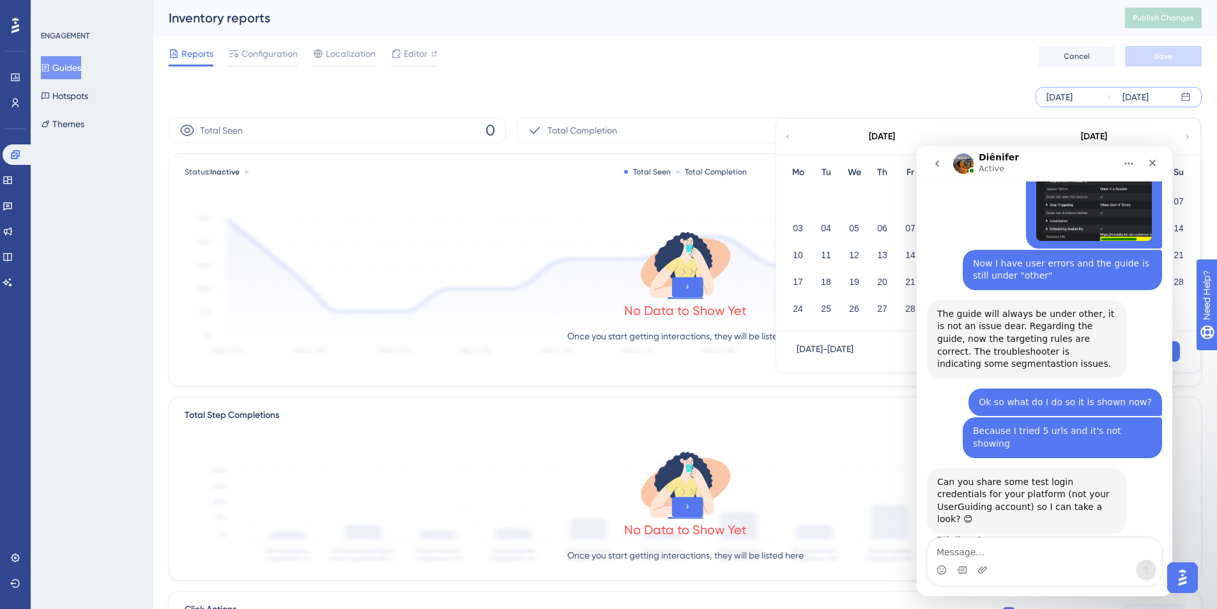
click at [786, 136] on icon at bounding box center [788, 136] width 8 height 11
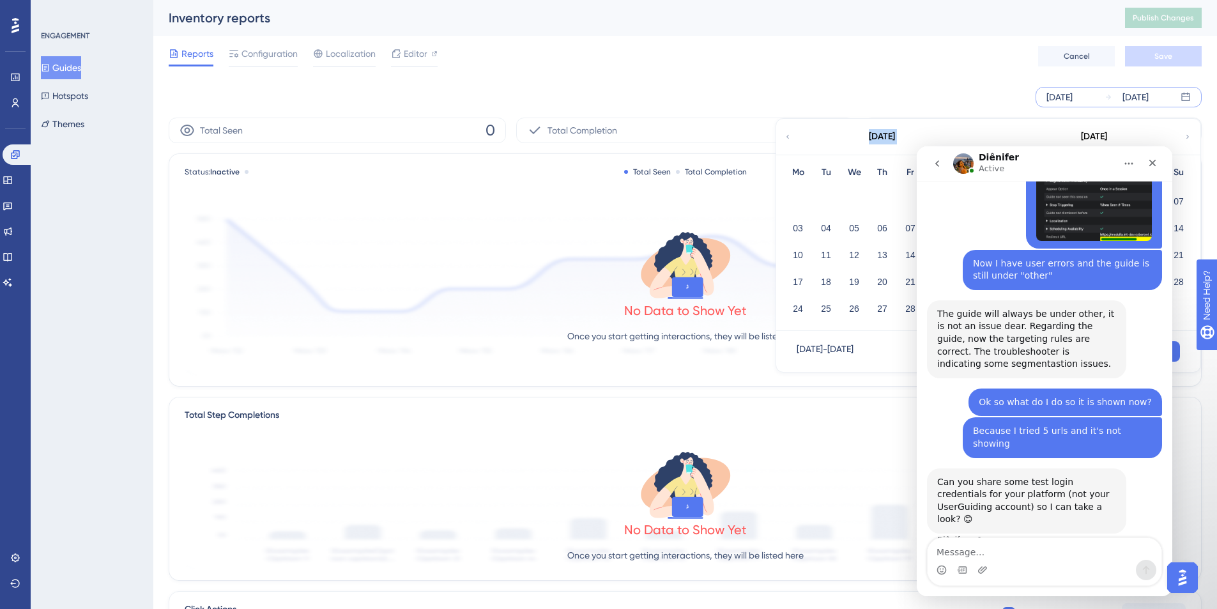
click at [786, 136] on icon at bounding box center [788, 136] width 8 height 11
click at [792, 203] on button "01" at bounding box center [798, 201] width 22 height 22
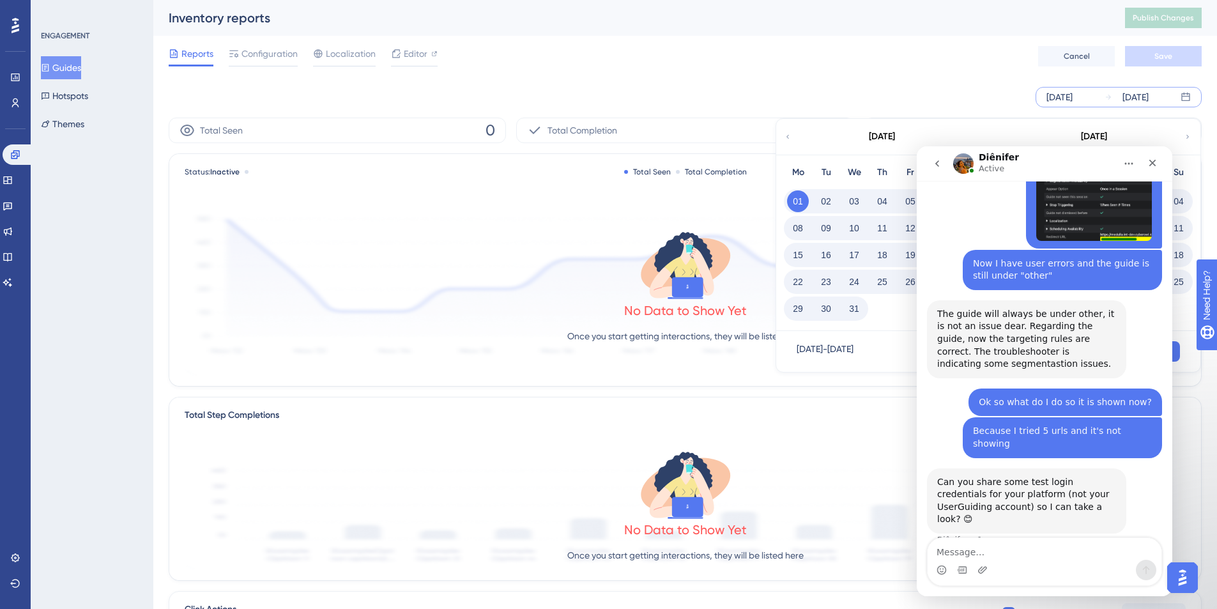
click at [910, 84] on div "Aug 13 2025 Aug 19 2025 August 2022 Mo Tu We Th Fr Sa Su 01 02 03 04 05 06 07 0…" at bounding box center [685, 97] width 1033 height 41
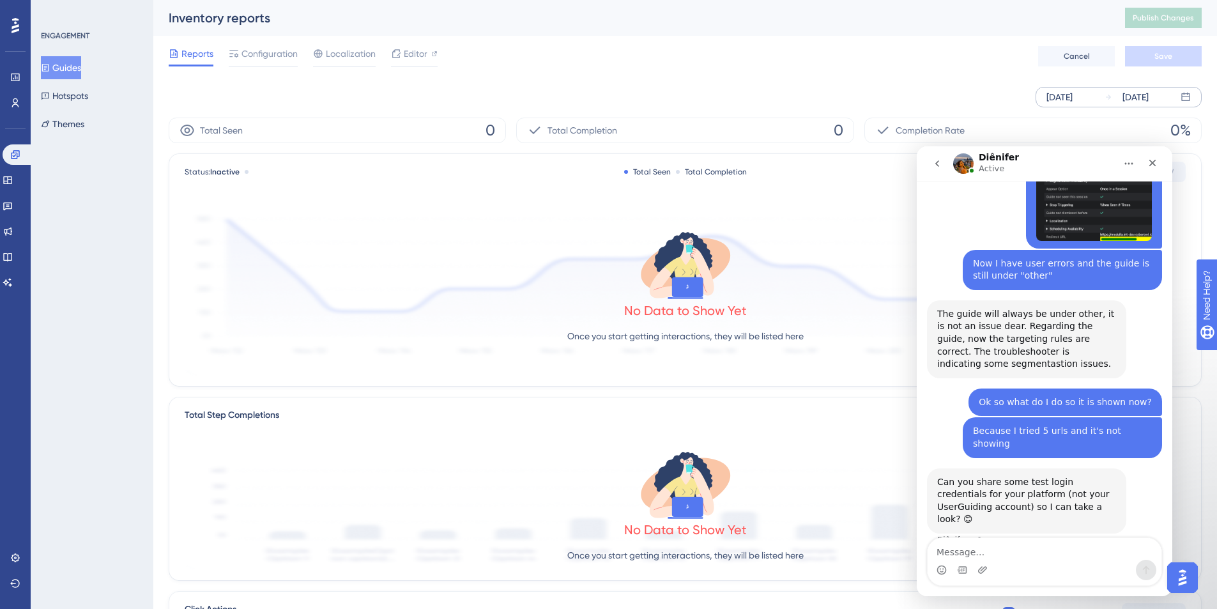
click at [910, 100] on div "[DATE]" at bounding box center [1059, 96] width 26 height 15
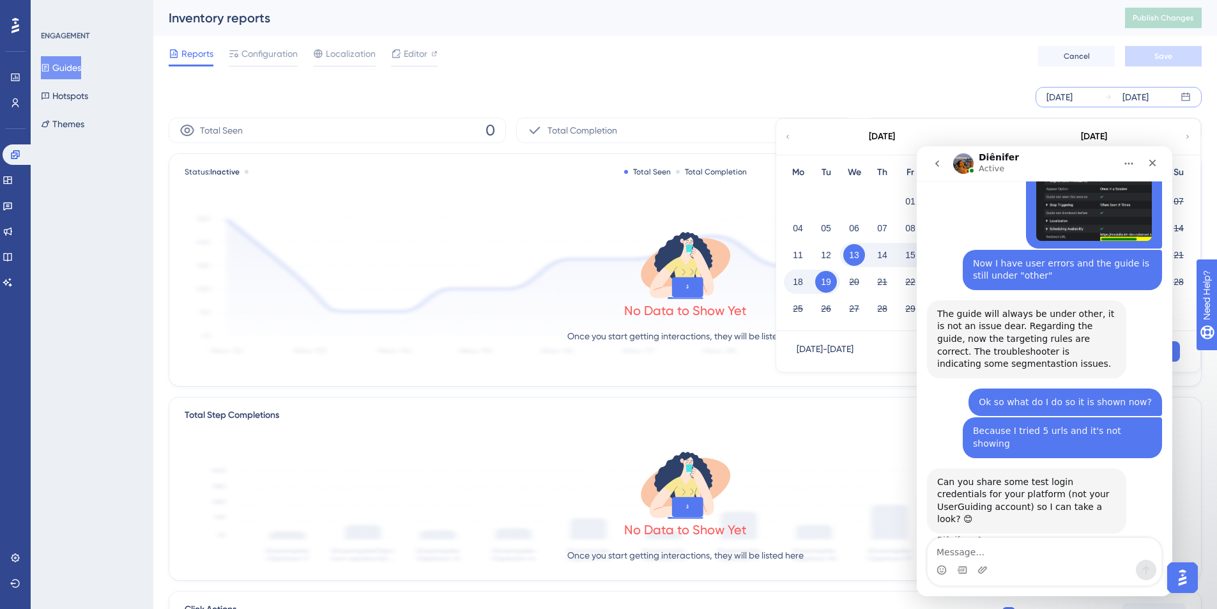
click at [788, 139] on icon at bounding box center [788, 136] width 8 height 11
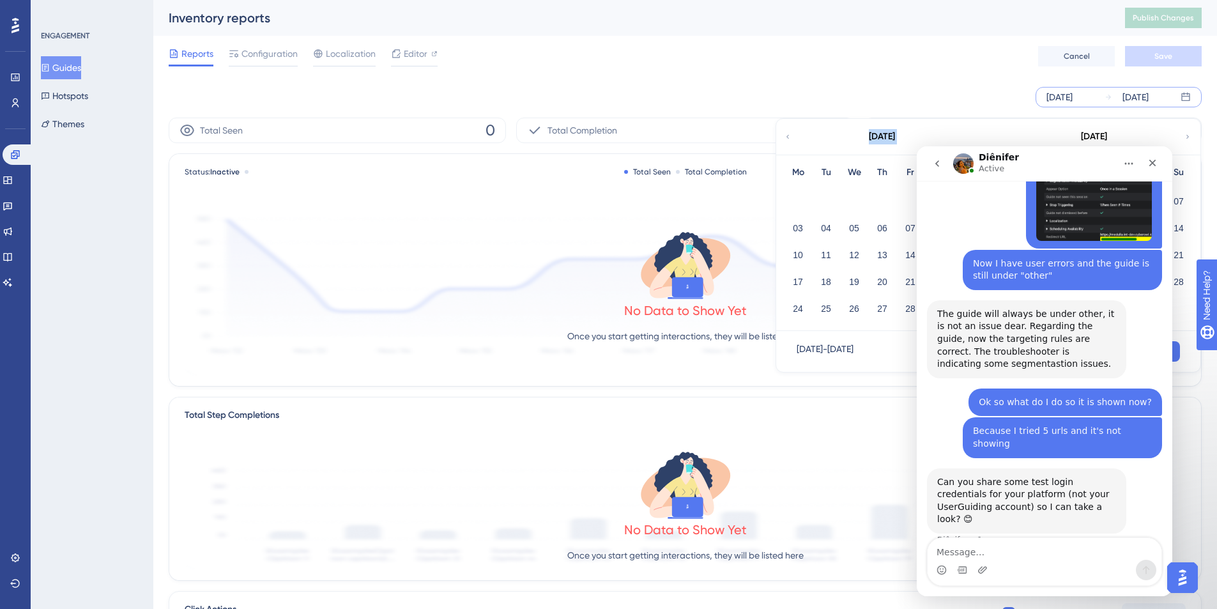
click at [788, 139] on icon at bounding box center [788, 136] width 8 height 11
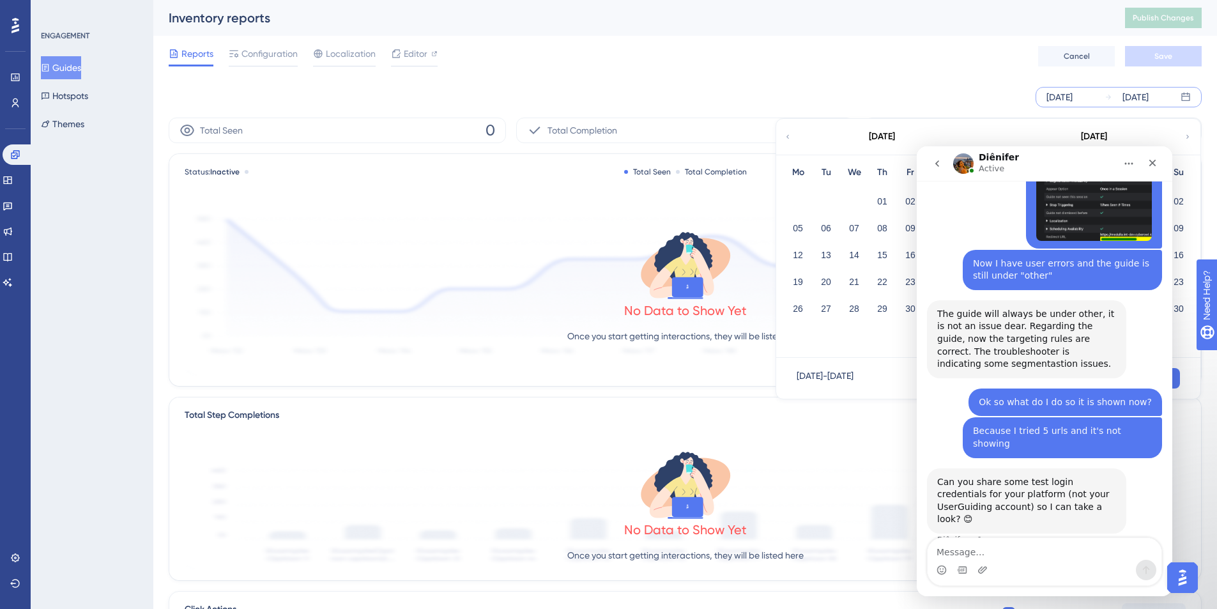
click at [788, 139] on icon at bounding box center [788, 136] width 8 height 11
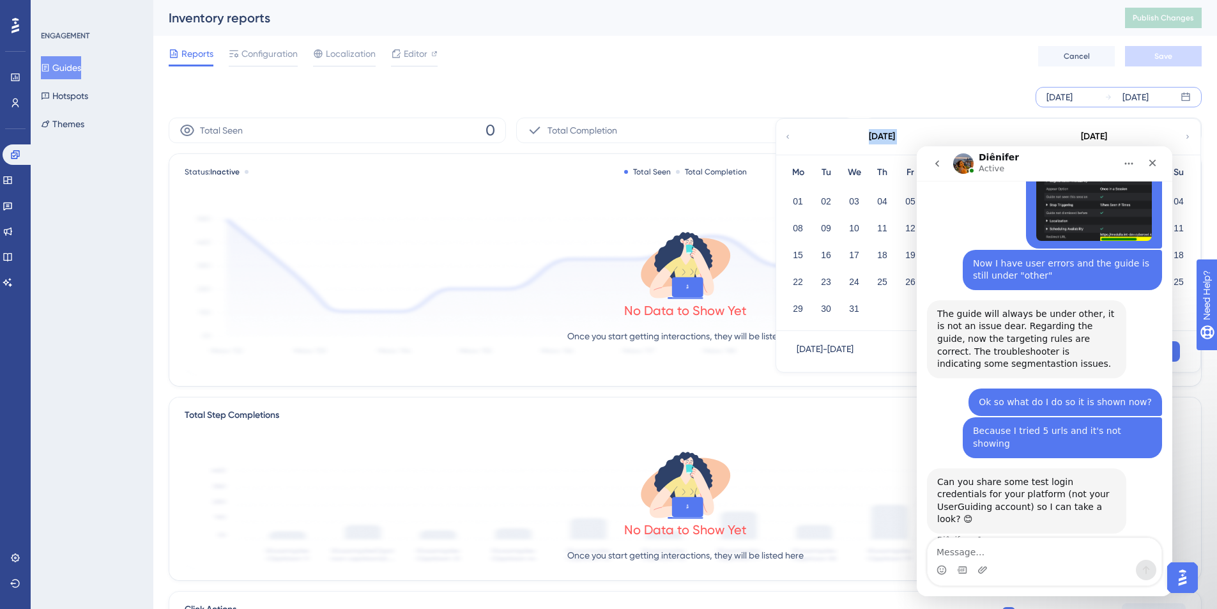
click at [788, 139] on icon at bounding box center [788, 136] width 8 height 11
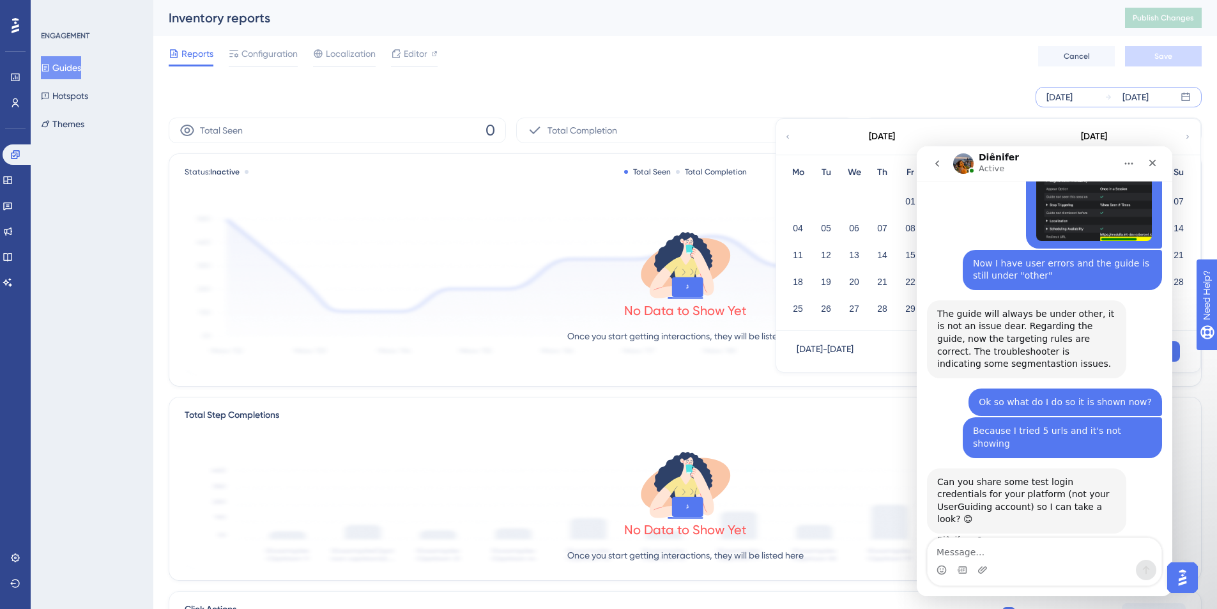
click at [788, 139] on icon at bounding box center [788, 136] width 8 height 11
click at [802, 230] on button "02" at bounding box center [798, 228] width 22 height 22
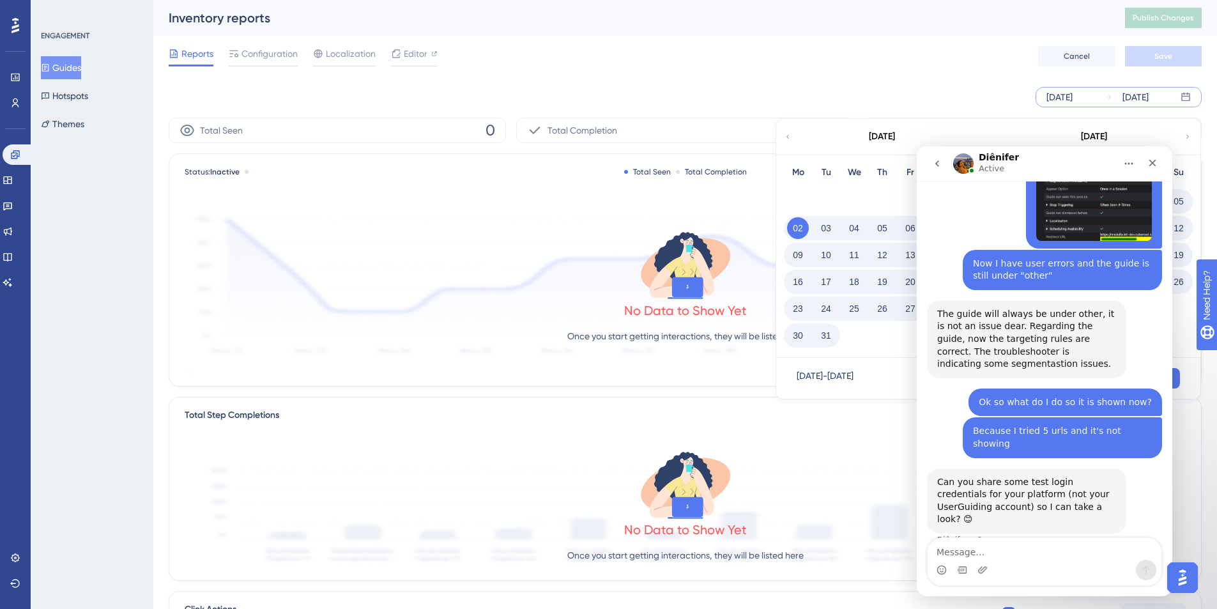
click at [802, 230] on button "02" at bounding box center [798, 228] width 22 height 22
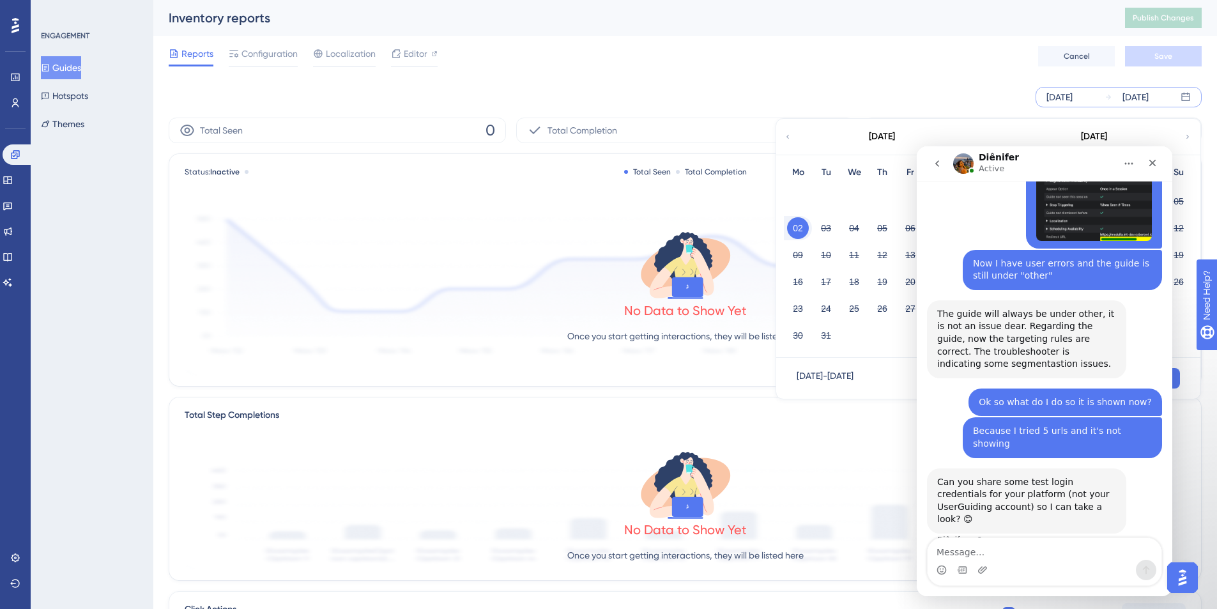
click at [802, 230] on button "02" at bounding box center [798, 228] width 22 height 22
click at [794, 231] on button "02" at bounding box center [798, 228] width 22 height 22
click at [910, 99] on div "[DATE]" at bounding box center [1059, 96] width 26 height 15
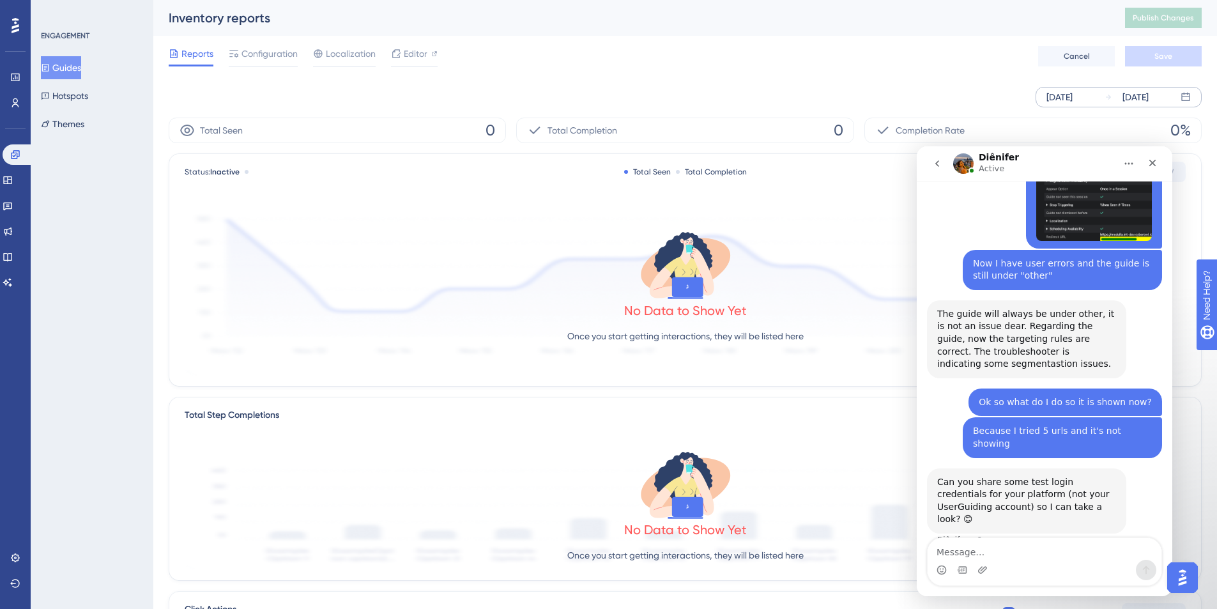
click at [910, 99] on div "[DATE]" at bounding box center [1059, 96] width 26 height 15
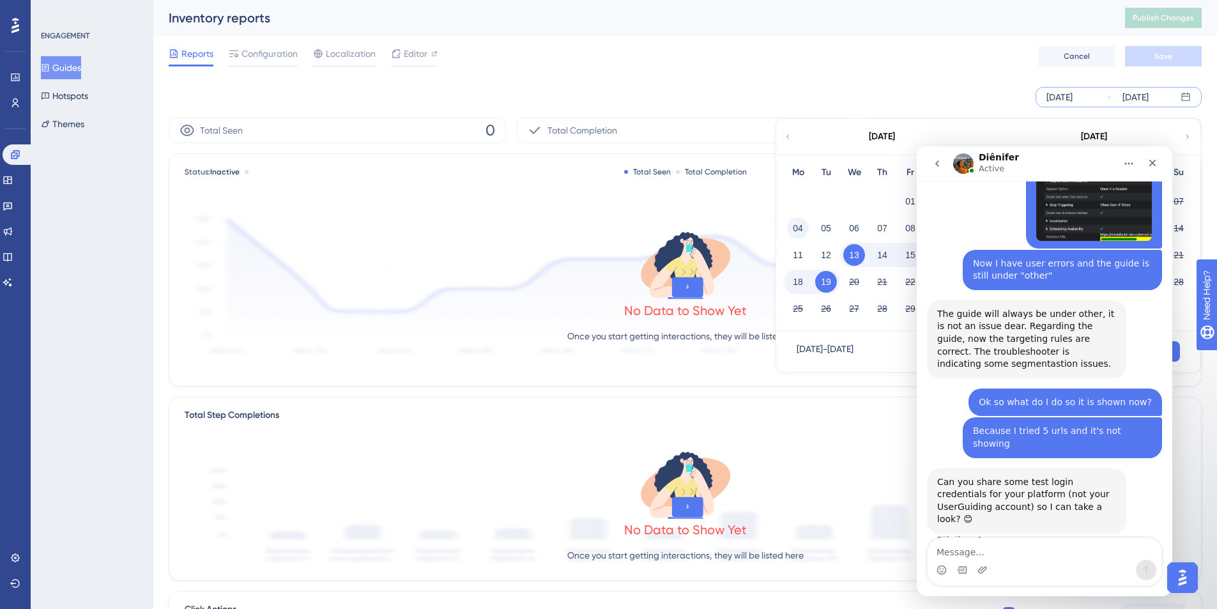
click at [798, 225] on button "04" at bounding box center [798, 228] width 22 height 22
click at [787, 134] on icon at bounding box center [788, 136] width 8 height 11
click at [81, 62] on button "Guides" at bounding box center [61, 67] width 40 height 23
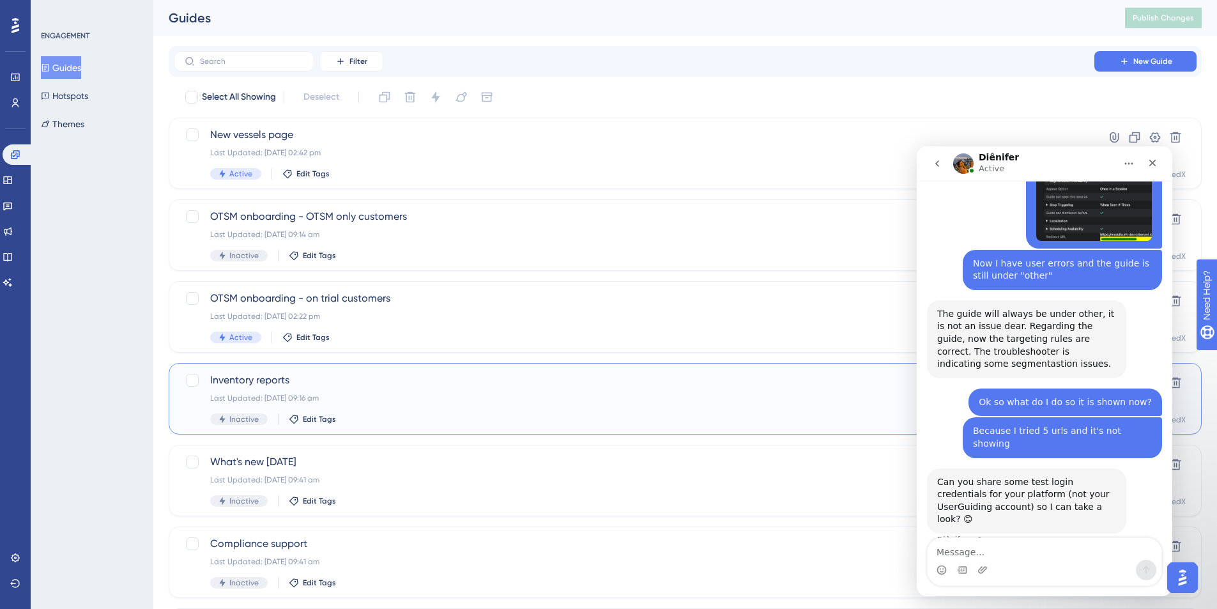
click at [457, 409] on div "Inventory reports Last Updated: 15 Aug 2024 09:16 am Inactive Edit Tags" at bounding box center [634, 398] width 848 height 52
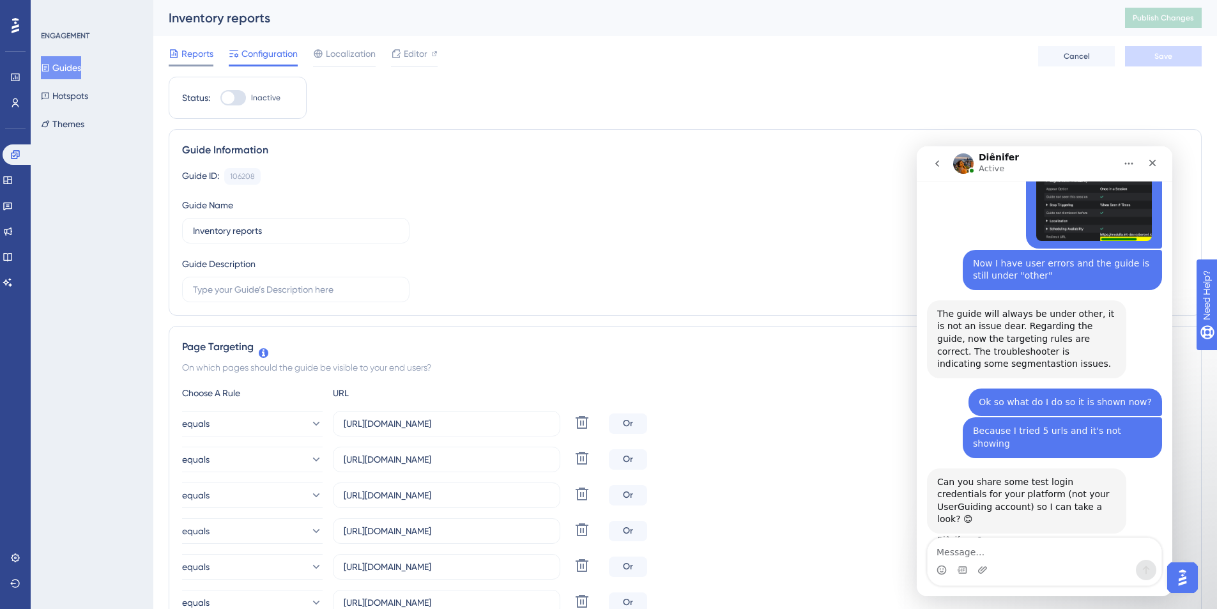
click at [194, 57] on span "Reports" at bounding box center [197, 53] width 32 height 15
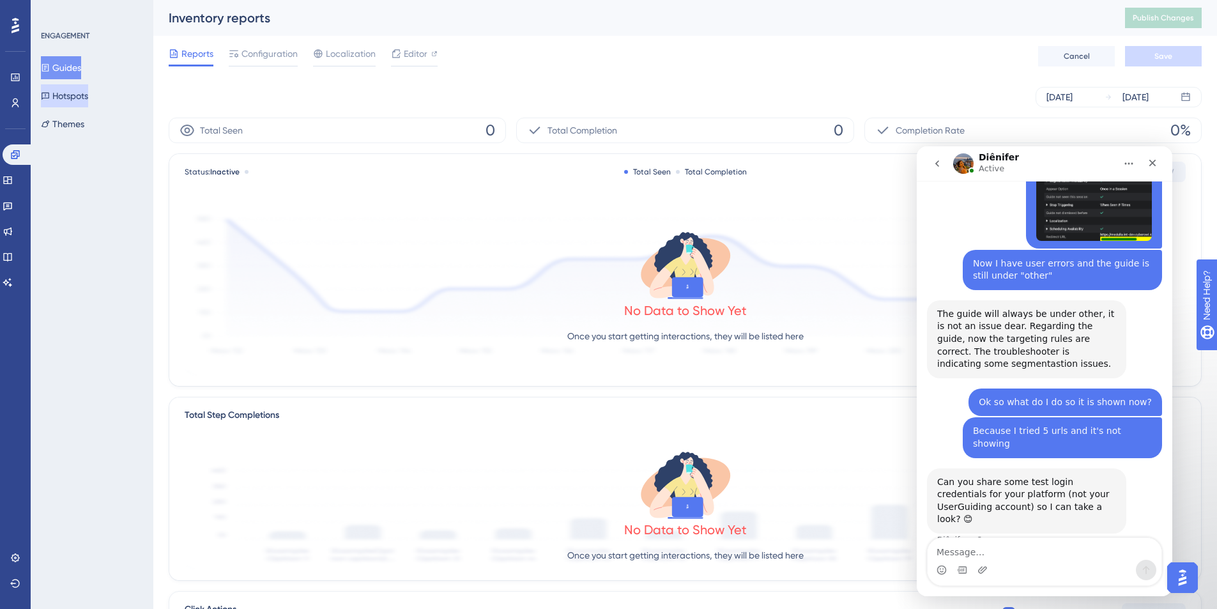
click at [73, 97] on button "Hotspots" at bounding box center [64, 95] width 47 height 23
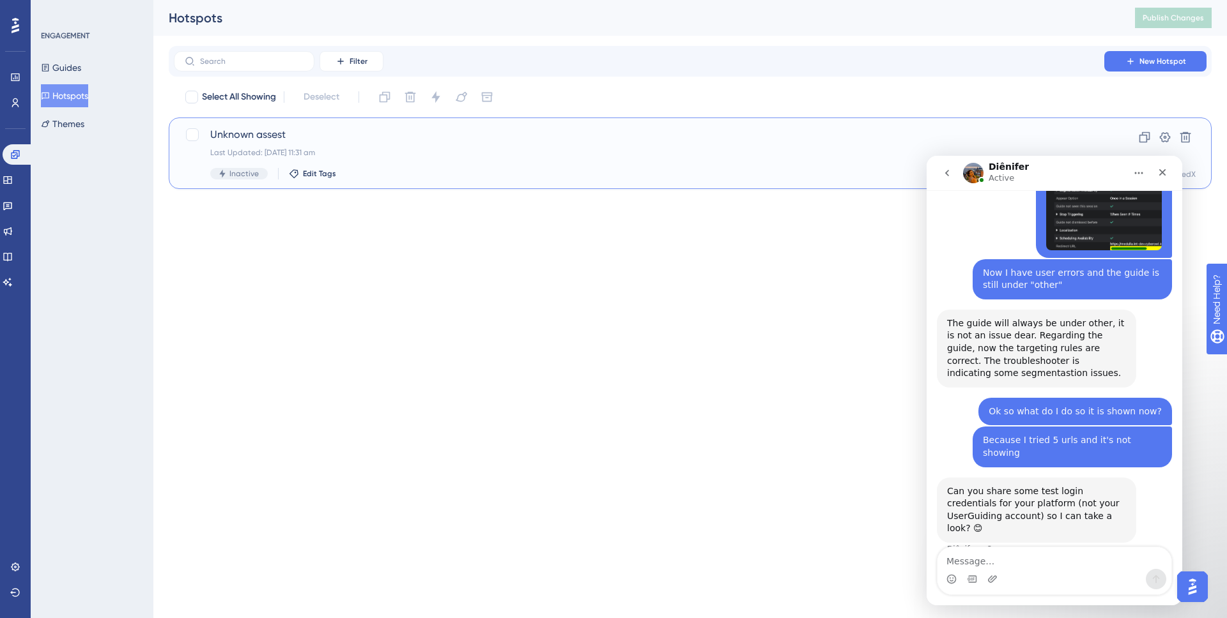
click at [369, 164] on div "Unknown assest Last Updated: 15 May 2024 11:31 am Inactive Edit Tags" at bounding box center [638, 153] width 857 height 52
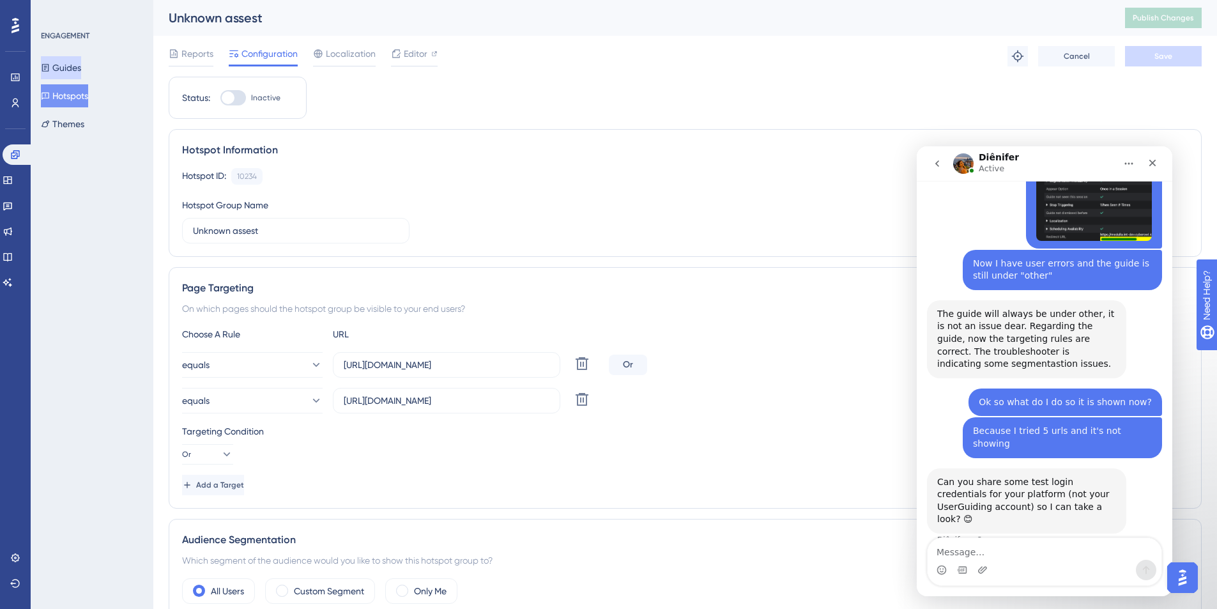
click at [81, 70] on button "Guides" at bounding box center [61, 67] width 40 height 23
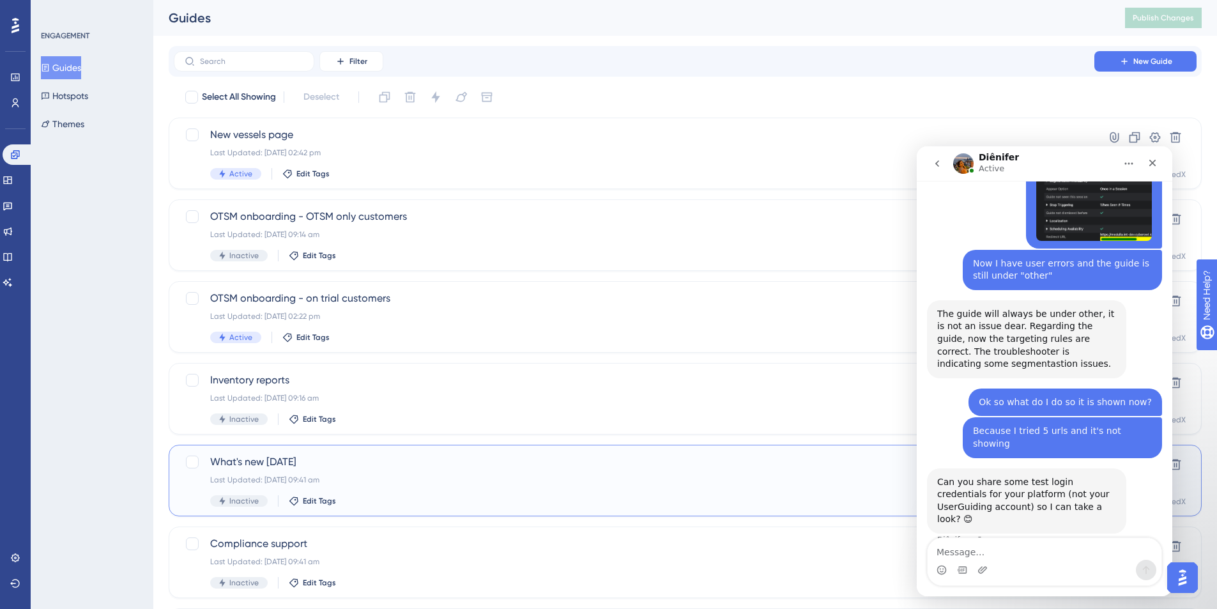
click at [477, 443] on div "Last Updated: 10 Jan 2024 09:41 am" at bounding box center [634, 480] width 848 height 10
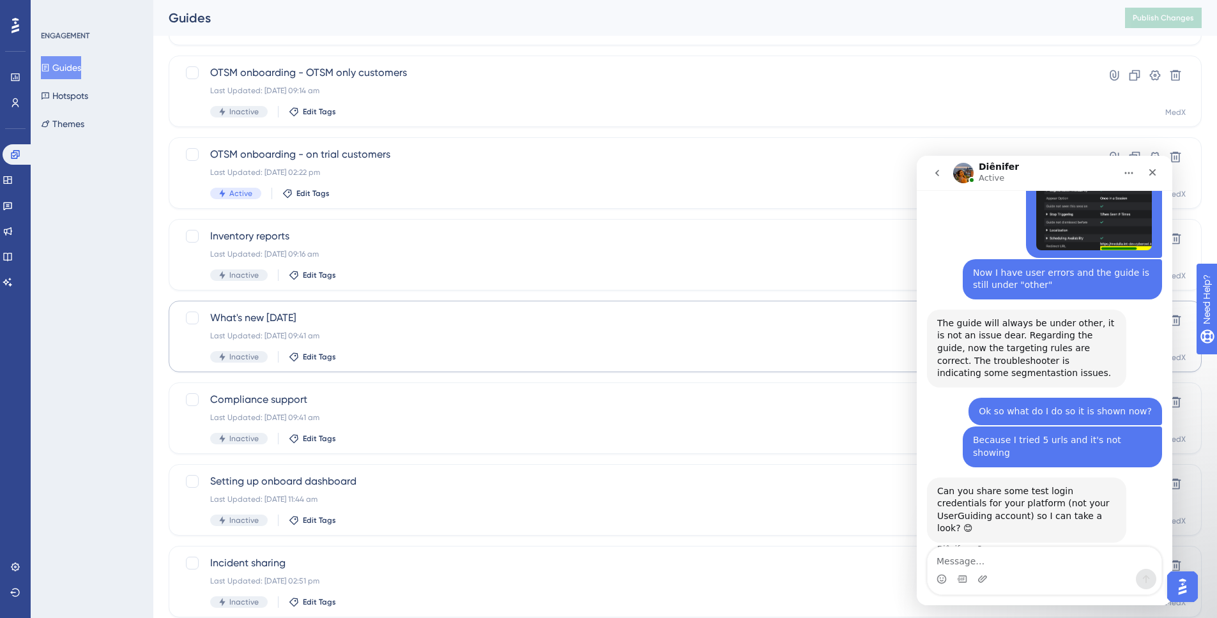
scroll to position [219, 0]
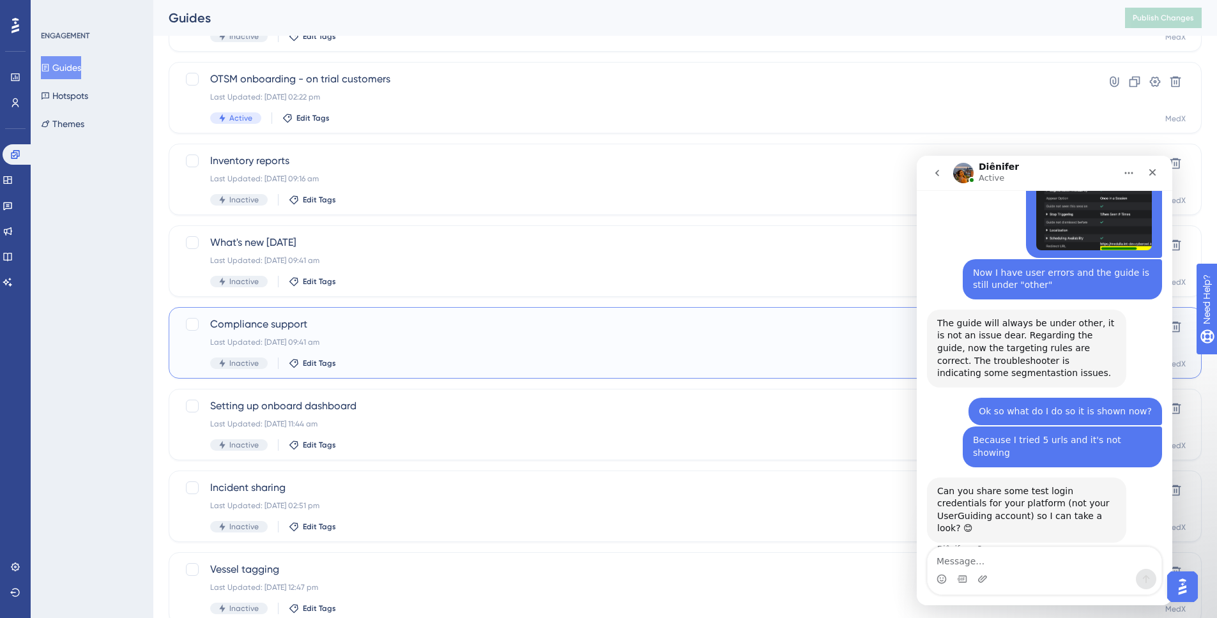
click at [450, 342] on div "Last Updated: 10 Jan 2024 09:41 am" at bounding box center [634, 342] width 848 height 10
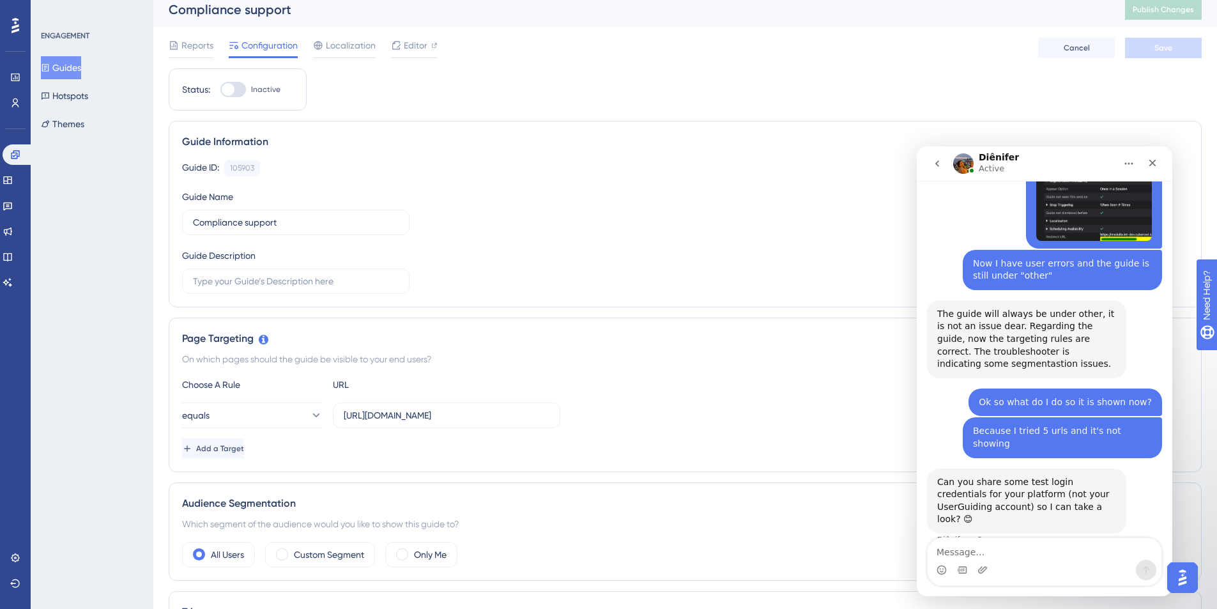
scroll to position [17, 0]
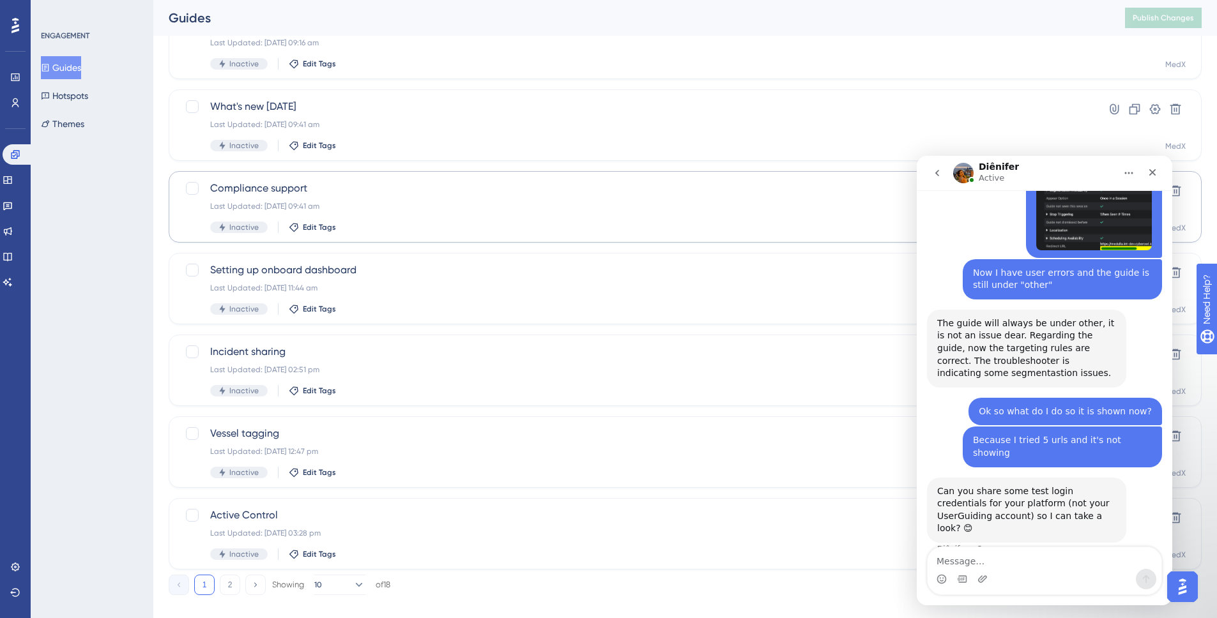
scroll to position [373, 0]
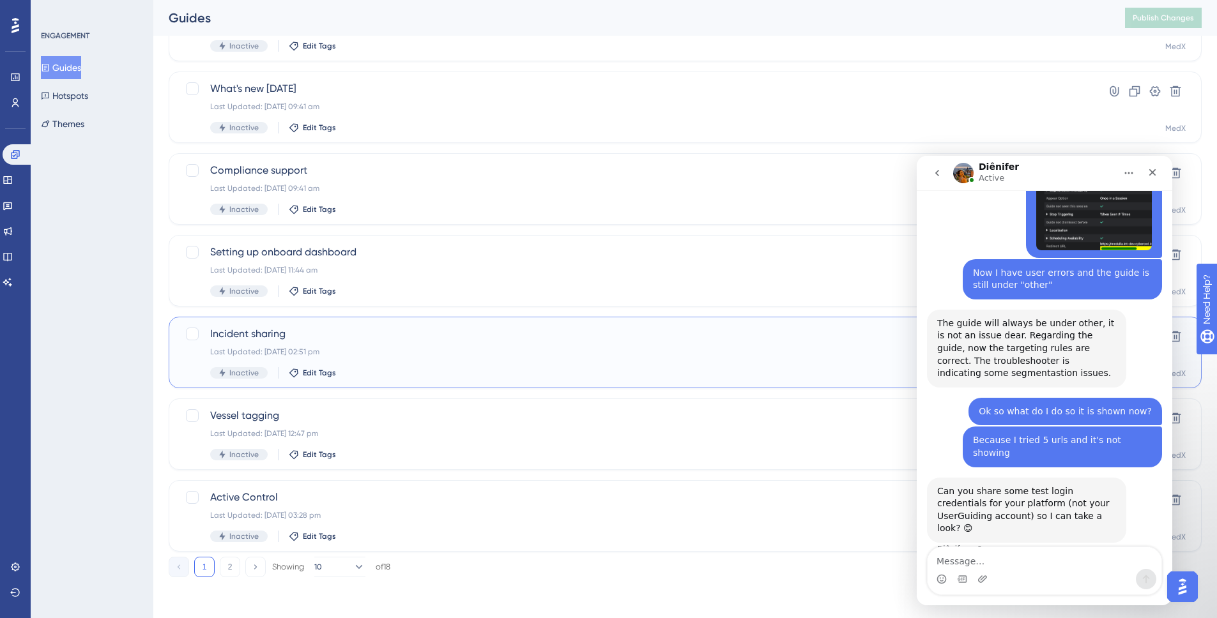
click at [436, 361] on div "Incident sharing Last Updated: 03 Jul 2024 02:51 pm Inactive Edit Tags" at bounding box center [634, 352] width 848 height 52
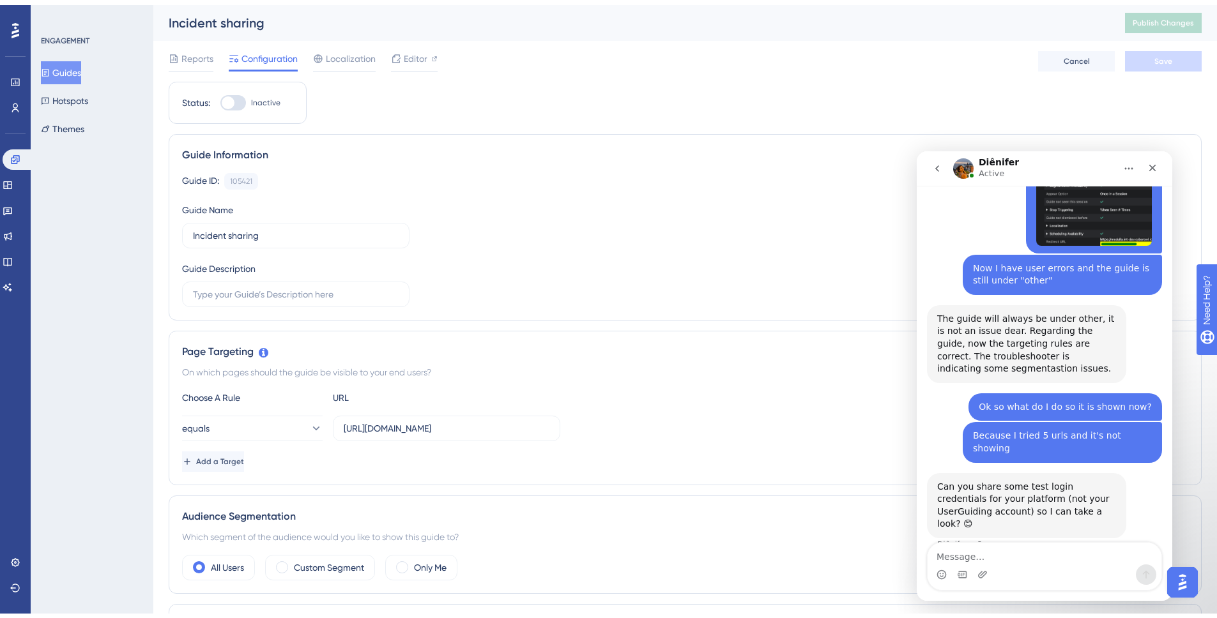
scroll to position [373, 0]
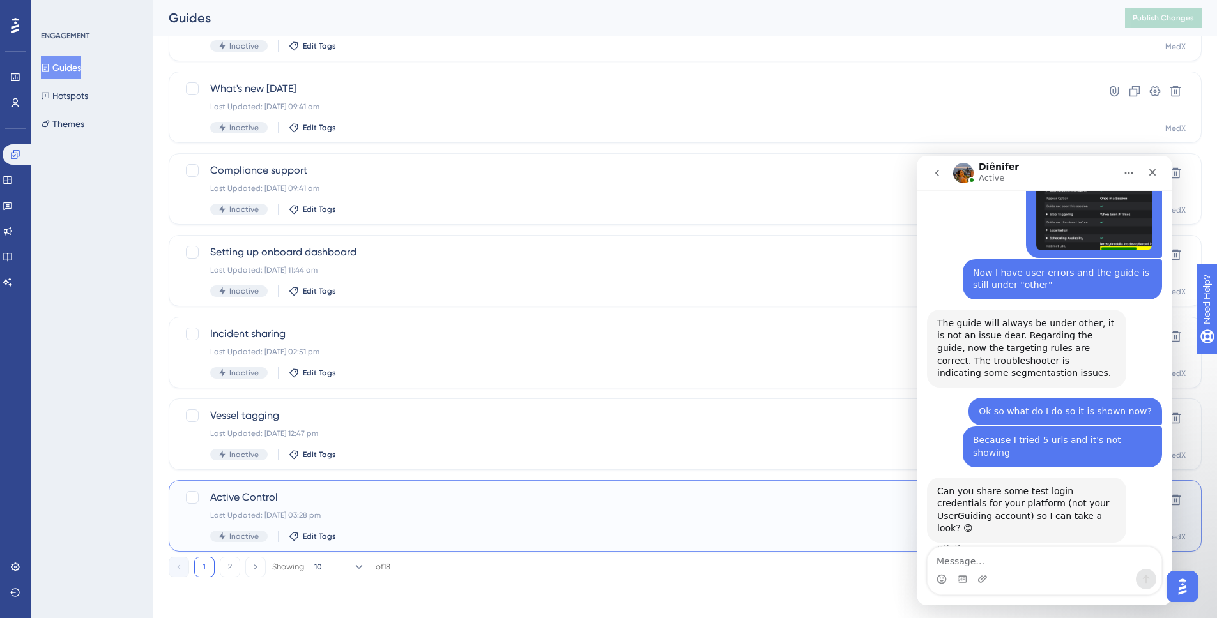
click at [451, 443] on span "Active Control" at bounding box center [634, 497] width 848 height 15
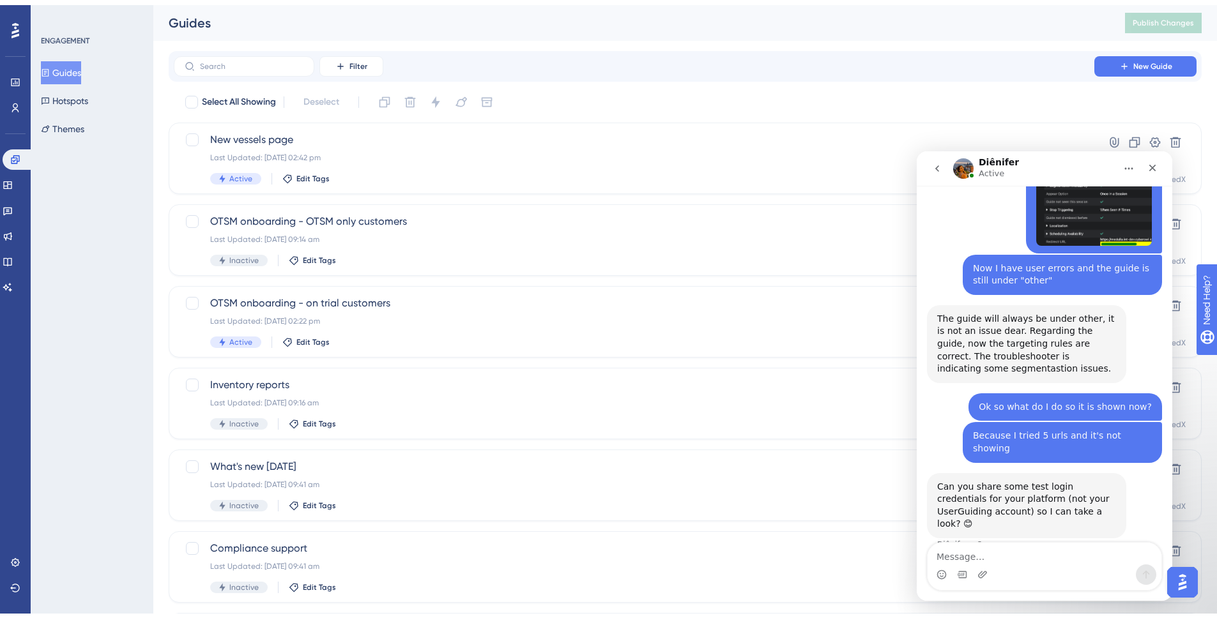
scroll to position [373, 0]
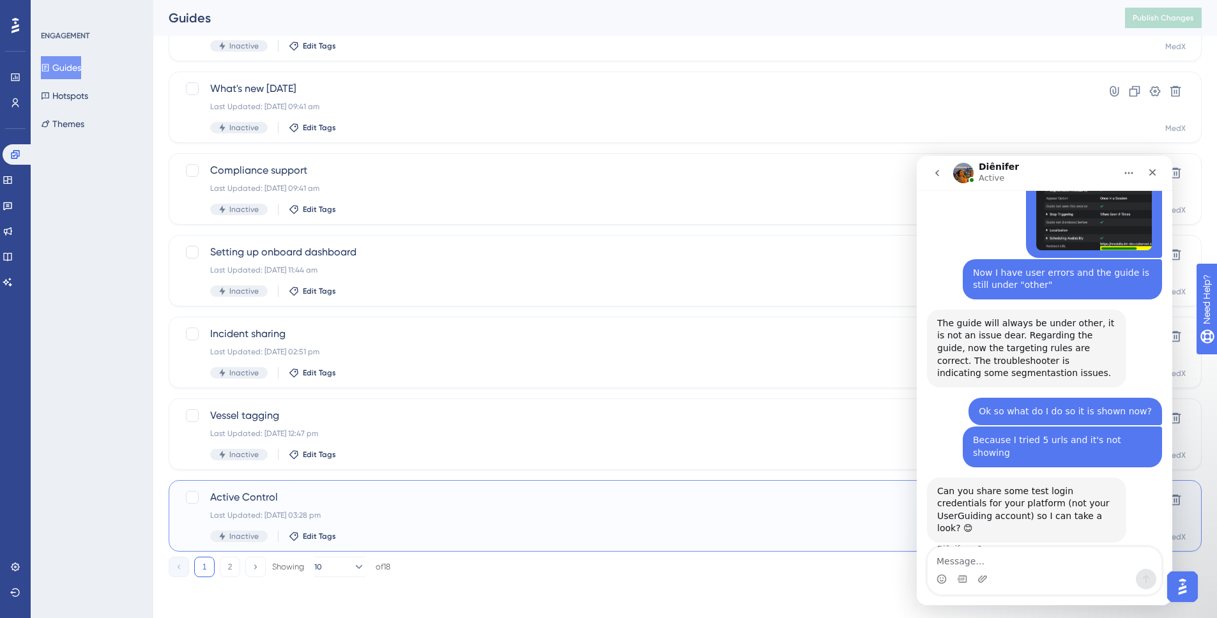
click at [381, 443] on div "Last Updated: 09 Feb 2023 03:28 pm" at bounding box center [634, 515] width 848 height 10
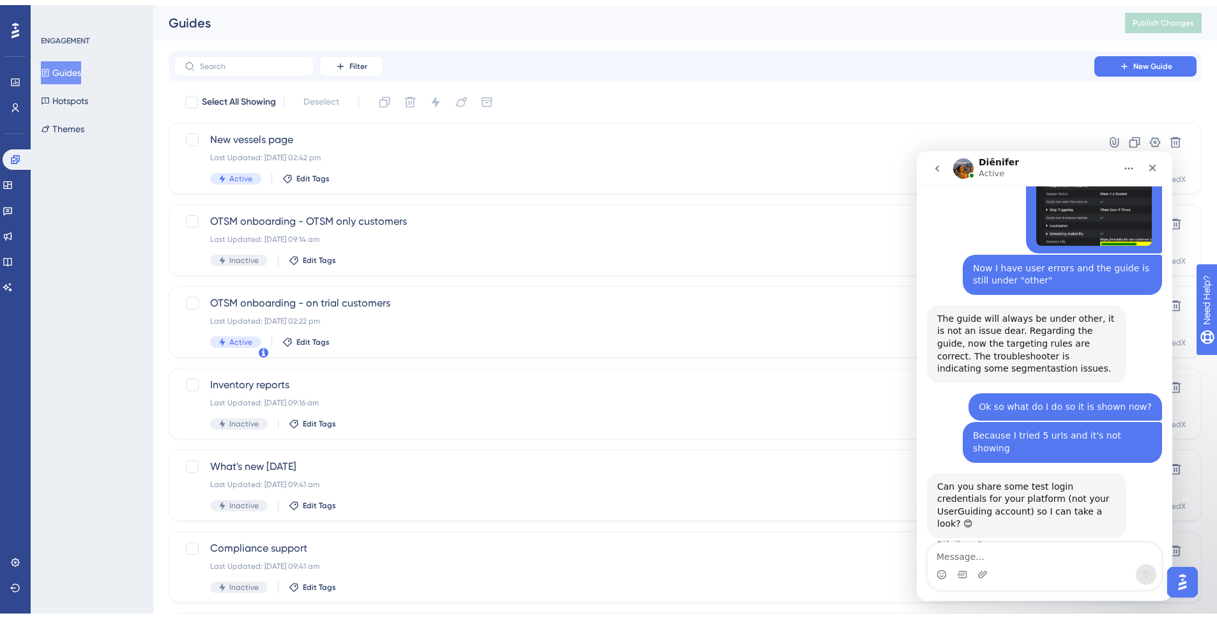
scroll to position [373, 0]
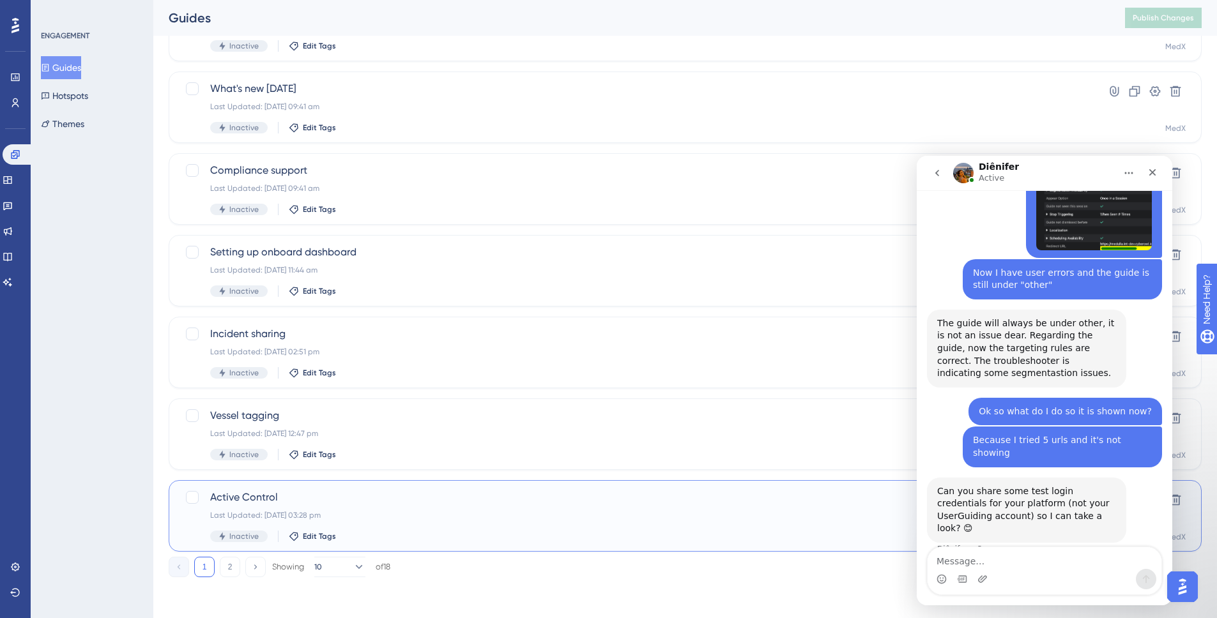
click at [519, 443] on div "Active Control Last Updated: 09 Feb 2023 03:28 pm Inactive Edit Tags" at bounding box center [634, 516] width 848 height 52
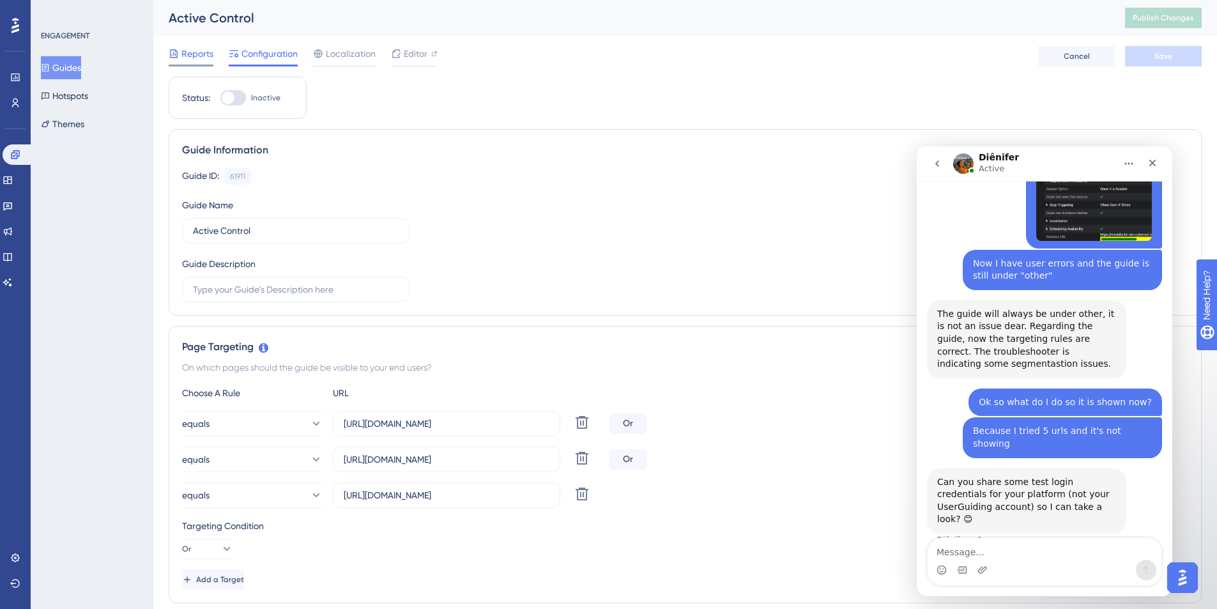
click at [195, 49] on span "Reports" at bounding box center [197, 53] width 32 height 15
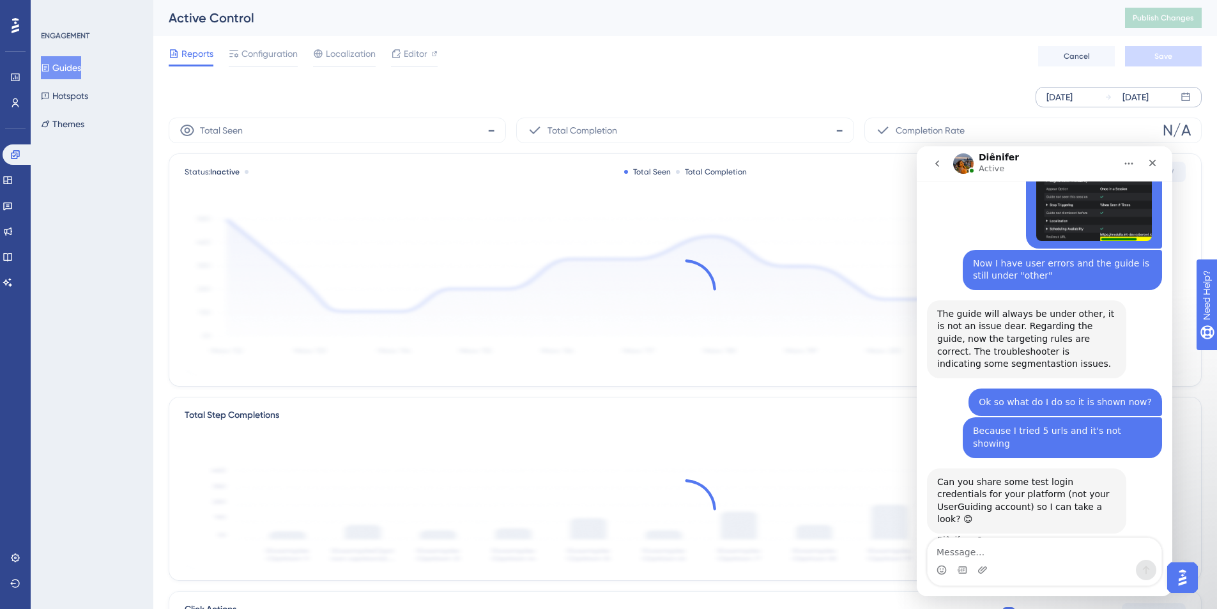
click at [910, 98] on div "[DATE]" at bounding box center [1059, 96] width 26 height 15
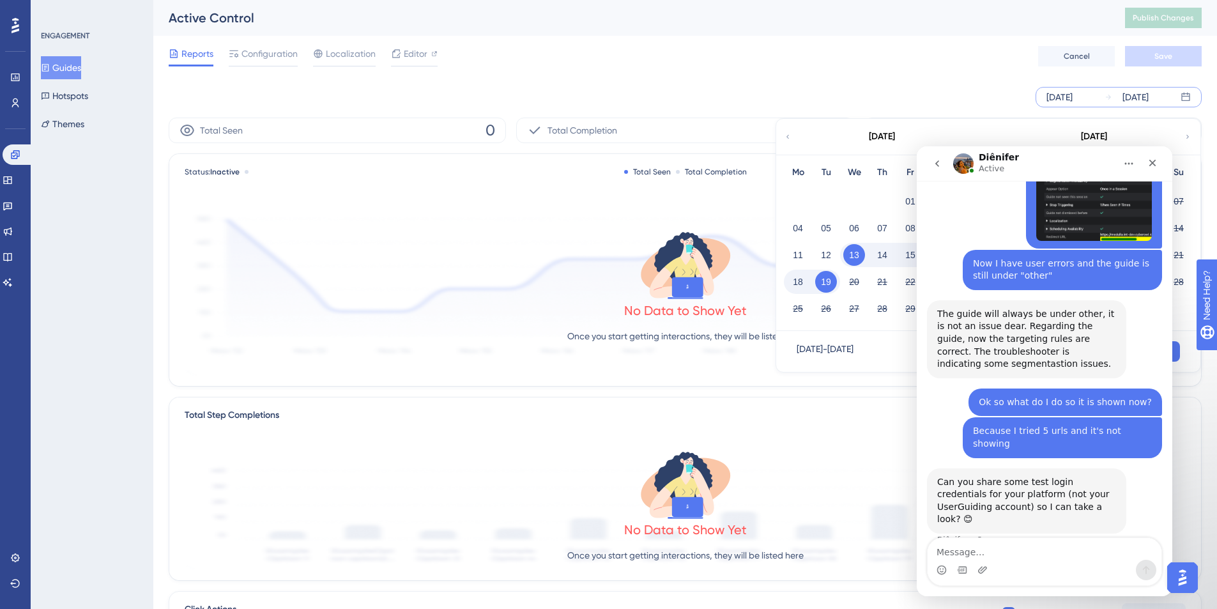
click at [785, 137] on icon at bounding box center [788, 136] width 8 height 11
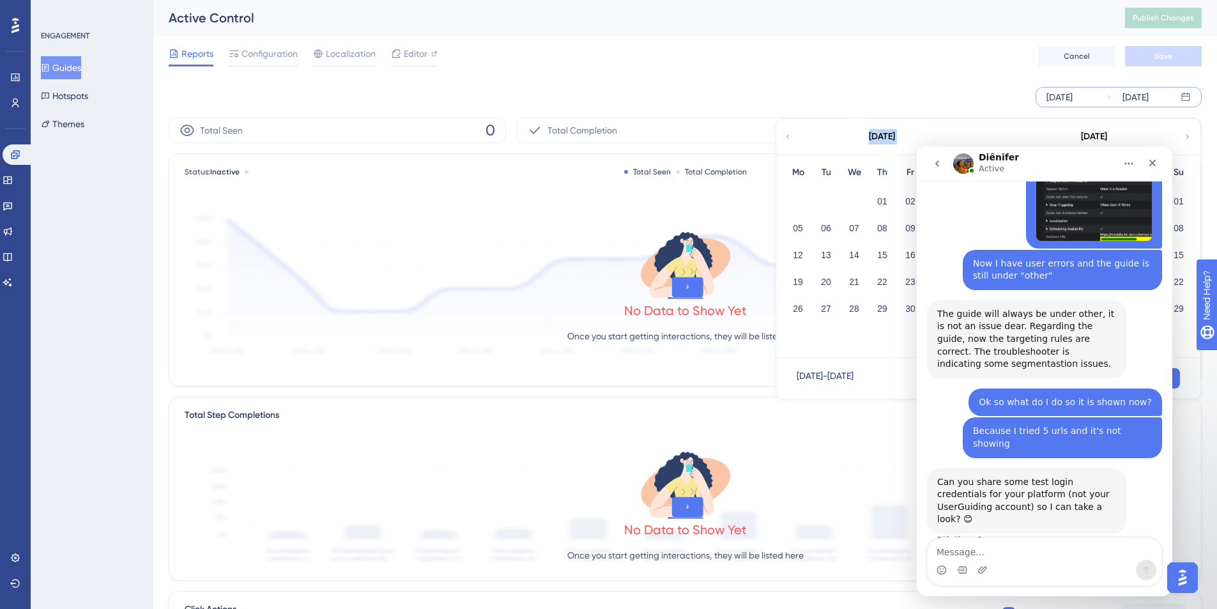
click at [785, 137] on icon at bounding box center [788, 136] width 8 height 11
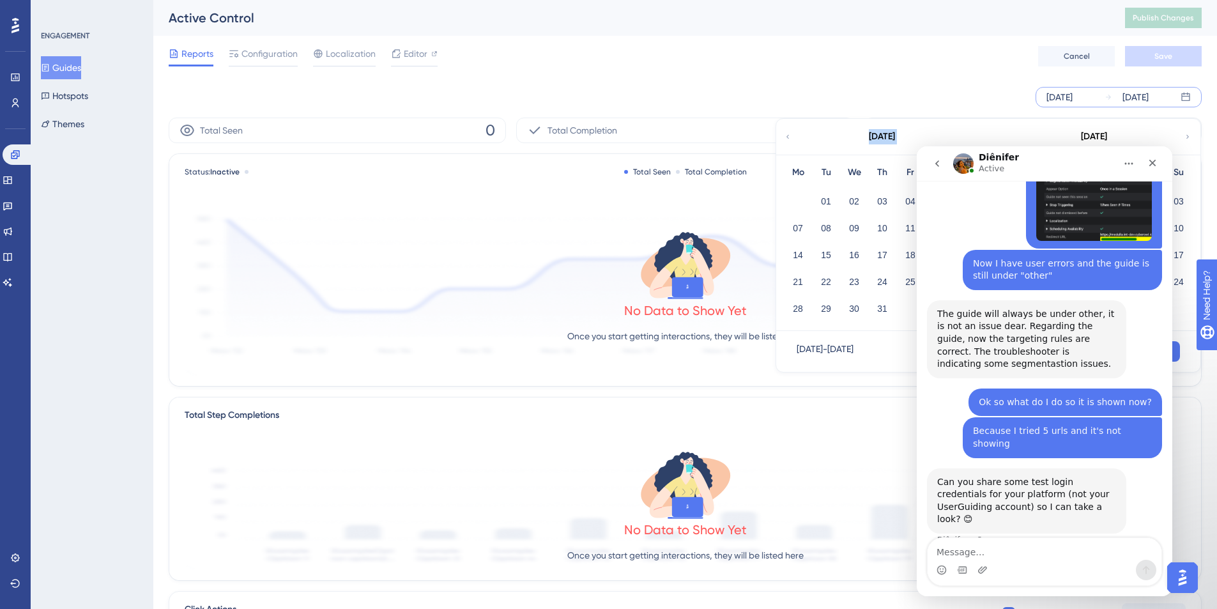
click at [785, 137] on icon at bounding box center [788, 136] width 8 height 11
click at [910, 134] on icon at bounding box center [1188, 136] width 8 height 11
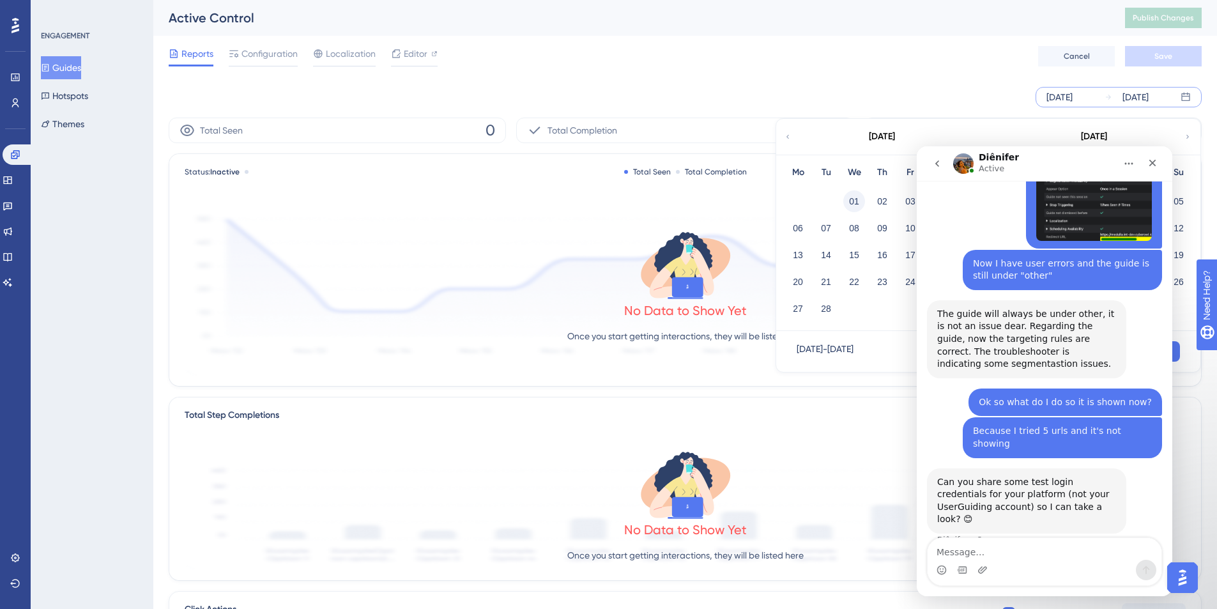
click at [857, 200] on button "01" at bounding box center [854, 201] width 22 height 22
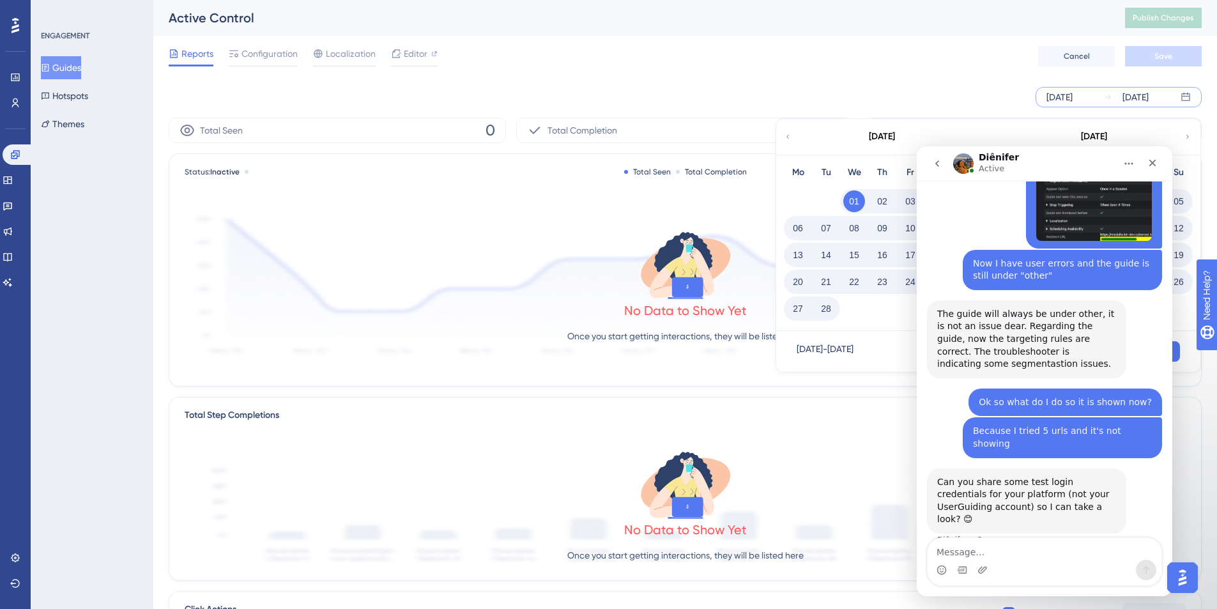
click at [827, 312] on button "28" at bounding box center [826, 309] width 22 height 22
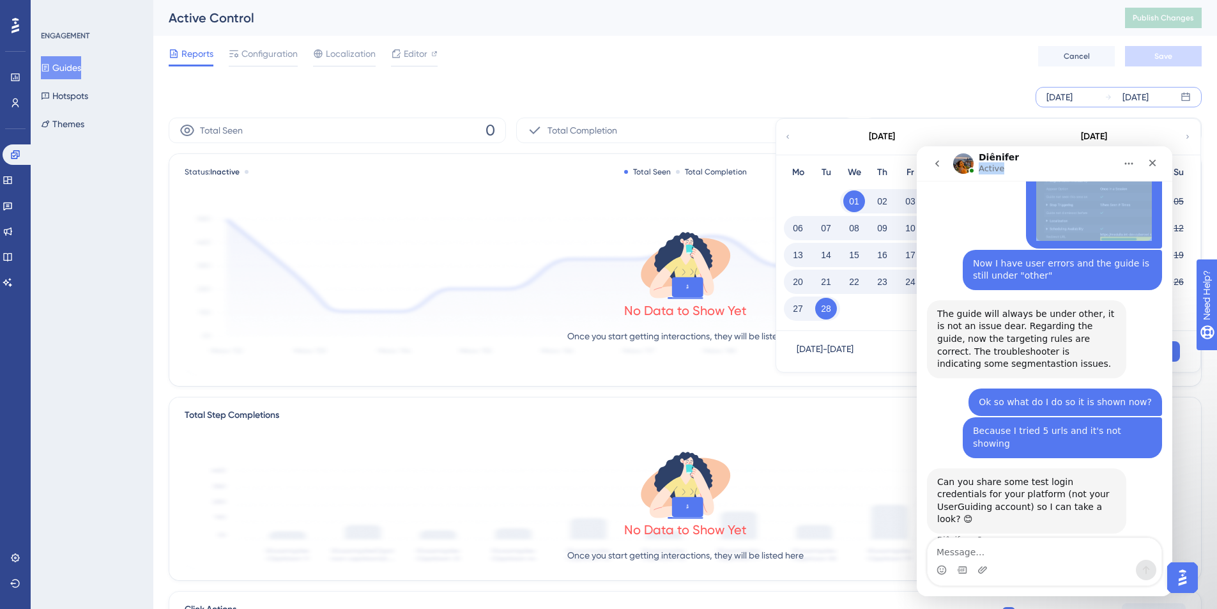
scroll to position [2028, 0]
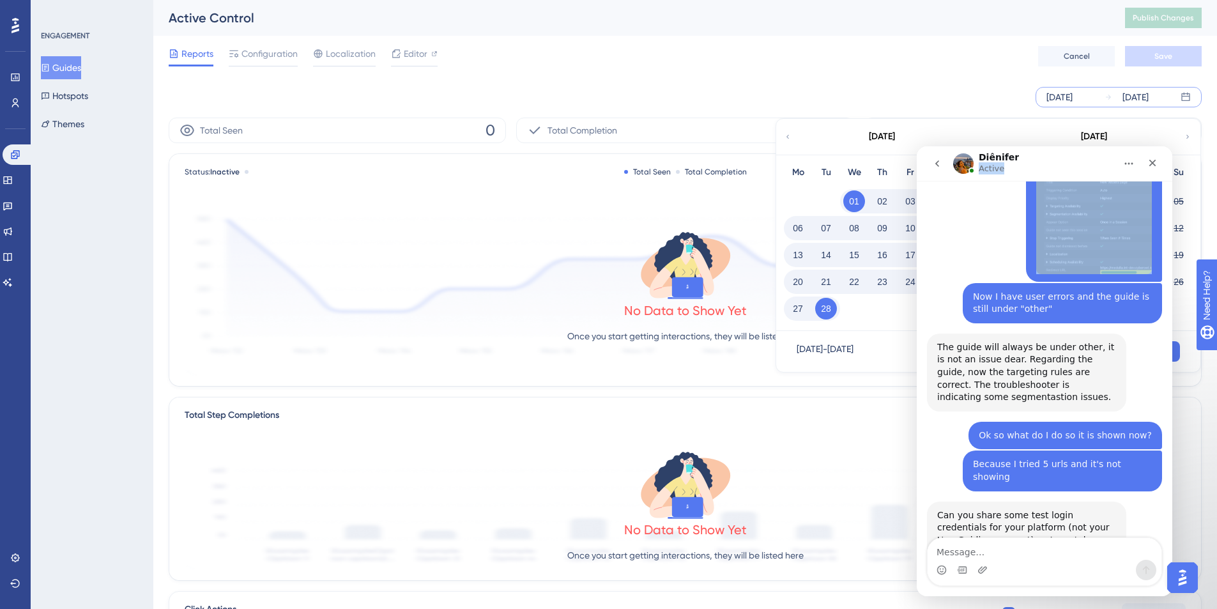
drag, startPoint x: 1063, startPoint y: 169, endPoint x: 935, endPoint y: 199, distance: 131.2
click at [910, 199] on div "Diênifer Active We help your business grow with better user onboarding, automat…" at bounding box center [1045, 371] width 256 height 450
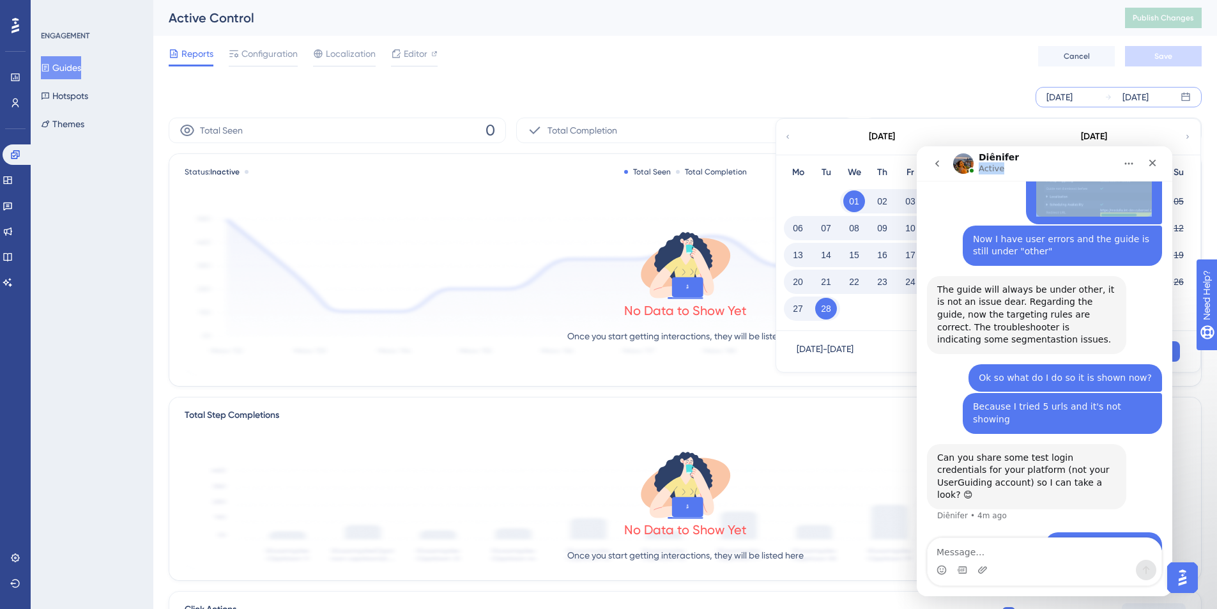
scroll to position [2111, 0]
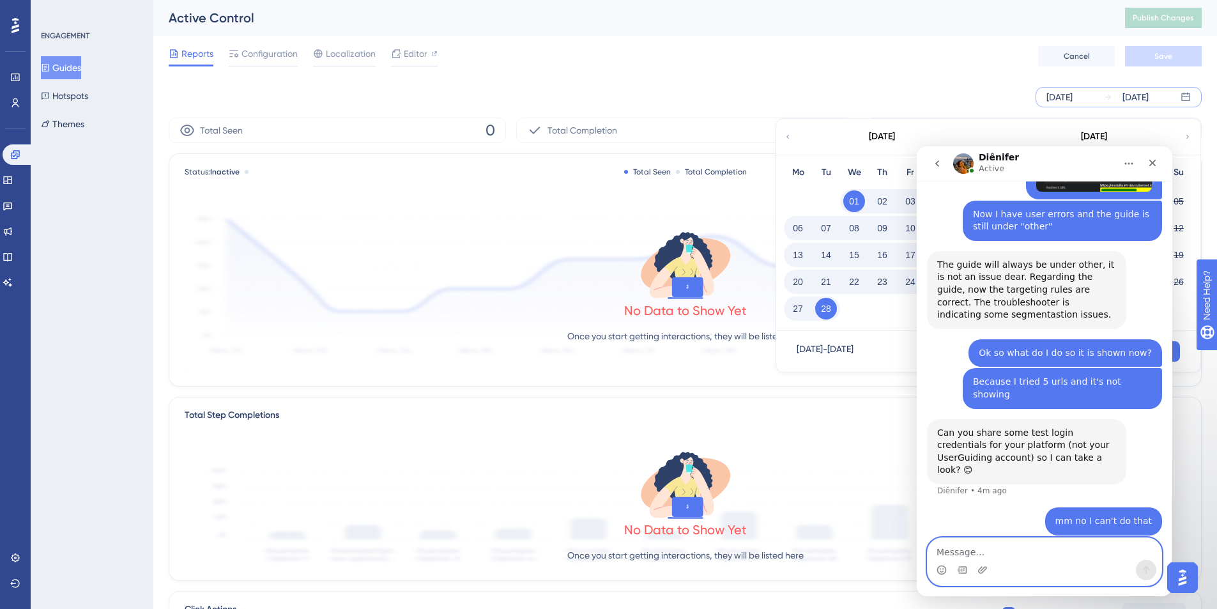
click at [910, 443] on textarea "Message…" at bounding box center [1045, 549] width 234 height 22
click at [698, 79] on div "Aug 13 2025 Aug 19 2025 February 2023 Mo Tu We Th Fr Sa Su 01 02 03 04 05 06 07…" at bounding box center [685, 97] width 1033 height 41
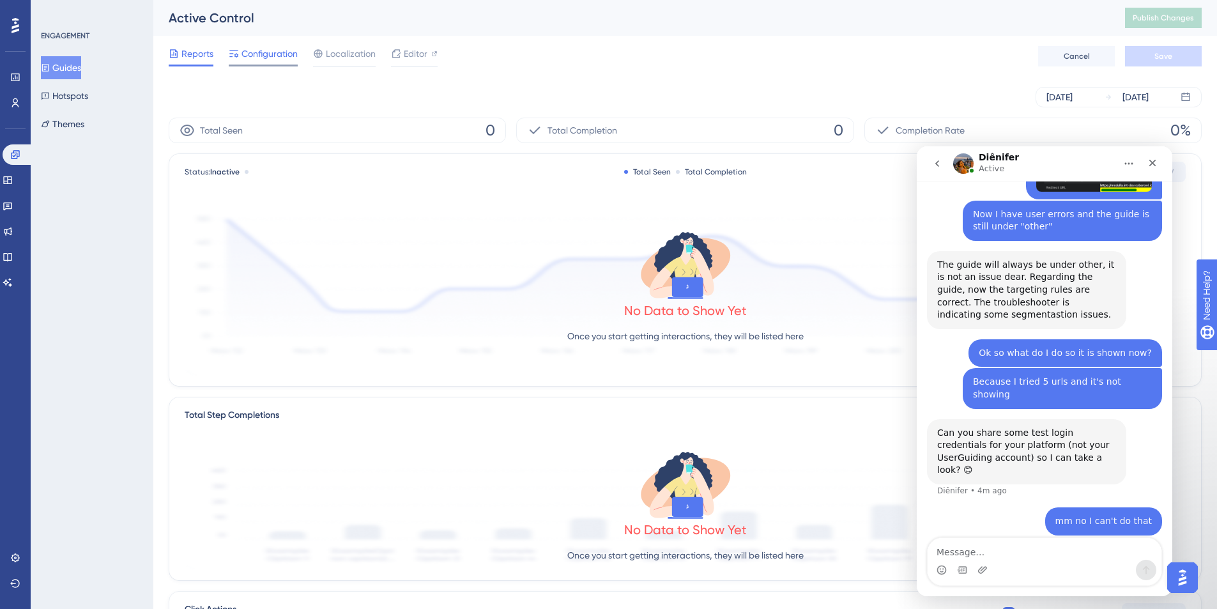
click at [258, 54] on span "Configuration" at bounding box center [269, 53] width 56 height 15
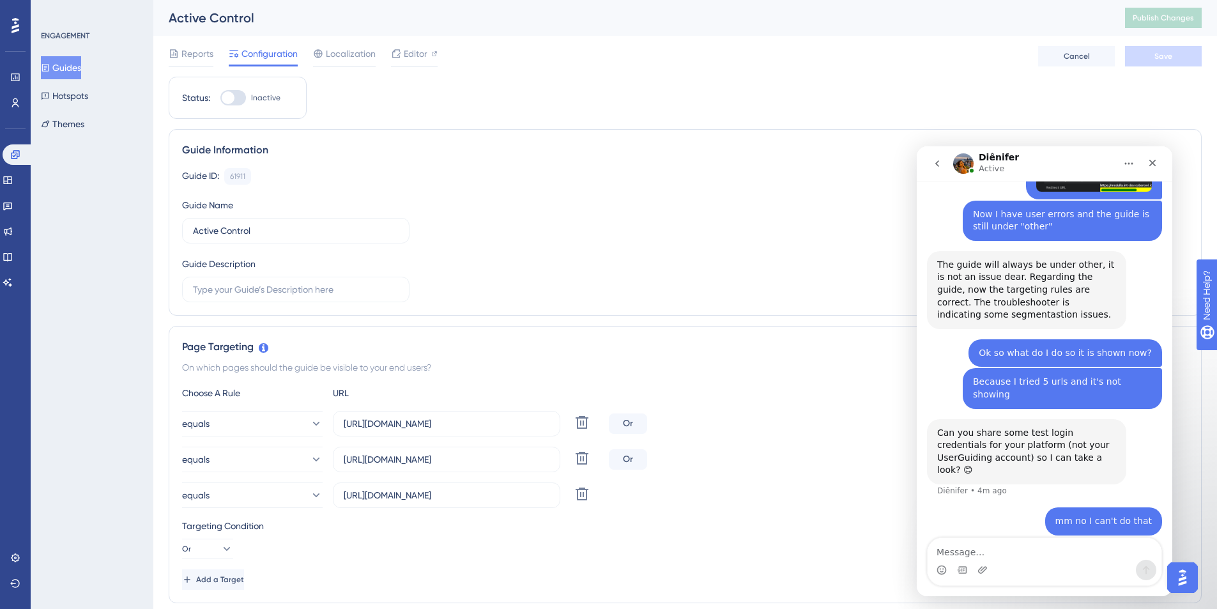
click at [61, 68] on button "Guides" at bounding box center [61, 67] width 40 height 23
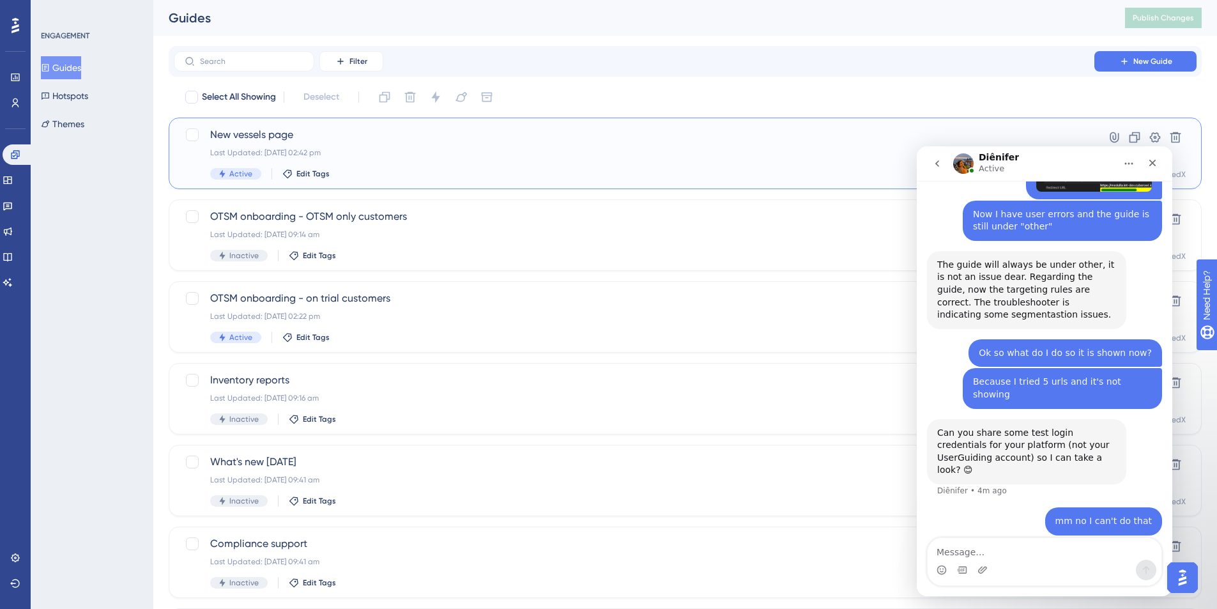
click at [429, 154] on div "Last Updated: 19 Aug 2025 02:42 pm" at bounding box center [634, 153] width 848 height 10
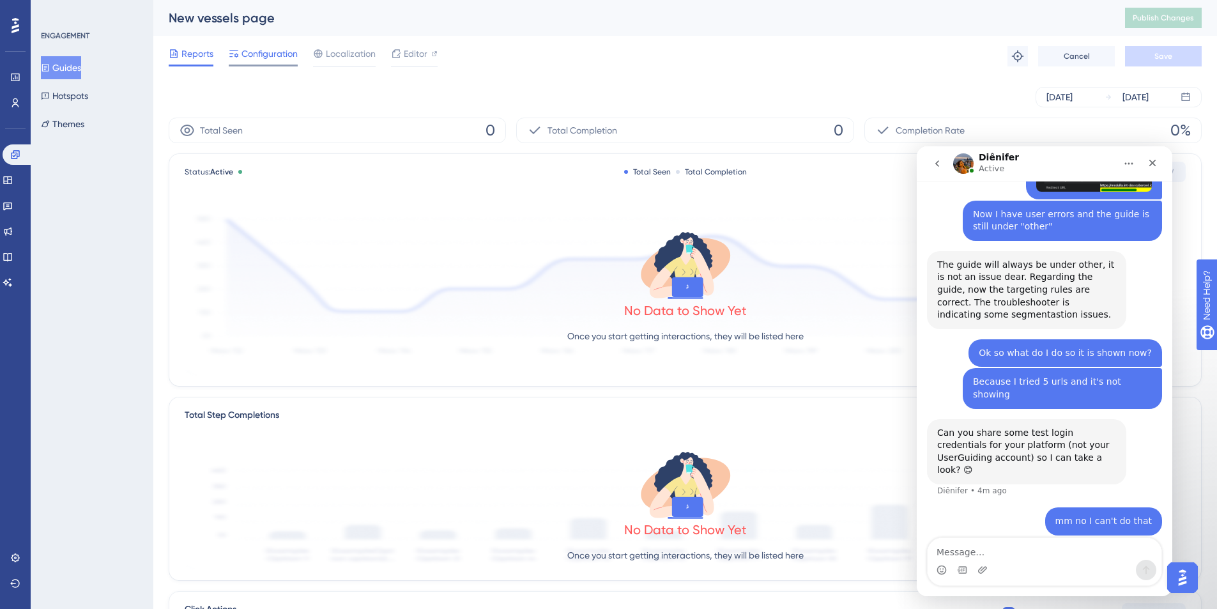
click at [263, 50] on span "Configuration" at bounding box center [269, 53] width 56 height 15
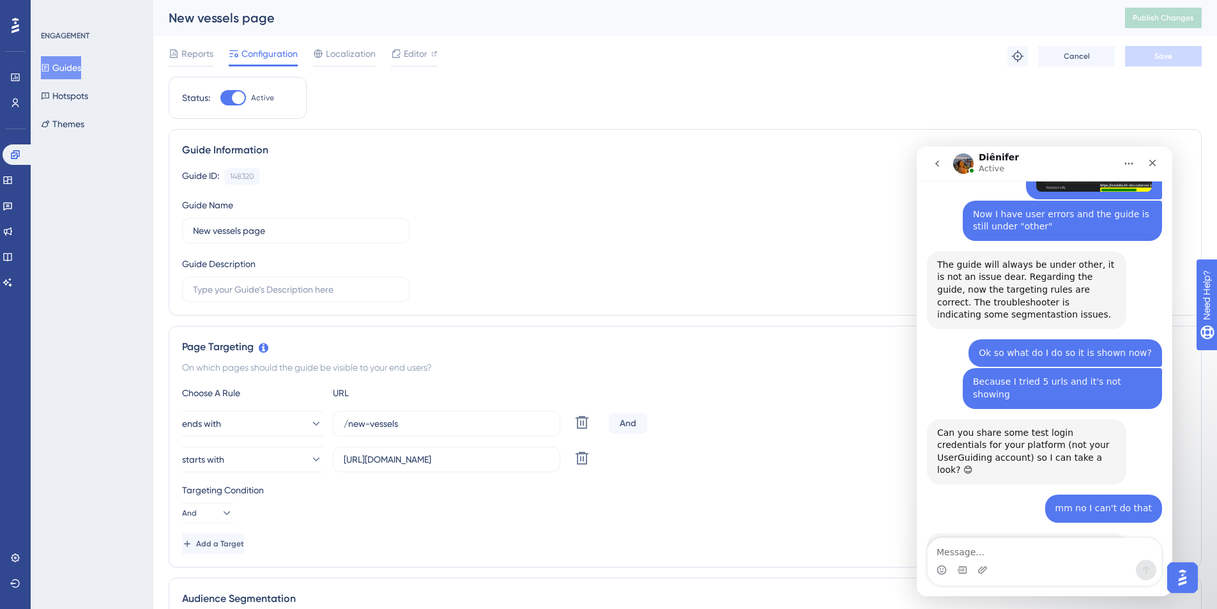
scroll to position [2112, 0]
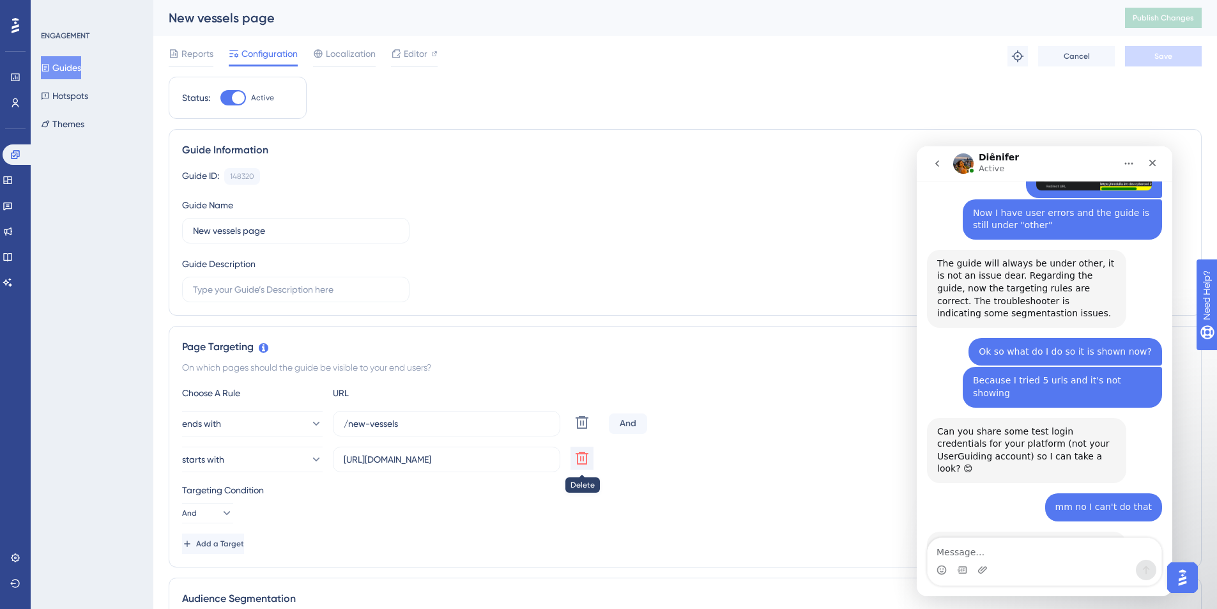
click at [579, 430] on icon at bounding box center [581, 422] width 15 height 15
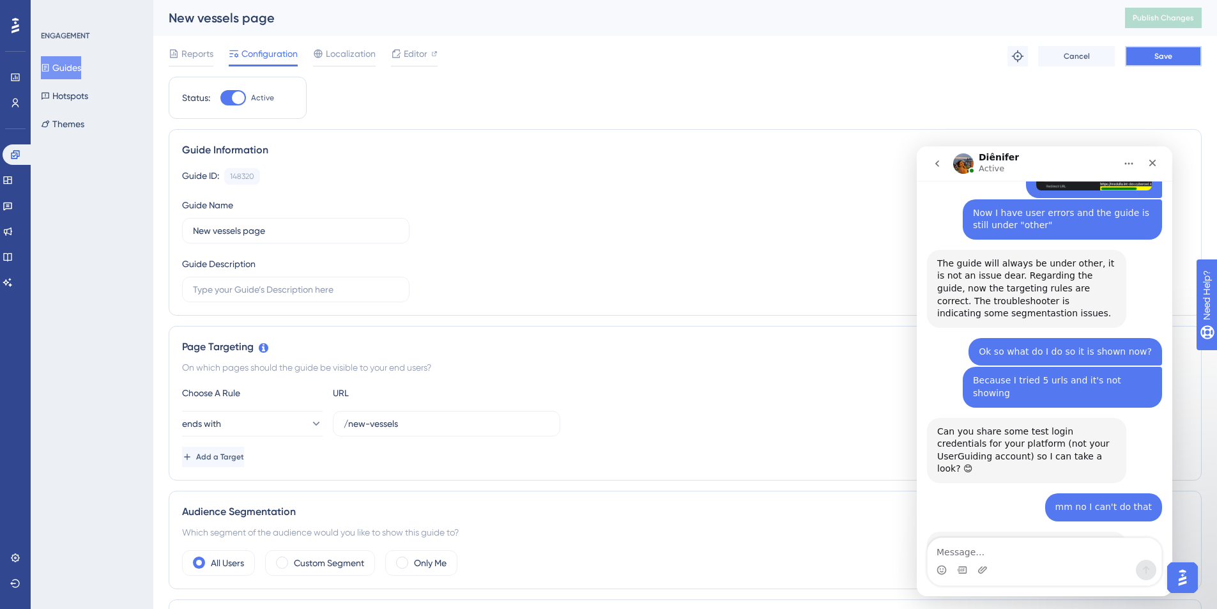
click at [910, 54] on button "Save" at bounding box center [1163, 56] width 77 height 20
click at [910, 22] on span "Publish Changes" at bounding box center [1163, 18] width 61 height 10
click at [910, 443] on textarea "Message…" at bounding box center [1045, 549] width 234 height 22
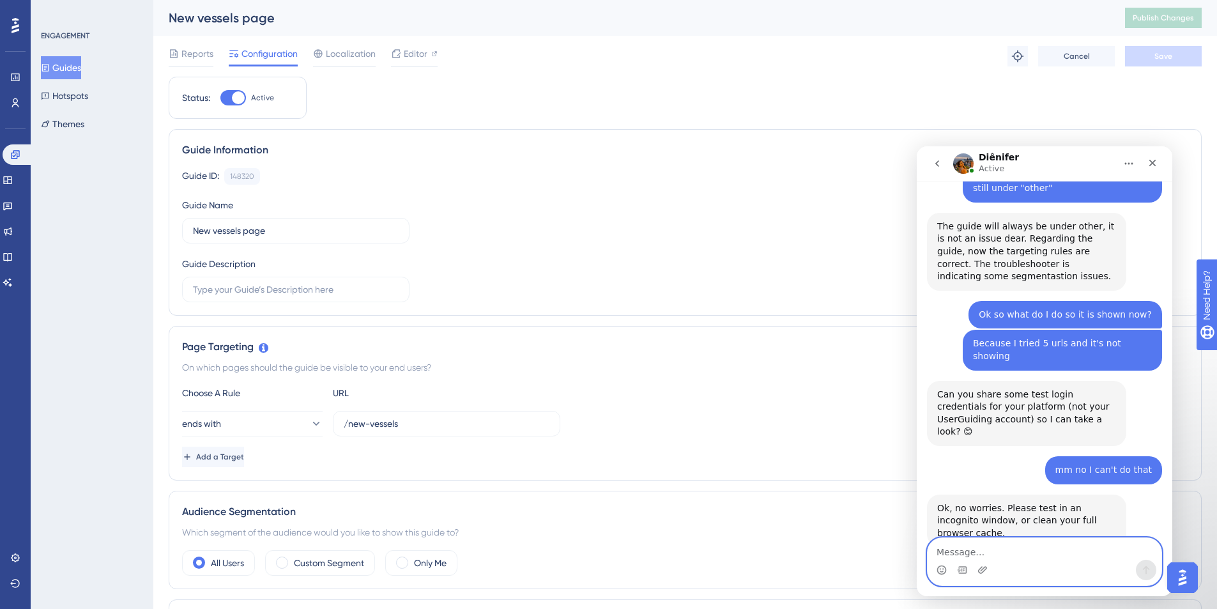
scroll to position [2150, 0]
click at [910, 443] on div "Intercom messenger" at bounding box center [1045, 570] width 234 height 20
click at [910, 443] on textarea "Message…" at bounding box center [1045, 549] width 234 height 22
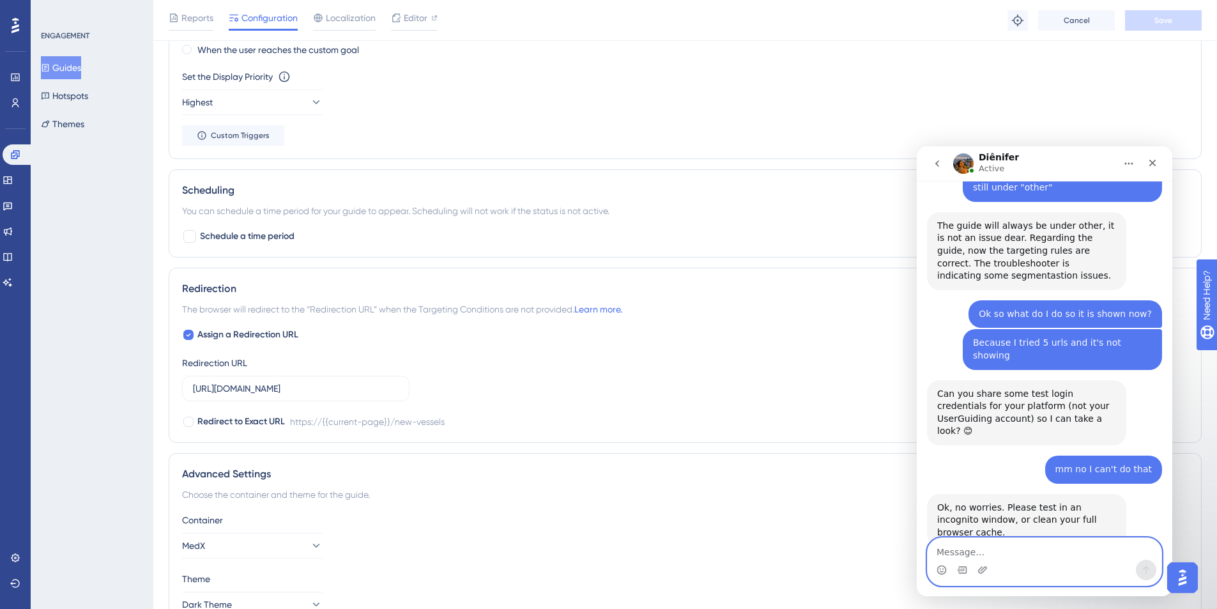
scroll to position [878, 0]
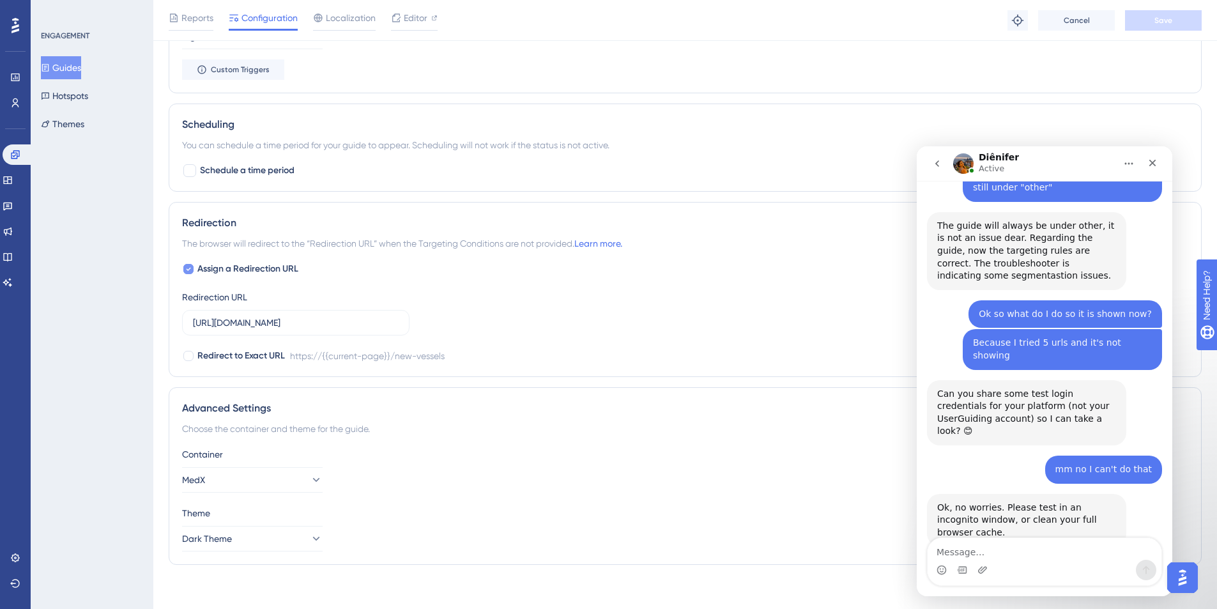
click at [187, 270] on icon at bounding box center [188, 269] width 5 height 10
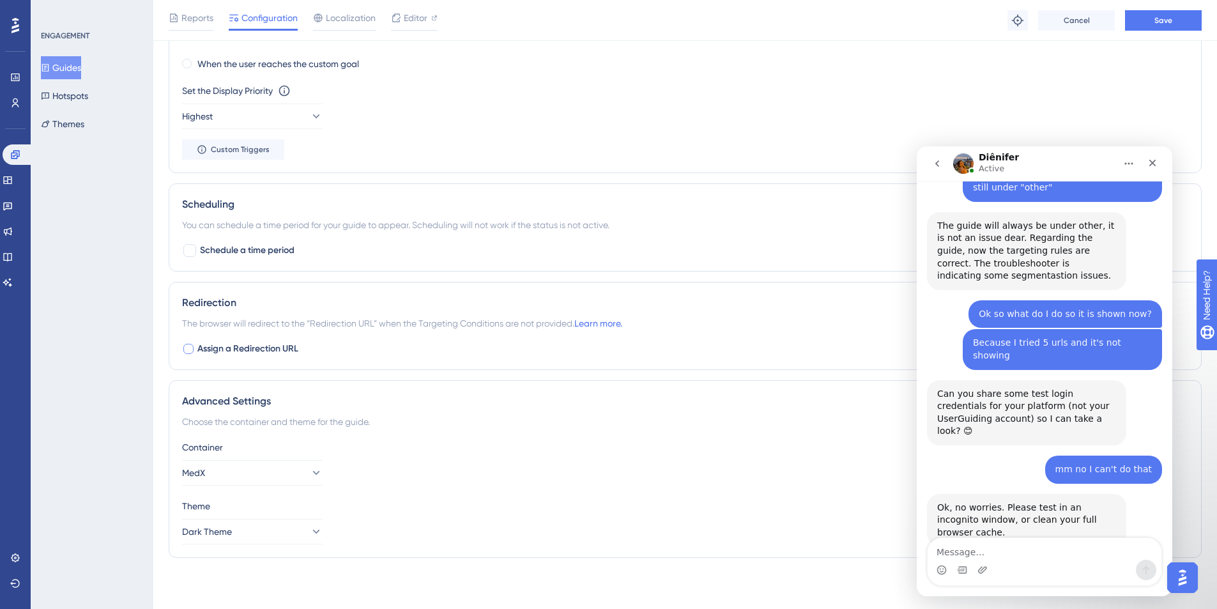
scroll to position [798, 0]
click at [910, 29] on button "Save" at bounding box center [1163, 20] width 77 height 20
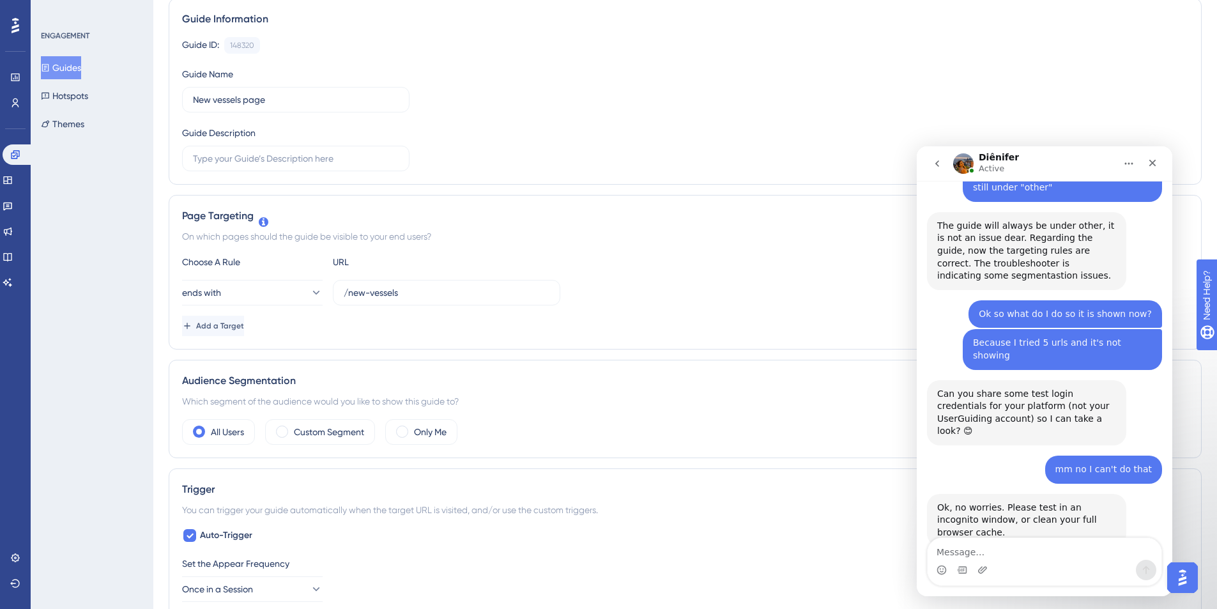
scroll to position [0, 0]
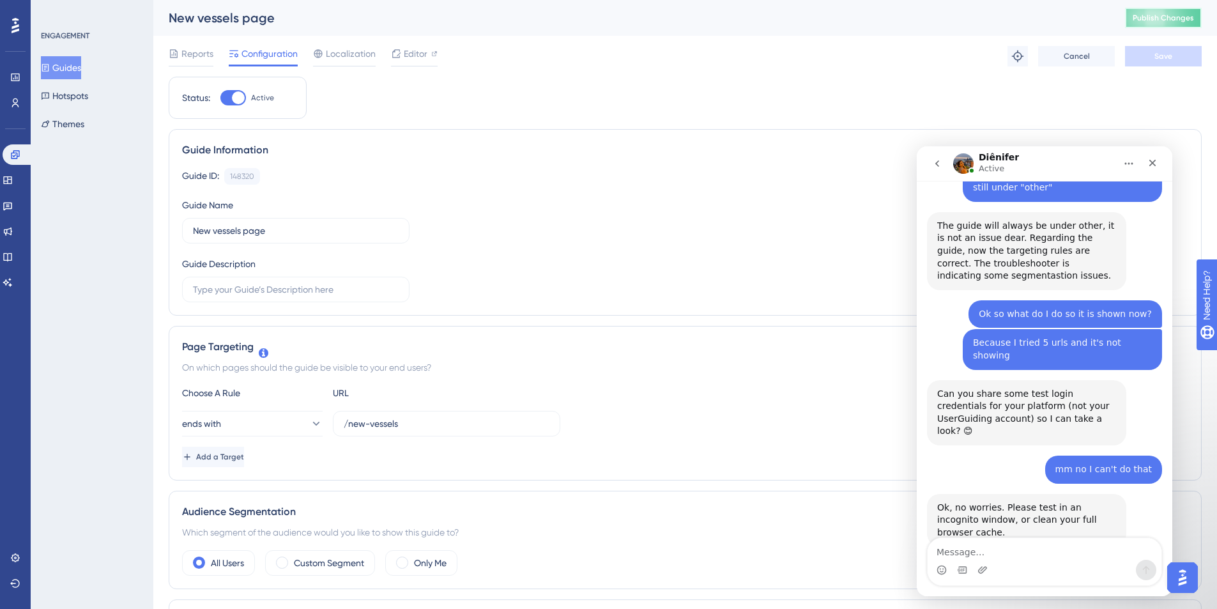
click at [910, 19] on span "Publish Changes" at bounding box center [1163, 18] width 61 height 10
click at [910, 443] on div "Intercom messenger" at bounding box center [1045, 570] width 234 height 20
click at [910, 443] on textarea "Message…" at bounding box center [1045, 549] width 234 height 22
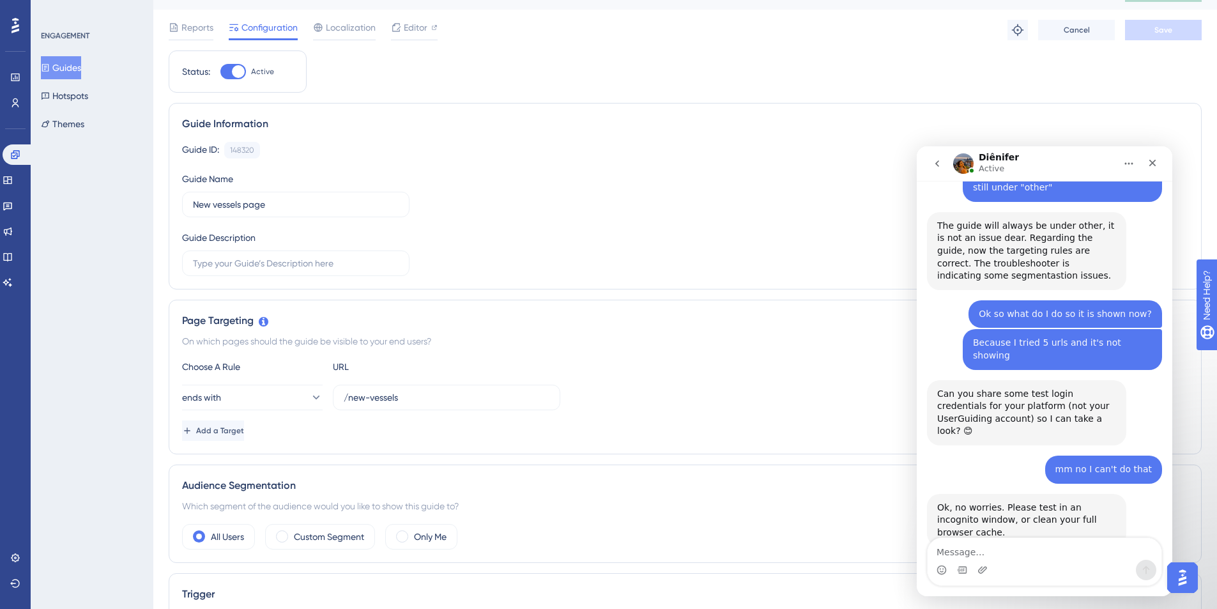
click at [644, 393] on div "ends with /new-vessels" at bounding box center [685, 398] width 1006 height 26
click at [910, 443] on textarea "Message…" at bounding box center [1045, 549] width 234 height 22
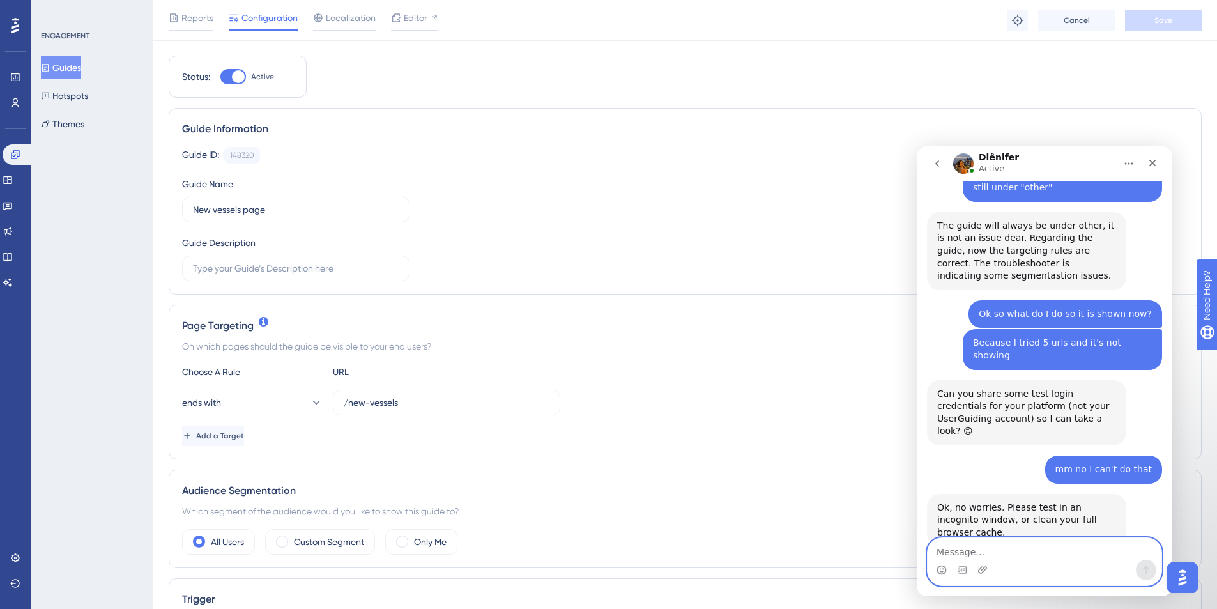
scroll to position [204, 0]
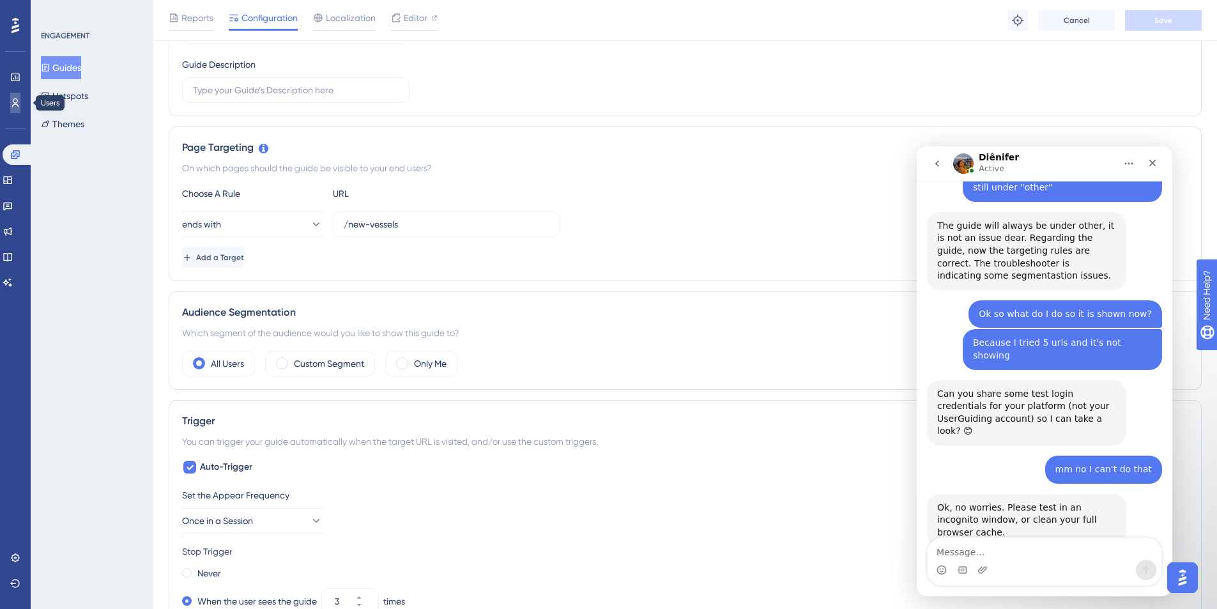
click at [20, 108] on link at bounding box center [15, 103] width 10 height 20
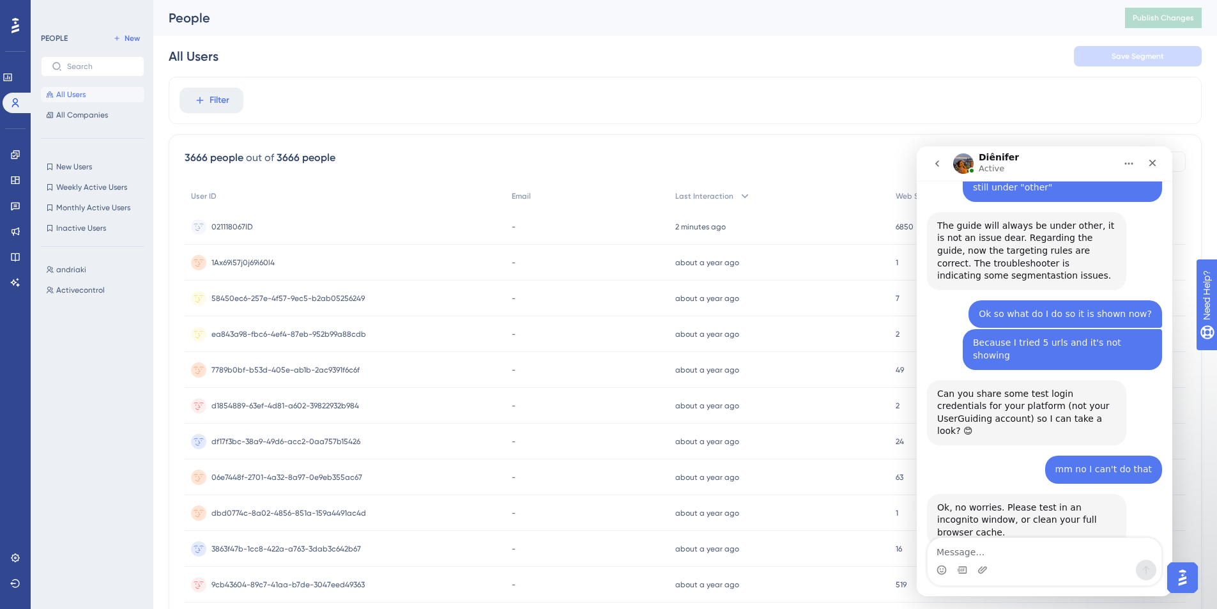
click at [910, 443] on div "Intercom messenger" at bounding box center [1045, 570] width 234 height 20
click at [910, 443] on textarea "Message…" at bounding box center [1045, 549] width 234 height 22
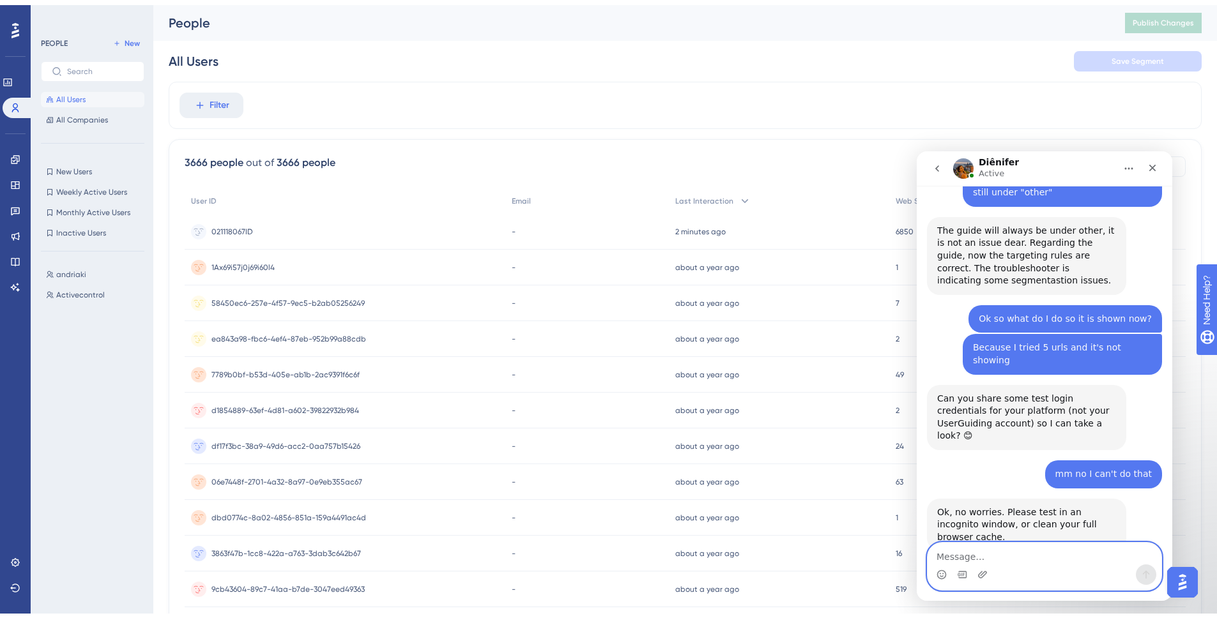
scroll to position [2179, 0]
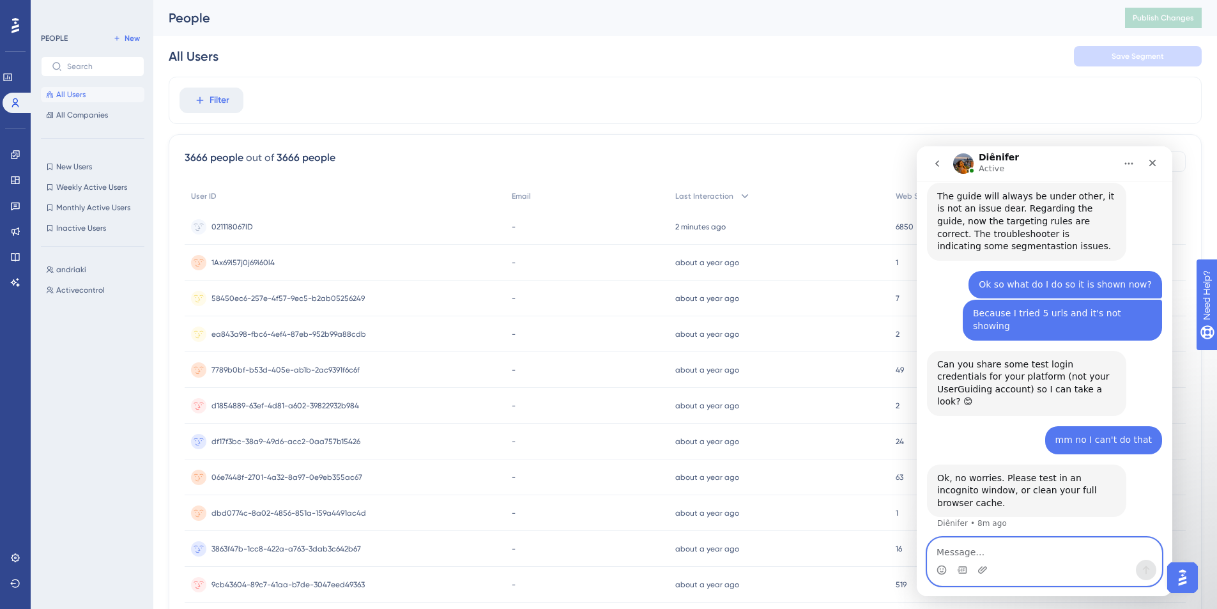
drag, startPoint x: 1060, startPoint y: 544, endPoint x: 1046, endPoint y: 548, distance: 14.6
click at [910, 443] on textarea "Message…" at bounding box center [1045, 549] width 234 height 22
click at [13, 77] on icon at bounding box center [8, 77] width 10 height 10
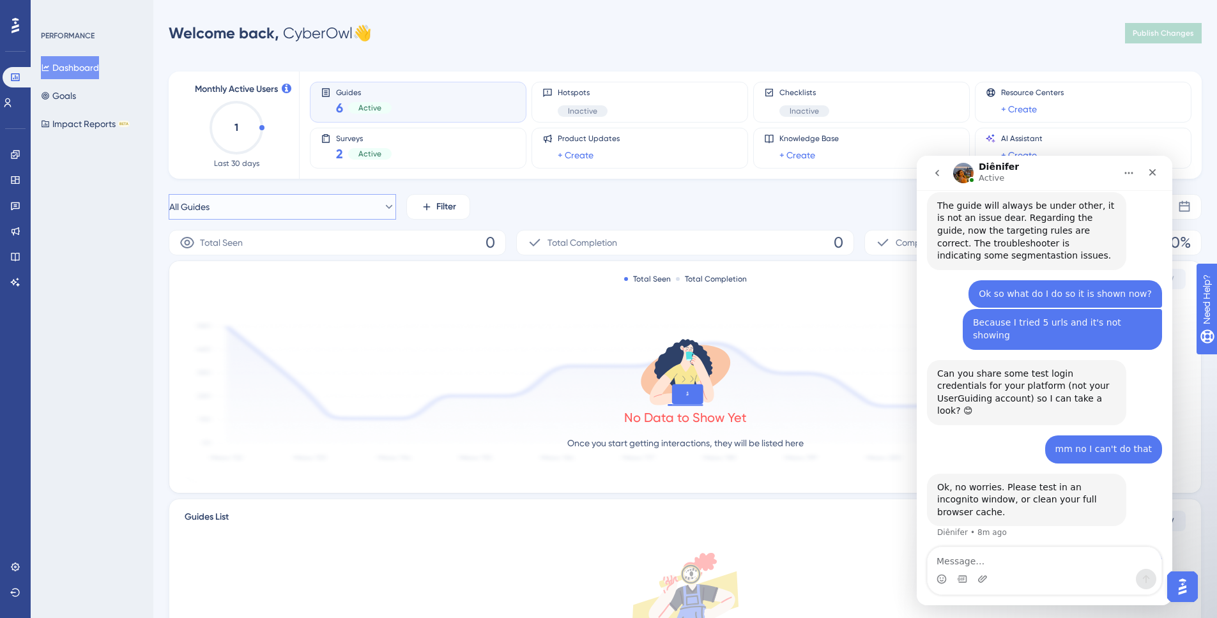
click at [308, 206] on button "All Guides" at bounding box center [282, 207] width 227 height 26
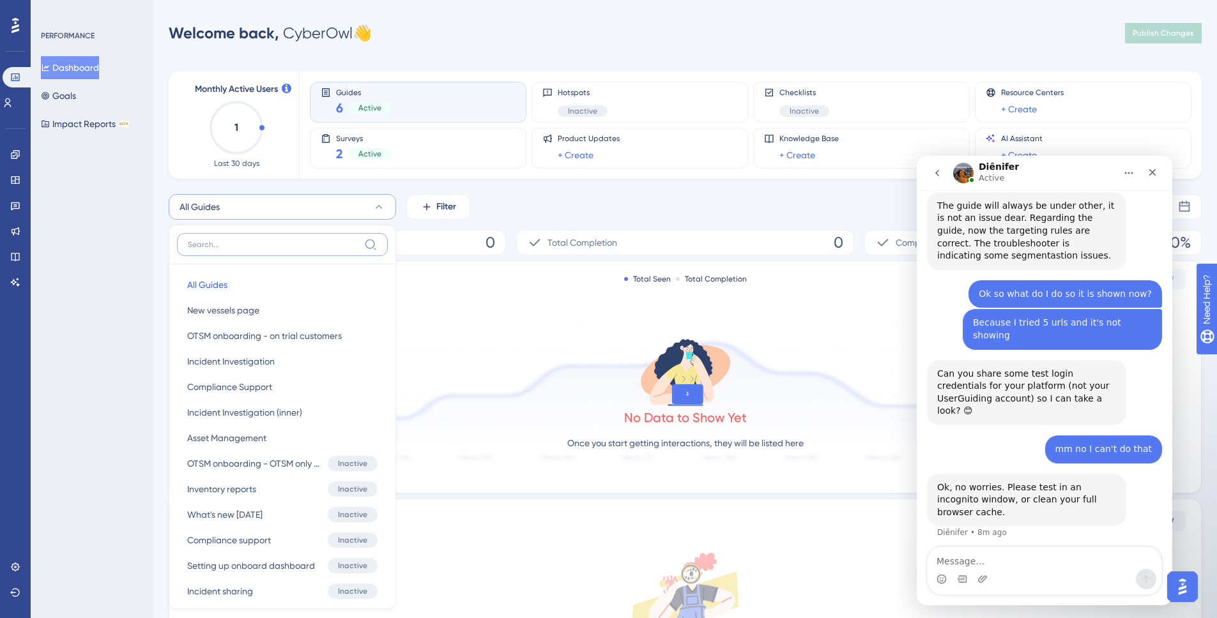
scroll to position [108, 0]
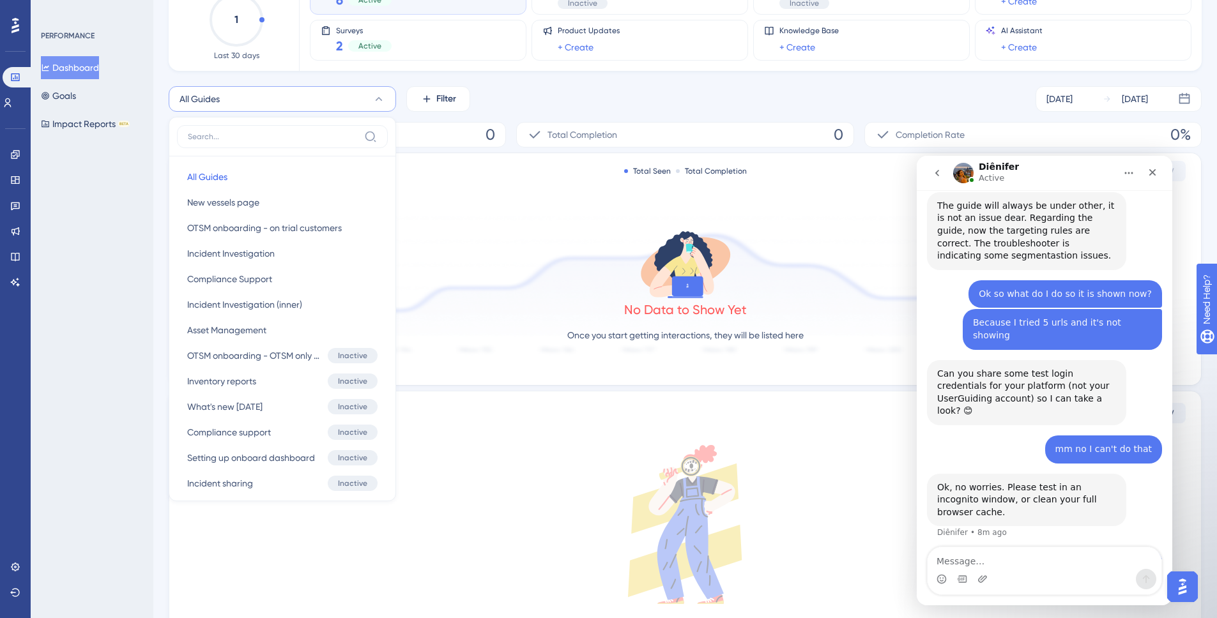
click at [107, 252] on div "PERFORMANCE Dashboard Goals Impact Reports BETA" at bounding box center [92, 309] width 123 height 618
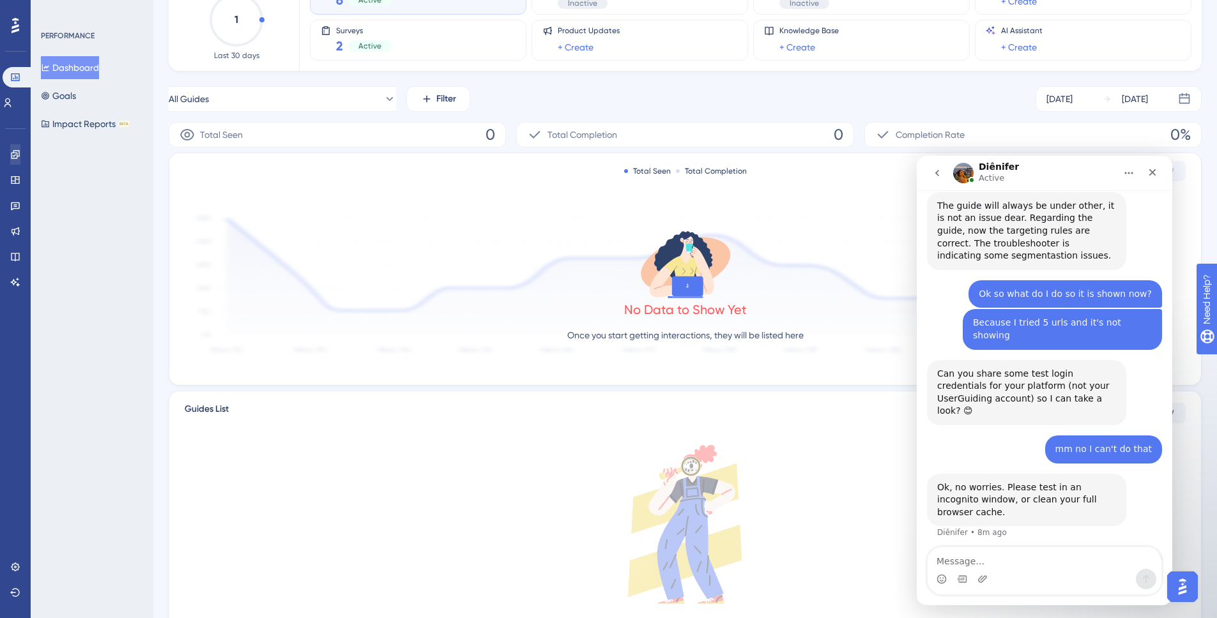
scroll to position [2228, 0]
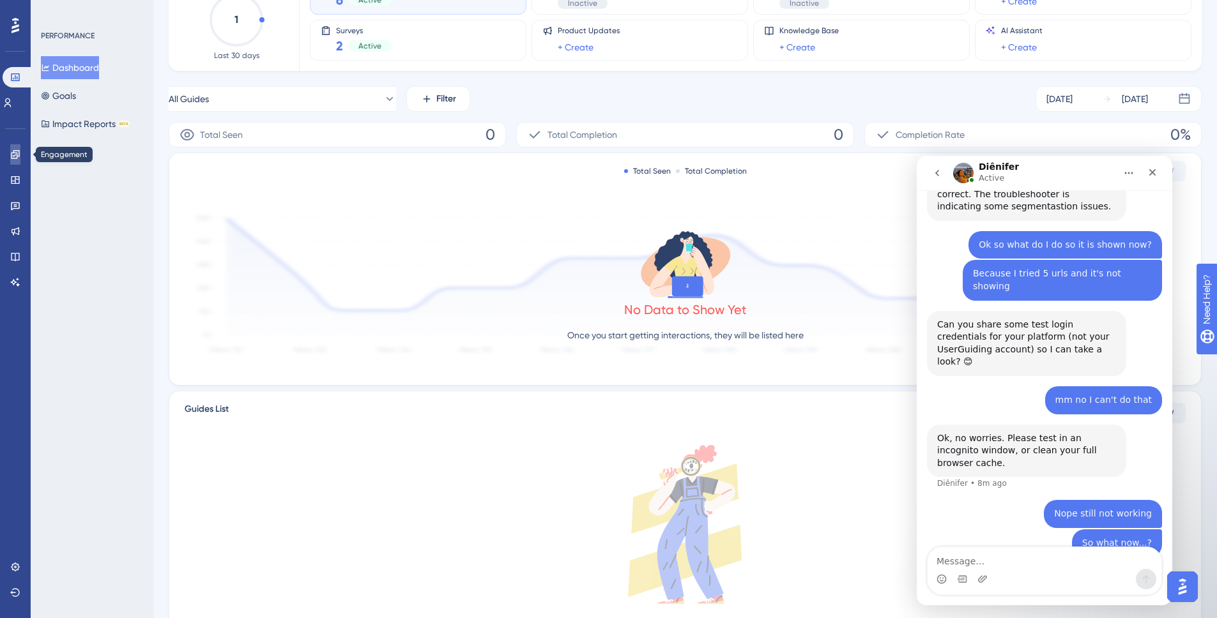
click at [20, 153] on link at bounding box center [15, 154] width 10 height 20
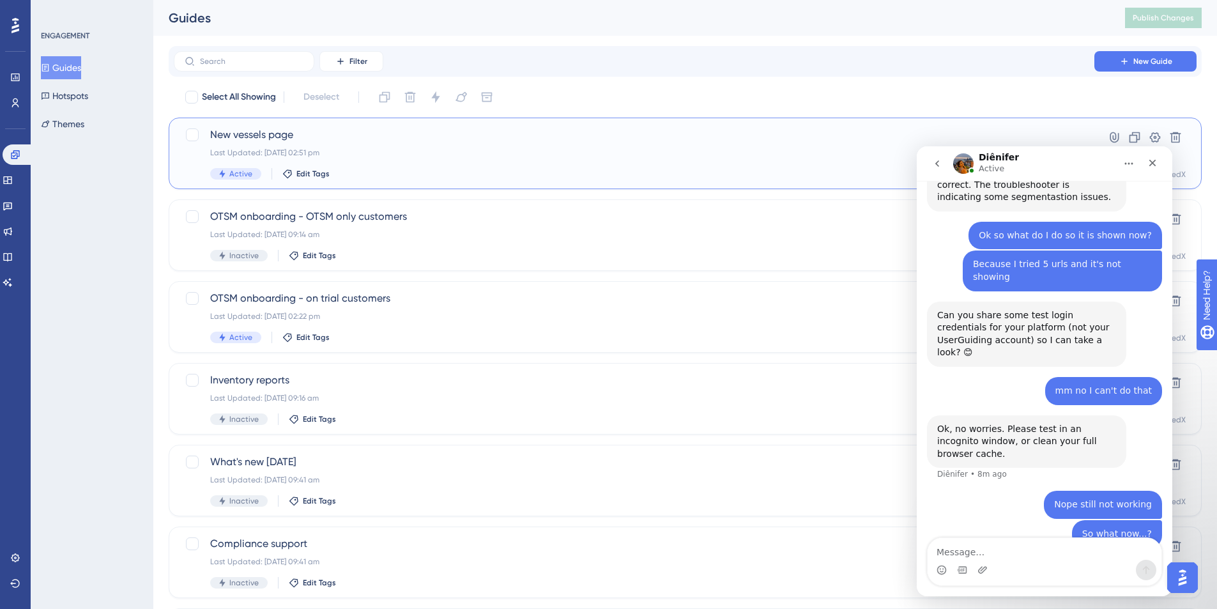
click at [395, 167] on div "New vessels page Last Updated: 19 Aug 2025 02:51 pm Active Edit Tags" at bounding box center [634, 153] width 848 height 52
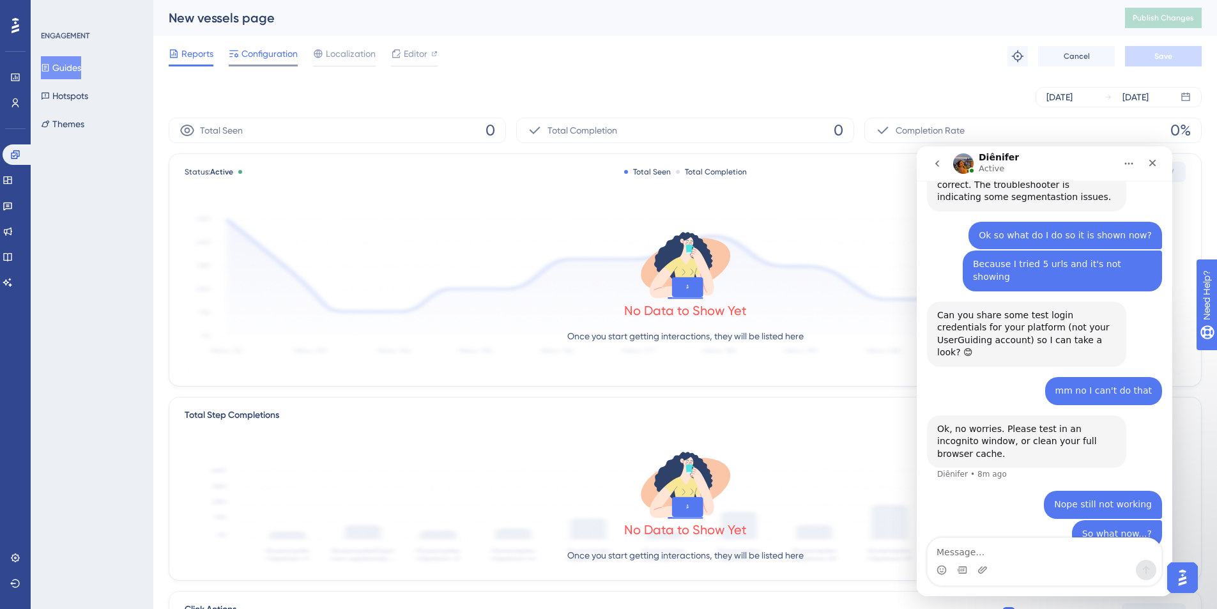
click at [260, 52] on span "Configuration" at bounding box center [269, 53] width 56 height 15
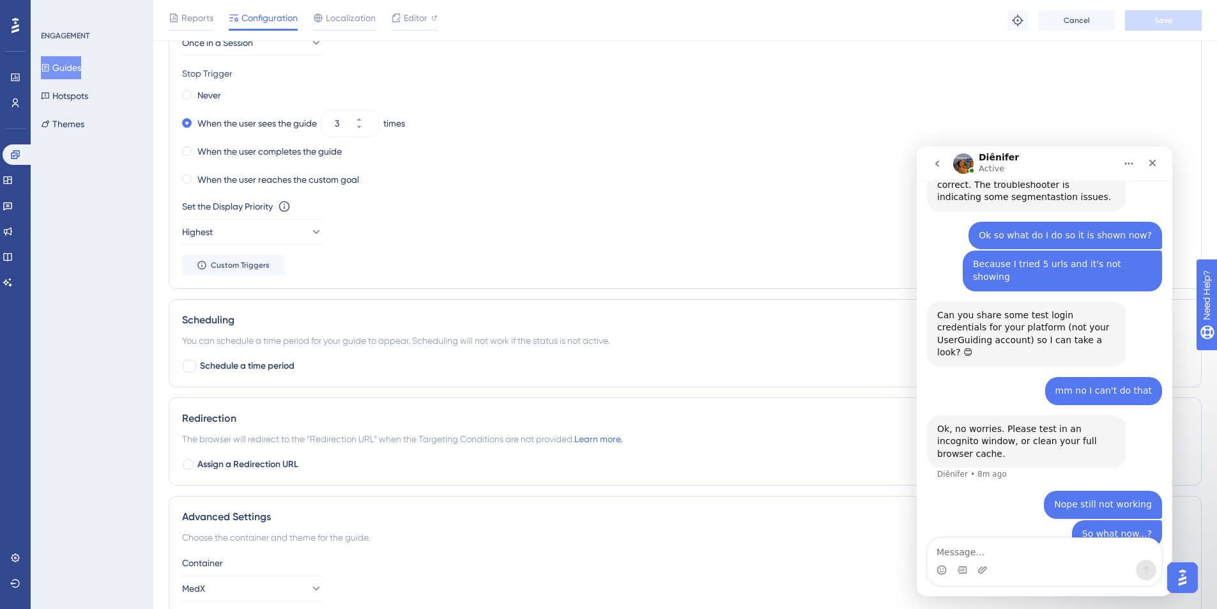
scroll to position [798, 0]
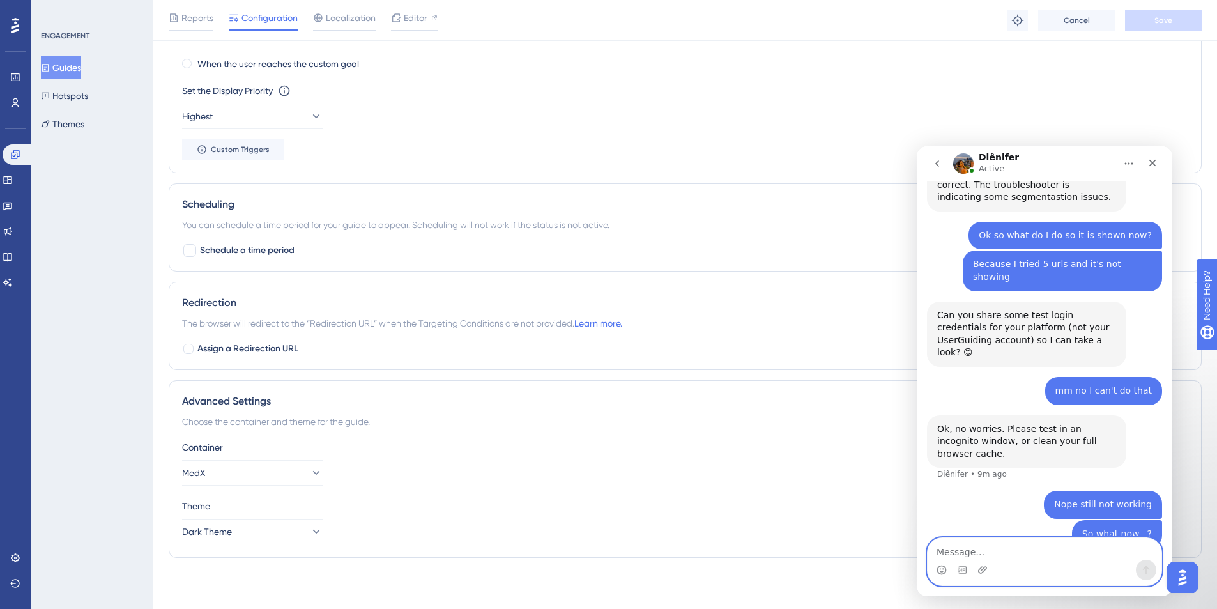
click at [910, 443] on textarea "Message…" at bounding box center [1045, 549] width 234 height 22
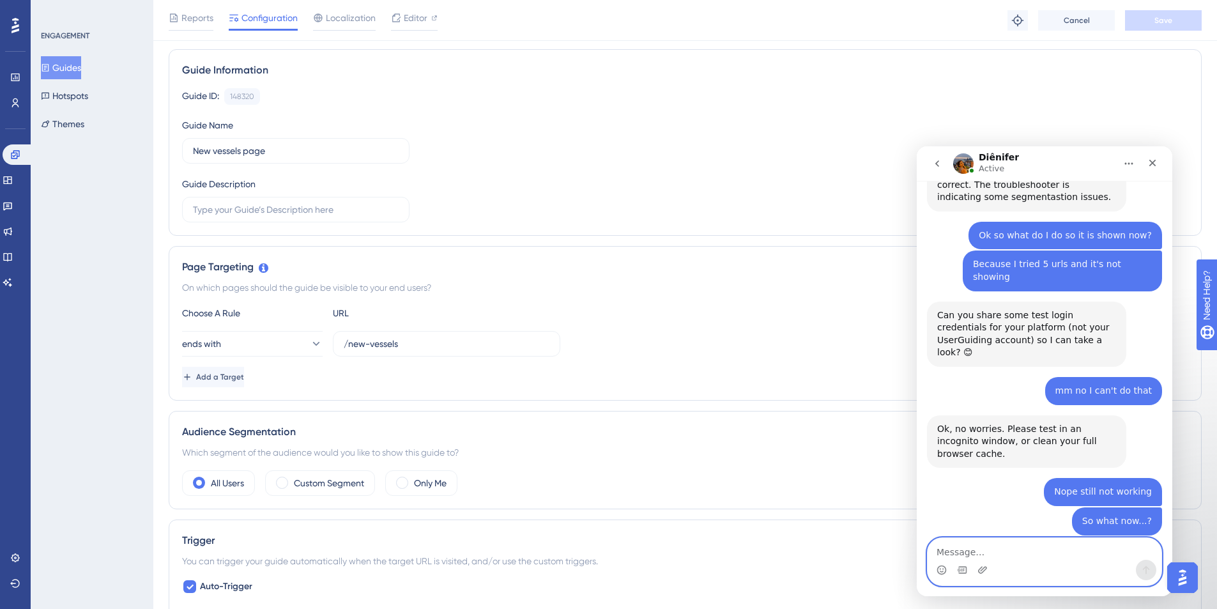
scroll to position [2242, 0]
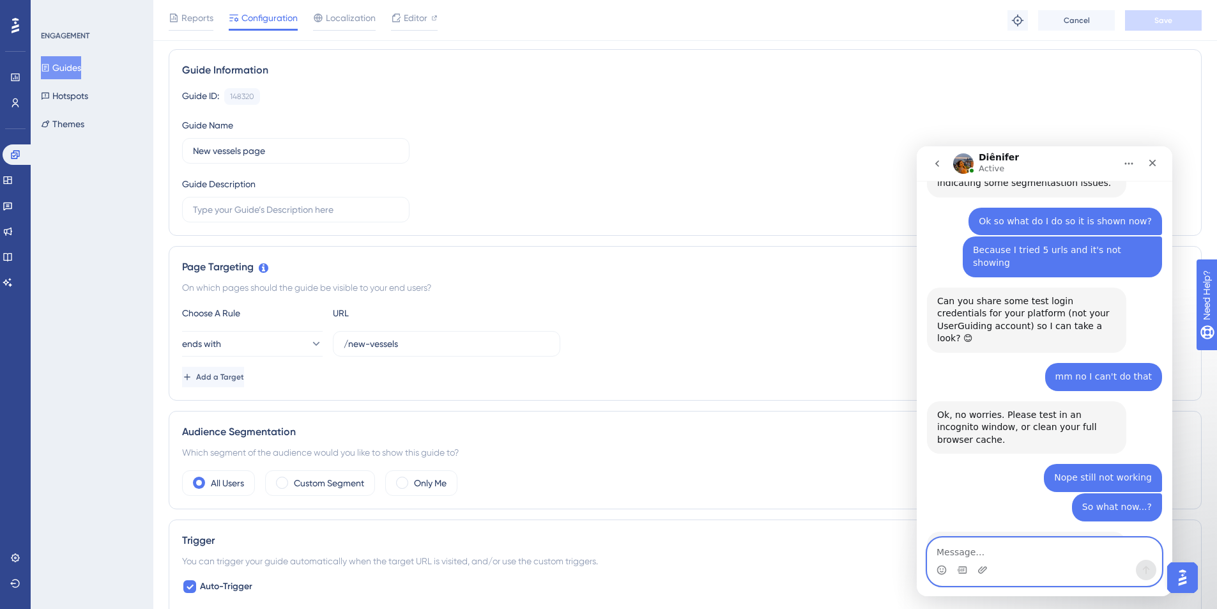
click at [910, 443] on textarea "Message…" at bounding box center [1045, 549] width 234 height 22
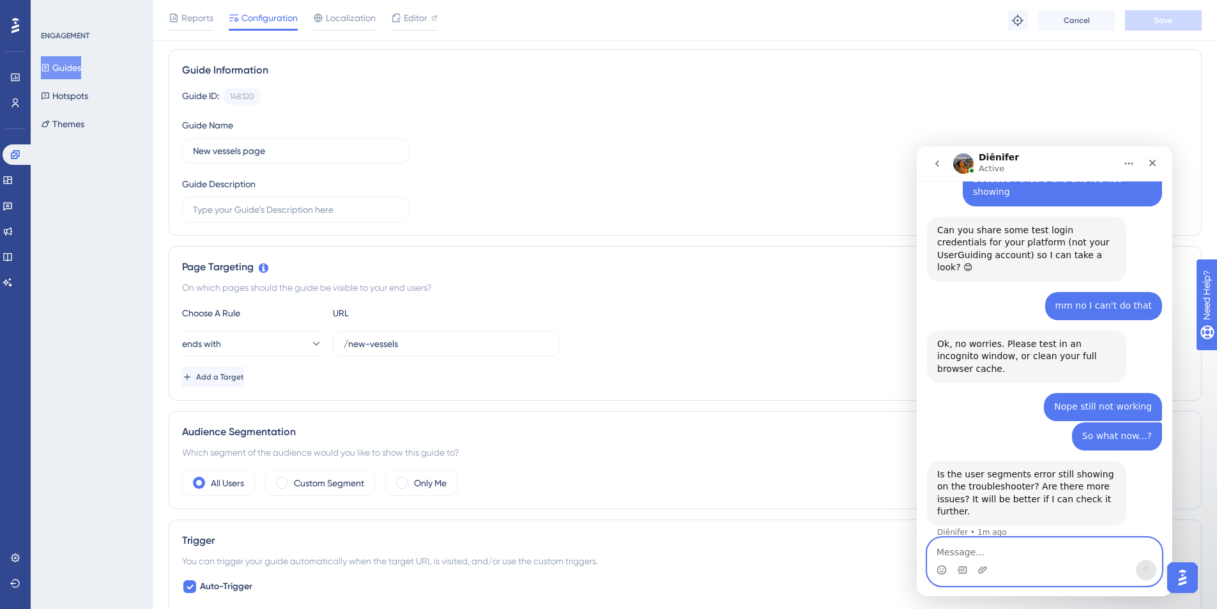
scroll to position [2318, 0]
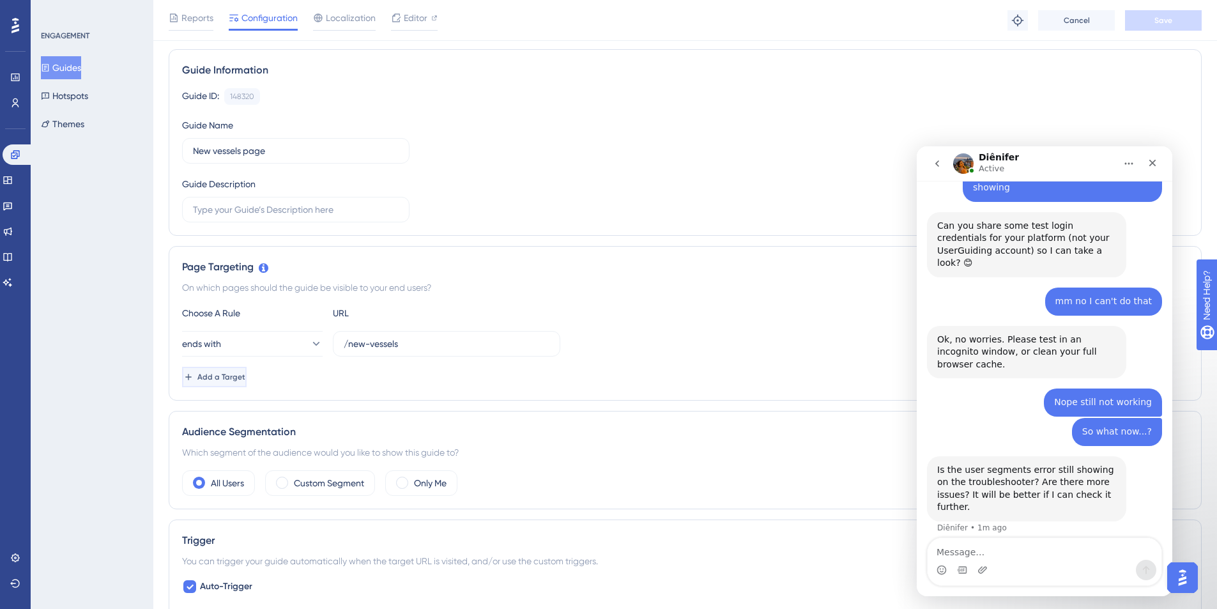
click at [245, 380] on span "Add a Target" at bounding box center [221, 377] width 48 height 10
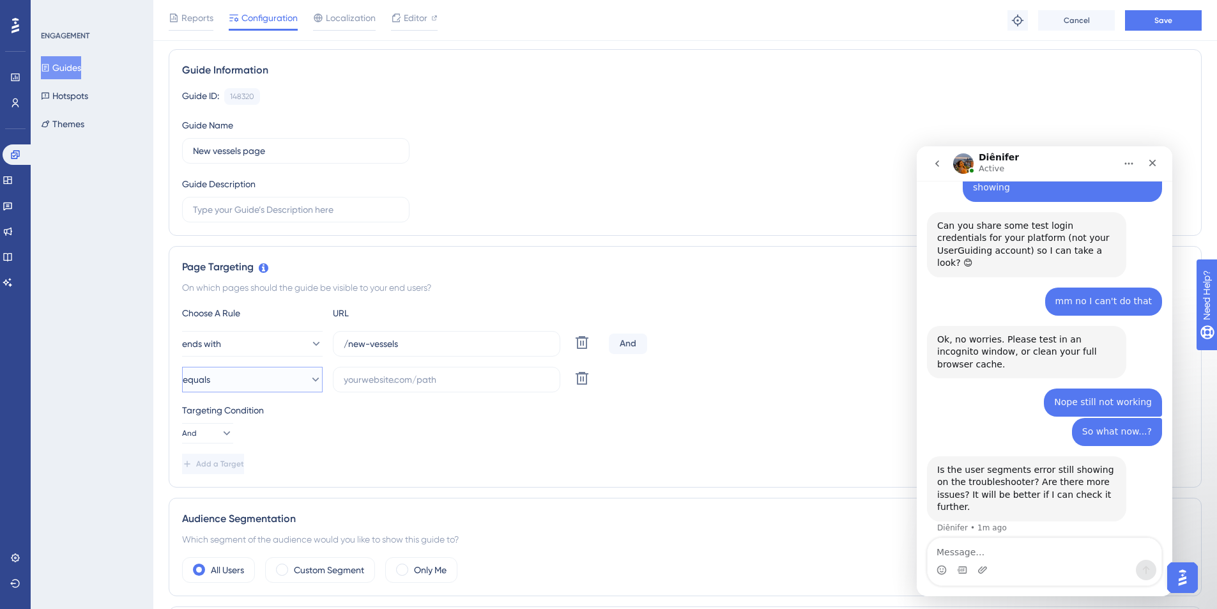
click at [250, 379] on button "equals" at bounding box center [252, 380] width 141 height 26
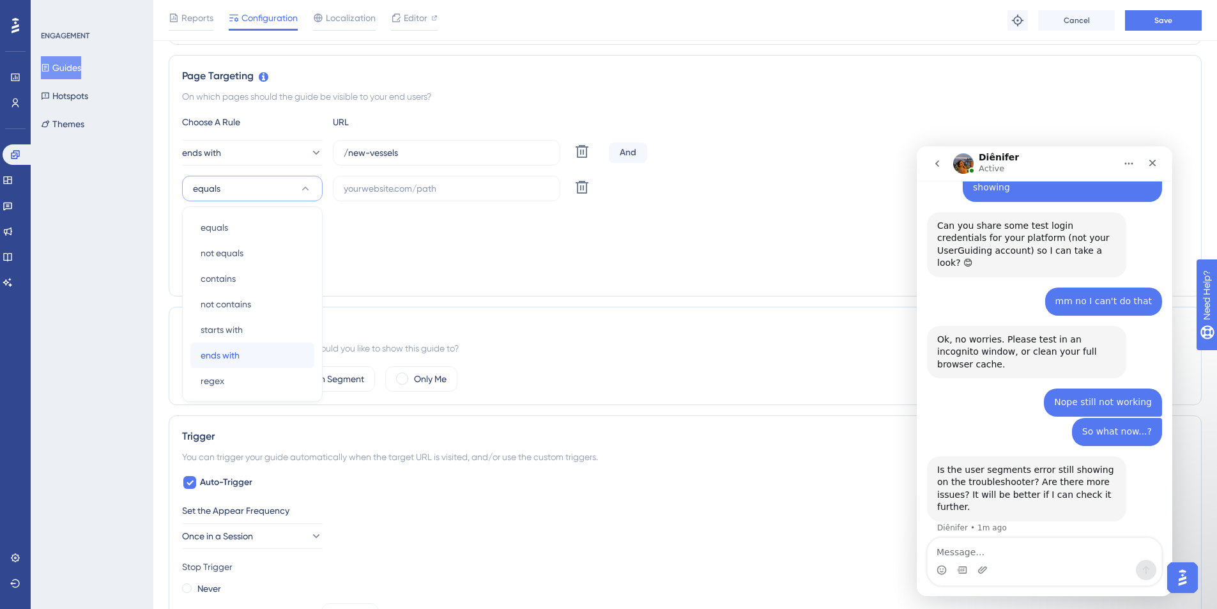
click at [238, 358] on span "ends with" at bounding box center [220, 355] width 39 height 15
click at [387, 152] on input "/new-vessels" at bounding box center [447, 153] width 206 height 14
click at [384, 181] on input "text" at bounding box center [447, 188] width 206 height 14
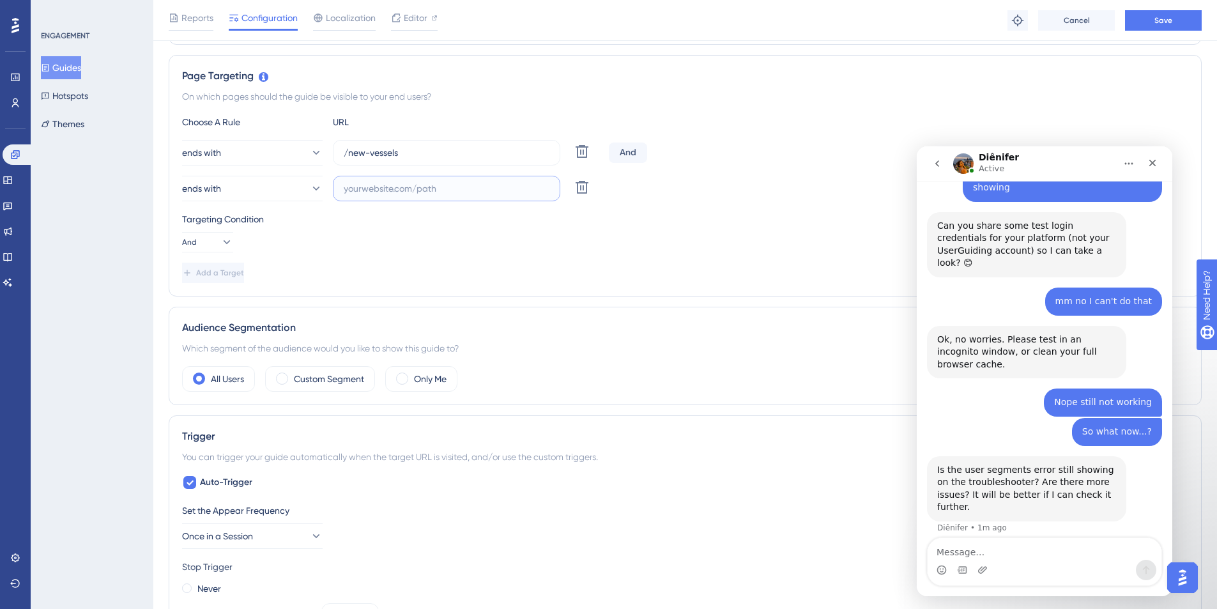
paste input "/new-vessels"
click at [269, 145] on button "ends with" at bounding box center [252, 153] width 141 height 26
click at [247, 291] on div "starts with starts with" at bounding box center [252, 294] width 103 height 26
click at [380, 155] on input "/new-vessels" at bounding box center [447, 153] width 206 height 14
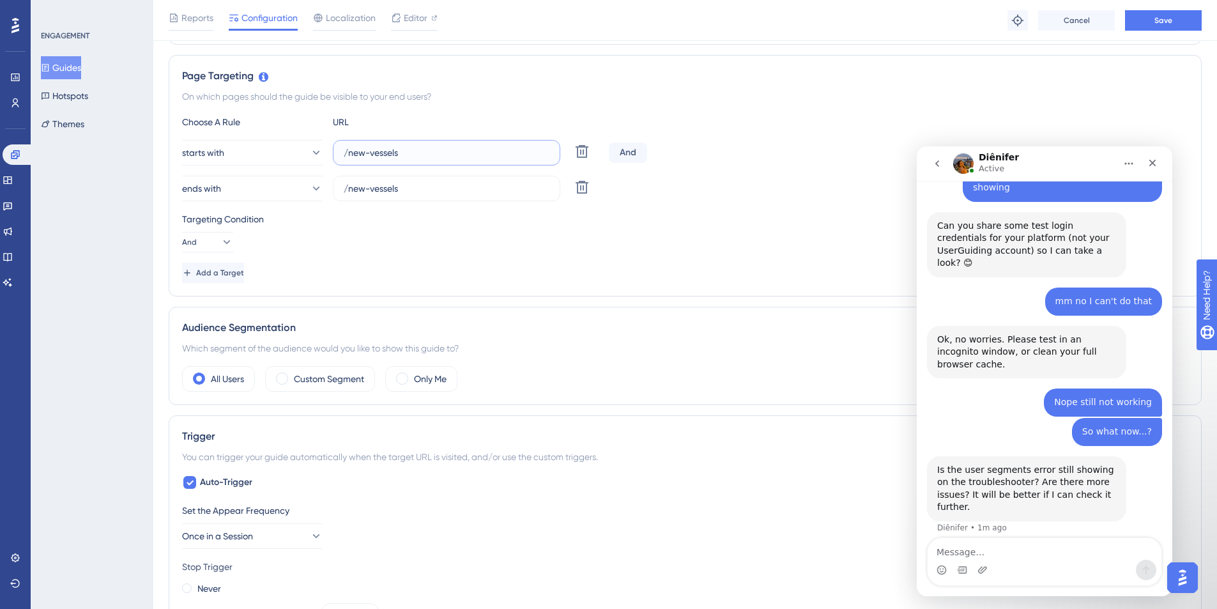
click at [380, 155] on input "/new-vessels" at bounding box center [447, 153] width 206 height 14
paste input "https://medulla"
click at [729, 215] on div "Targeting Condition" at bounding box center [685, 218] width 1006 height 15
click at [910, 25] on button "Save" at bounding box center [1163, 20] width 77 height 20
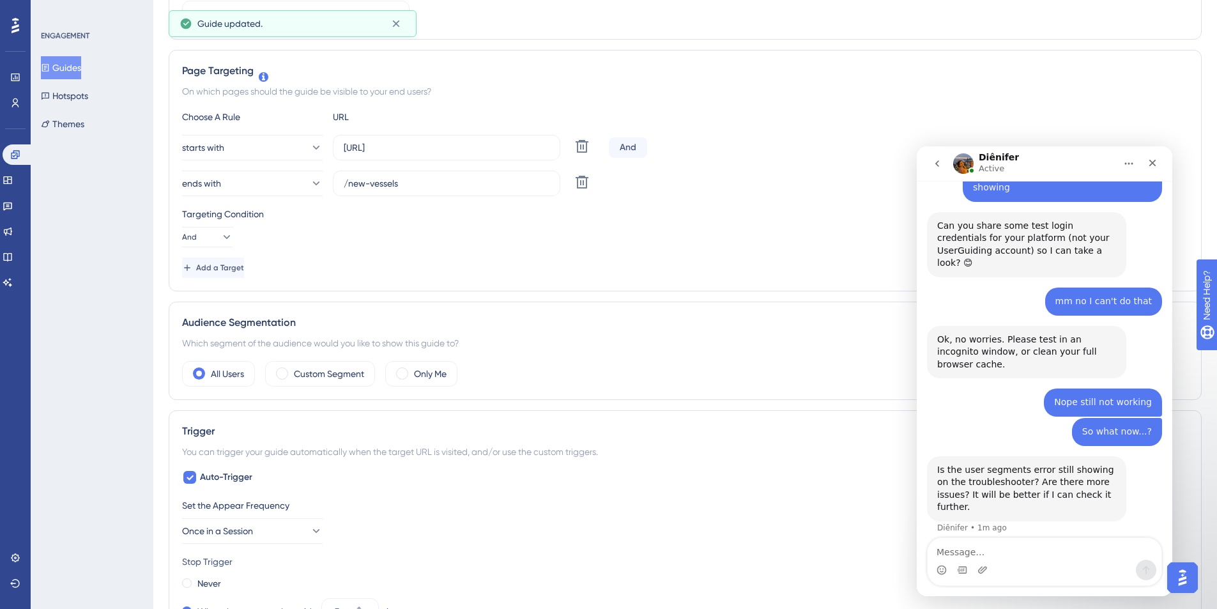
scroll to position [0, 0]
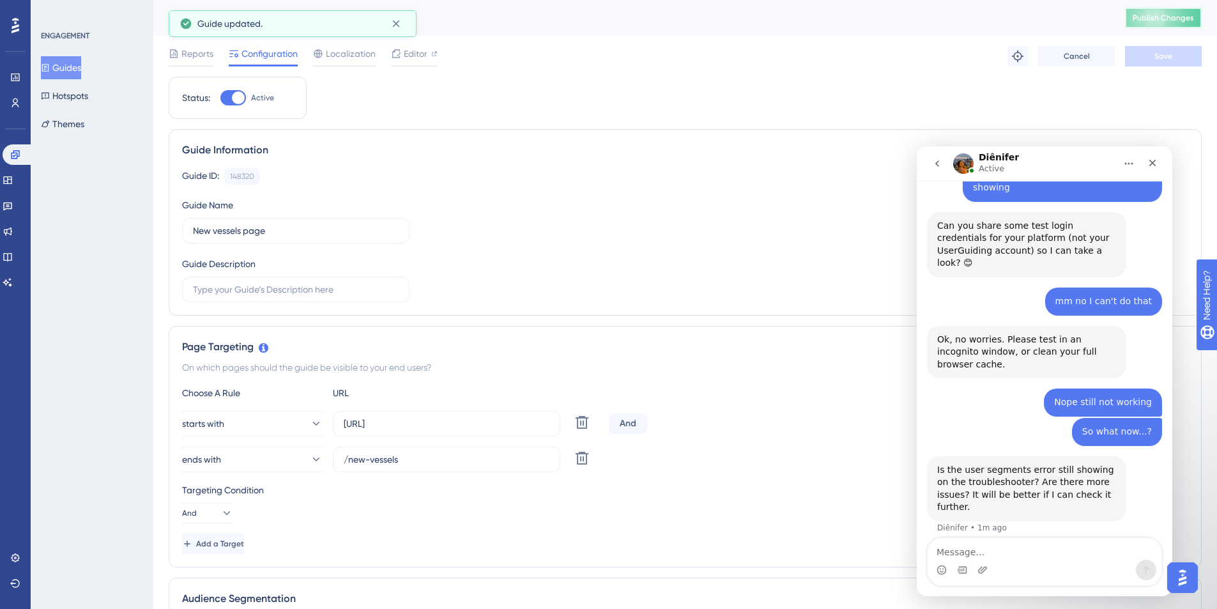
click at [910, 18] on span "Publish Changes" at bounding box center [1163, 18] width 61 height 10
click at [415, 422] on input "https://medulla" at bounding box center [447, 424] width 206 height 14
click at [772, 443] on div "Targeting Condition And" at bounding box center [685, 502] width 1006 height 41
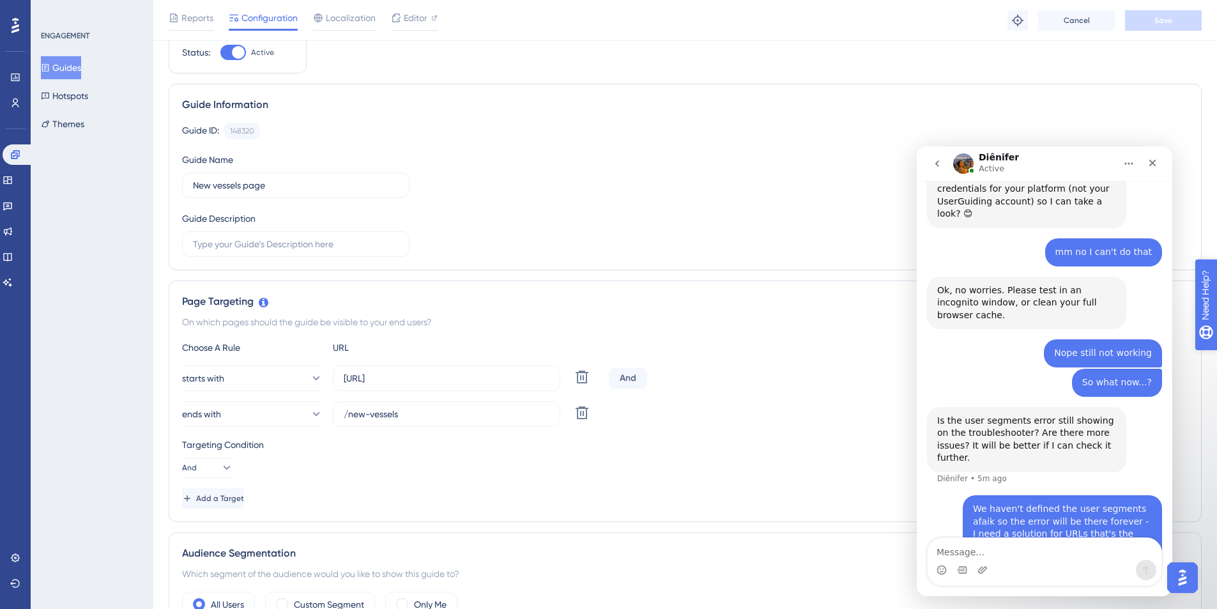
scroll to position [2445, 0]
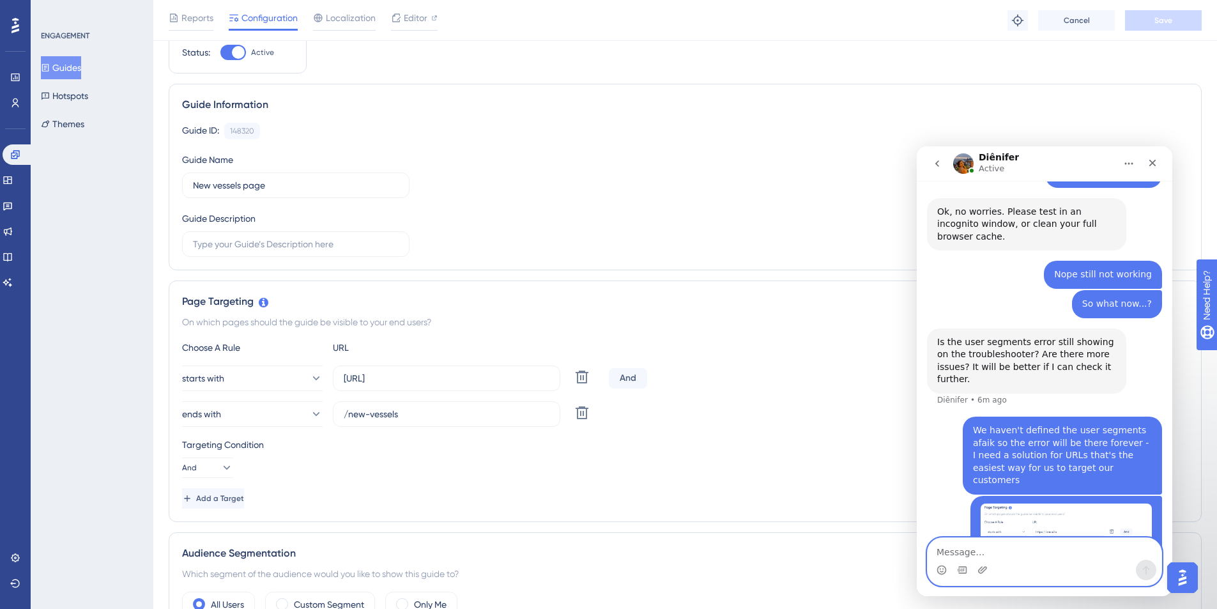
click at [910, 443] on textarea "Message…" at bounding box center [1045, 549] width 234 height 22
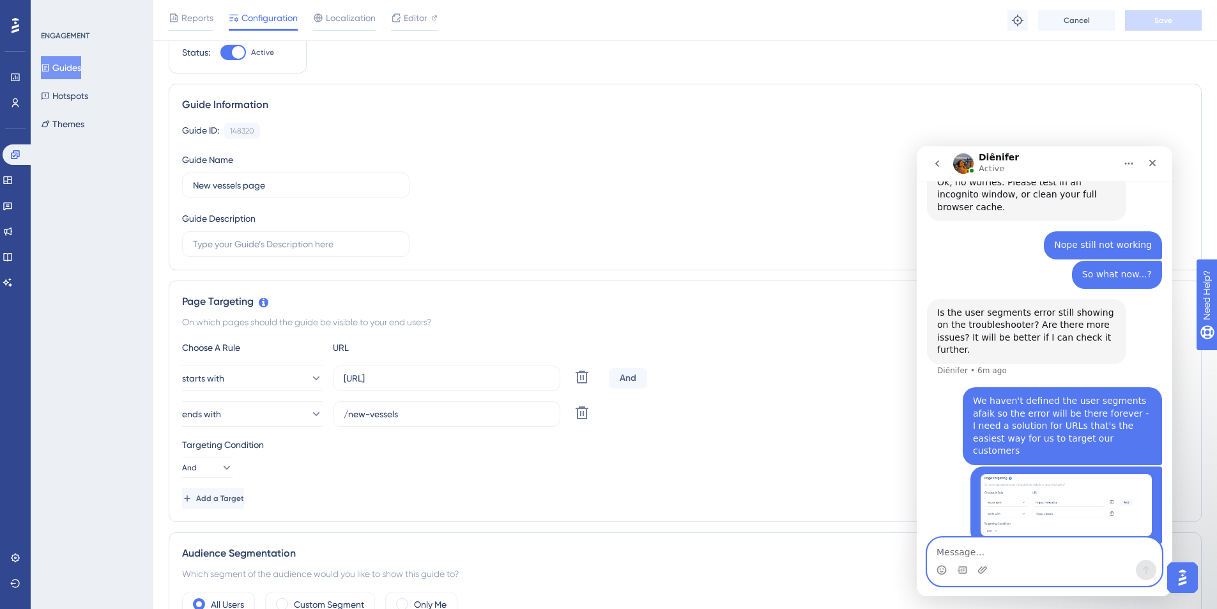
scroll to position [2426, 0]
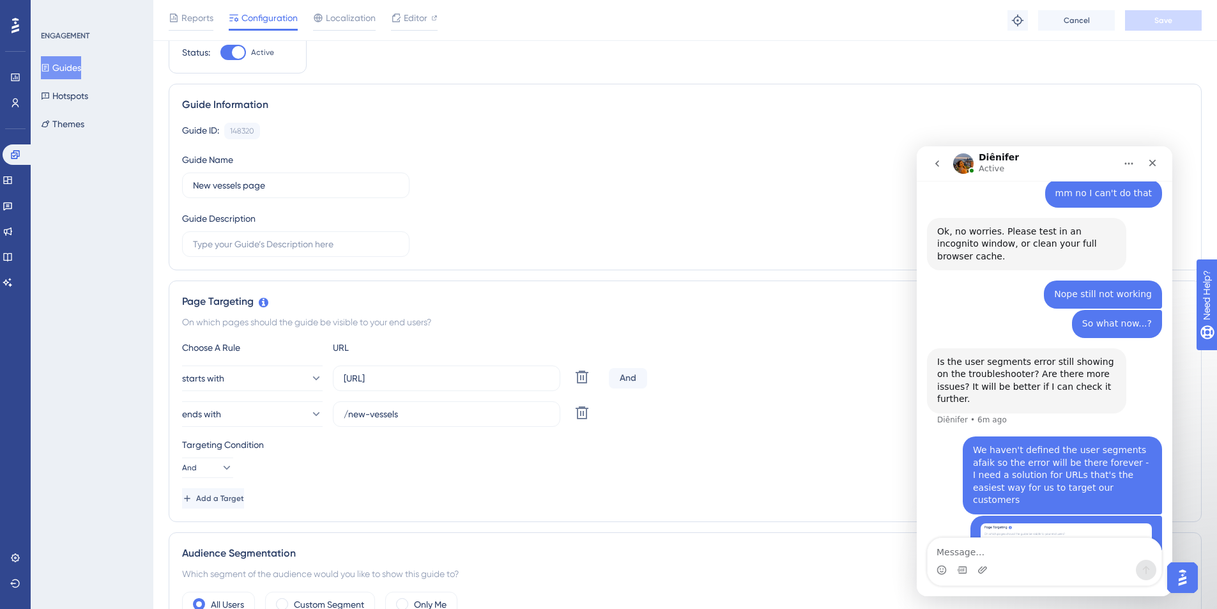
click at [910, 443] on img "CyberOwl says…" at bounding box center [1066, 554] width 171 height 62
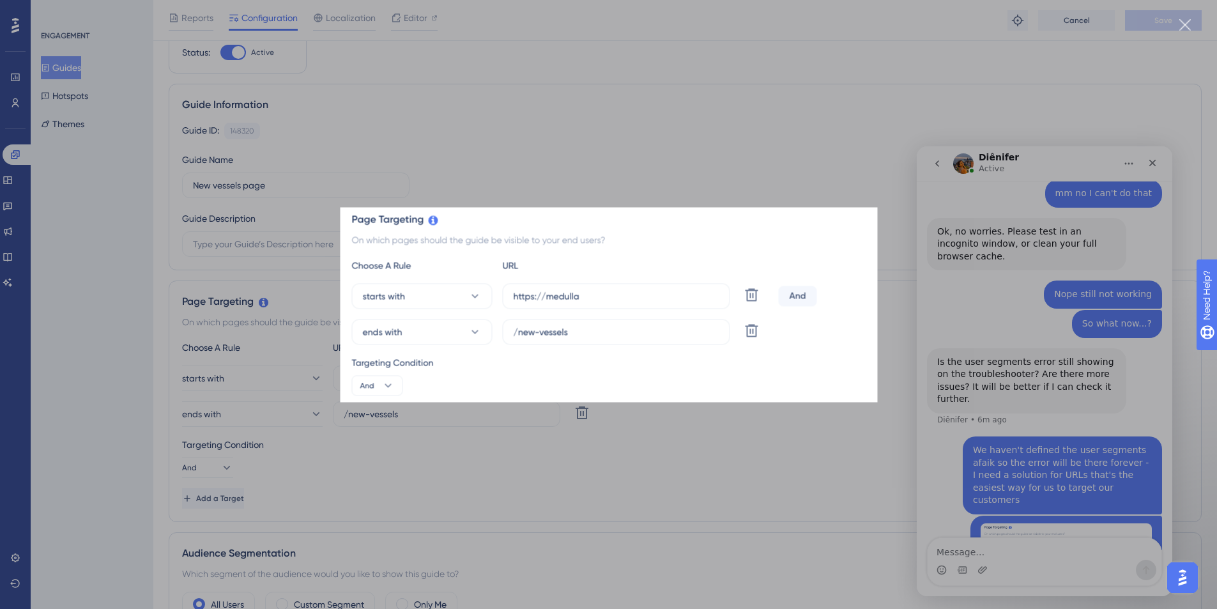
click at [910, 26] on div "Close" at bounding box center [1185, 25] width 12 height 12
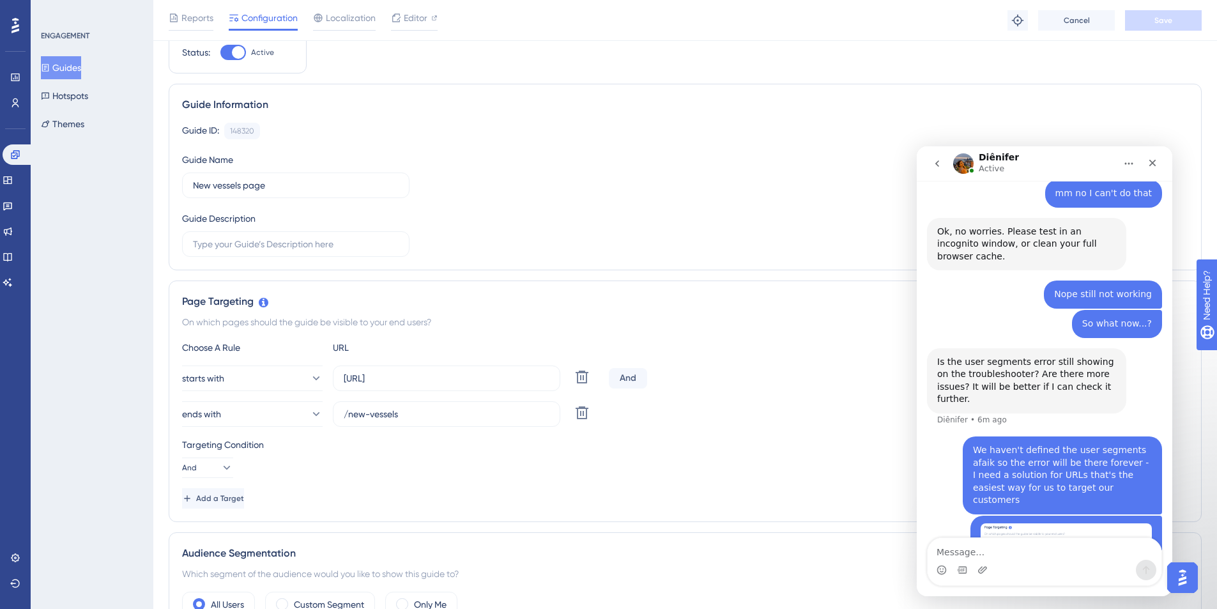
click at [717, 440] on div "Targeting Condition" at bounding box center [685, 444] width 1006 height 15
click at [910, 443] on textarea "Message…" at bounding box center [1045, 549] width 234 height 22
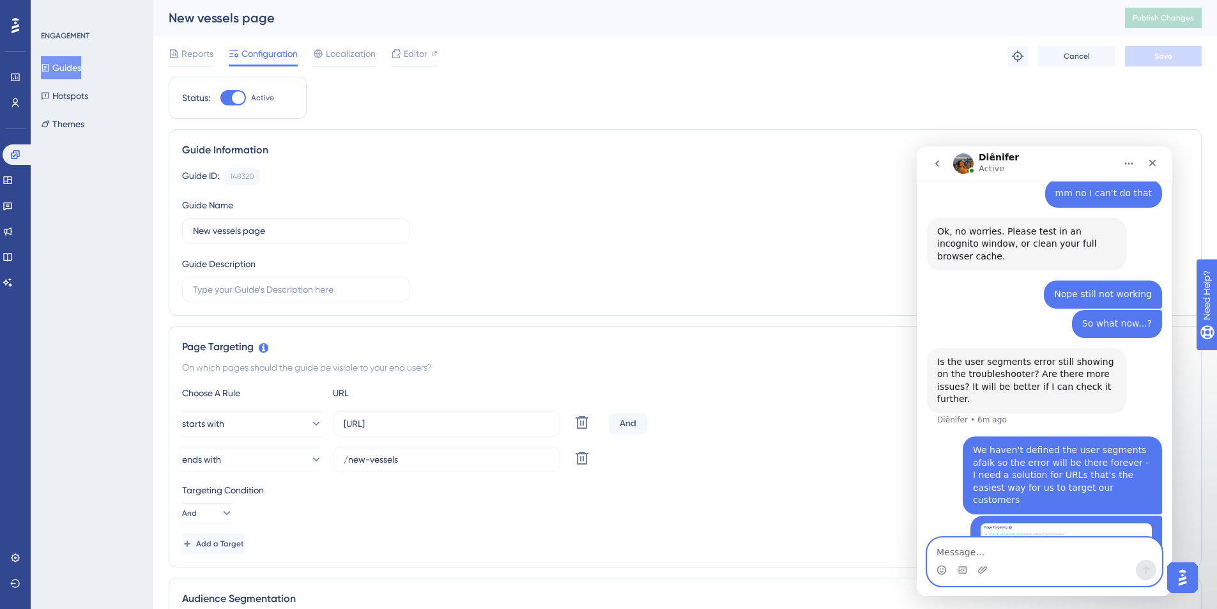
scroll to position [248, 0]
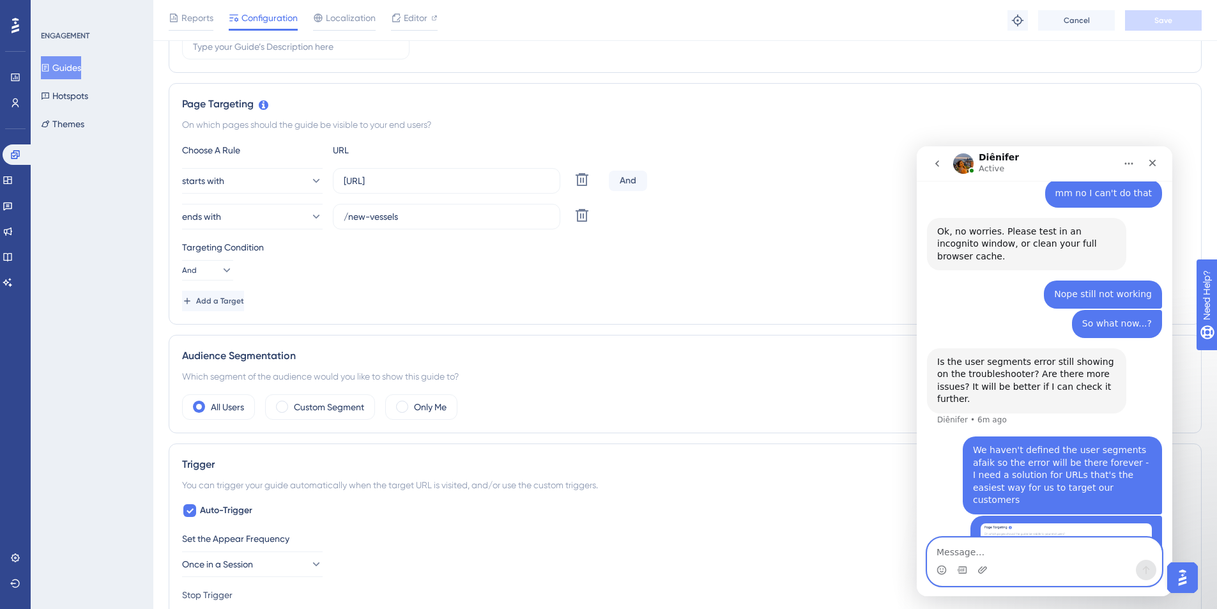
click at [910, 443] on textarea "Message…" at bounding box center [1045, 549] width 234 height 22
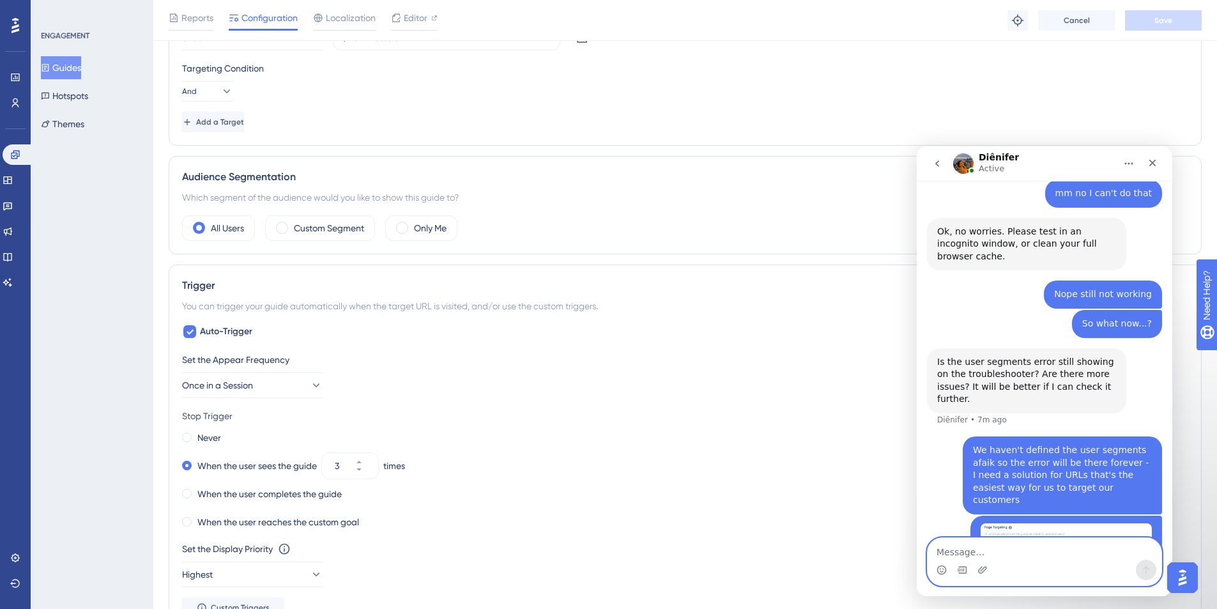
scroll to position [493, 0]
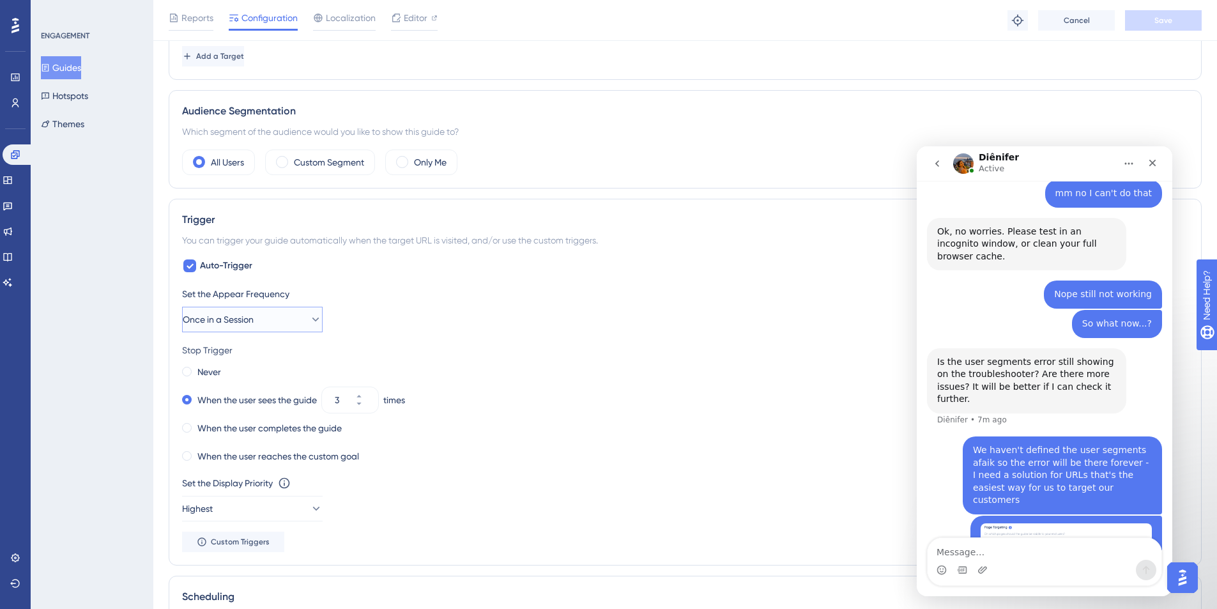
click at [222, 320] on span "Once in a Session" at bounding box center [218, 319] width 71 height 15
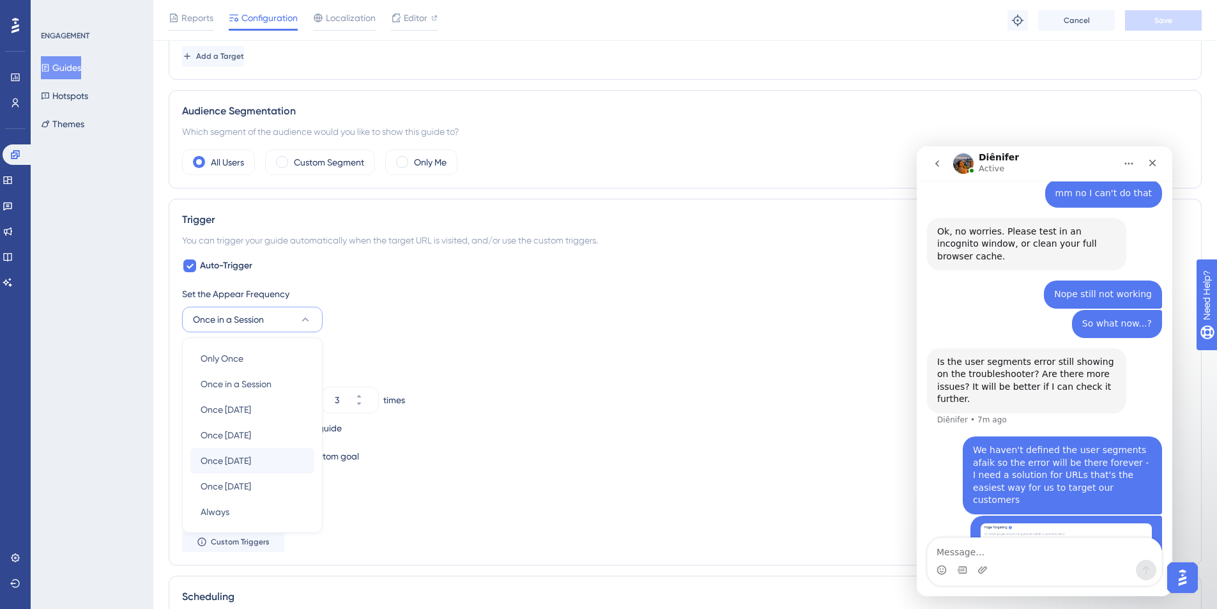
scroll to position [624, 0]
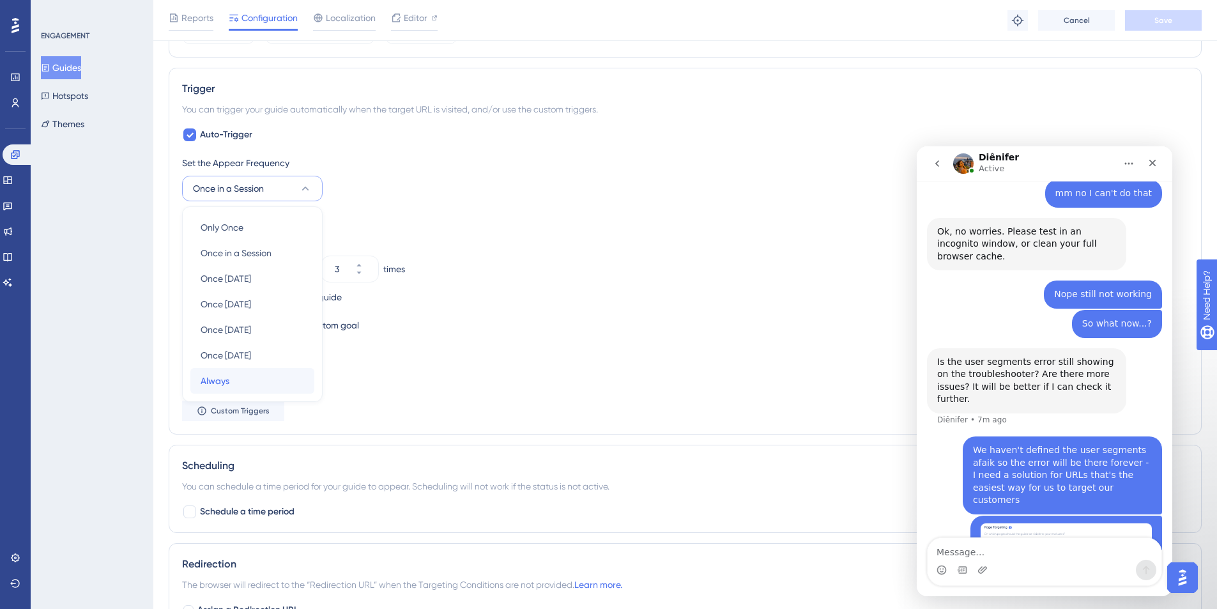
click at [237, 385] on div "Always Always" at bounding box center [252, 381] width 103 height 26
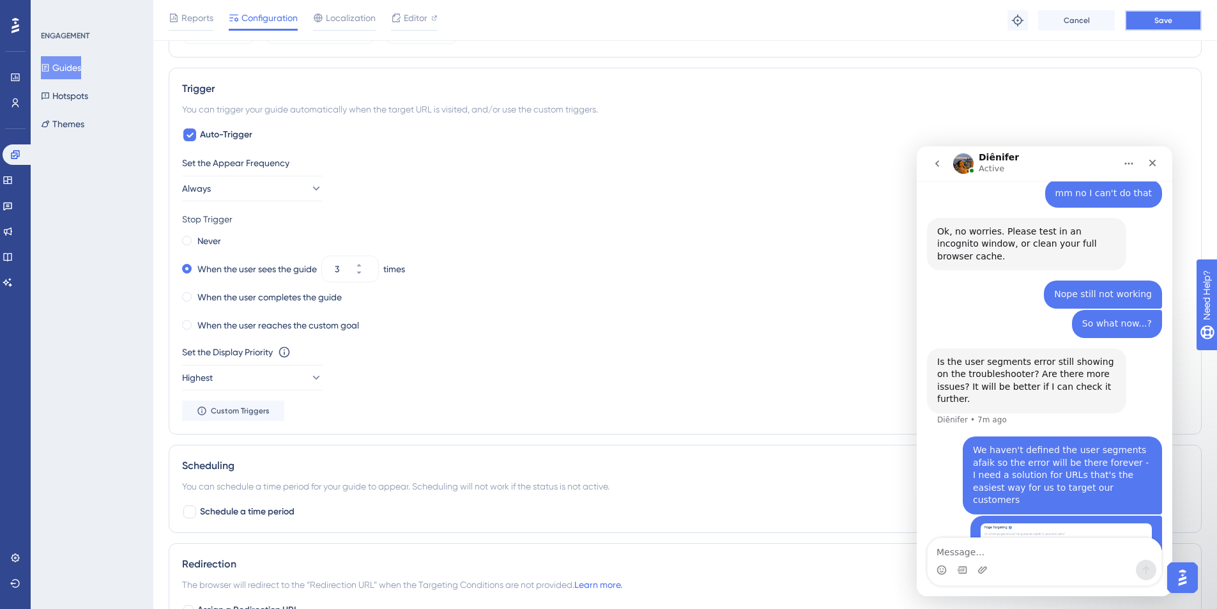
click at [910, 24] on button "Save" at bounding box center [1163, 20] width 77 height 20
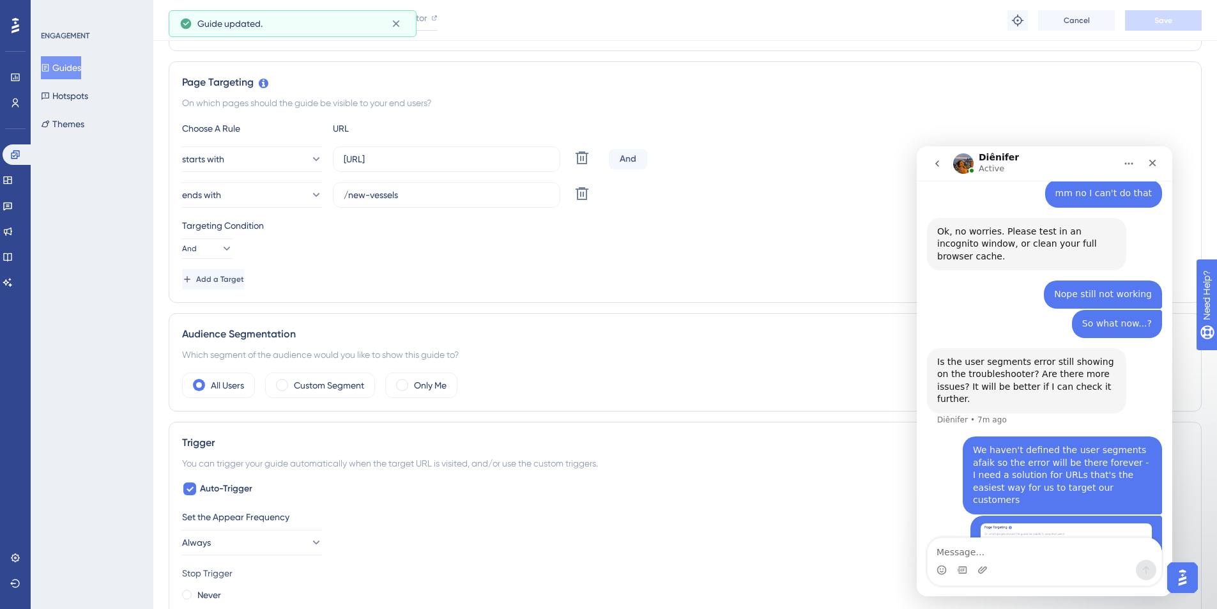
scroll to position [0, 0]
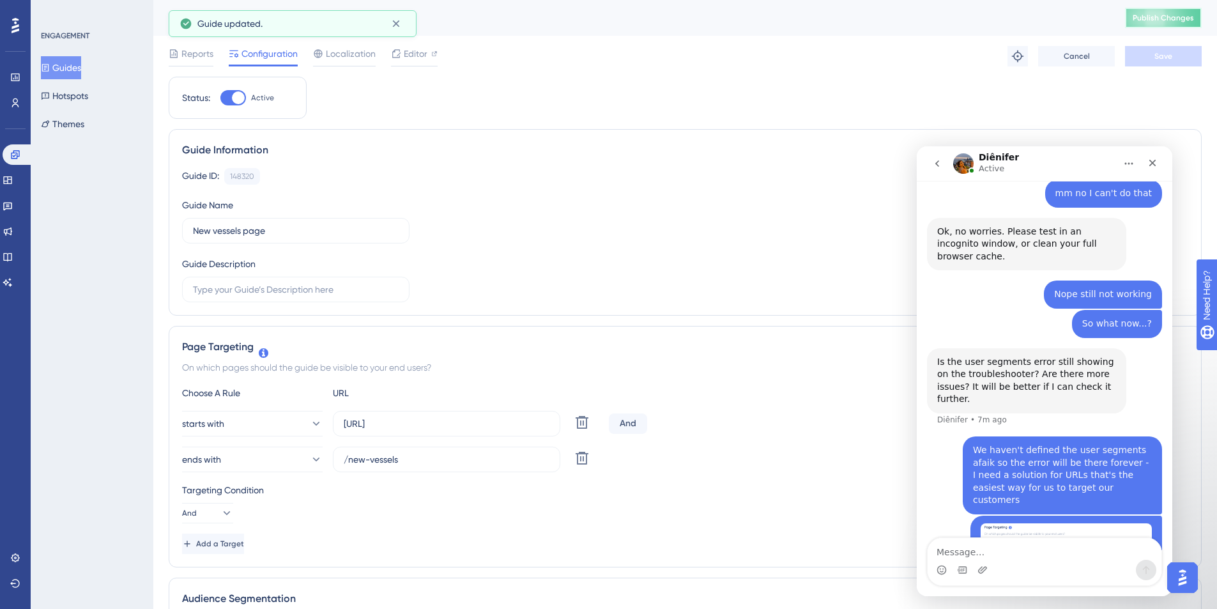
click at [910, 11] on button "Publish Changes" at bounding box center [1163, 18] width 77 height 20
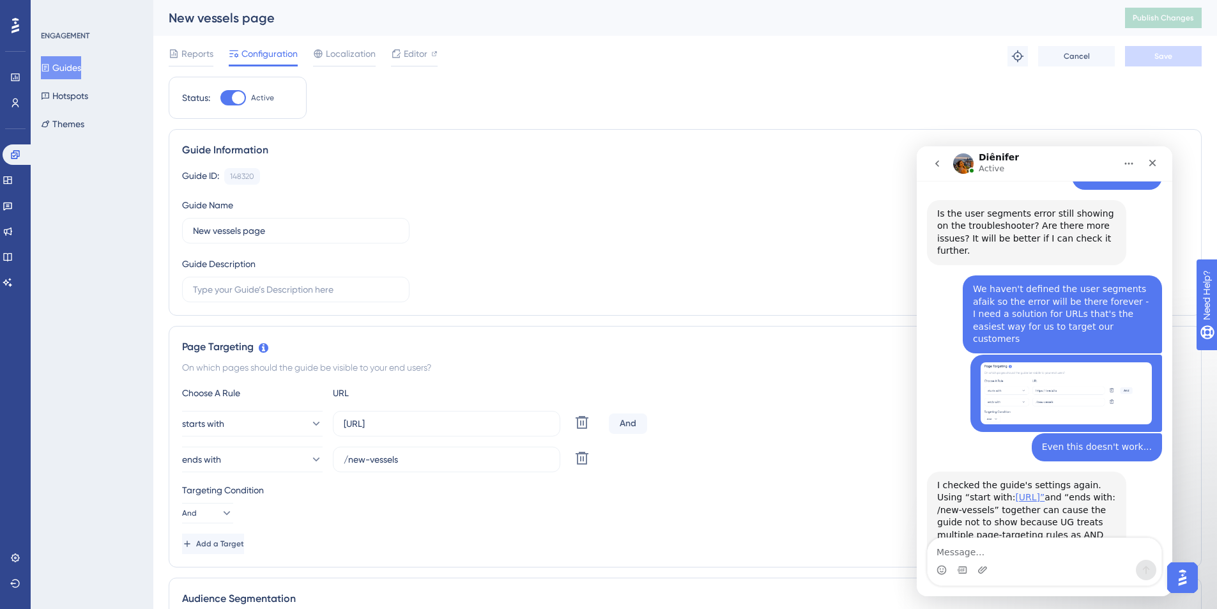
scroll to position [2576, 0]
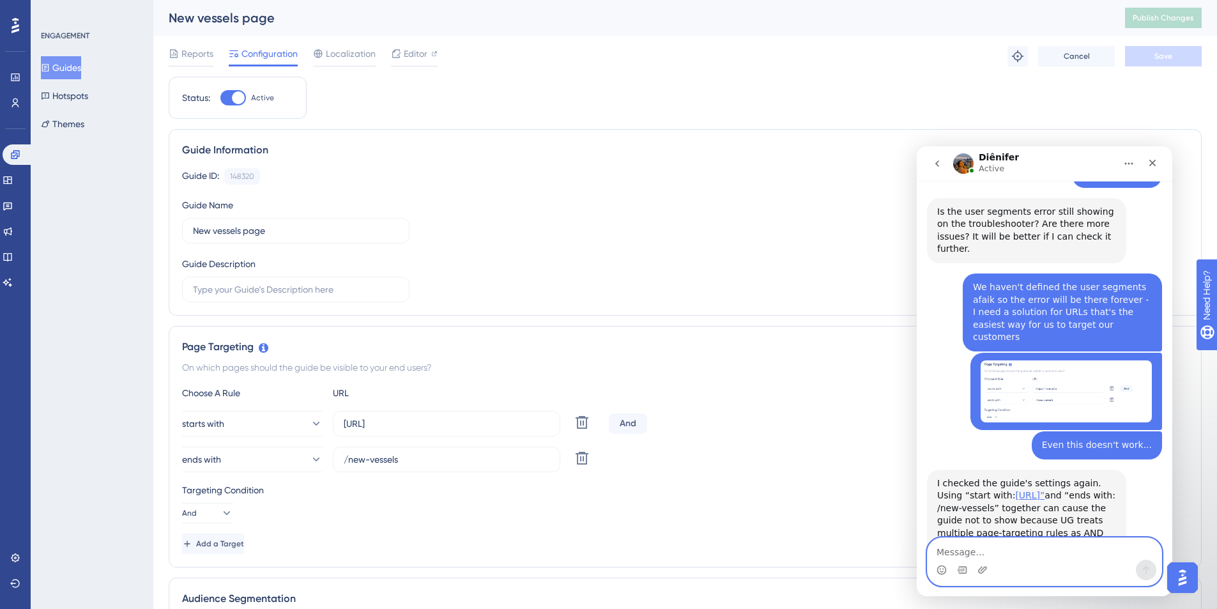
click at [910, 443] on textarea "Message…" at bounding box center [1045, 549] width 234 height 22
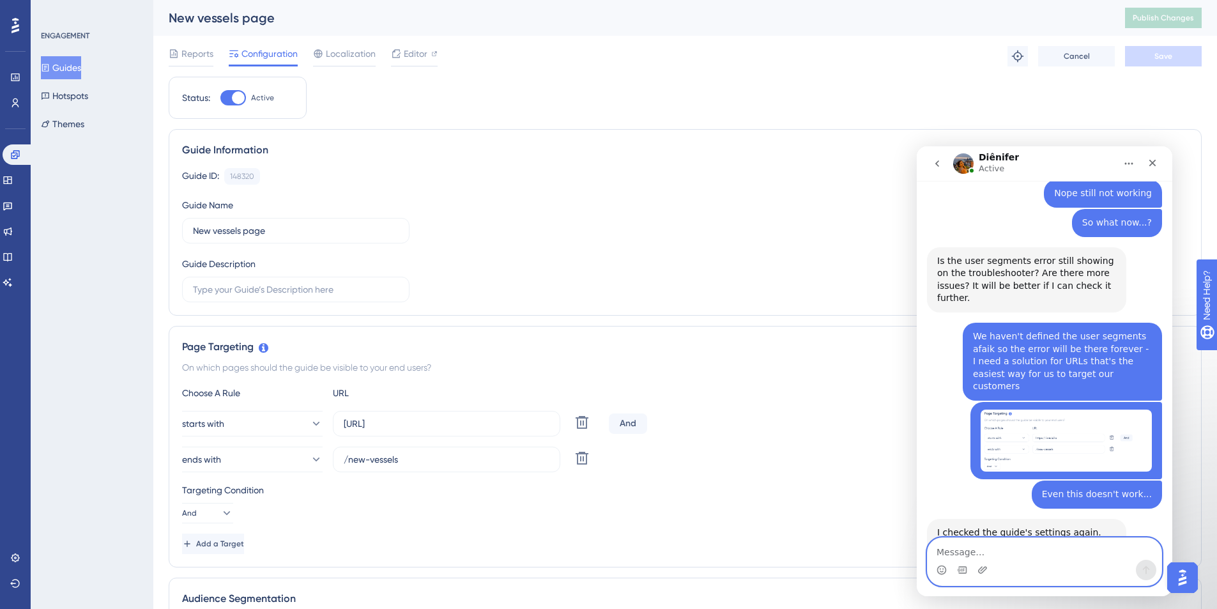
click at [910, 443] on textarea "Message…" at bounding box center [1045, 549] width 234 height 22
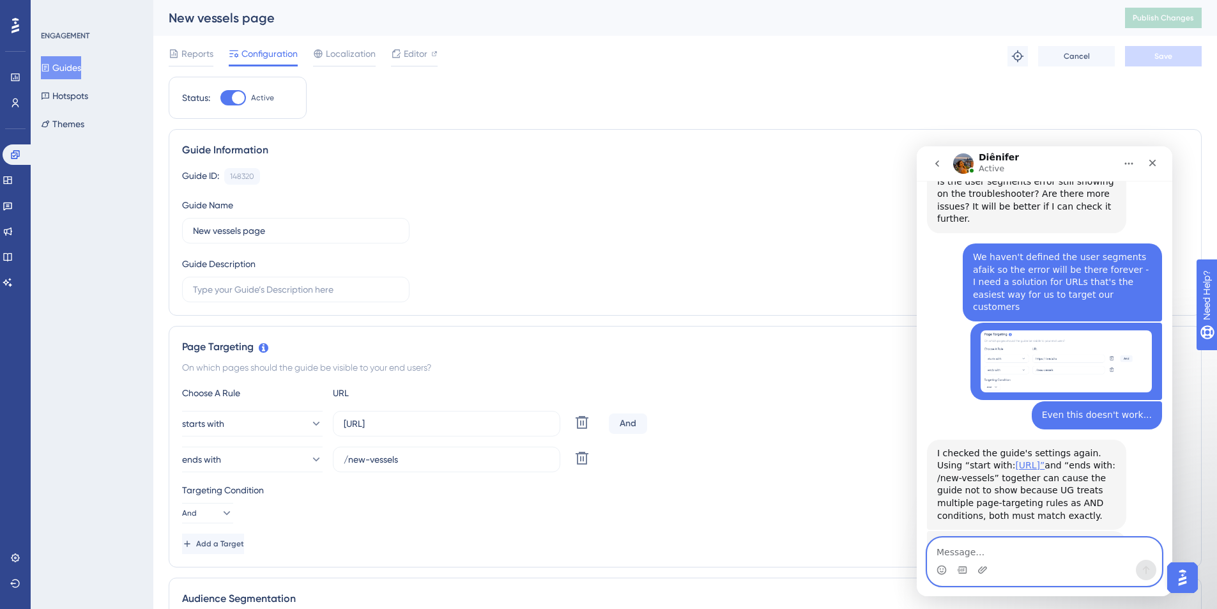
scroll to position [2655, 0]
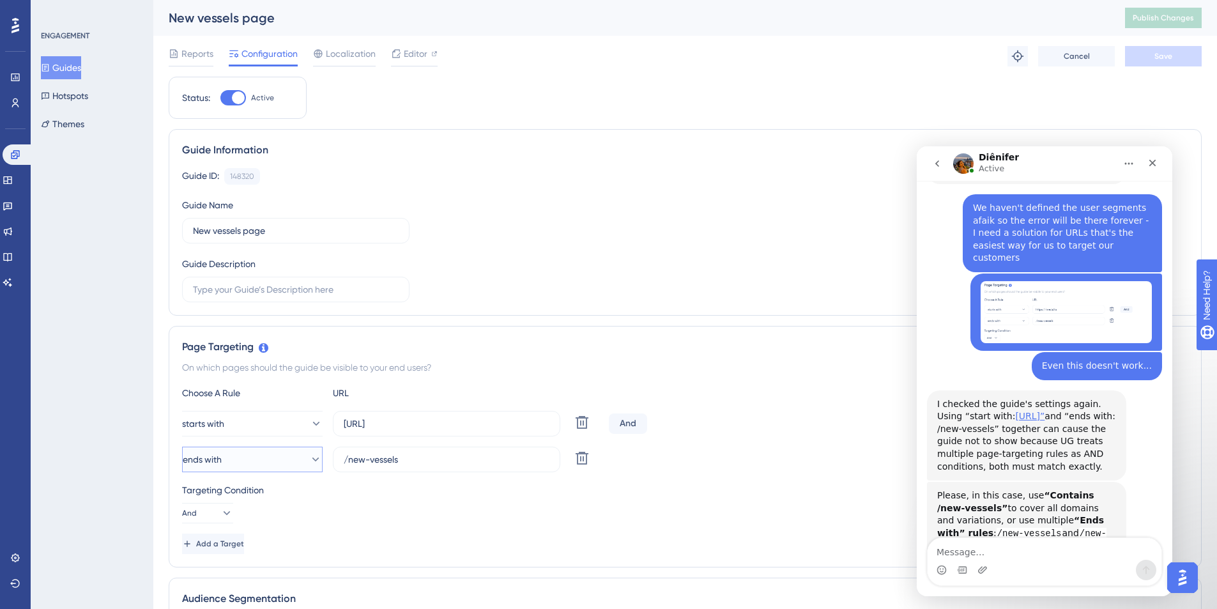
click at [309, 443] on icon at bounding box center [315, 459] width 13 height 13
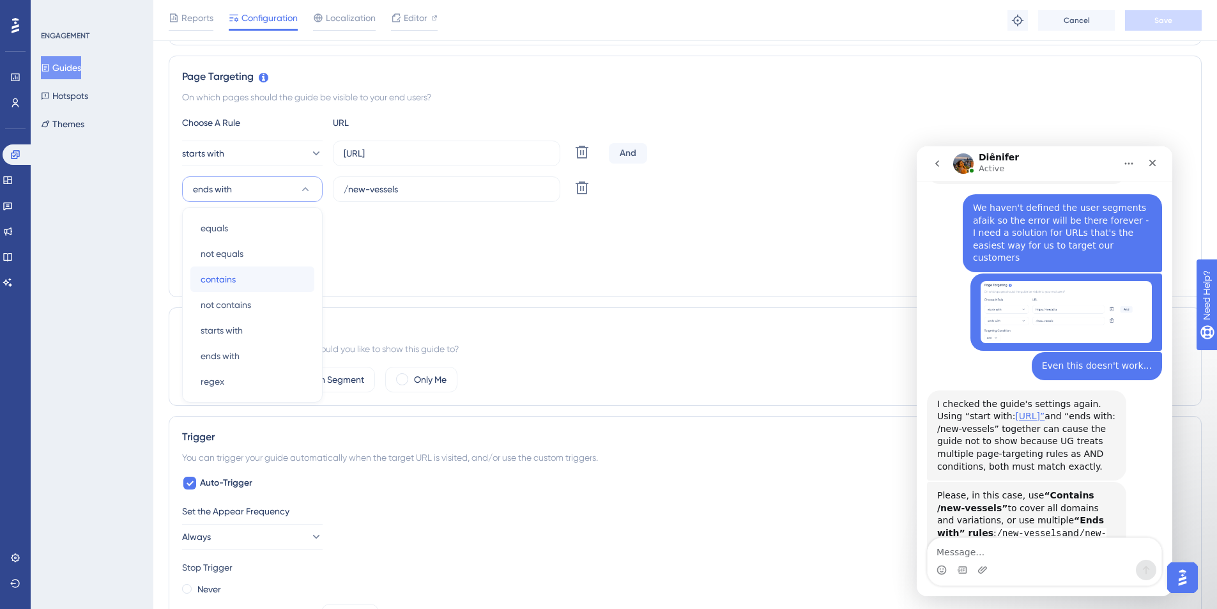
click at [229, 282] on span "contains" at bounding box center [218, 279] width 35 height 15
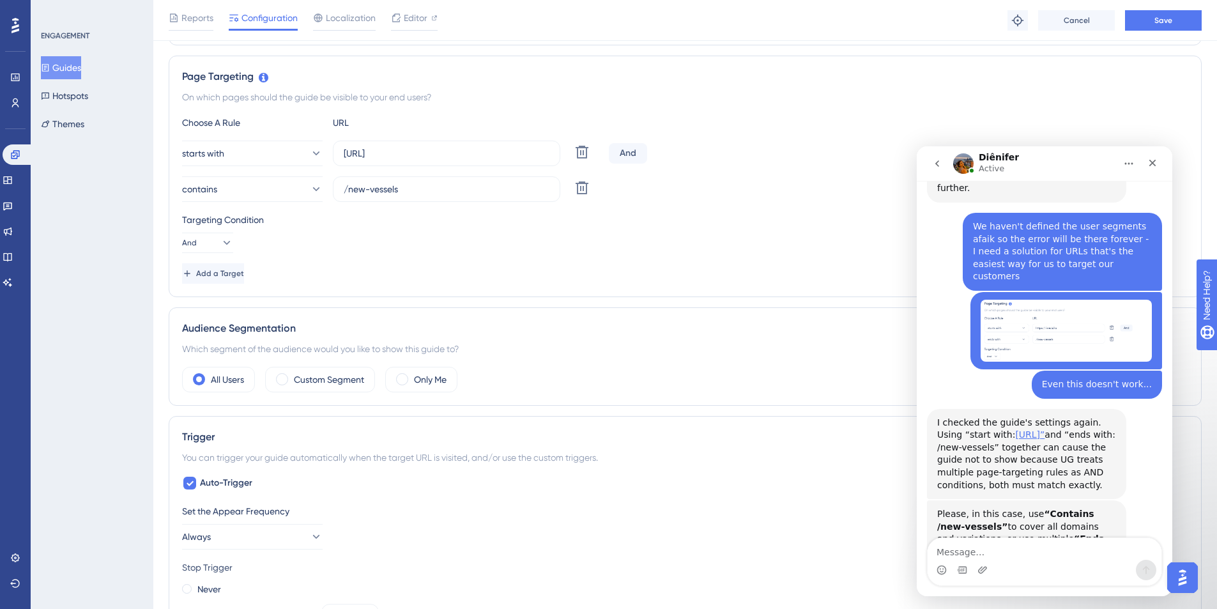
scroll to position [2635, 0]
click at [422, 193] on input "/new-vessels" at bounding box center [447, 189] width 206 height 14
click at [424, 223] on div "Targeting Condition" at bounding box center [685, 219] width 1006 height 15
click at [910, 22] on span "Save" at bounding box center [1163, 20] width 18 height 10
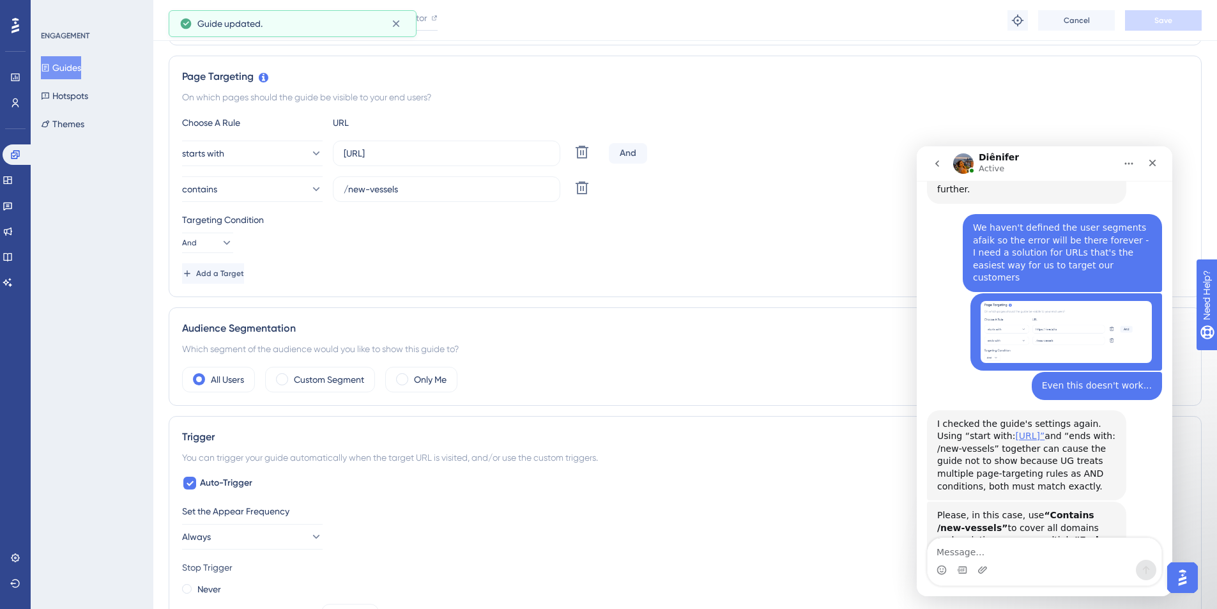
scroll to position [0, 0]
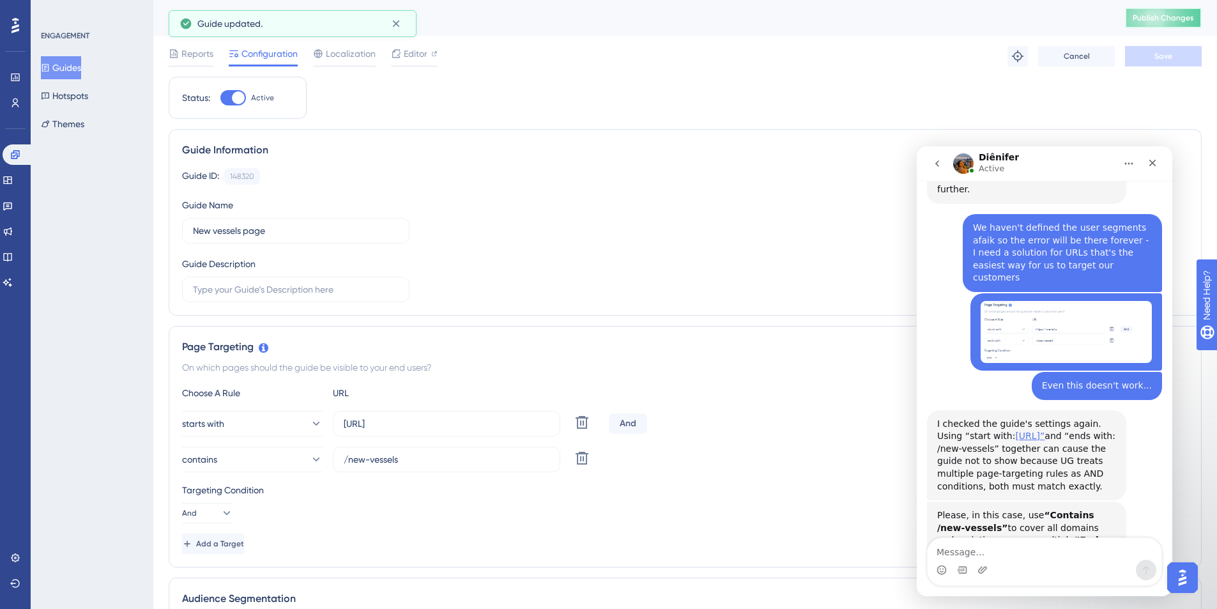
click at [910, 21] on span "Publish Changes" at bounding box center [1163, 18] width 61 height 10
click at [910, 443] on link "here" at bounding box center [1070, 595] width 20 height 10
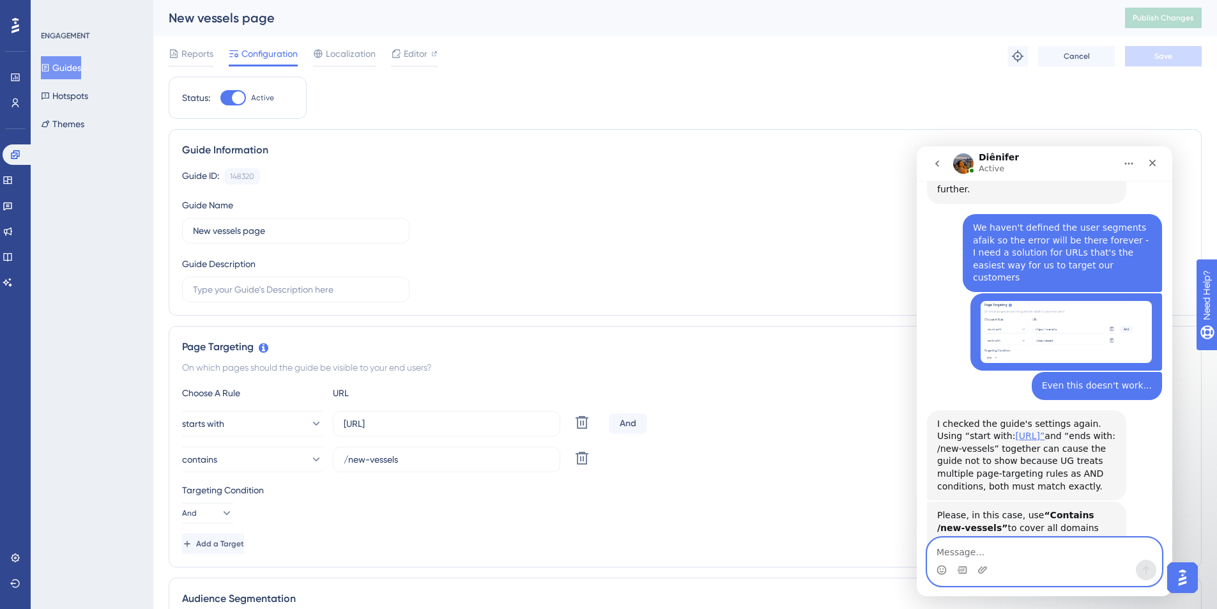
click at [910, 443] on textarea "Message…" at bounding box center [1045, 549] width 234 height 22
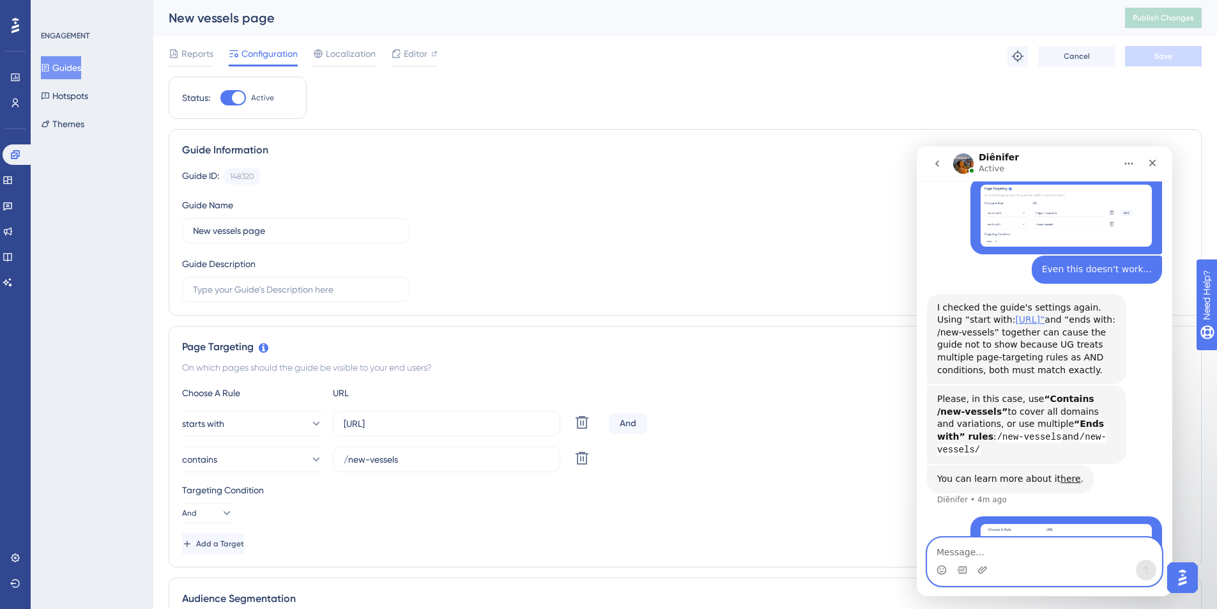
scroll to position [2755, 0]
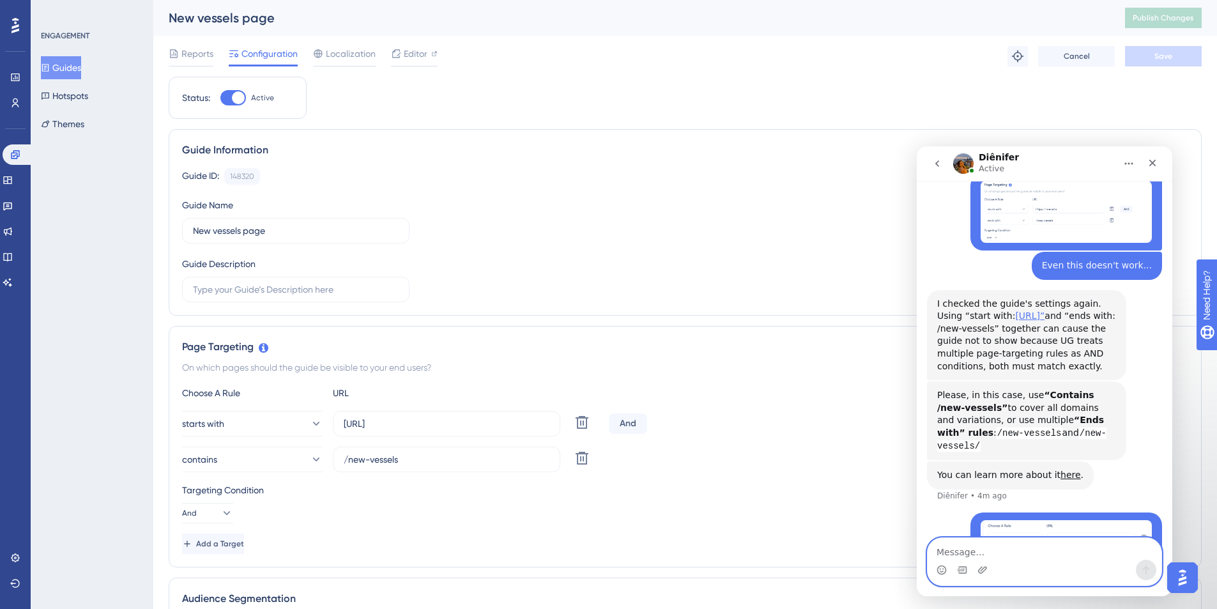
click at [910, 443] on textarea "Message…" at bounding box center [1045, 549] width 234 height 22
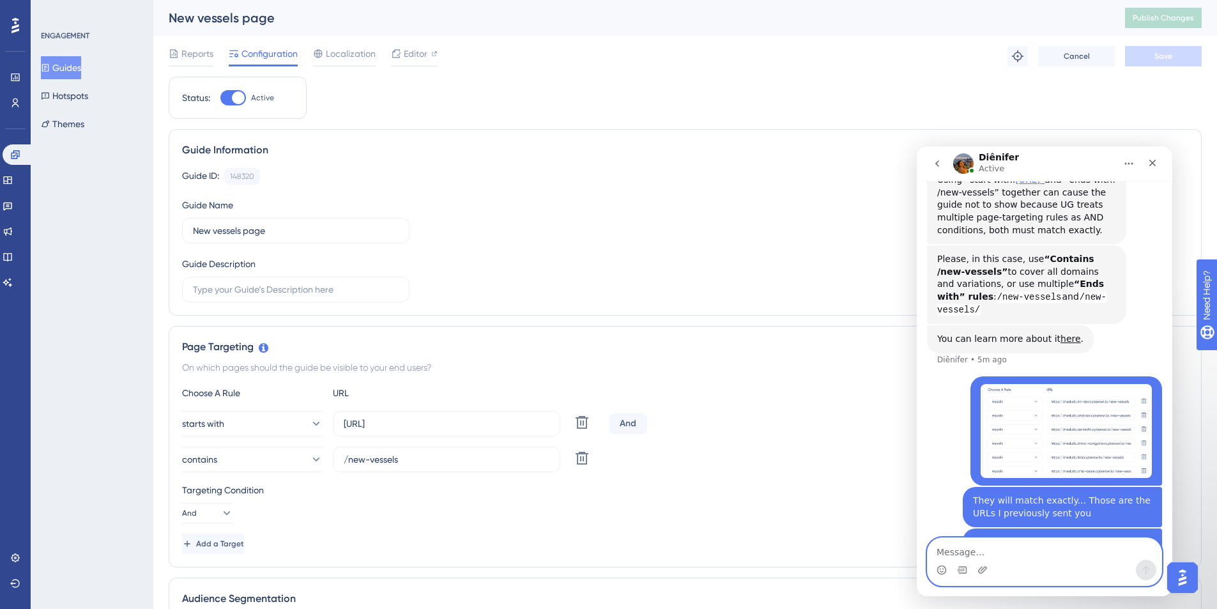
scroll to position [2893, 0]
click at [285, 414] on button "starts with" at bounding box center [252, 424] width 141 height 26
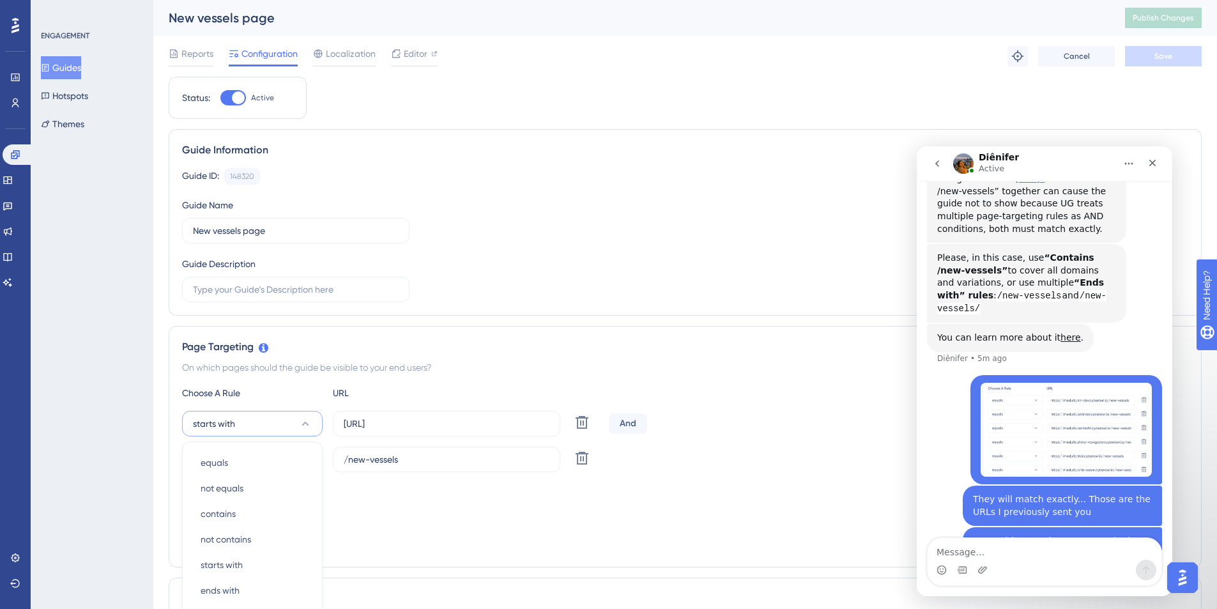
scroll to position [235, 0]
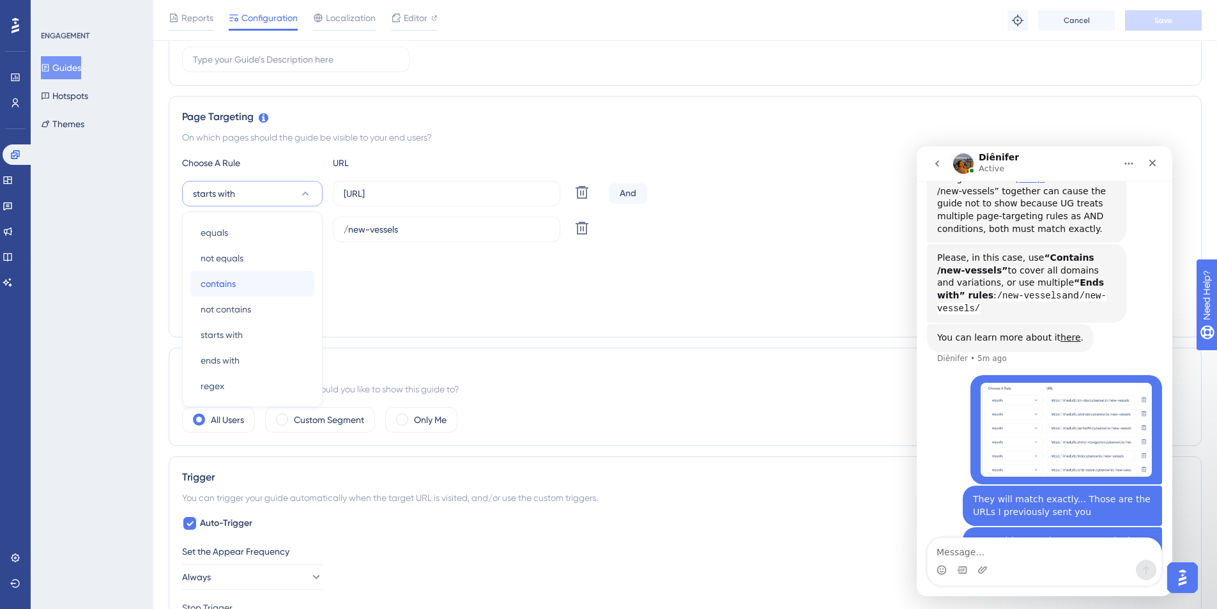
click at [249, 284] on div "contains contains" at bounding box center [252, 284] width 103 height 26
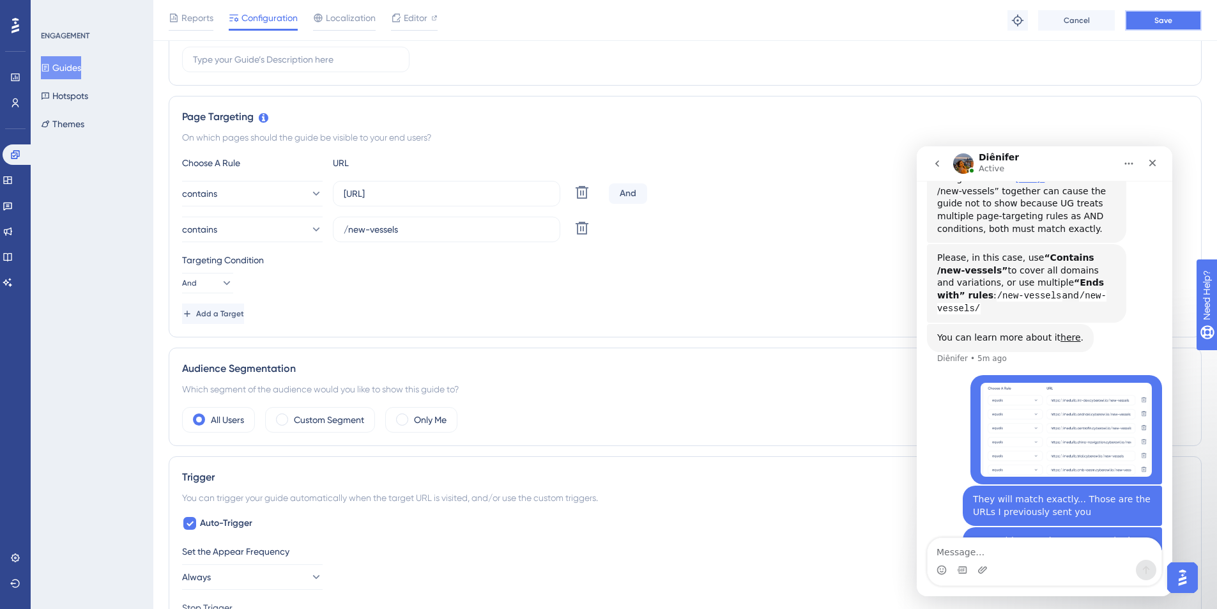
click at [910, 27] on button "Save" at bounding box center [1163, 20] width 77 height 20
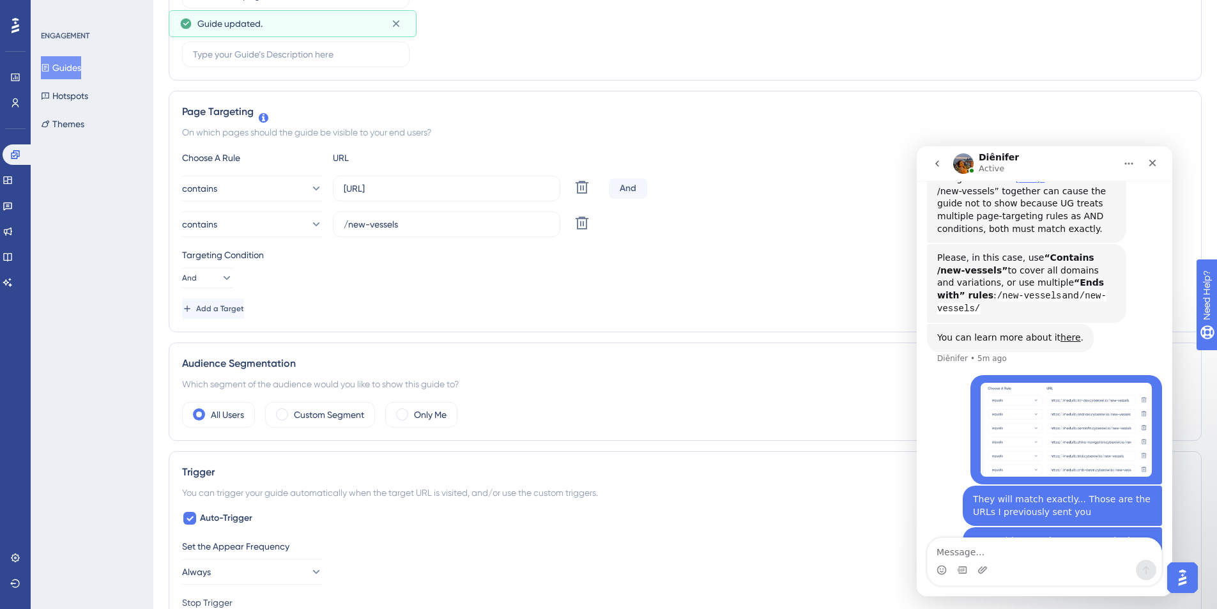
scroll to position [0, 0]
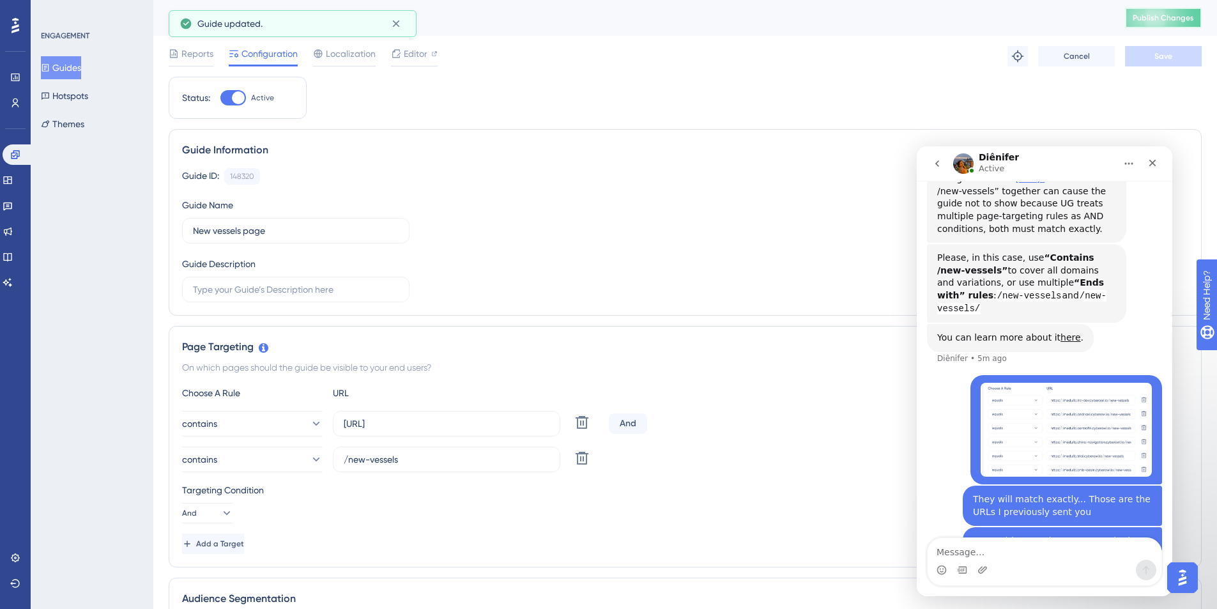
click at [910, 15] on span "Publish Changes" at bounding box center [1163, 18] width 61 height 10
click at [445, 443] on input "/new-vessels" at bounding box center [447, 459] width 206 height 14
paste input "cyberowl.io"
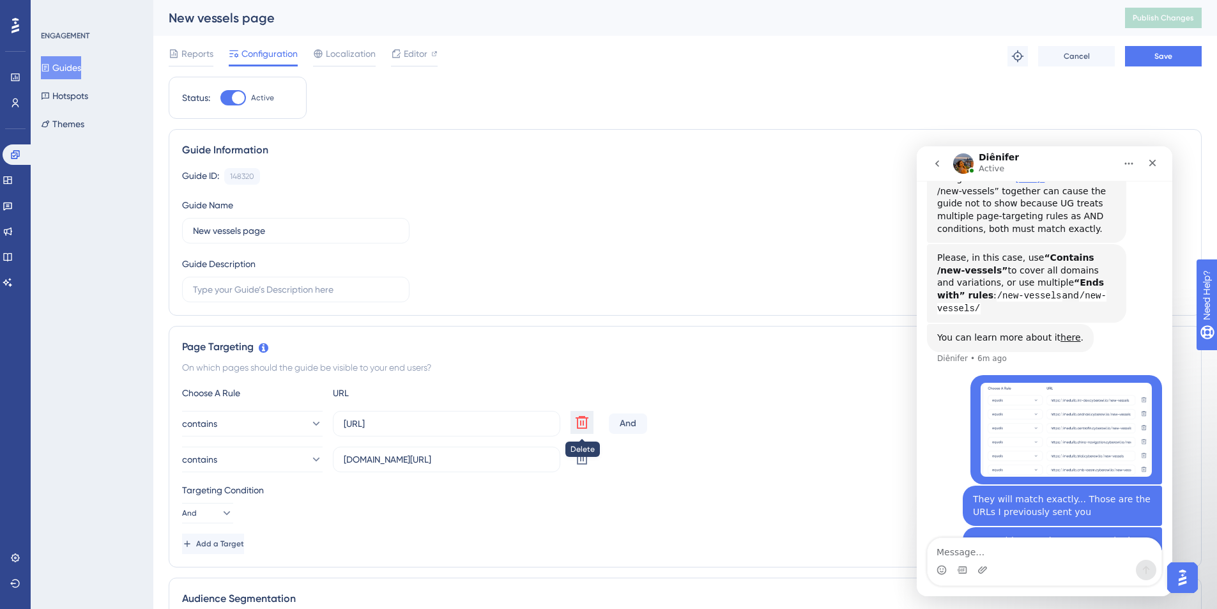
click at [576, 422] on icon at bounding box center [581, 422] width 15 height 15
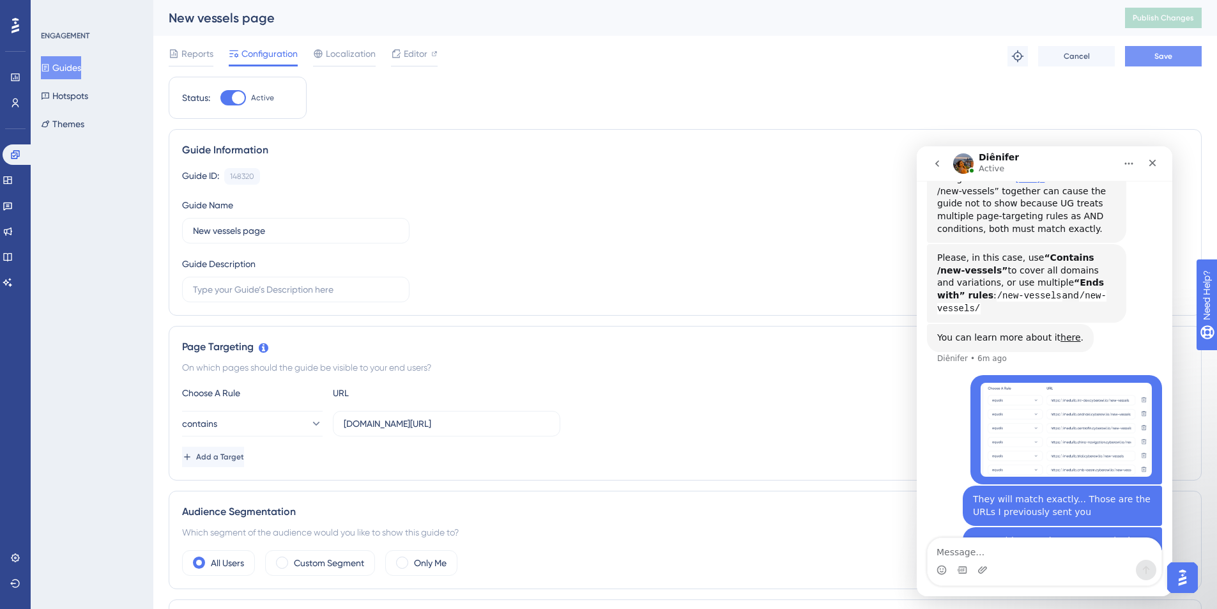
click at [910, 56] on span "Save" at bounding box center [1163, 56] width 18 height 10
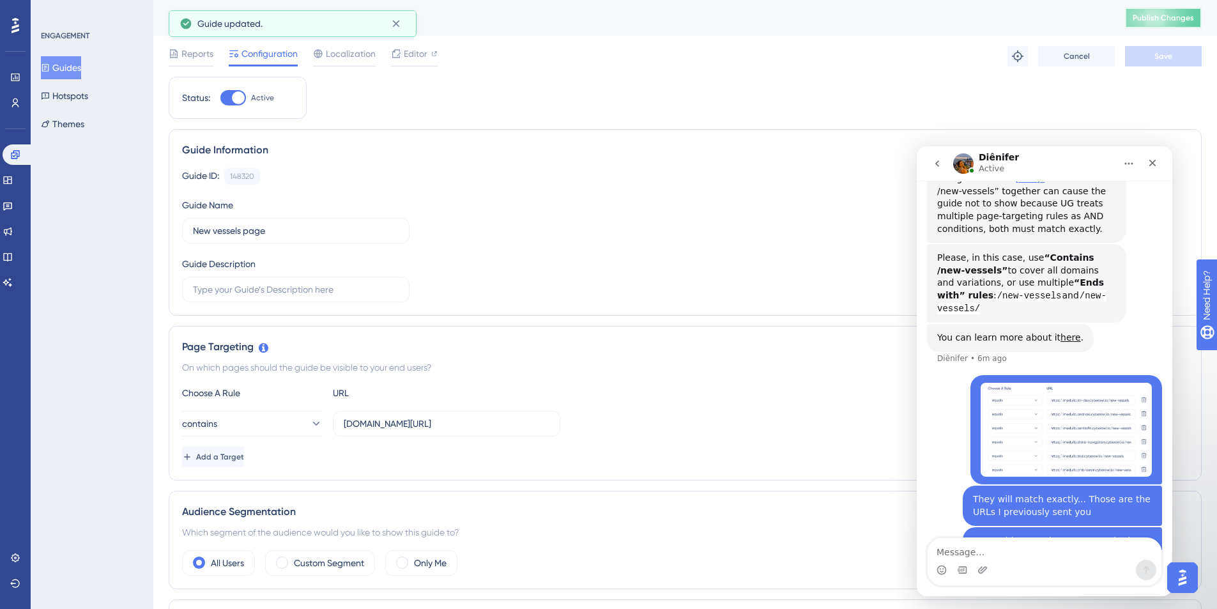
click at [910, 20] on span "Publish Changes" at bounding box center [1163, 18] width 61 height 10
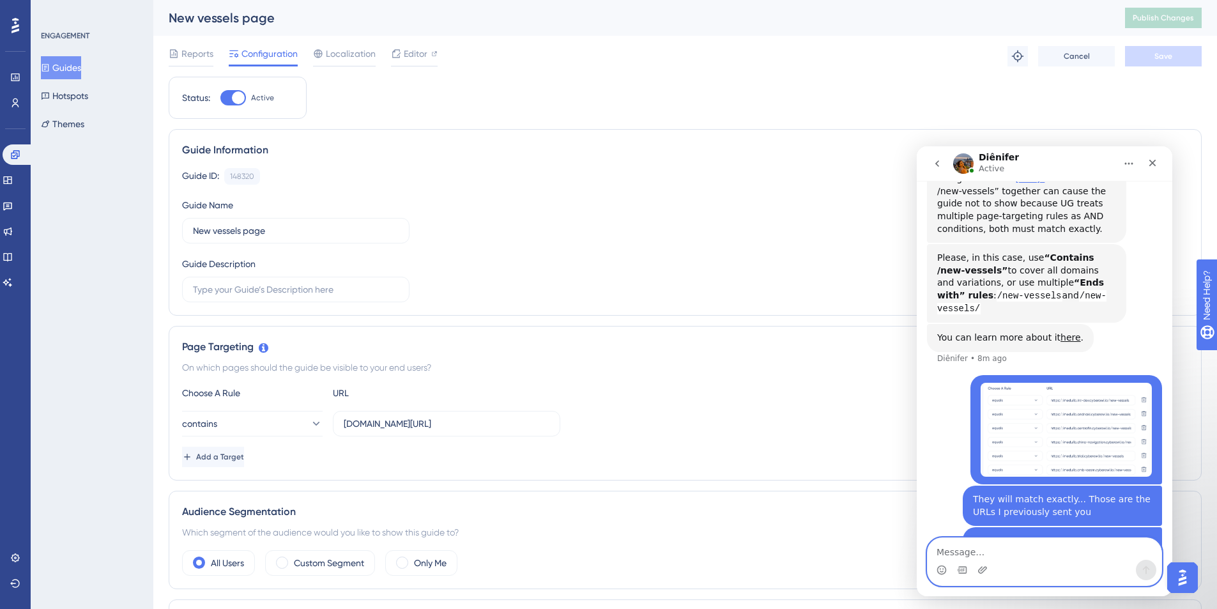
click at [910, 443] on textarea "Message…" at bounding box center [1045, 549] width 234 height 22
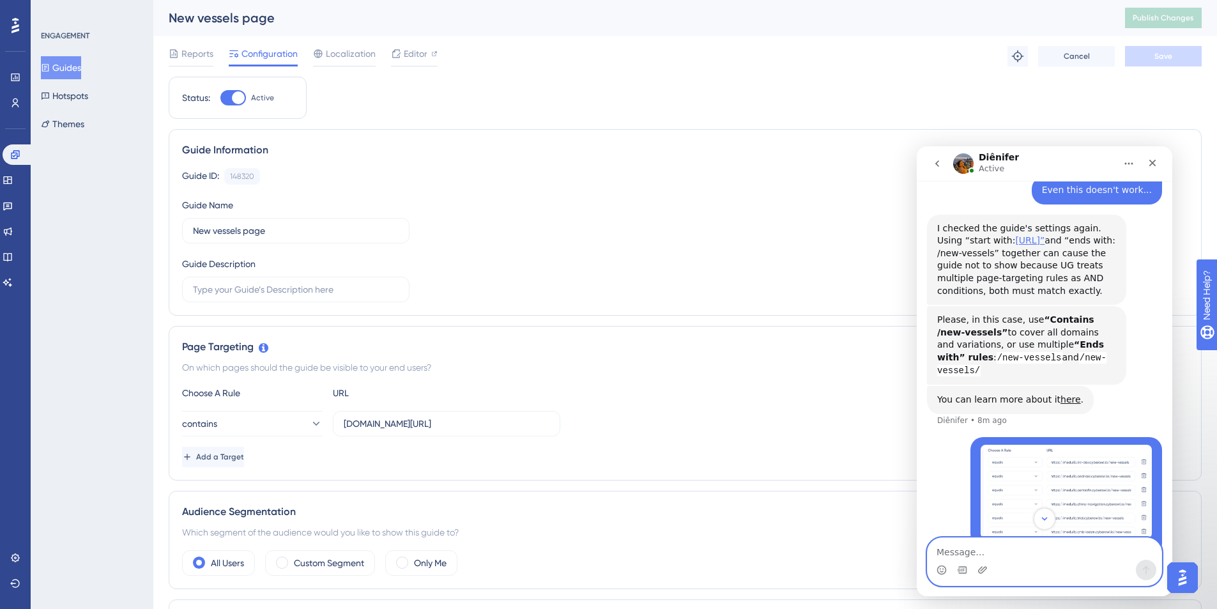
scroll to position [2893, 0]
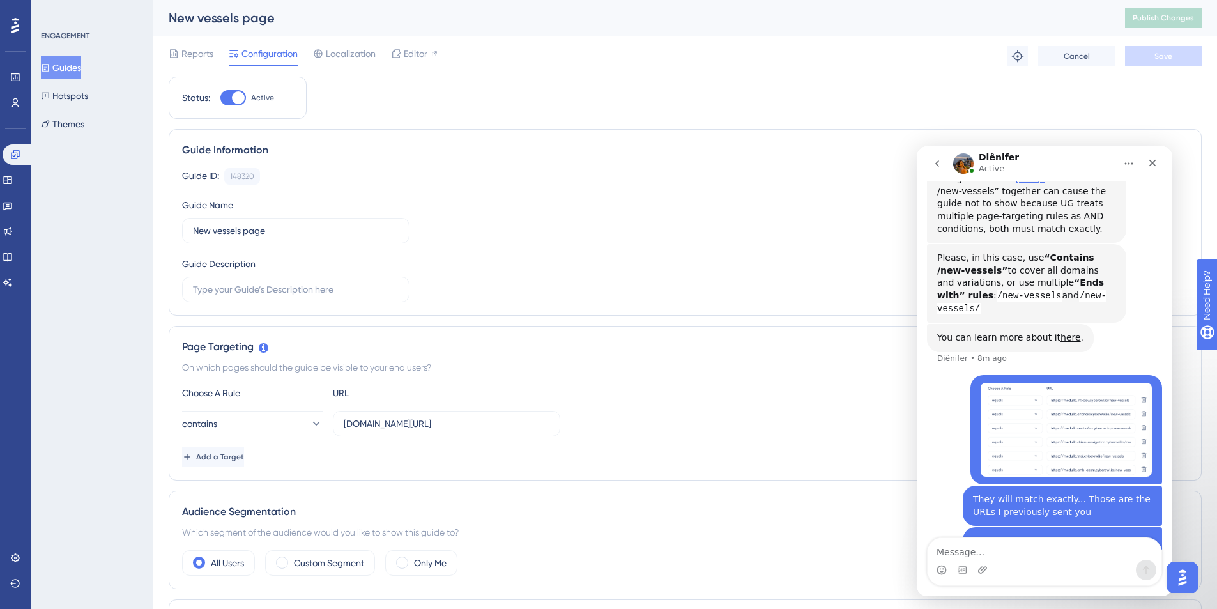
click at [688, 401] on div "Choose A Rule URL contains cyberowl.io/new-vessels Add a Target" at bounding box center [685, 426] width 1006 height 82
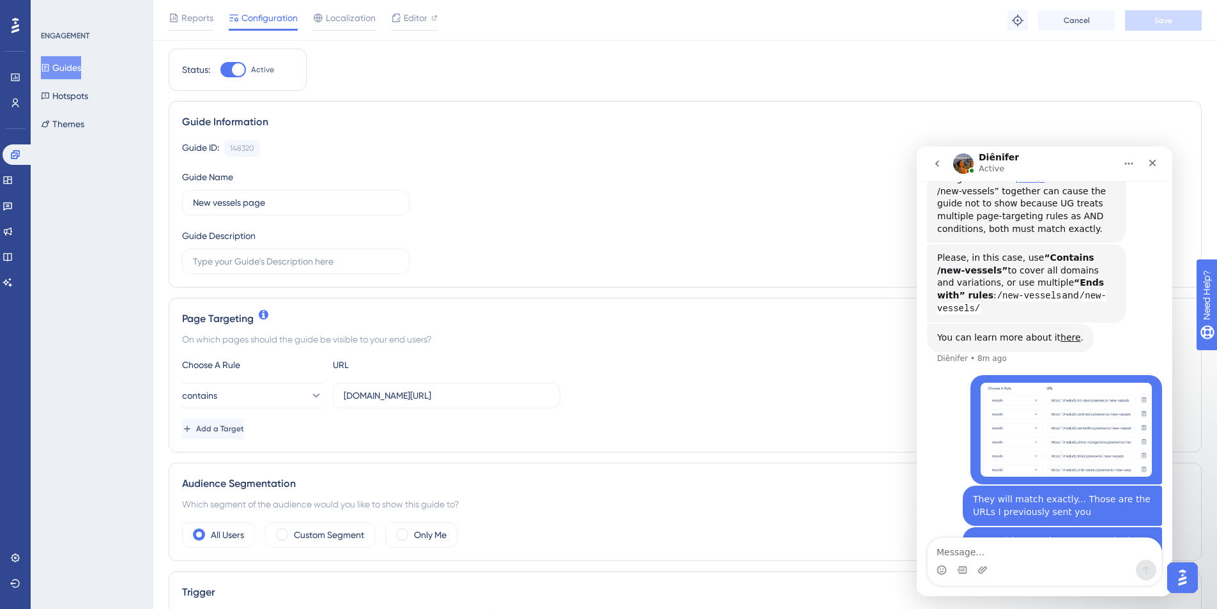
scroll to position [50, 0]
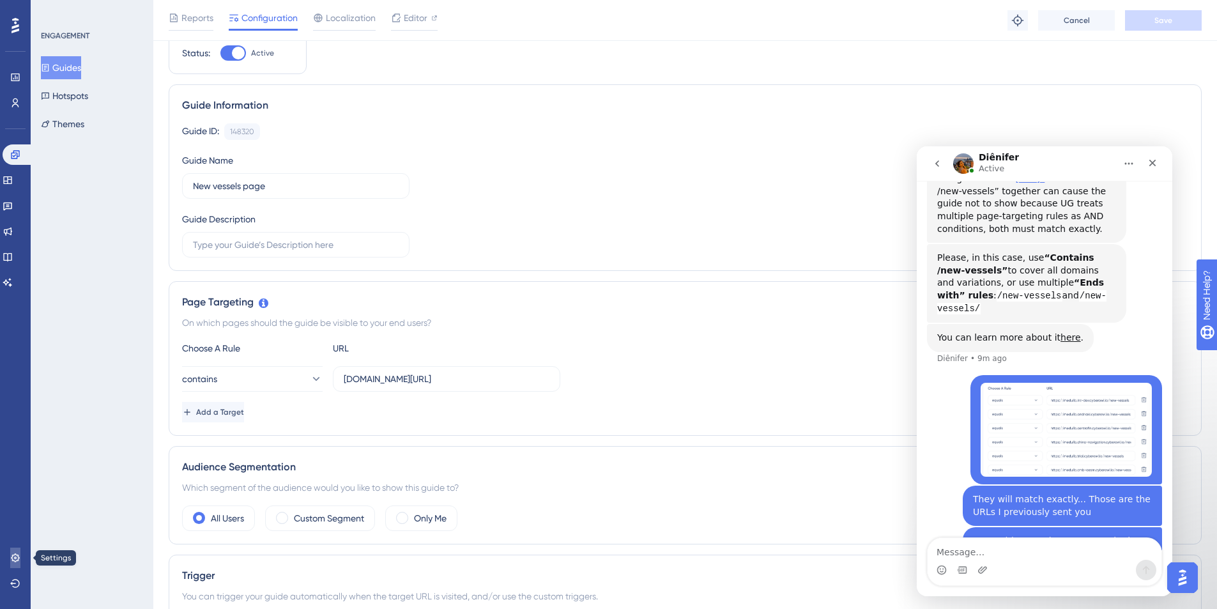
click at [13, 443] on icon at bounding box center [15, 557] width 8 height 8
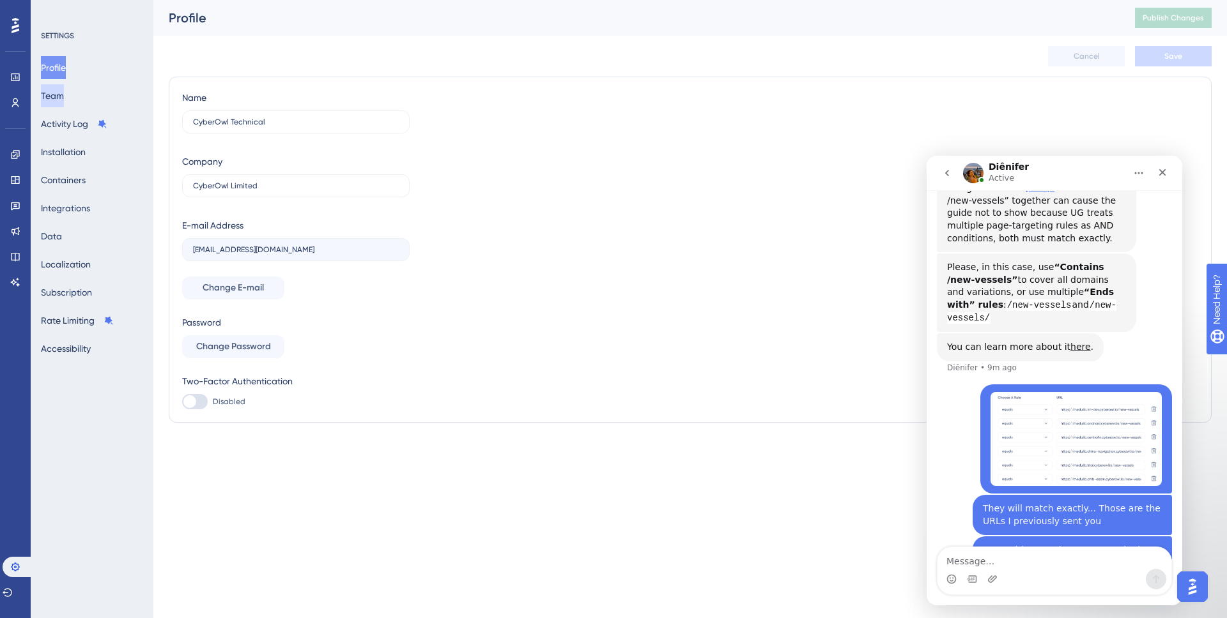
click at [64, 96] on button "Team" at bounding box center [52, 95] width 23 height 23
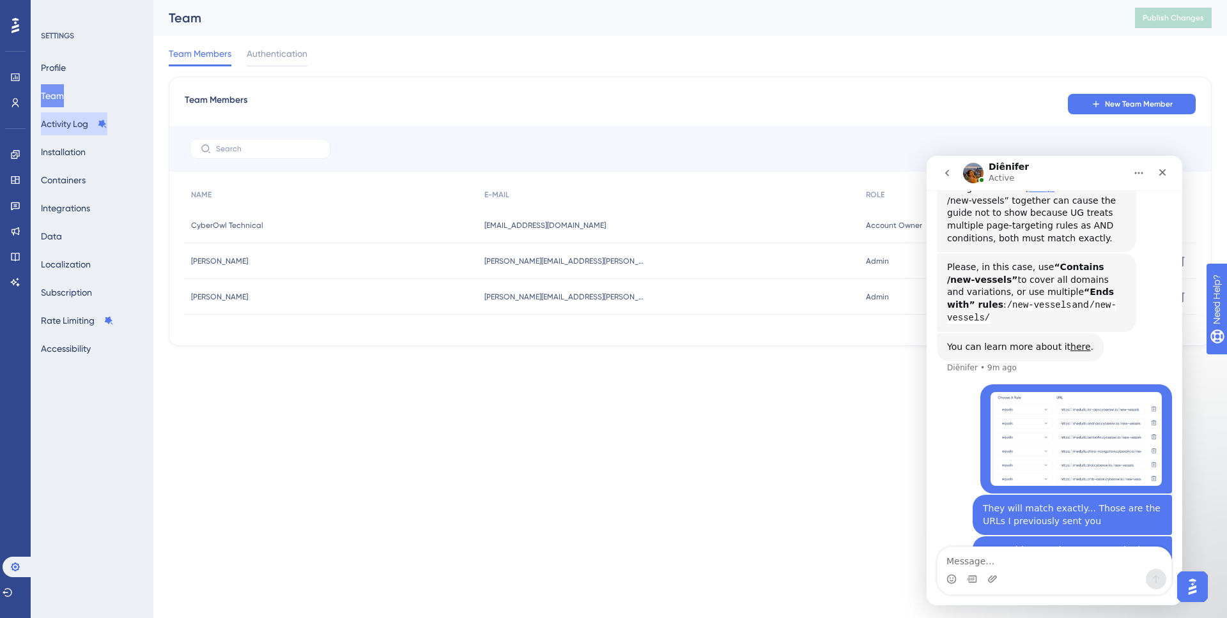
click at [61, 122] on button "Activity Log" at bounding box center [74, 123] width 66 height 23
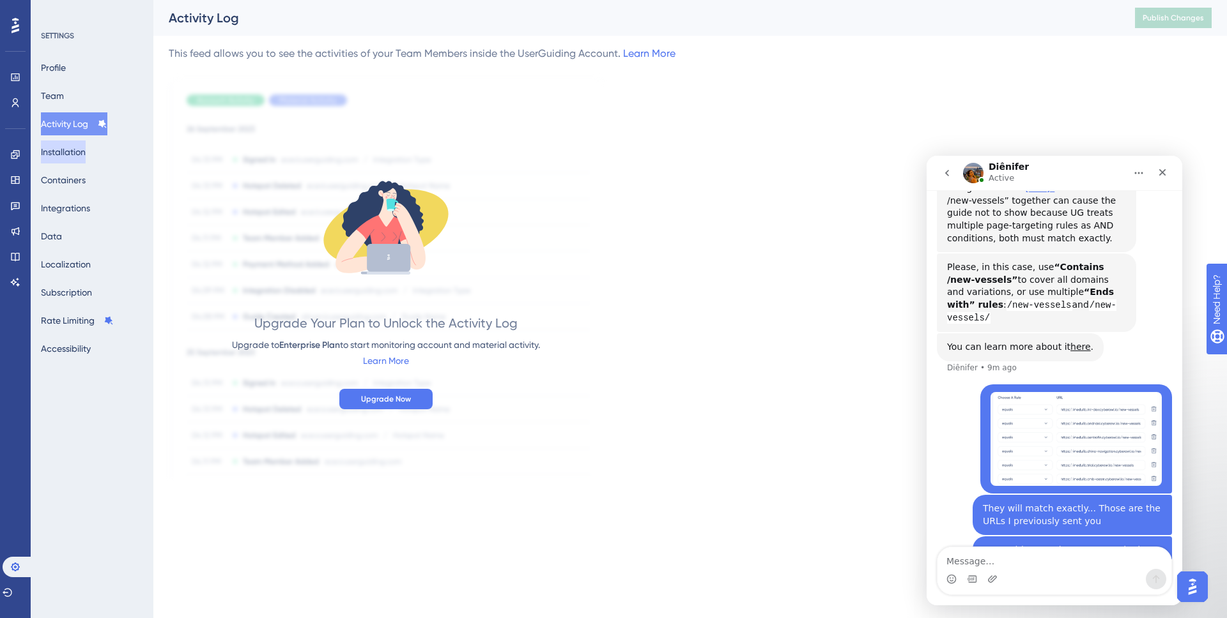
click at [65, 155] on button "Installation" at bounding box center [63, 152] width 45 height 23
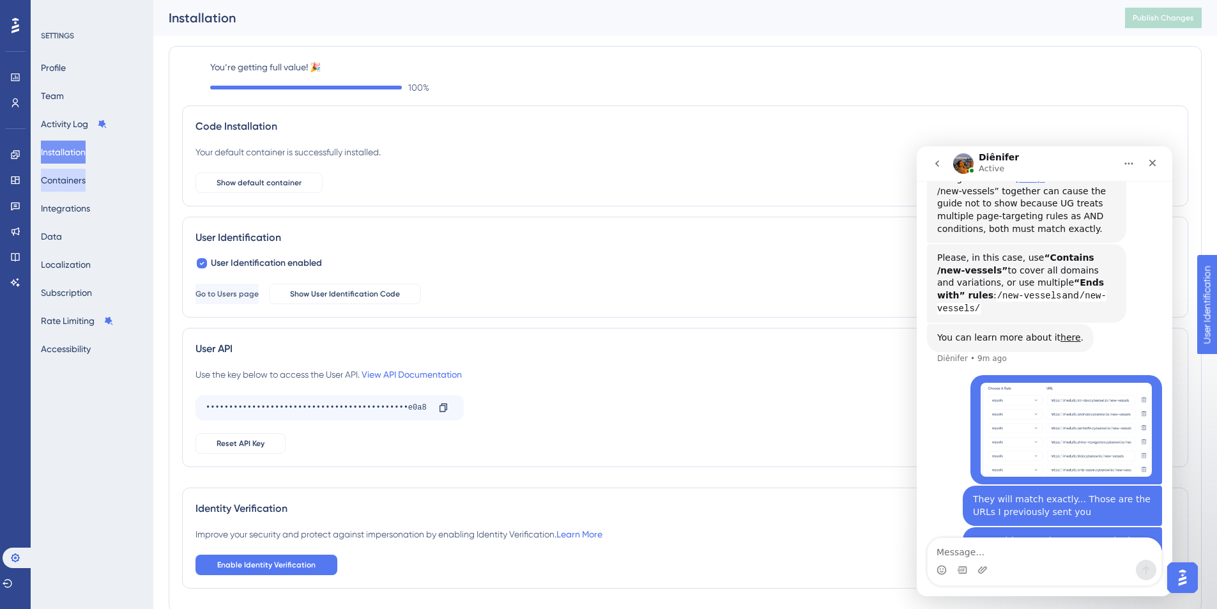
click at [64, 180] on button "Containers" at bounding box center [63, 180] width 45 height 23
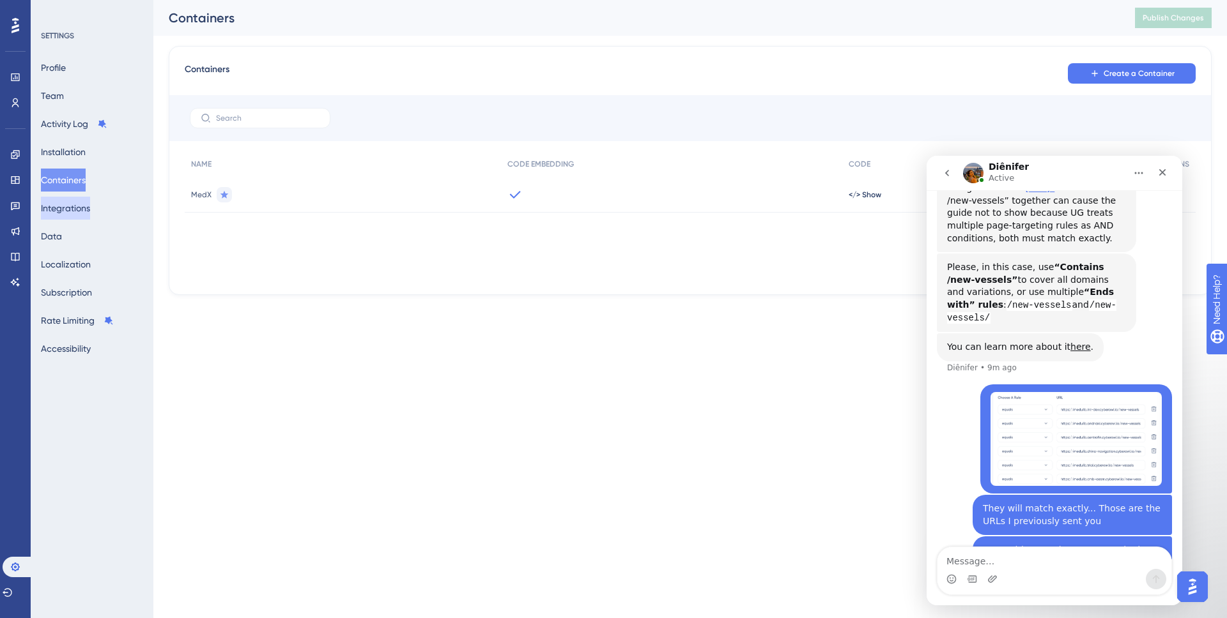
click at [68, 211] on button "Integrations" at bounding box center [65, 208] width 49 height 23
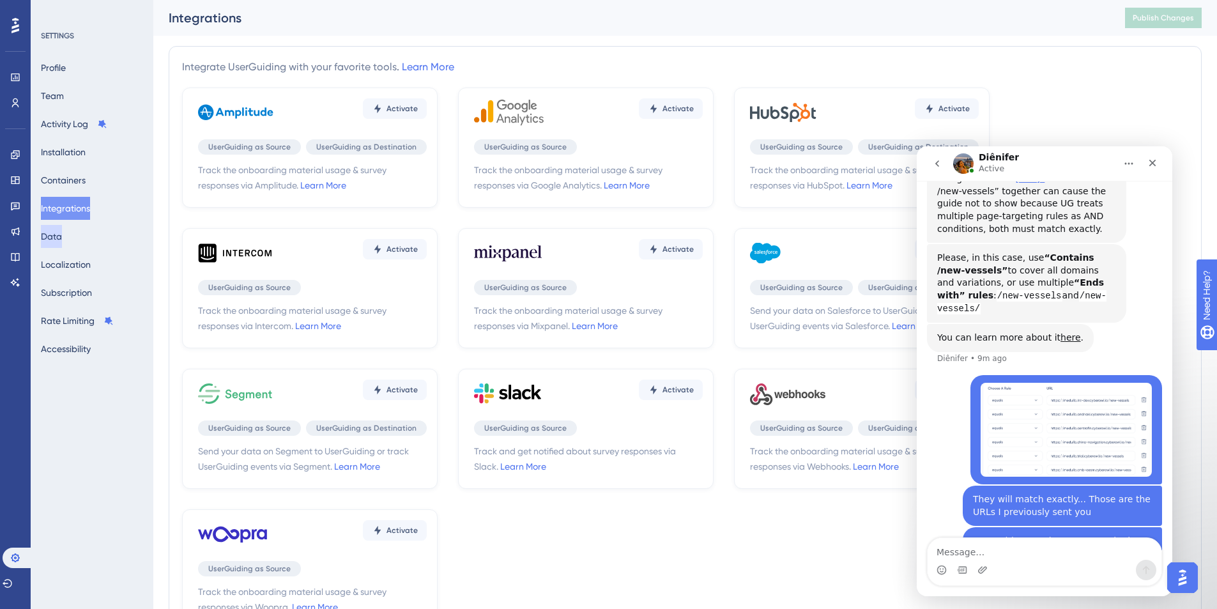
click at [62, 243] on button "Data" at bounding box center [51, 236] width 21 height 23
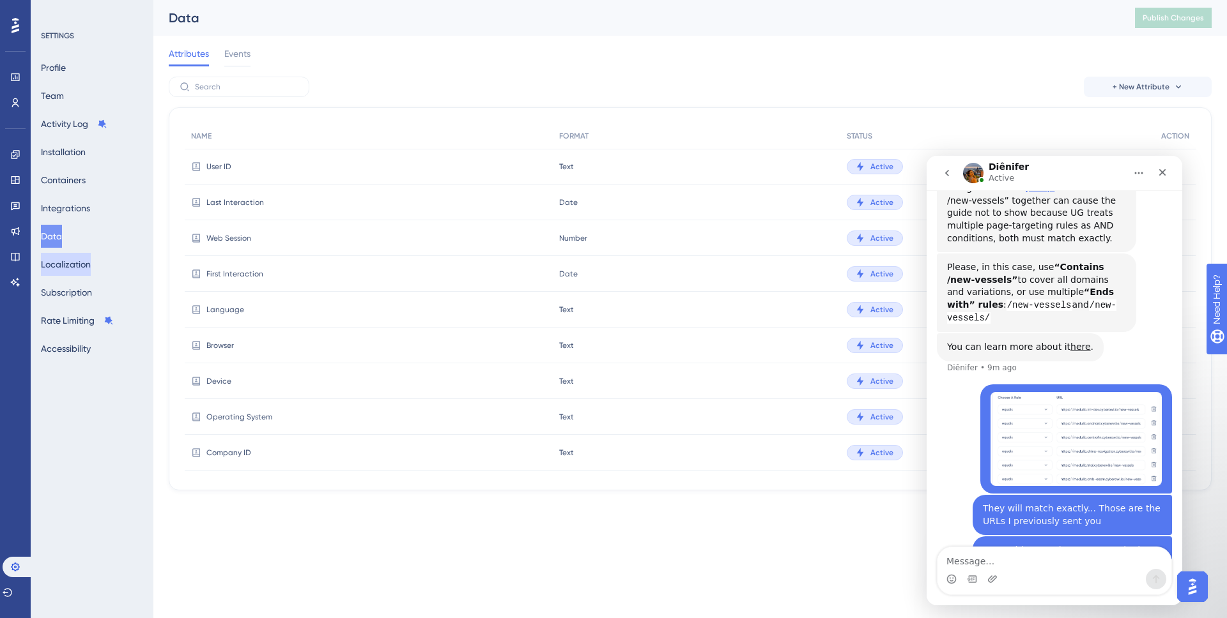
click at [68, 266] on button "Localization" at bounding box center [66, 264] width 50 height 23
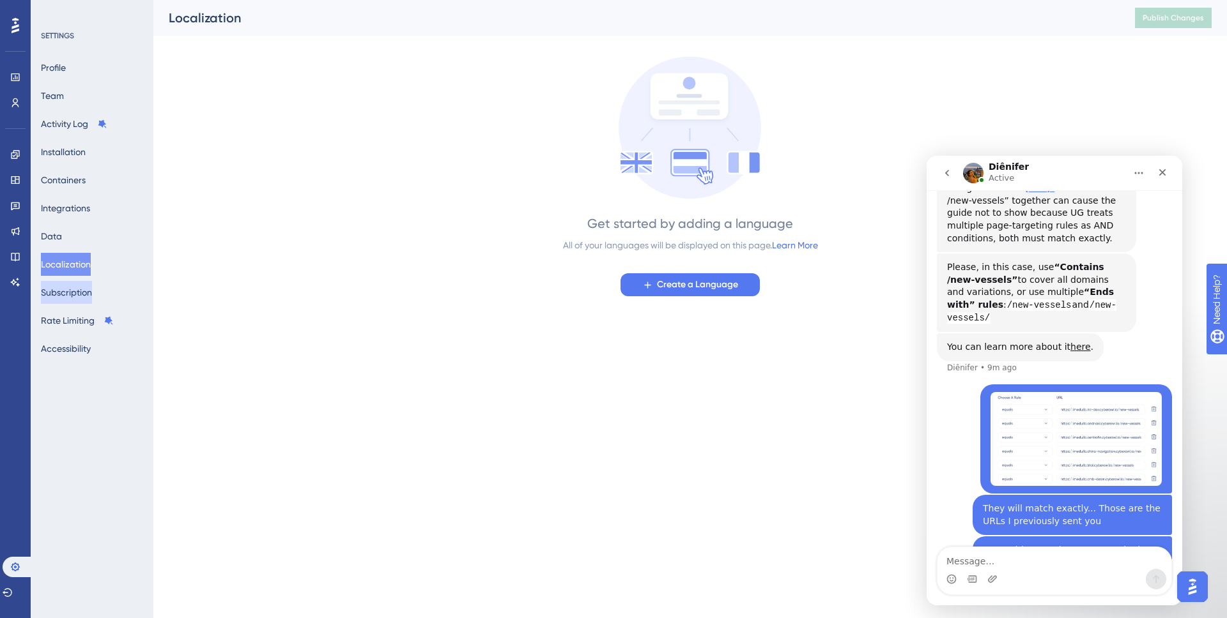
click at [62, 294] on button "Subscription" at bounding box center [66, 292] width 51 height 23
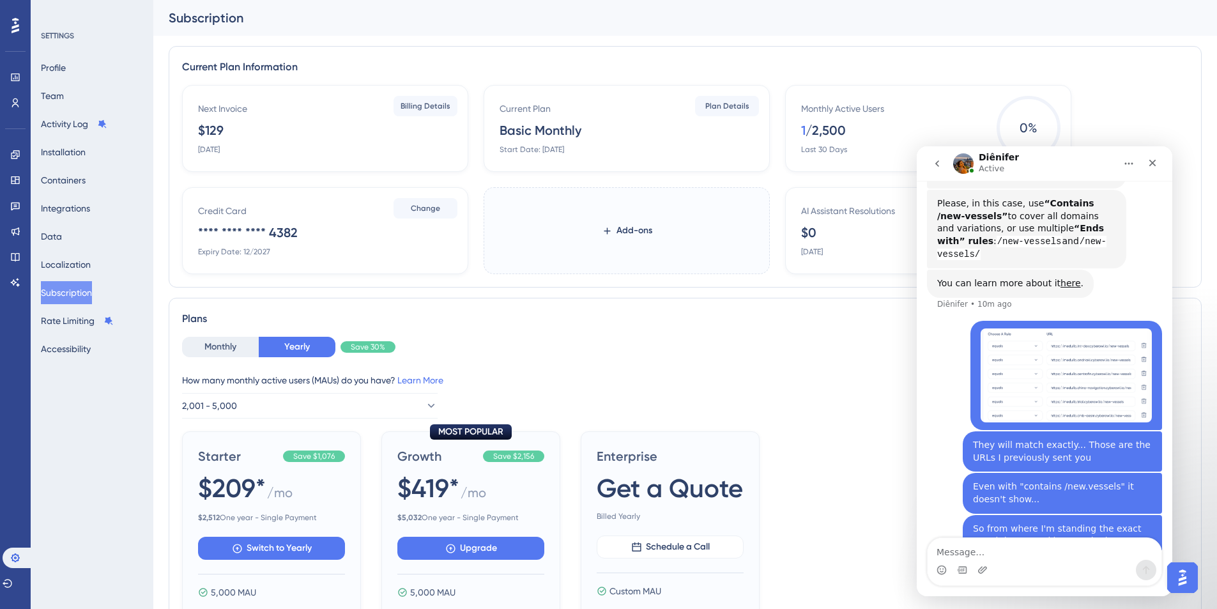
scroll to position [2964, 0]
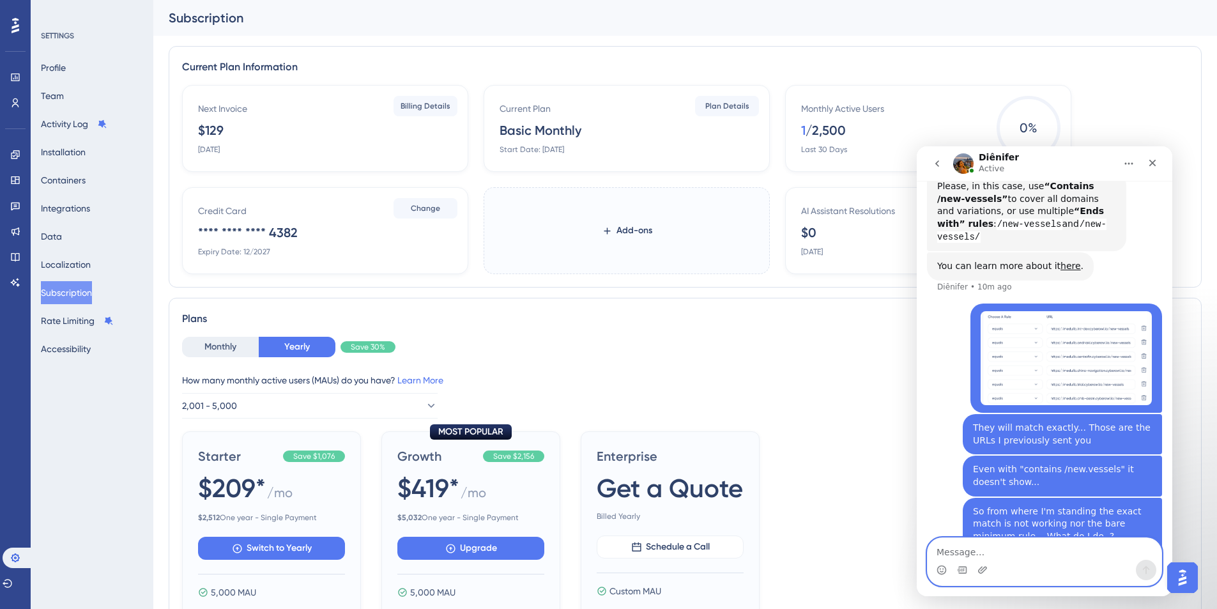
click at [910, 443] on textarea "Message…" at bounding box center [1045, 549] width 234 height 22
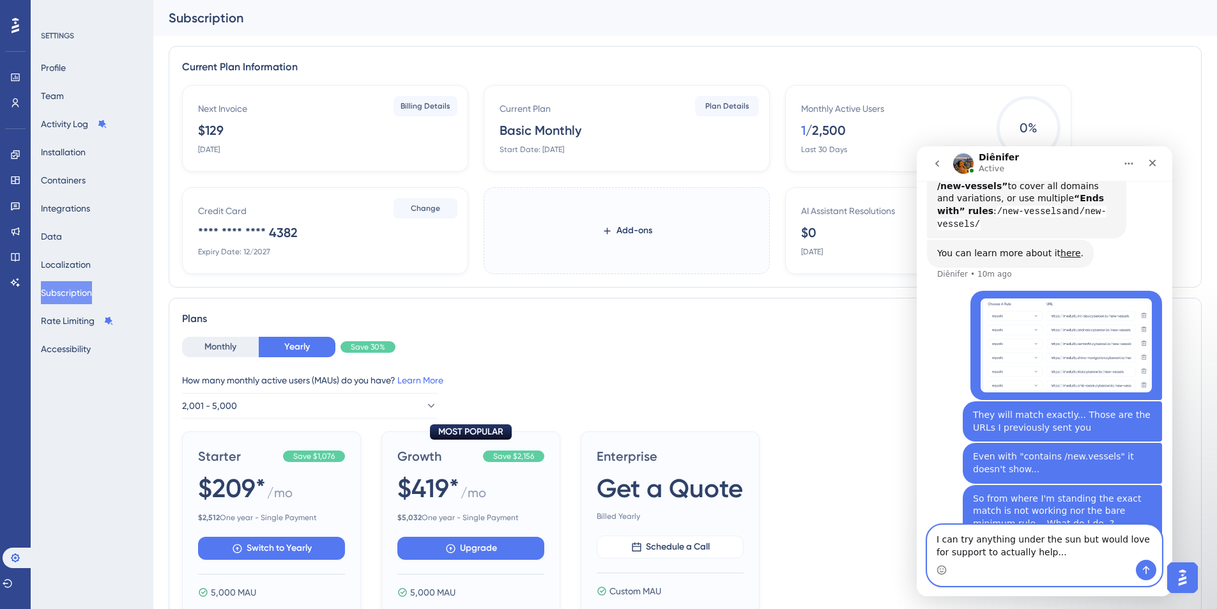
click at [910, 443] on textarea "I can try anything under the sun but would love for support to actually help..." at bounding box center [1045, 542] width 234 height 34
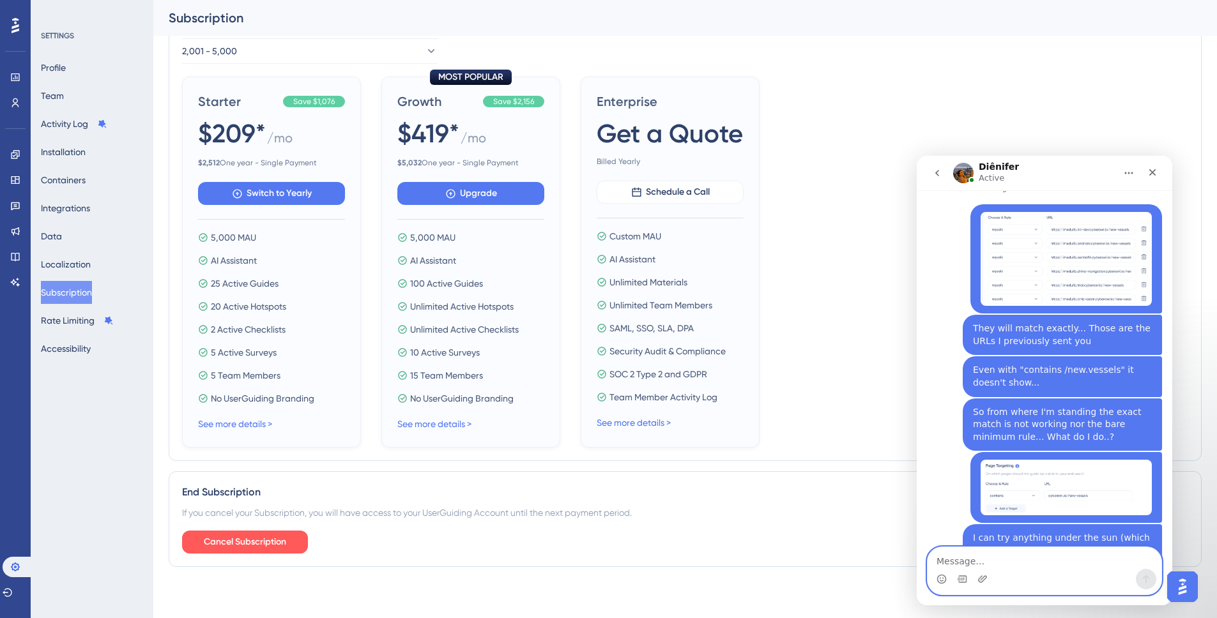
scroll to position [0, 0]
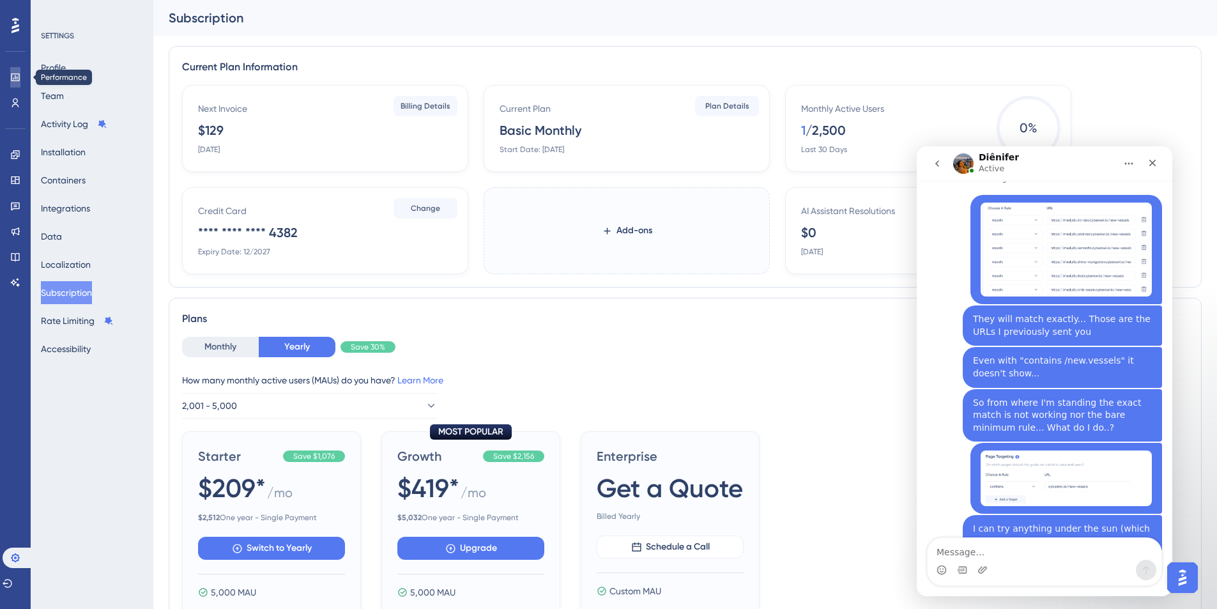
click at [12, 74] on icon at bounding box center [15, 77] width 8 height 8
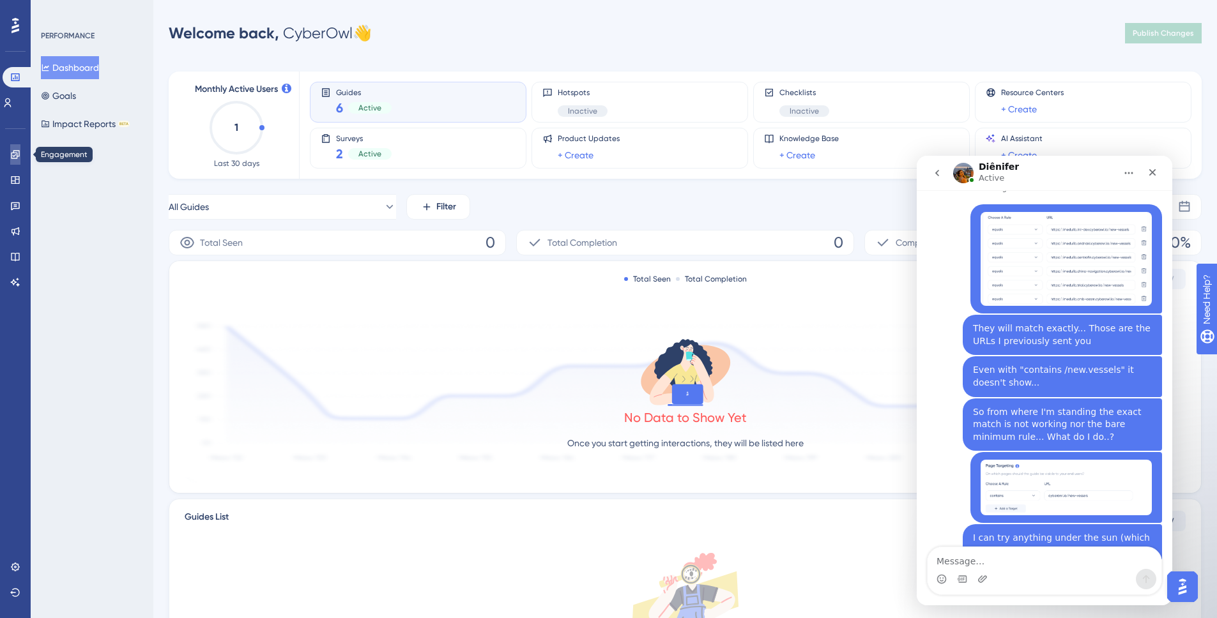
click at [15, 158] on icon at bounding box center [15, 154] width 8 height 8
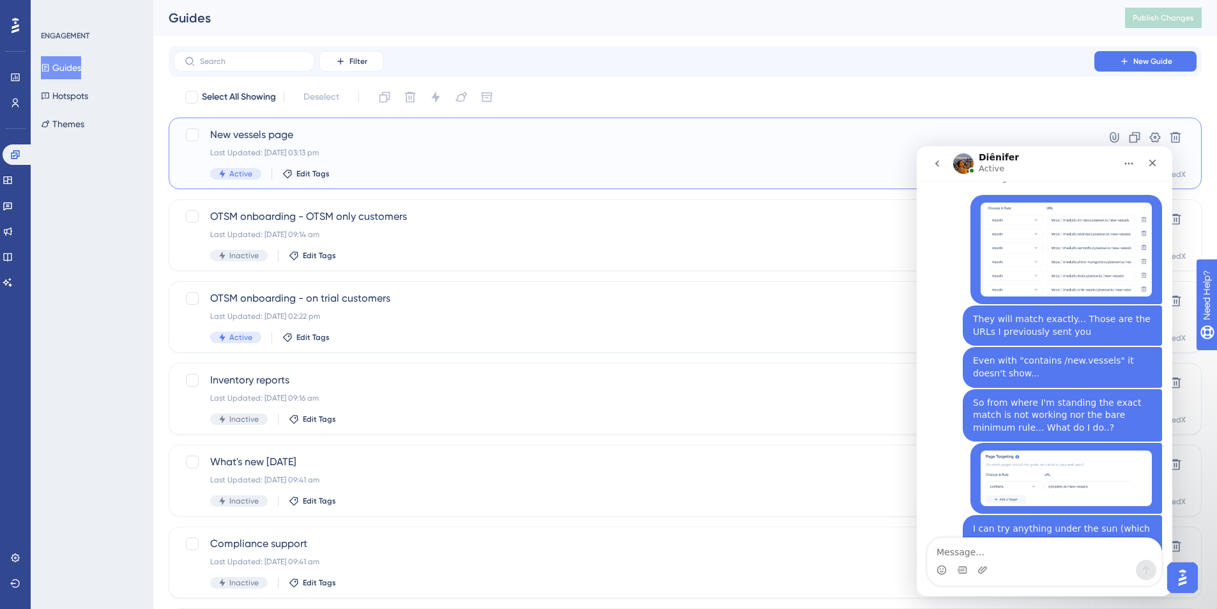
click at [389, 155] on div "Last Updated: 19 Aug 2025 03:13 pm" at bounding box center [634, 153] width 848 height 10
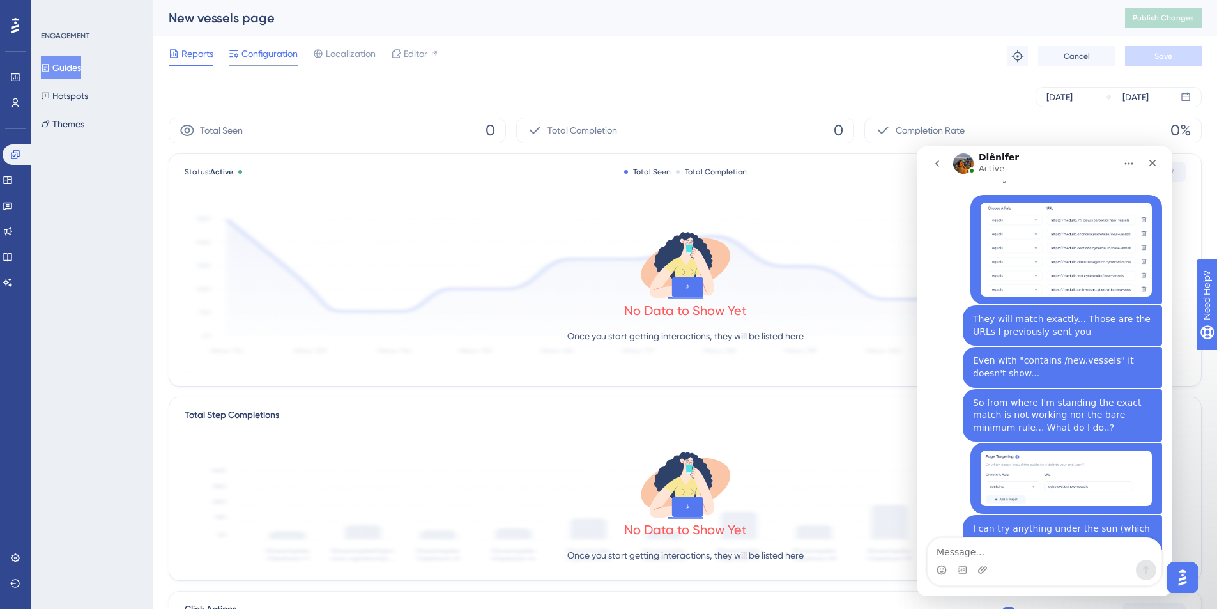
click at [279, 60] on span "Configuration" at bounding box center [269, 53] width 56 height 15
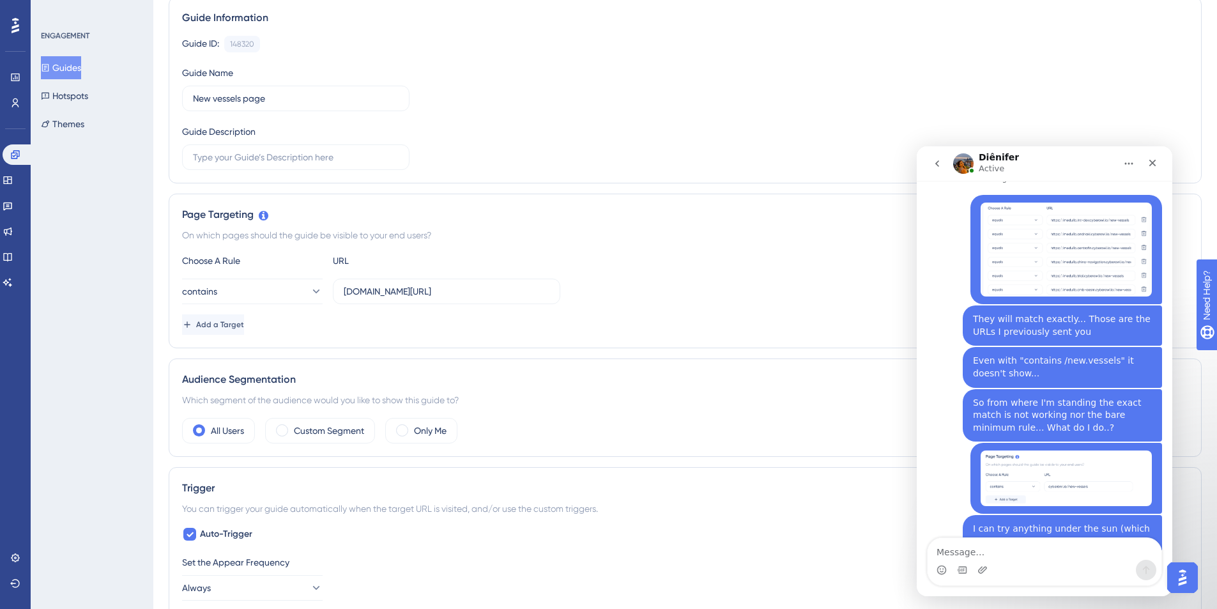
scroll to position [263, 0]
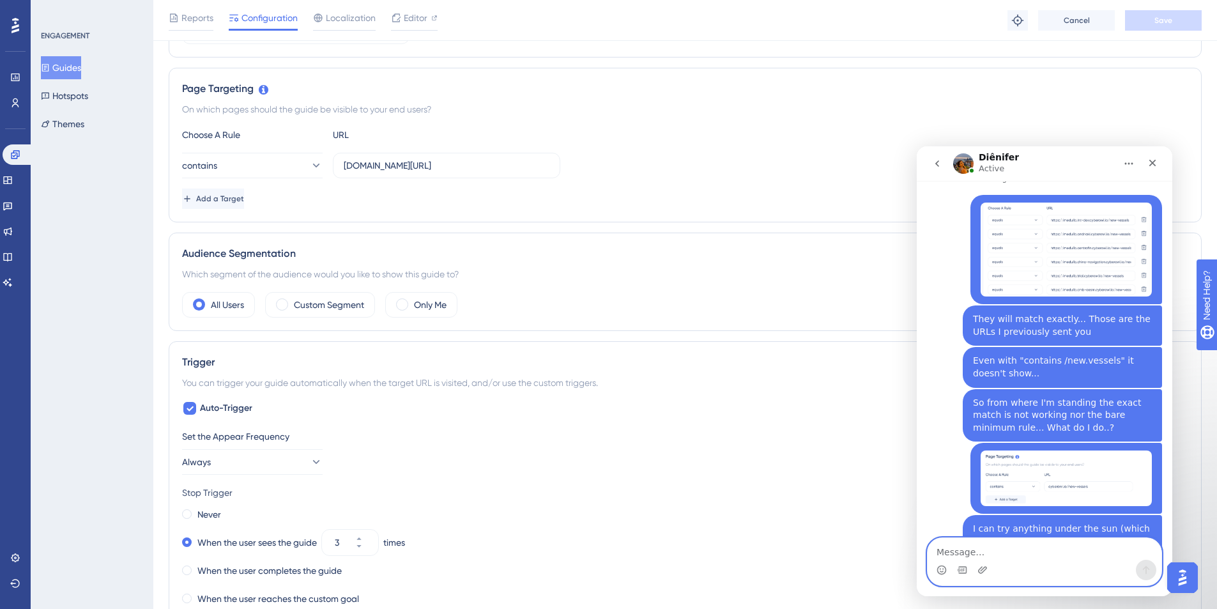
click at [910, 443] on textarea "Message…" at bounding box center [1045, 549] width 234 height 22
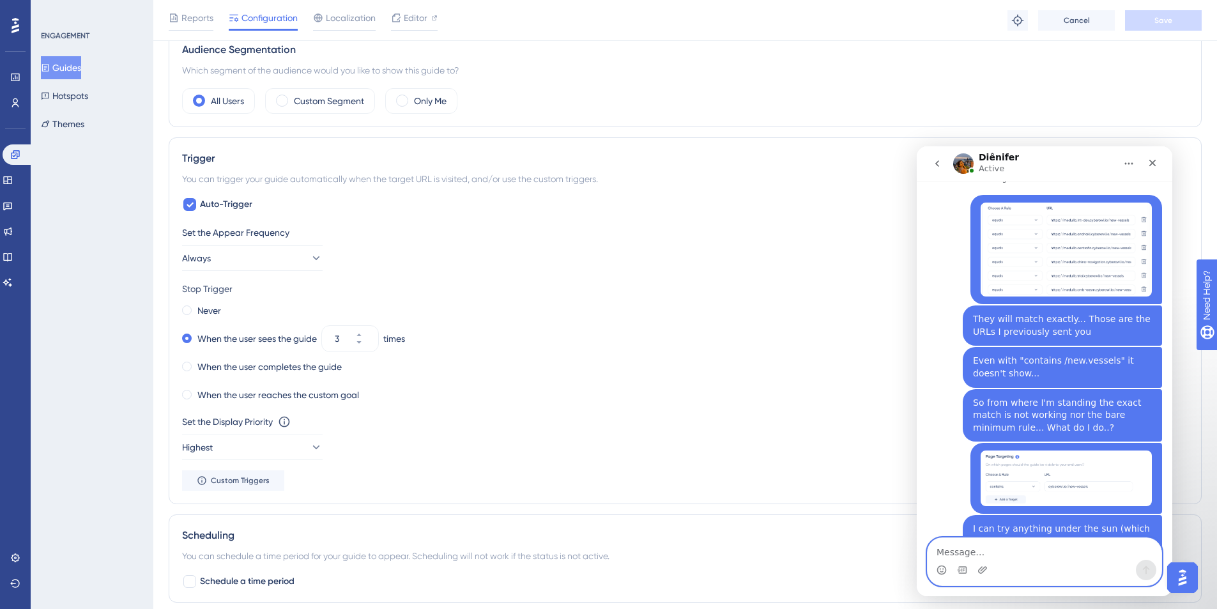
scroll to position [475, 0]
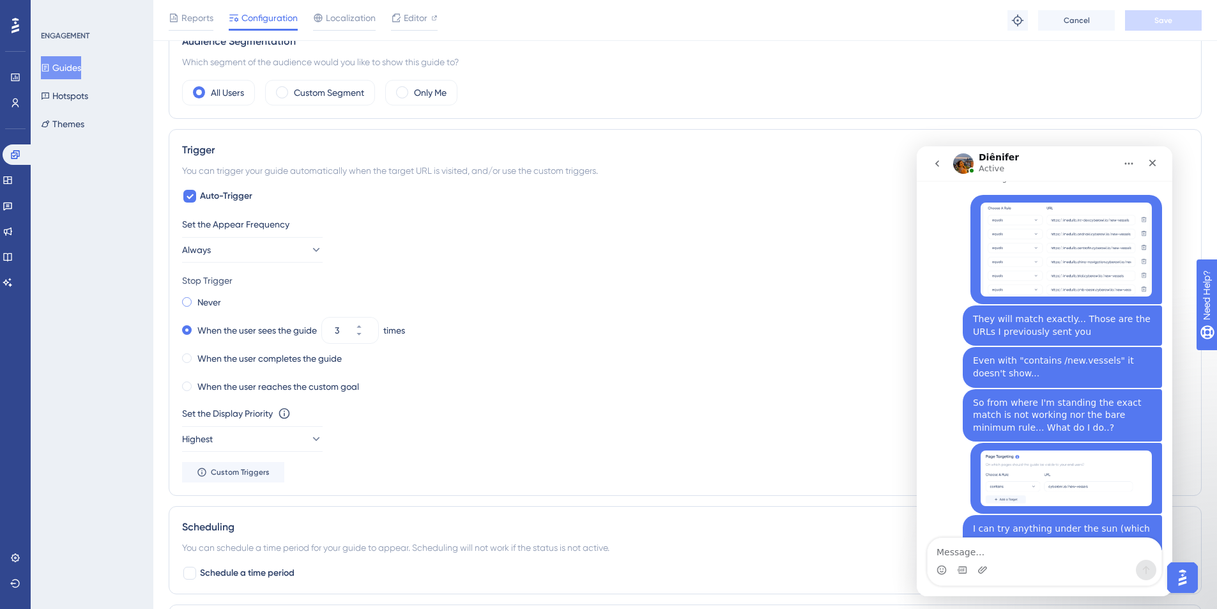
click at [188, 303] on span at bounding box center [187, 302] width 10 height 10
click at [195, 299] on input "radio" at bounding box center [195, 299] width 0 height 0
click at [910, 26] on button "Save" at bounding box center [1163, 20] width 77 height 20
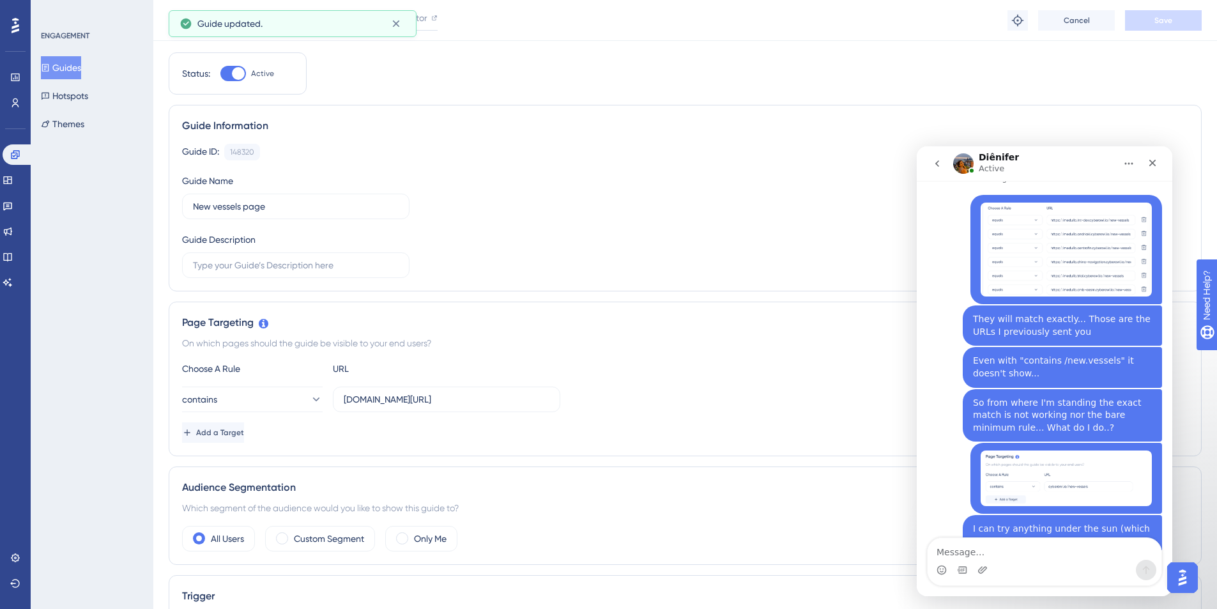
scroll to position [0, 0]
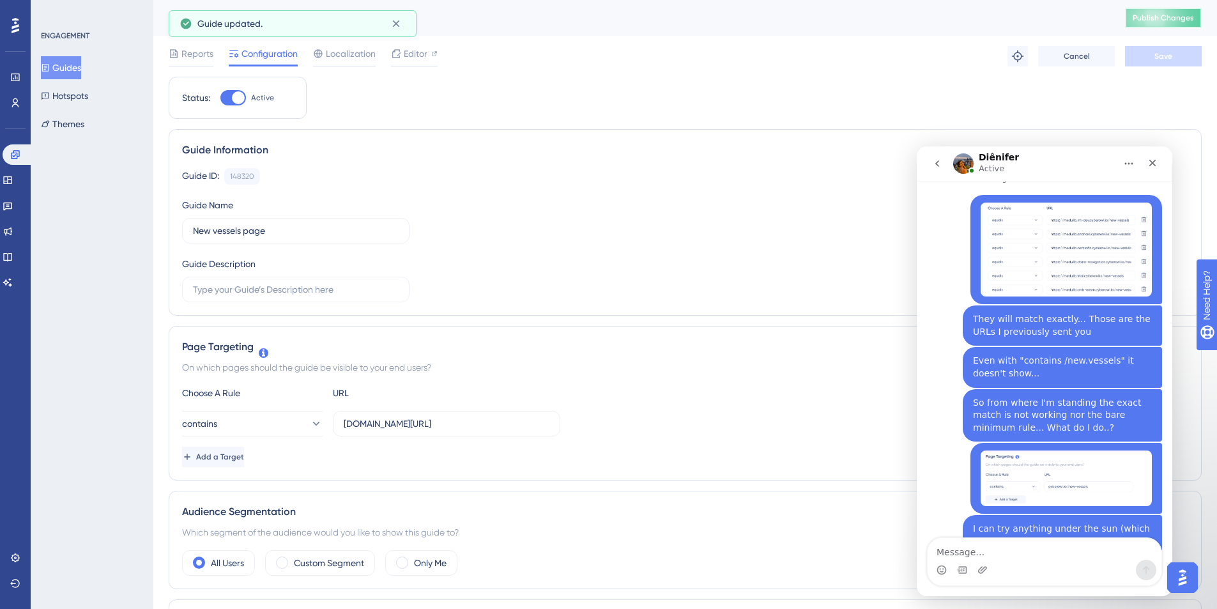
click at [910, 22] on button "Publish Changes" at bounding box center [1163, 18] width 77 height 20
click at [188, 47] on span "Reports" at bounding box center [197, 53] width 32 height 15
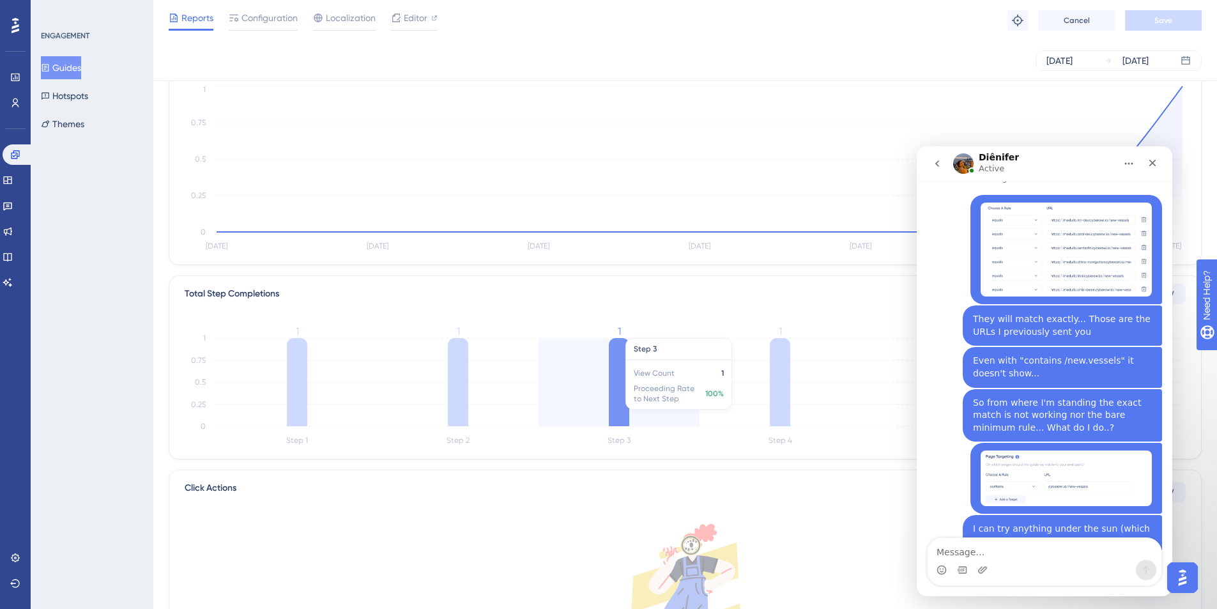
scroll to position [283, 0]
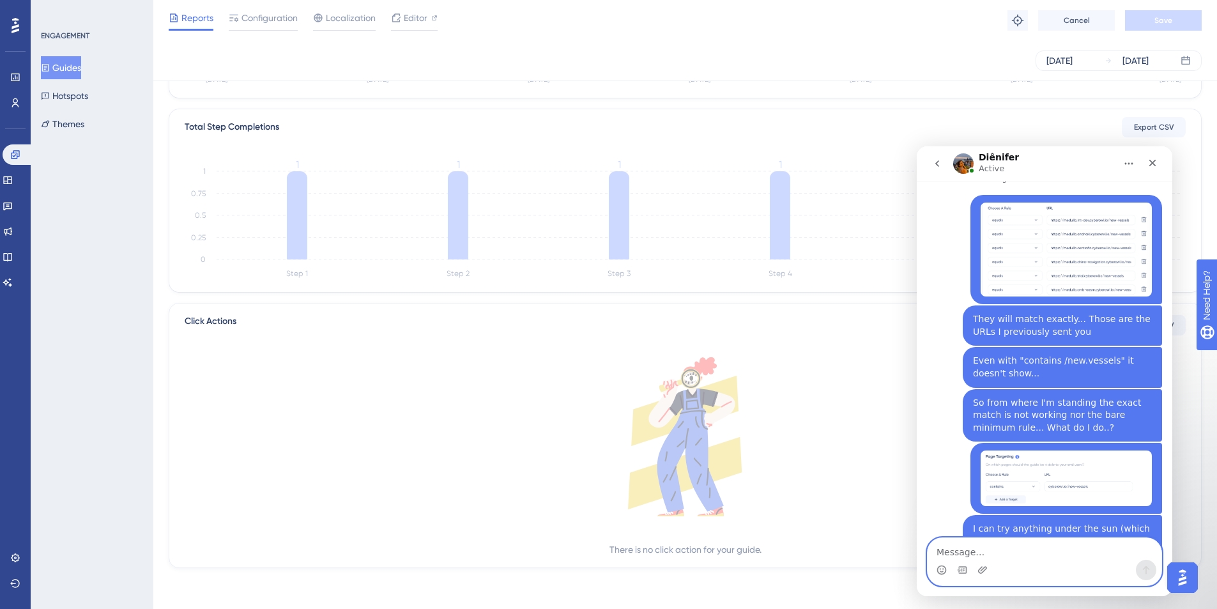
click at [910, 443] on textarea "Message…" at bounding box center [1045, 549] width 234 height 22
click at [910, 443] on textarea "Ok I did one final thing and it" at bounding box center [1045, 549] width 234 height 22
drag, startPoint x: 1151, startPoint y: 162, endPoint x: 2067, endPoint y: 308, distance: 928.3
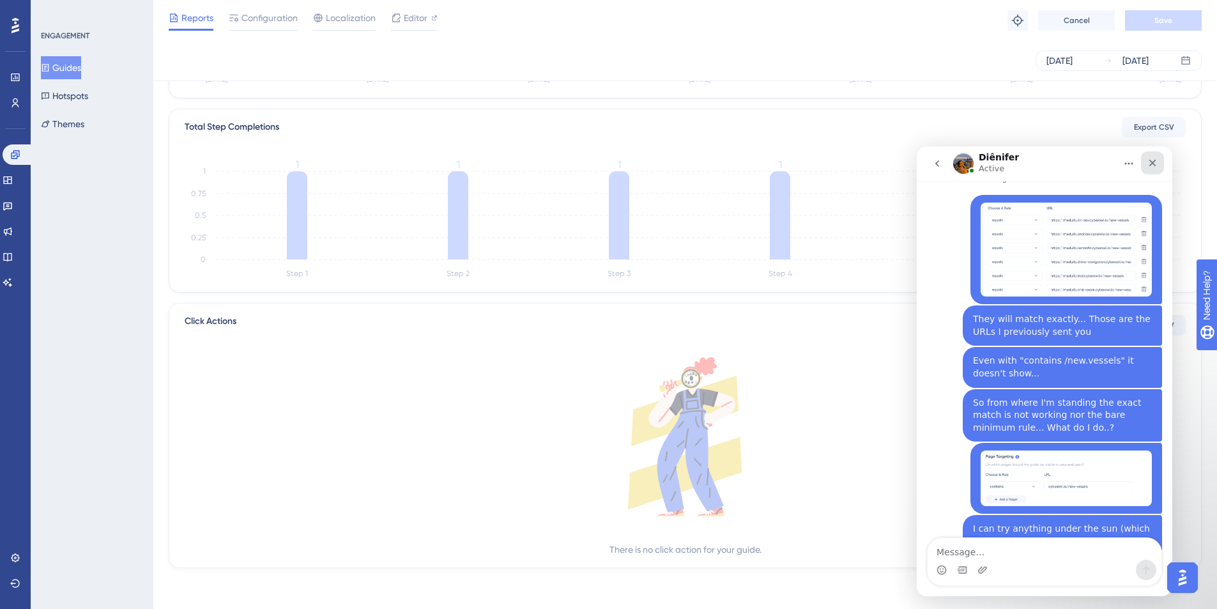
click at [910, 162] on icon "Close" at bounding box center [1152, 163] width 7 height 7
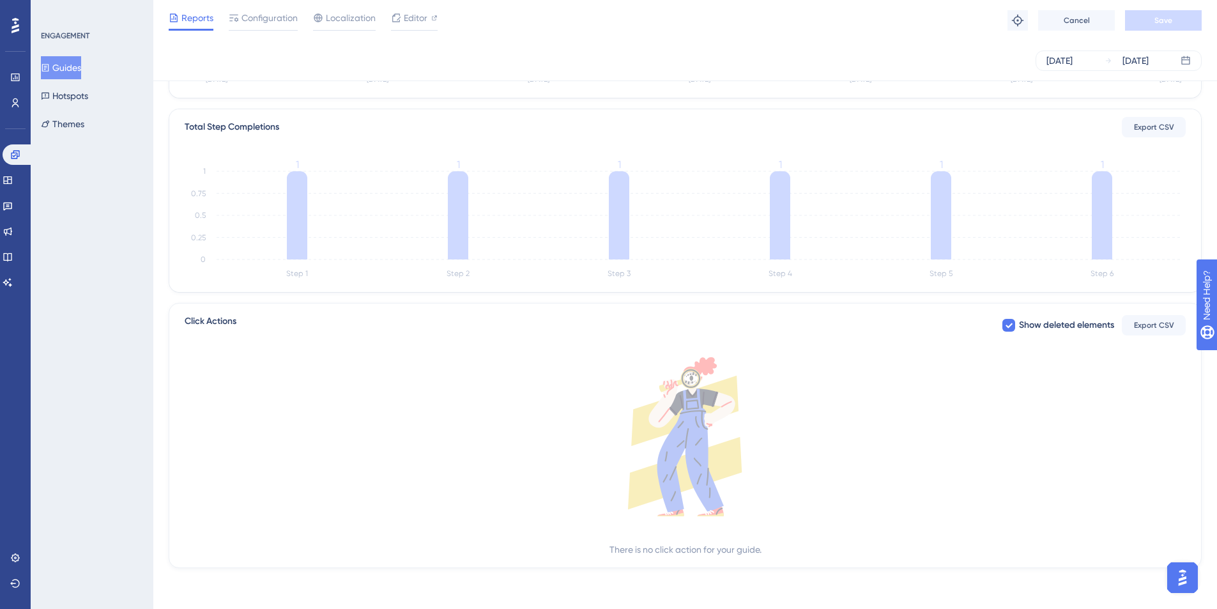
scroll to position [0, 0]
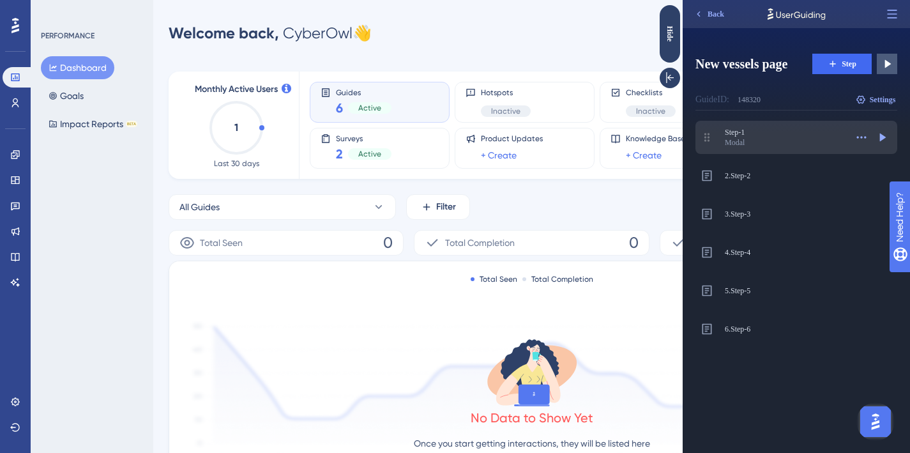
click at [783, 147] on div "Modal" at bounding box center [785, 142] width 121 height 10
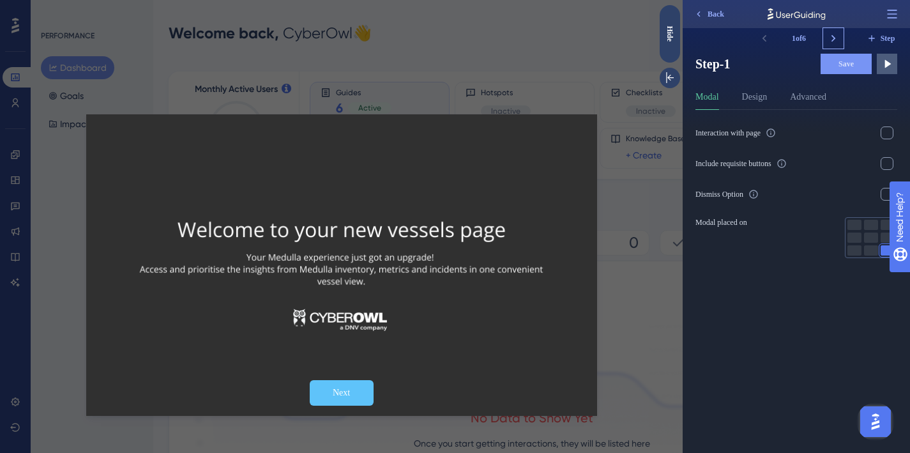
click at [830, 37] on icon at bounding box center [833, 38] width 13 height 13
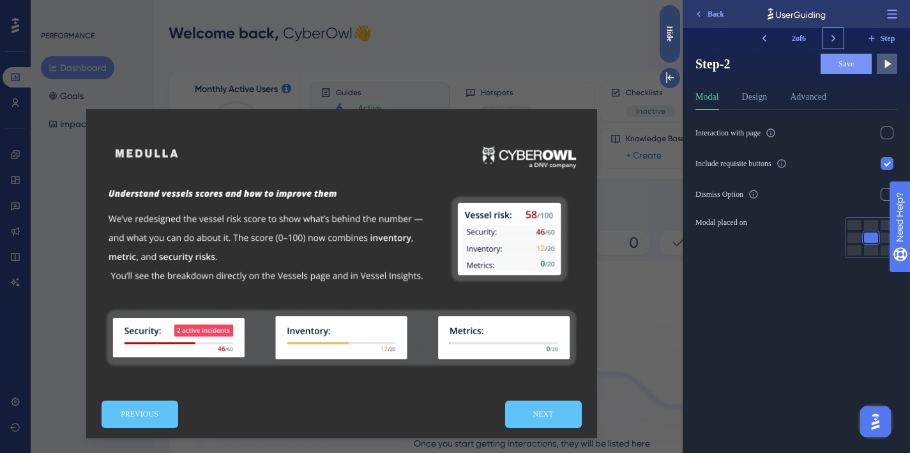
click at [832, 38] on icon at bounding box center [833, 38] width 13 height 13
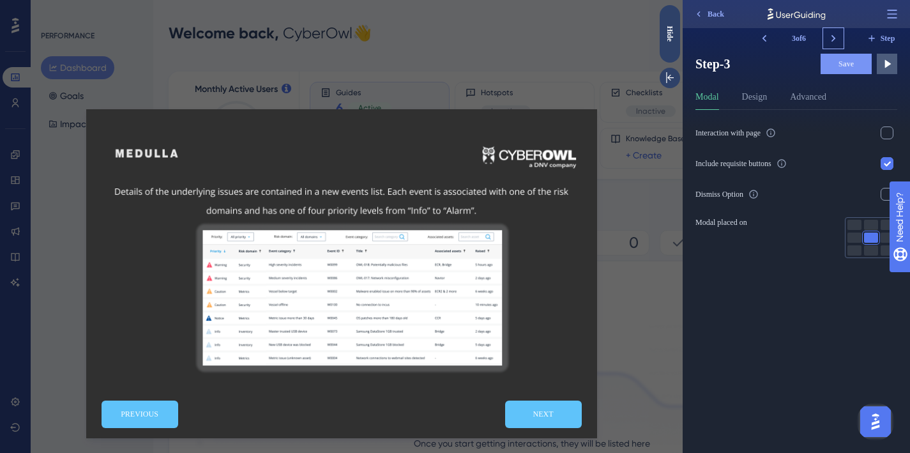
click at [832, 38] on icon at bounding box center [833, 38] width 13 height 13
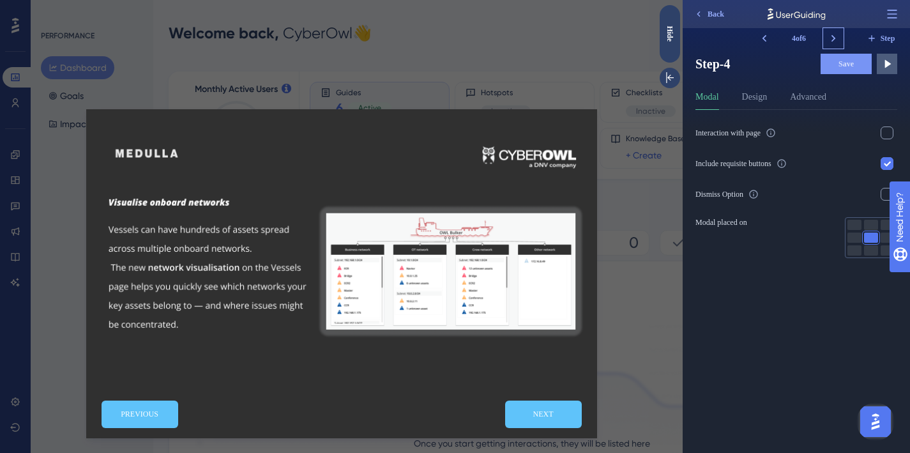
click at [832, 38] on icon at bounding box center [833, 38] width 13 height 13
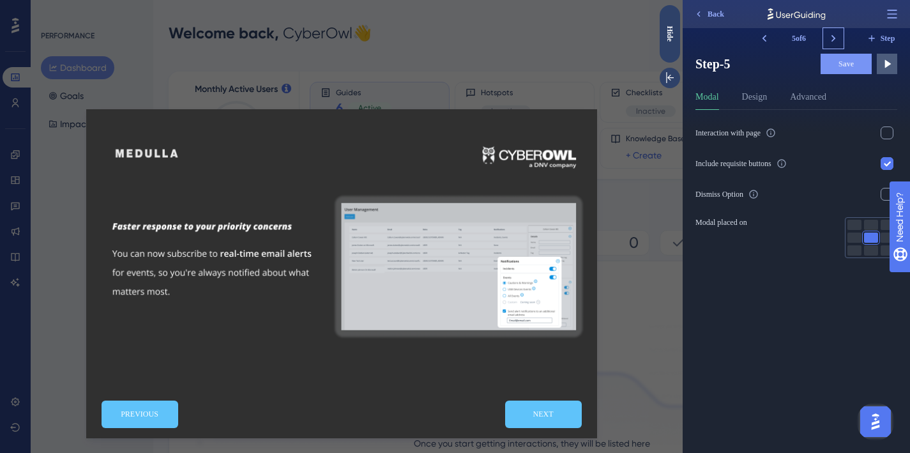
click at [832, 38] on icon at bounding box center [833, 38] width 13 height 13
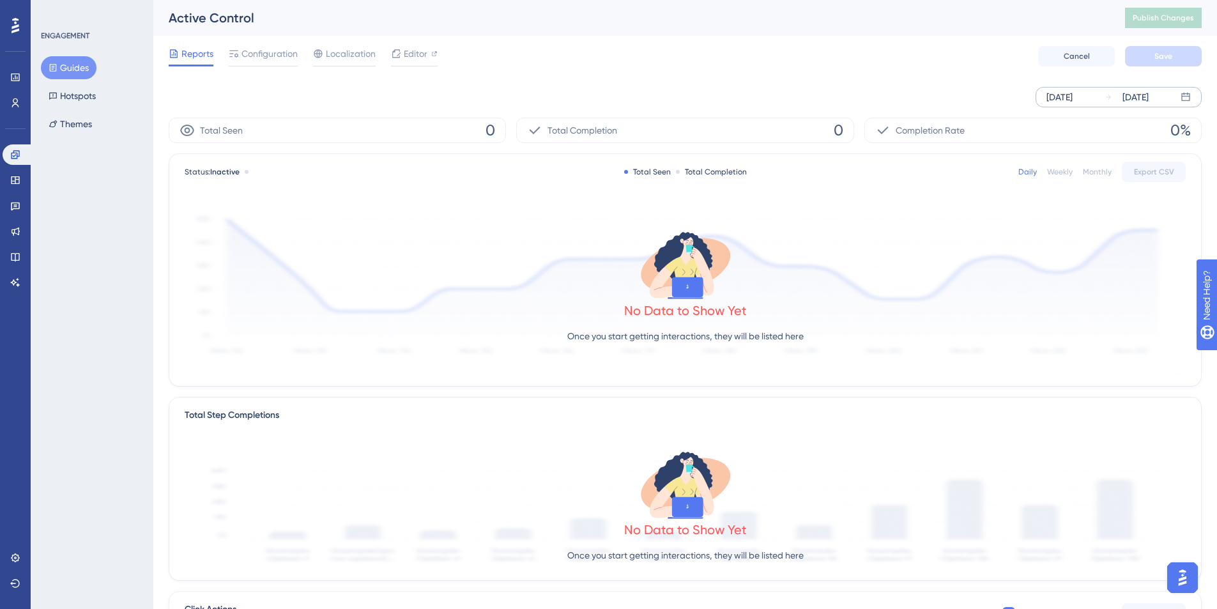
click at [1053, 95] on div "[DATE]" at bounding box center [1059, 96] width 26 height 15
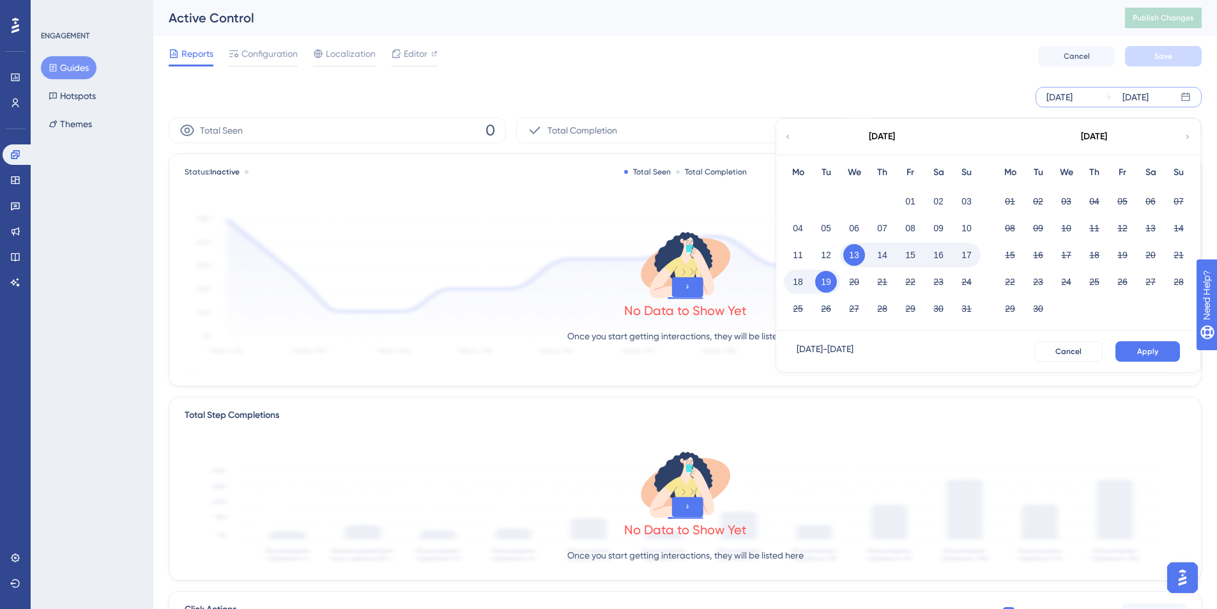
click at [788, 132] on icon at bounding box center [788, 136] width 8 height 11
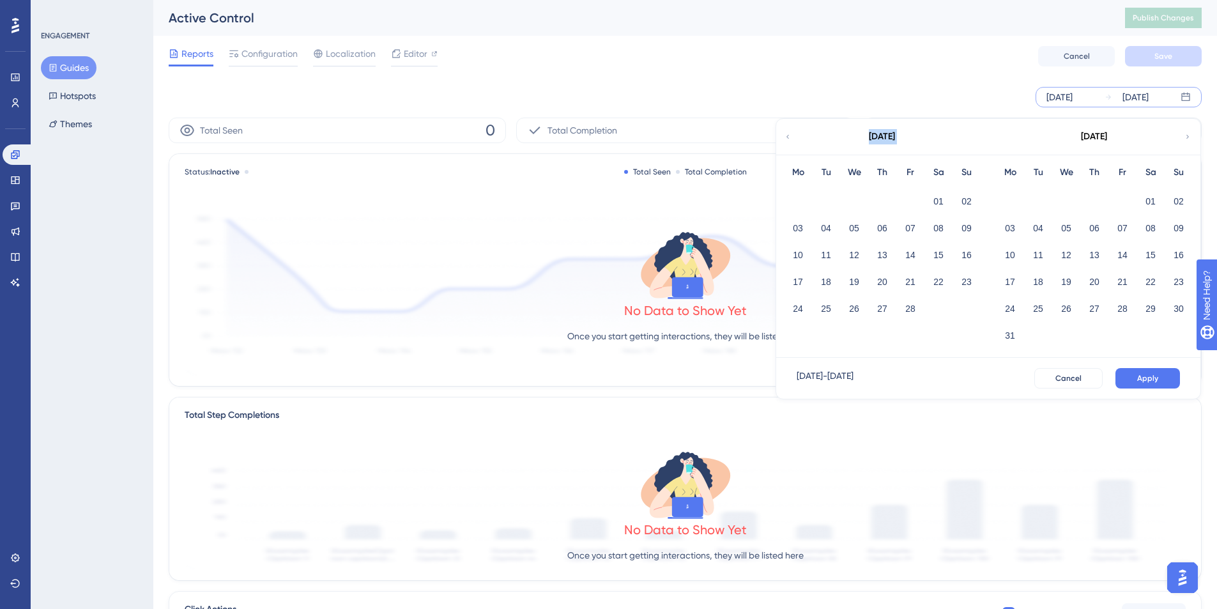
click at [788, 132] on icon at bounding box center [788, 136] width 8 height 11
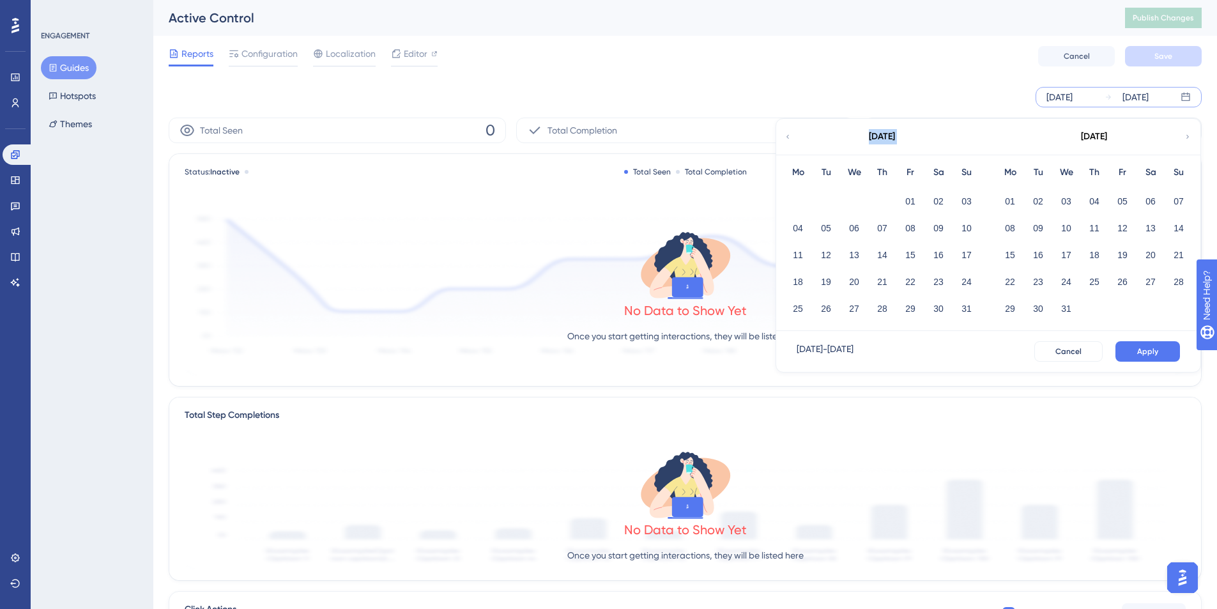
click at [788, 132] on icon at bounding box center [788, 136] width 8 height 11
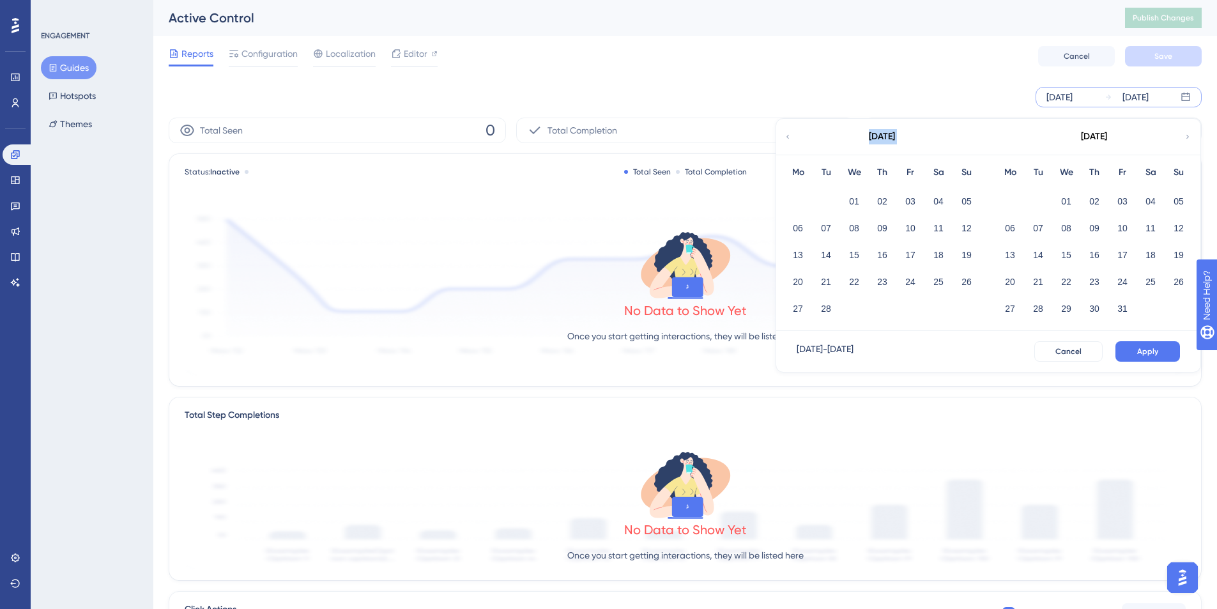
click at [788, 132] on icon at bounding box center [788, 136] width 8 height 11
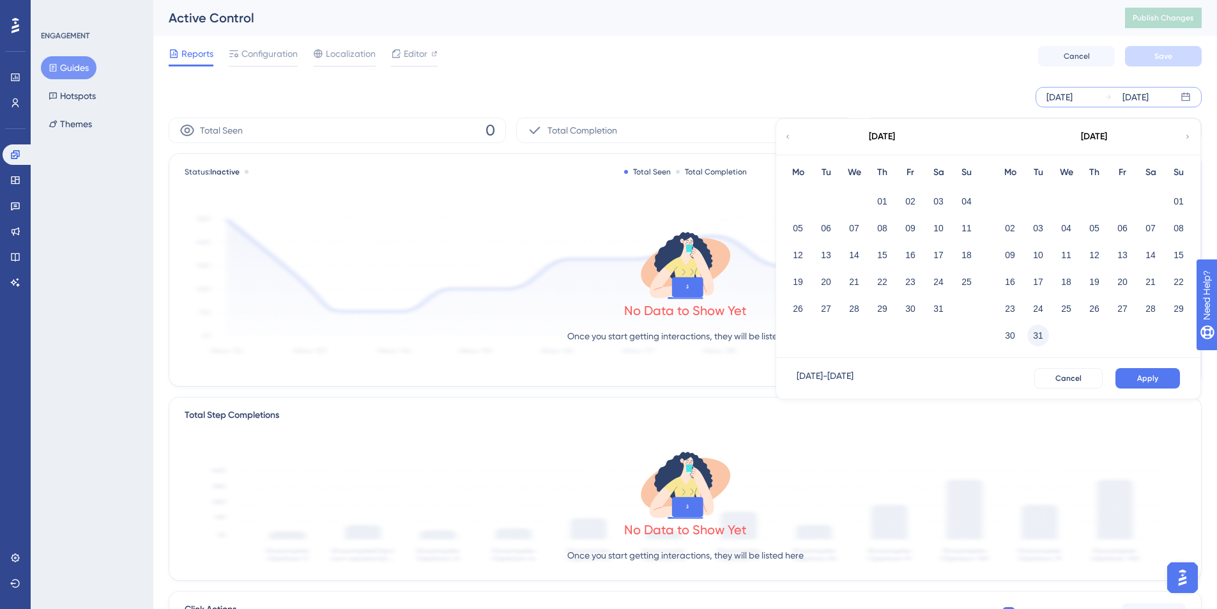
click at [1032, 335] on button "31" at bounding box center [1038, 336] width 22 height 22
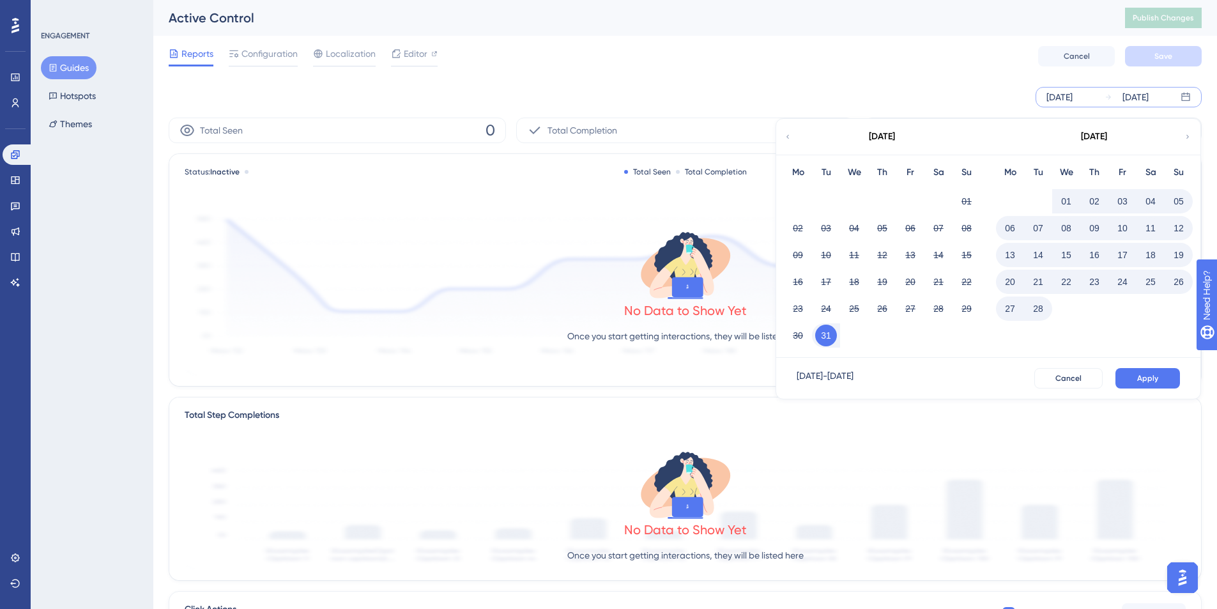
click at [1184, 139] on icon at bounding box center [1188, 136] width 8 height 11
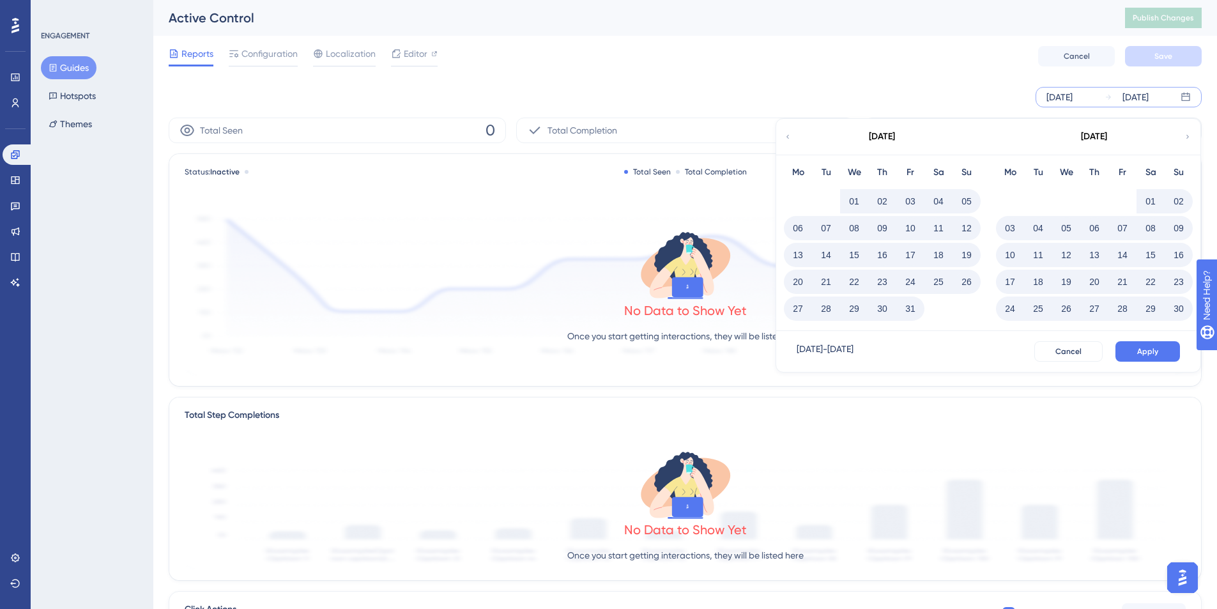
click at [908, 310] on button "31" at bounding box center [910, 309] width 22 height 22
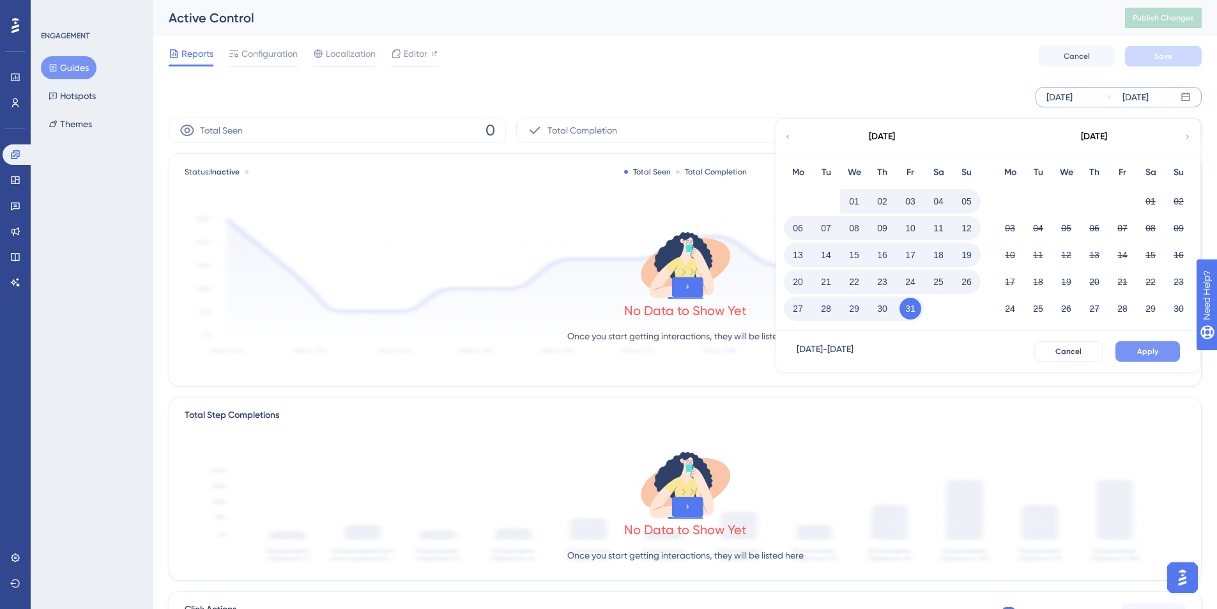
click at [1137, 357] on button "Apply" at bounding box center [1147, 351] width 65 height 20
